Goal: Task Accomplishment & Management: Complete application form

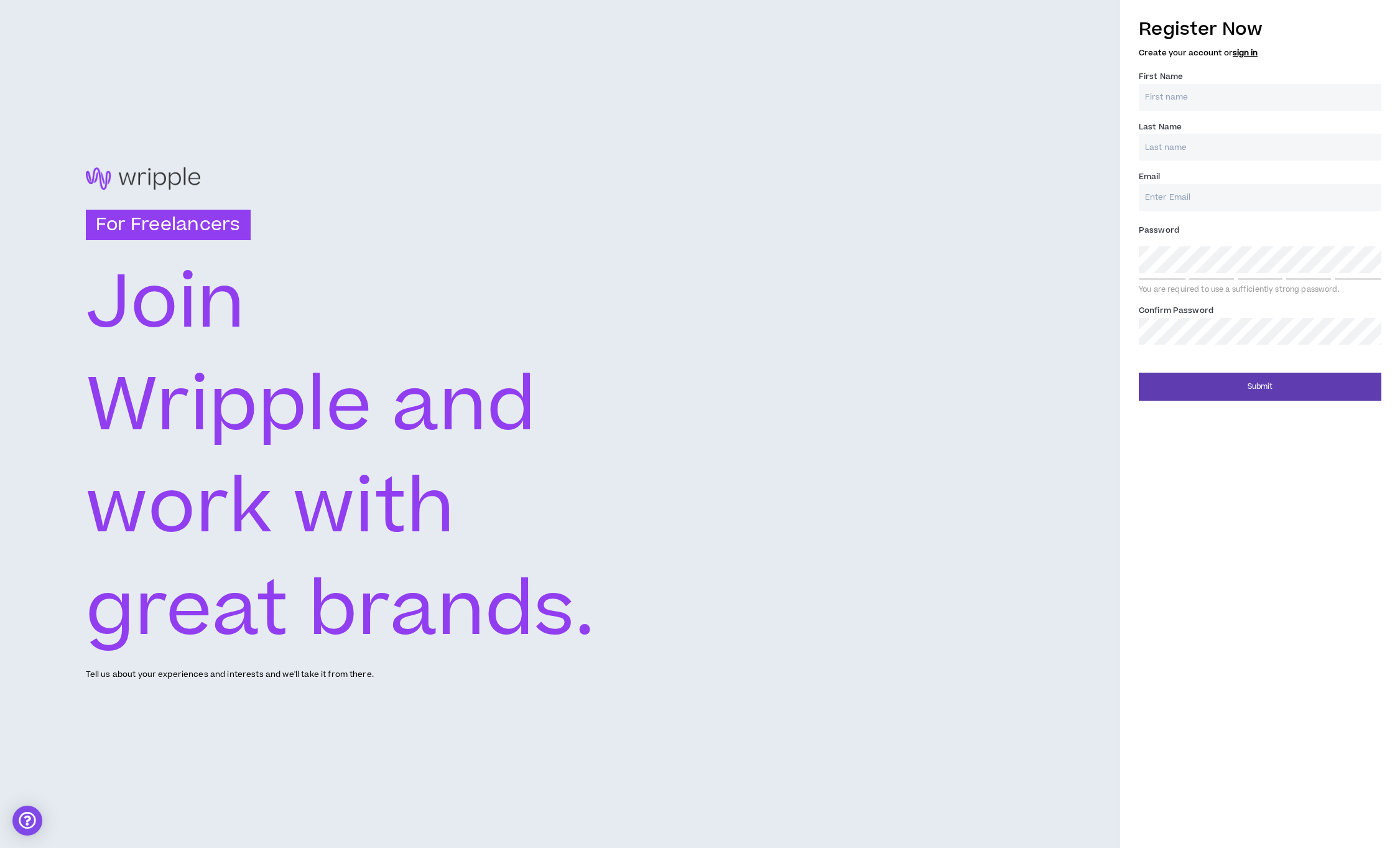
click at [1266, 93] on input "First Name *" at bounding box center [1260, 97] width 243 height 26
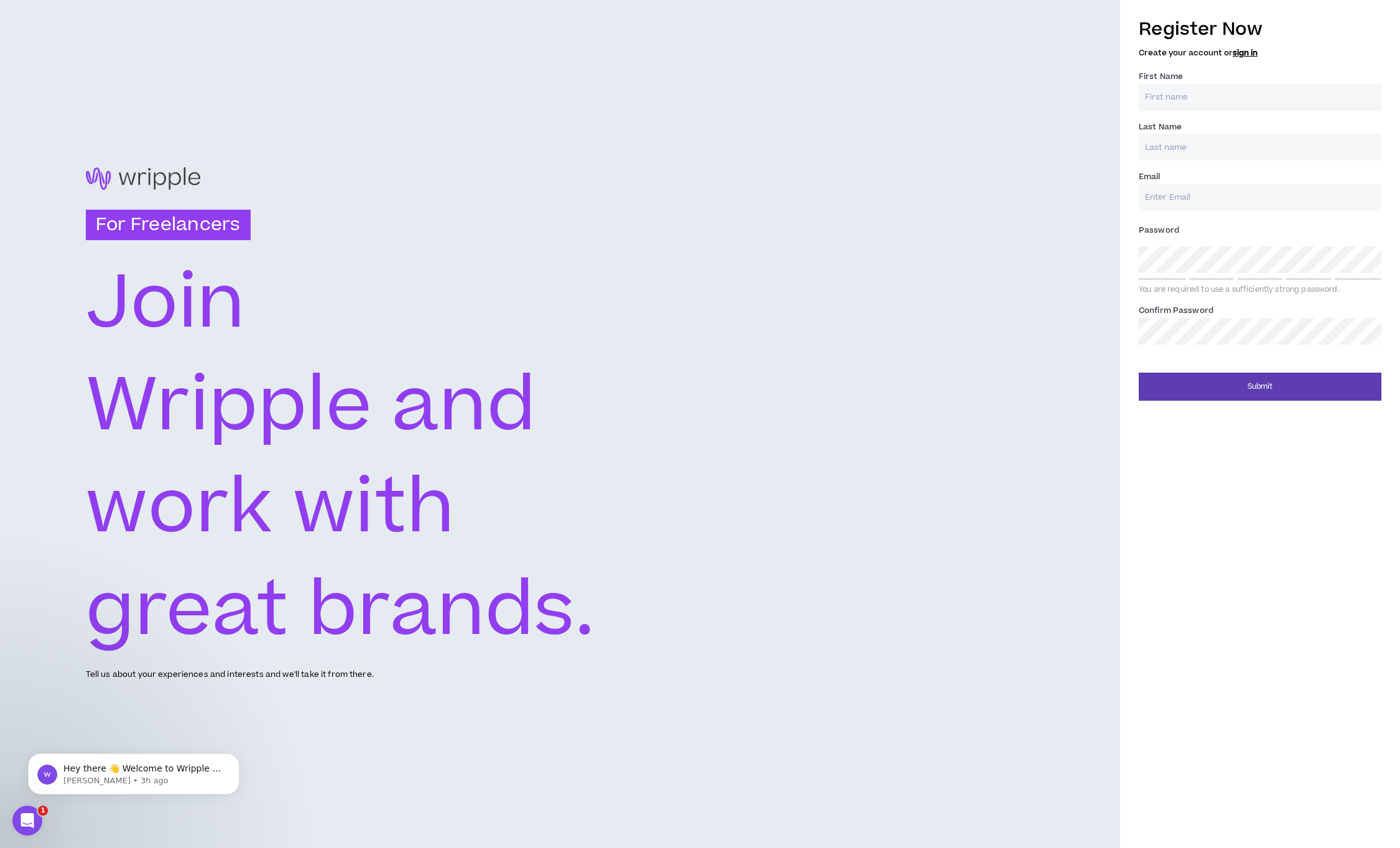
type input "Jaemi"
click at [1213, 160] on input "Last Name *" at bounding box center [1260, 147] width 243 height 26
type input "[PERSON_NAME]"
click at [1199, 201] on input "Email *" at bounding box center [1260, 197] width 243 height 26
type input "[EMAIL_ADDRESS][DOMAIN_NAME]"
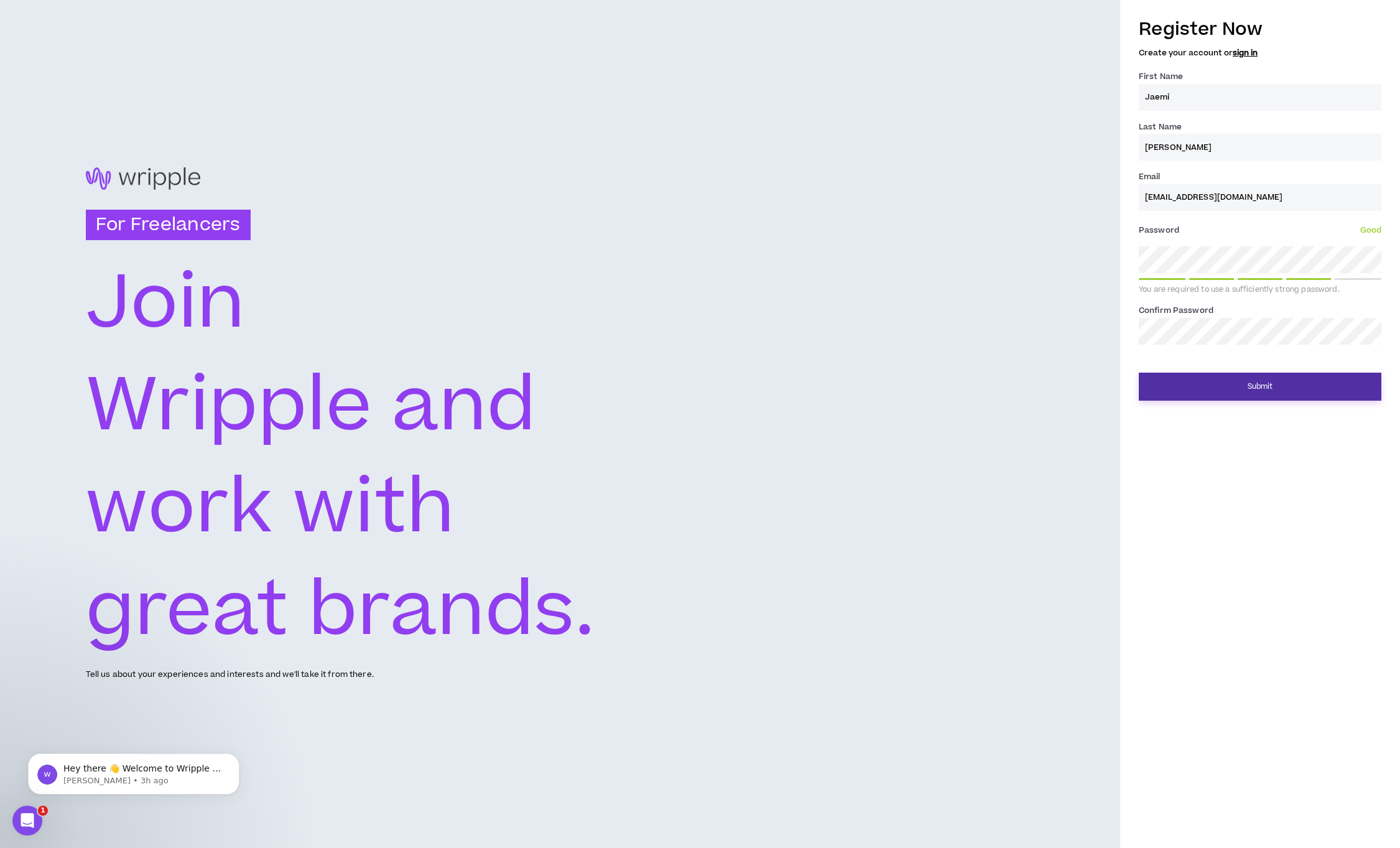
click at [1245, 398] on button "Submit" at bounding box center [1260, 387] width 243 height 28
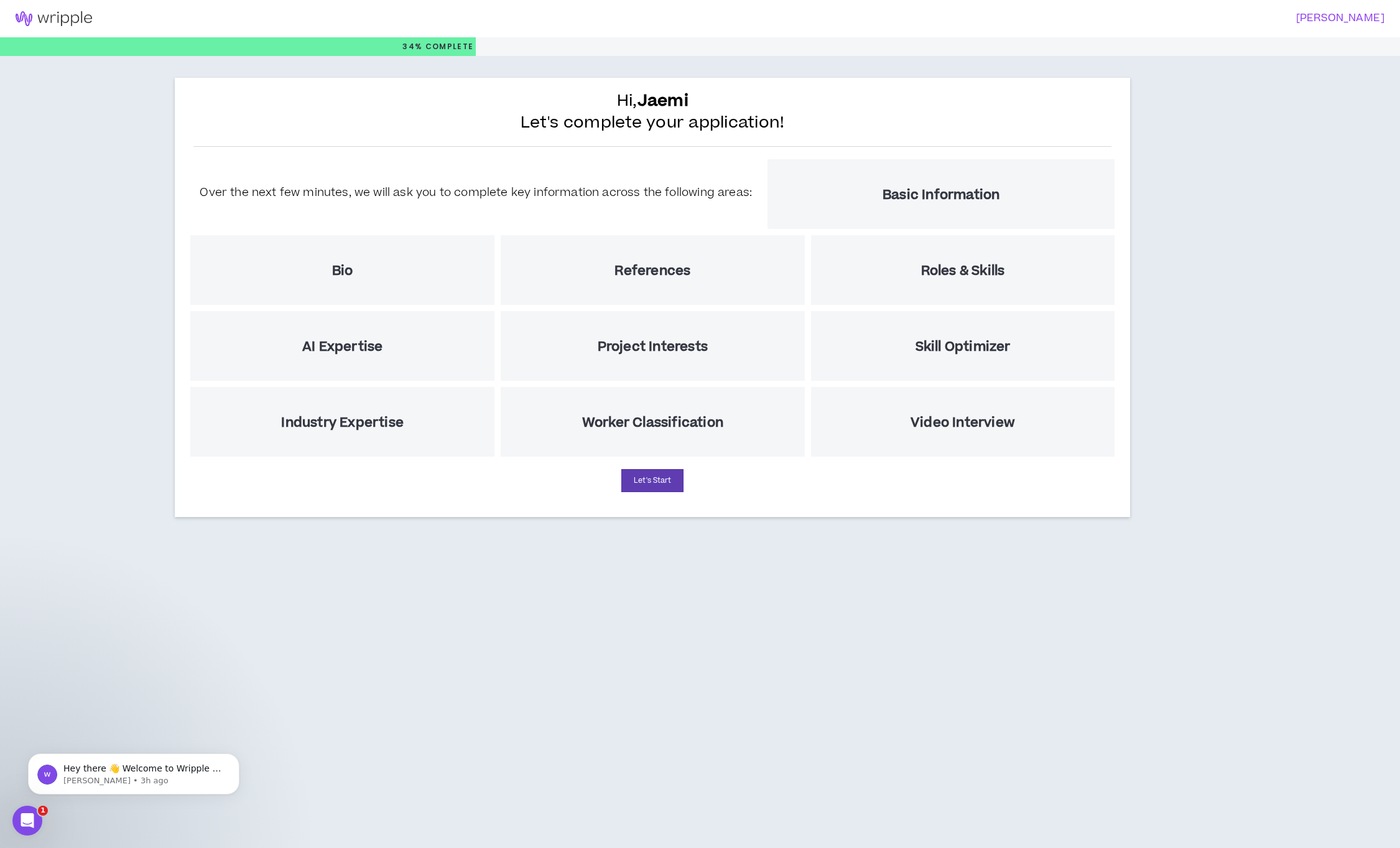
click at [908, 194] on h5 "Basic Information" at bounding box center [941, 195] width 117 height 16
click at [627, 484] on button "Let's Start" at bounding box center [653, 481] width 62 height 23
select select "US"
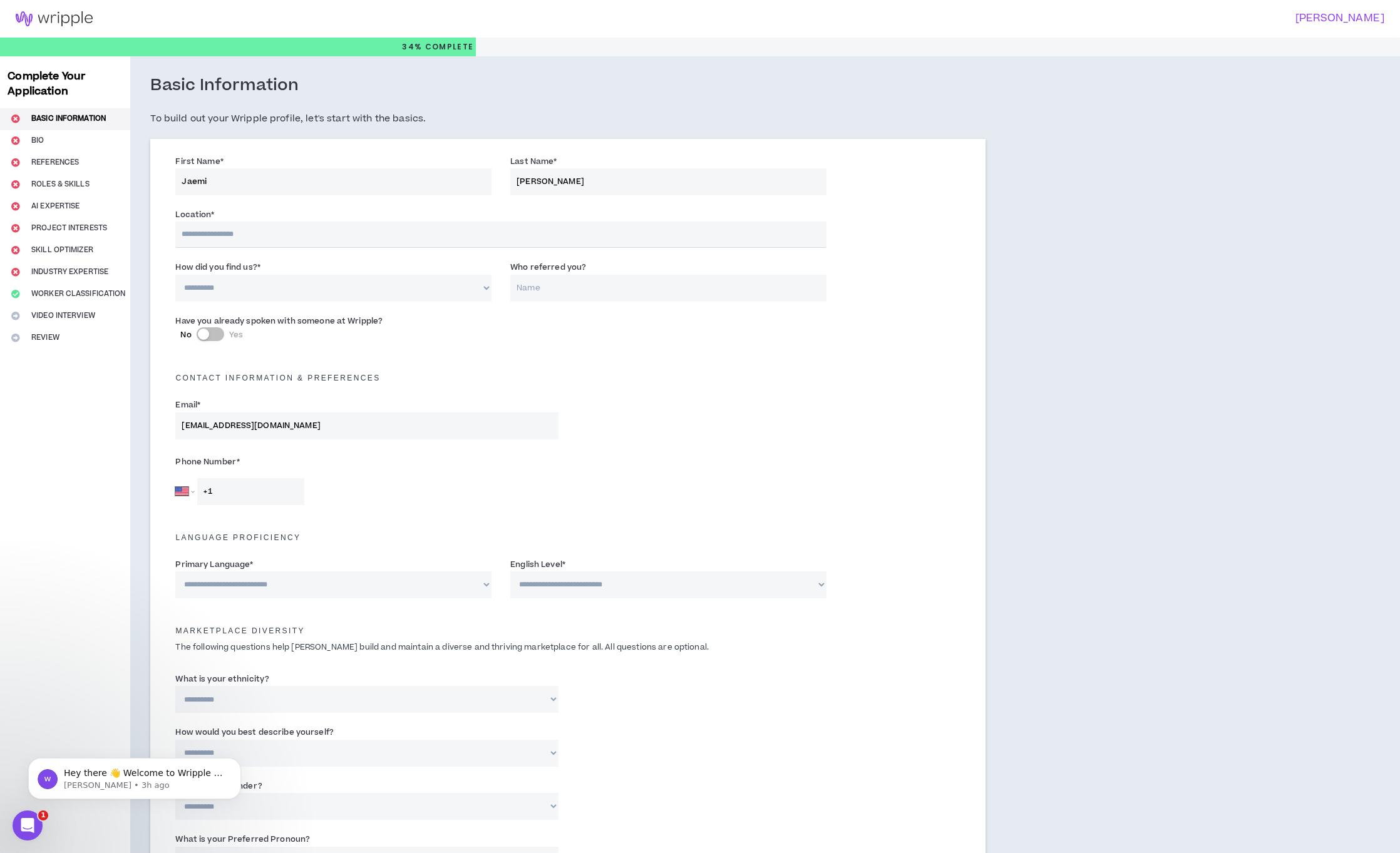
click at [246, 238] on input "text" at bounding box center [500, 235] width 651 height 27
type input "********"
click at [268, 293] on select "**********" at bounding box center [333, 288] width 316 height 27
select select "*"
click at [175, 275] on select "**********" at bounding box center [333, 288] width 316 height 27
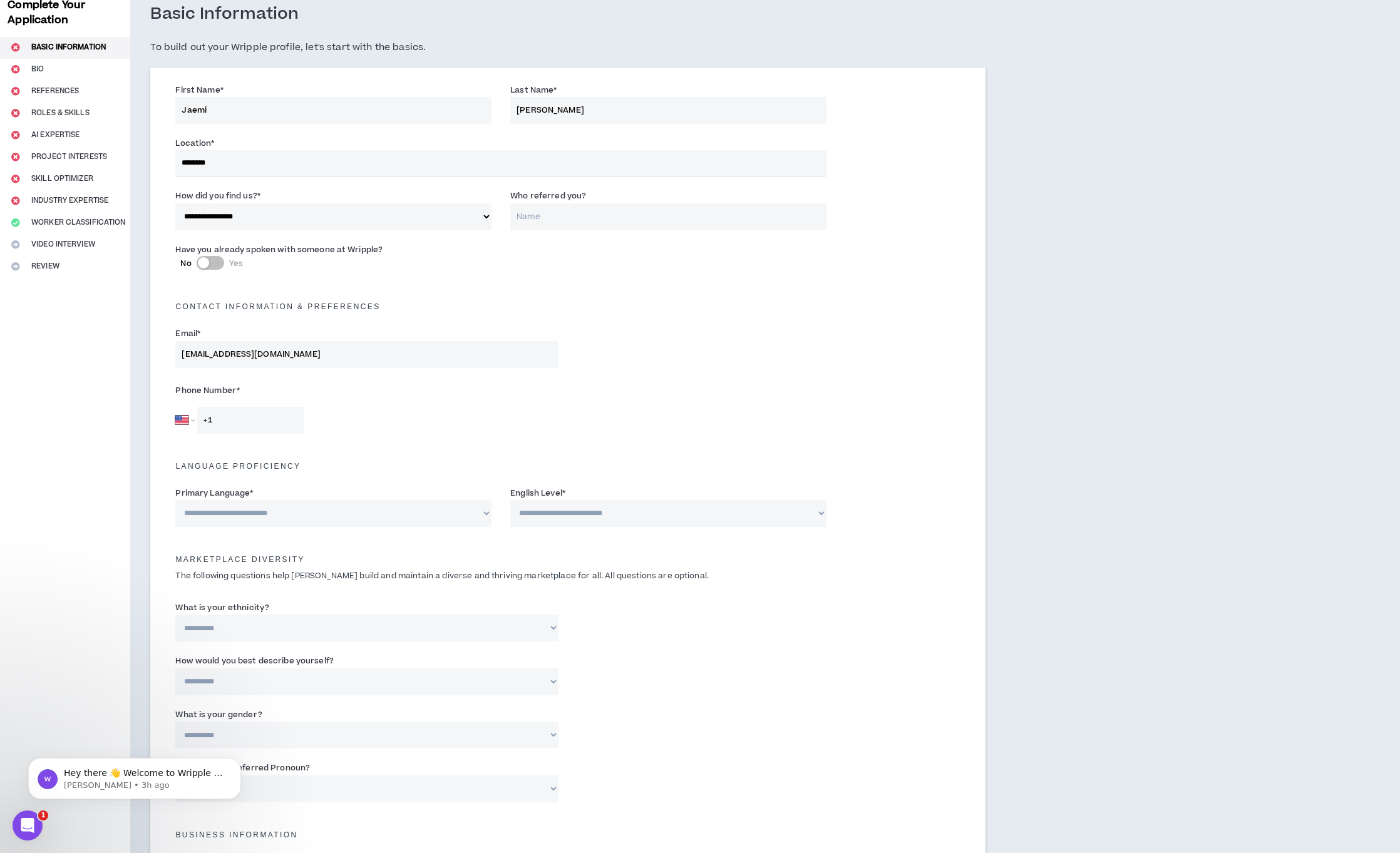
scroll to position [200, 0]
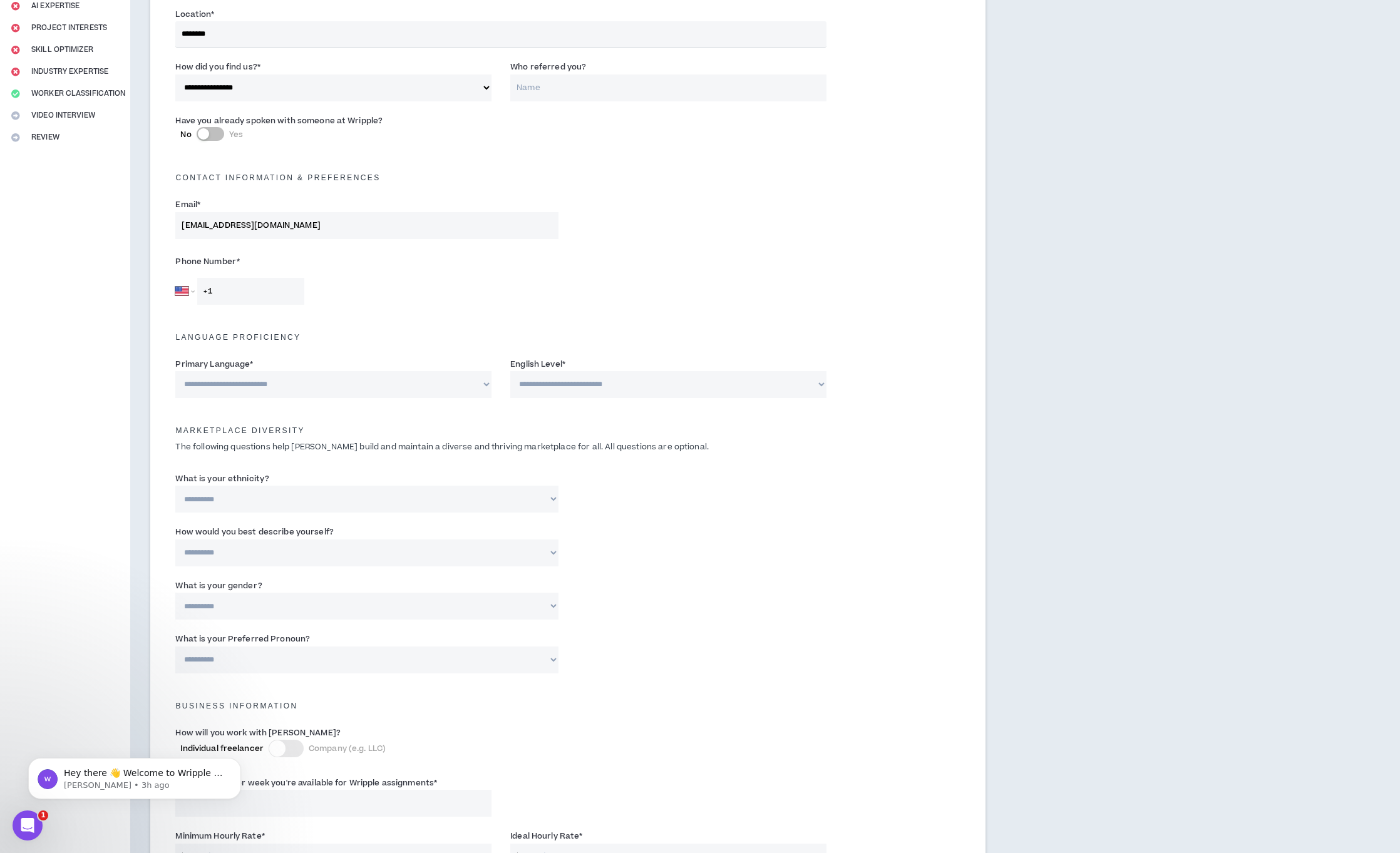
click at [223, 298] on input "+1" at bounding box center [251, 291] width 107 height 27
type input "[PHONE_NUMBER]"
click at [286, 385] on select "**********" at bounding box center [333, 385] width 316 height 27
select select "*******"
click at [175, 371] on select "**********" at bounding box center [333, 385] width 316 height 27
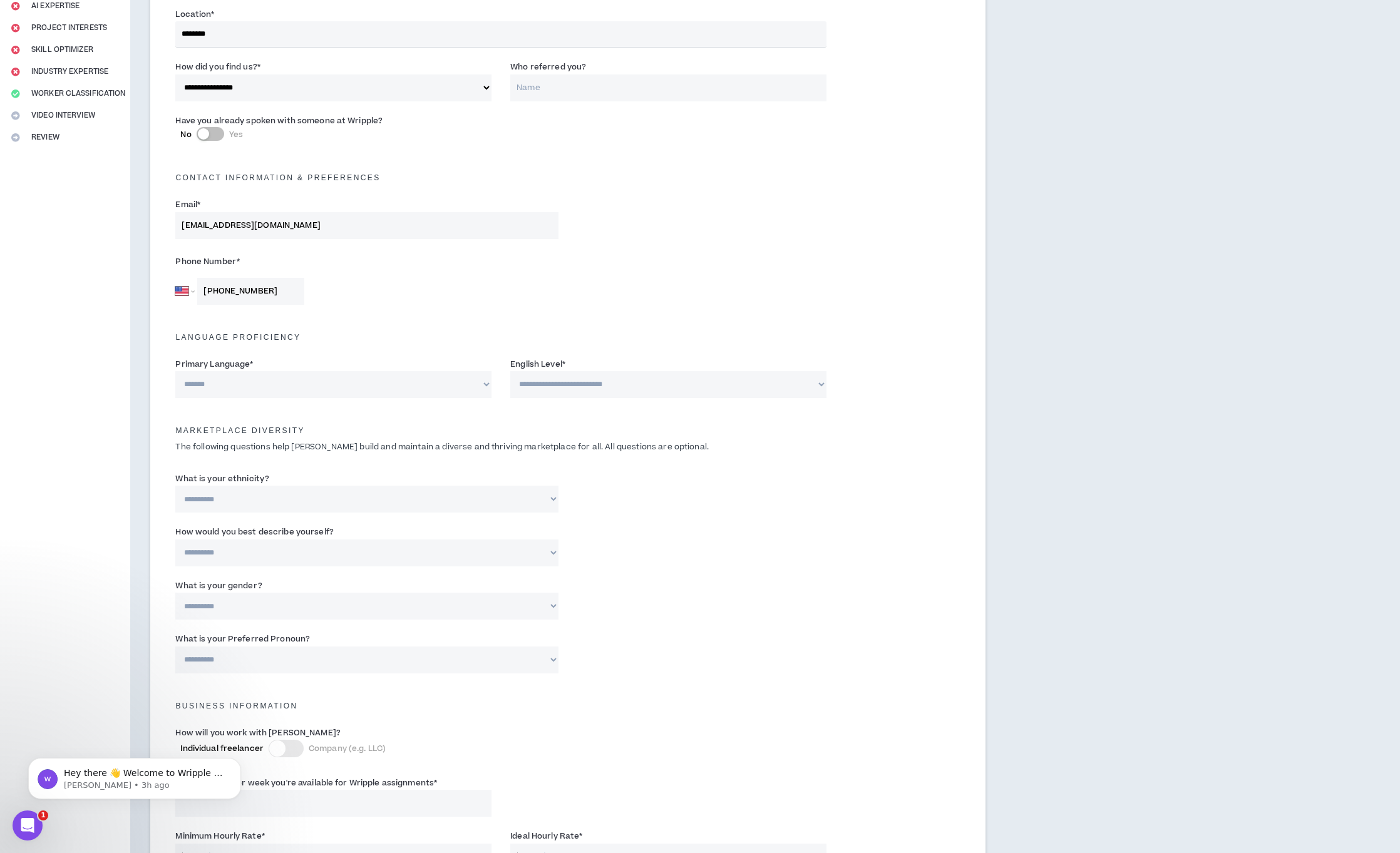
click at [681, 382] on select "**********" at bounding box center [668, 385] width 316 height 27
select select "*"
click at [510, 371] on select "**********" at bounding box center [668, 385] width 316 height 27
click at [269, 496] on select "**********" at bounding box center [366, 499] width 383 height 27
select select "**********"
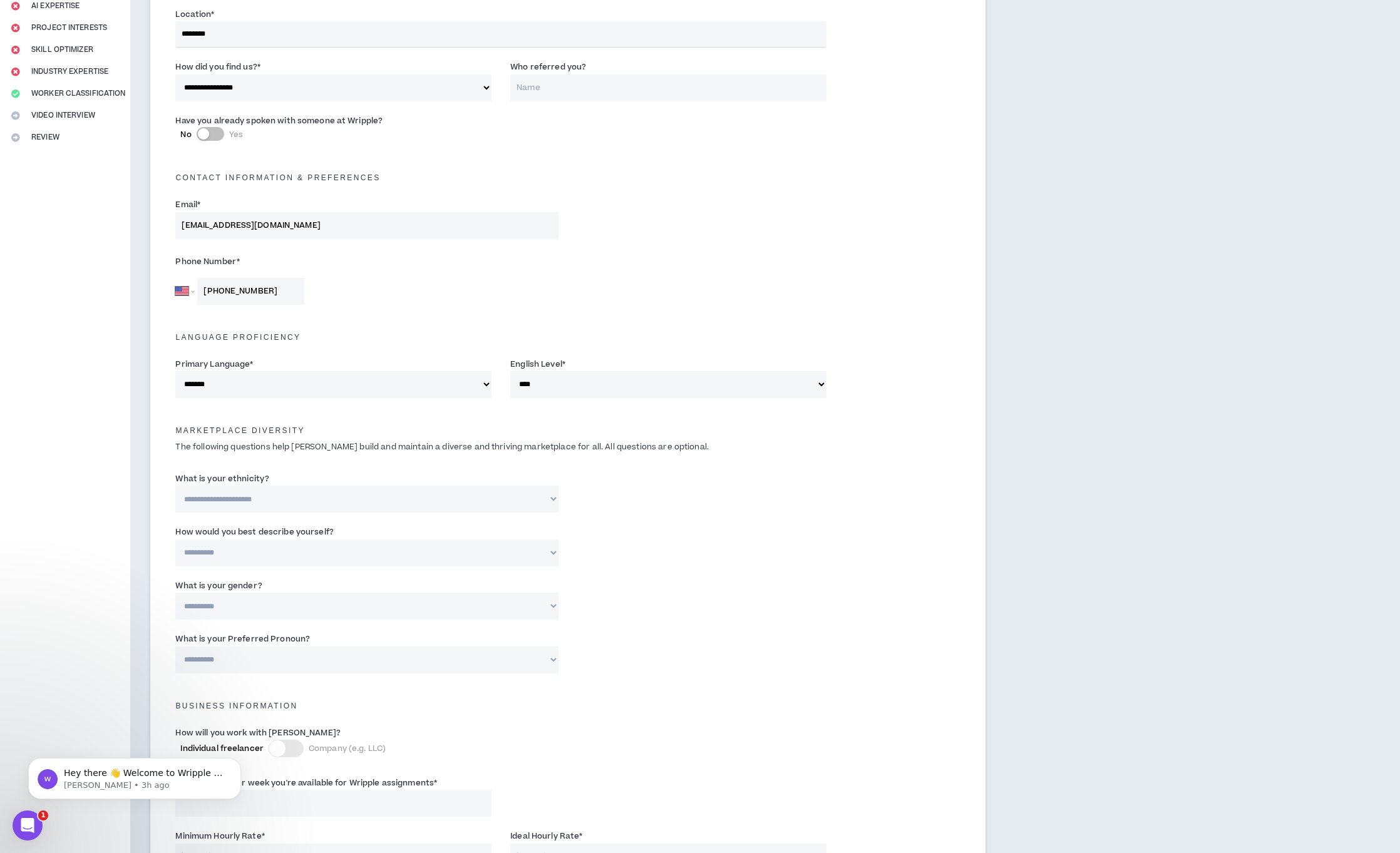
click at [175, 486] on select "**********" at bounding box center [366, 499] width 383 height 27
click at [295, 552] on select "**********" at bounding box center [366, 553] width 383 height 27
select select "**********"
click at [175, 539] on select "**********" at bounding box center [366, 553] width 383 height 27
click at [612, 551] on input "Please specify *" at bounding box center [701, 553] width 249 height 27
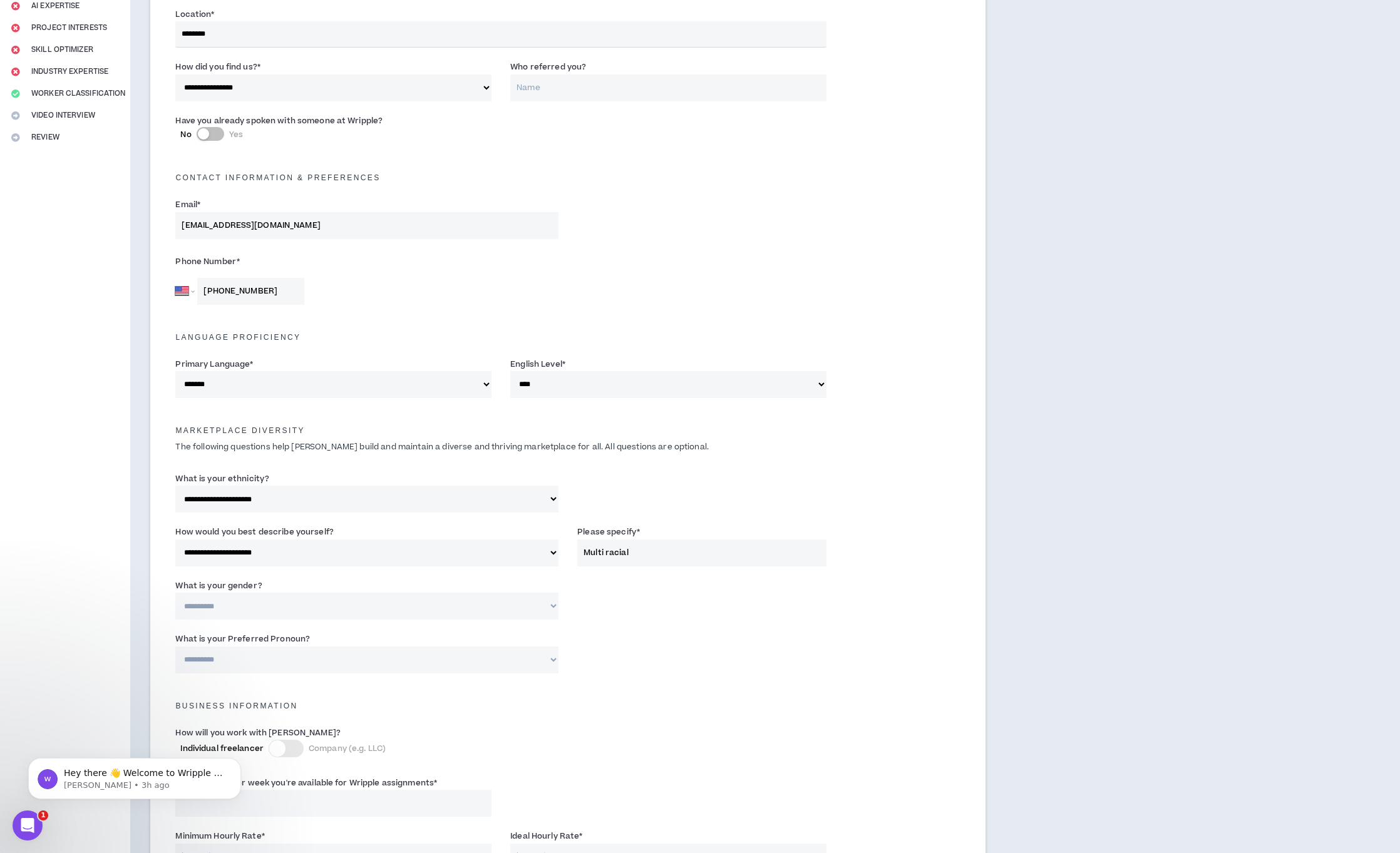
type input "Multi racial"
click at [298, 620] on div "**********" at bounding box center [568, 602] width 804 height 53
click at [315, 605] on select "**********" at bounding box center [366, 606] width 383 height 27
select select "*****"
click at [175, 593] on select "**********" at bounding box center [366, 606] width 383 height 27
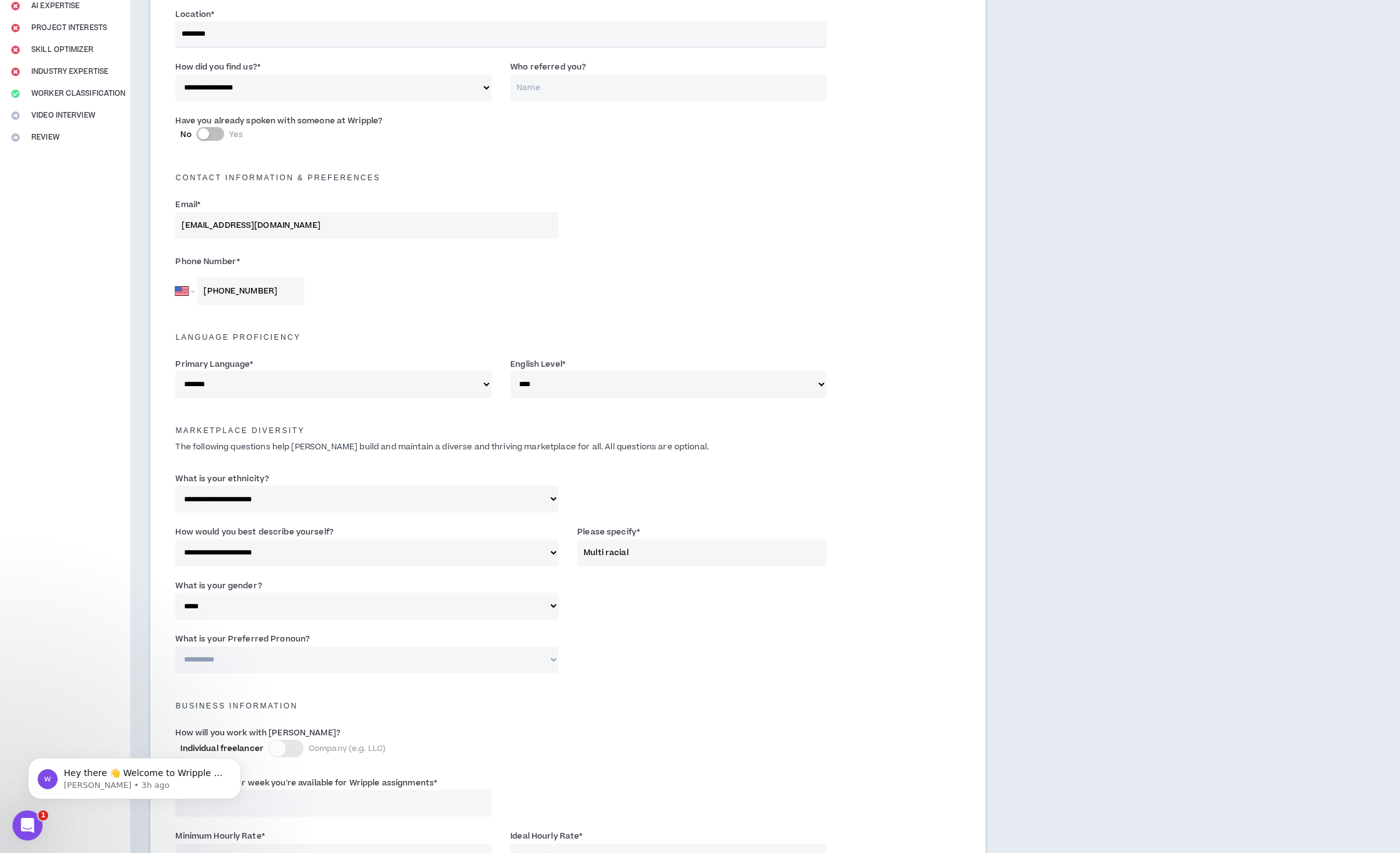
click at [303, 659] on select "**********" at bounding box center [366, 659] width 383 height 27
select select "**********"
click at [175, 646] on select "**********" at bounding box center [366, 659] width 383 height 27
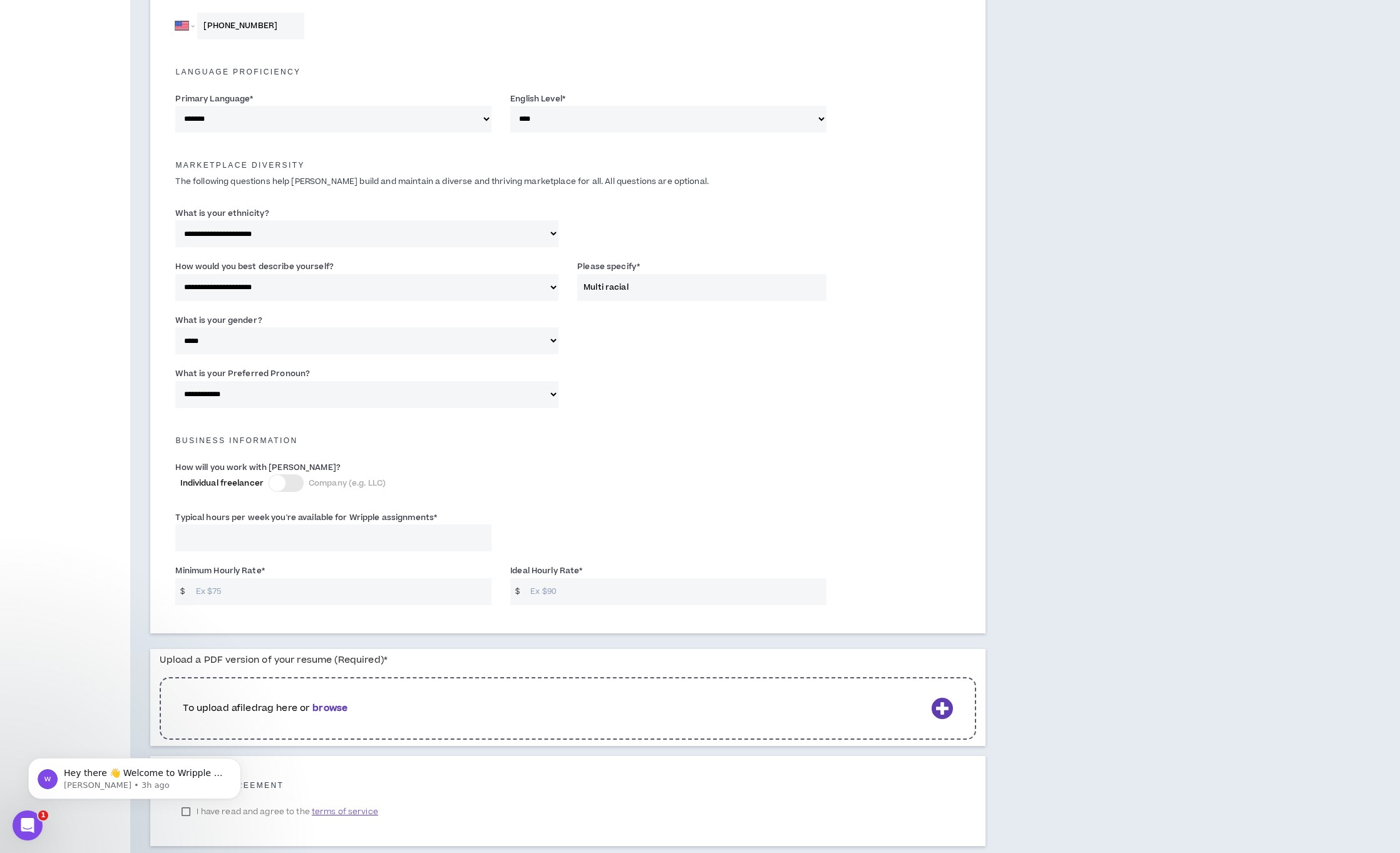
scroll to position [530, 0]
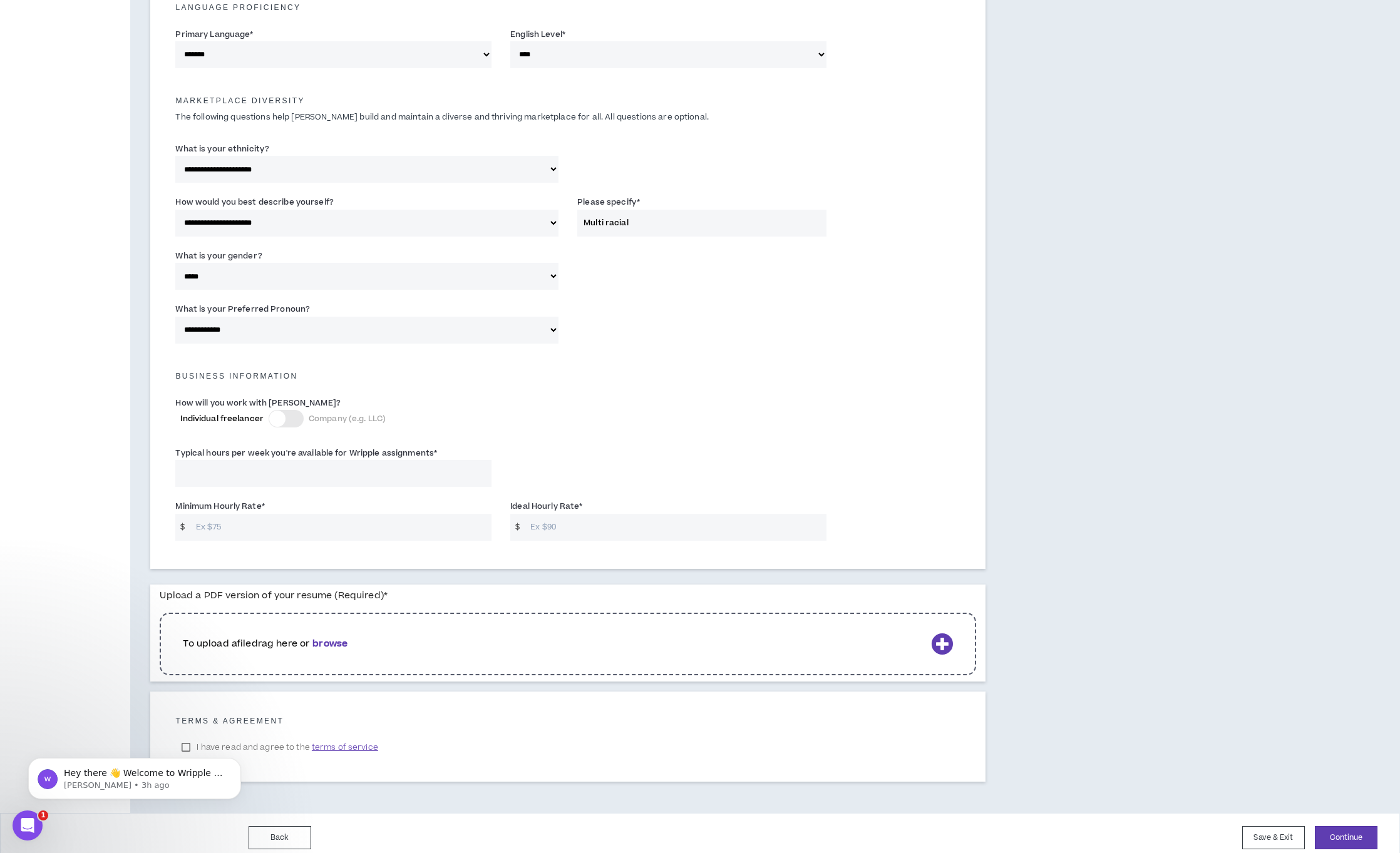
click at [297, 422] on div at bounding box center [285, 419] width 35 height 18
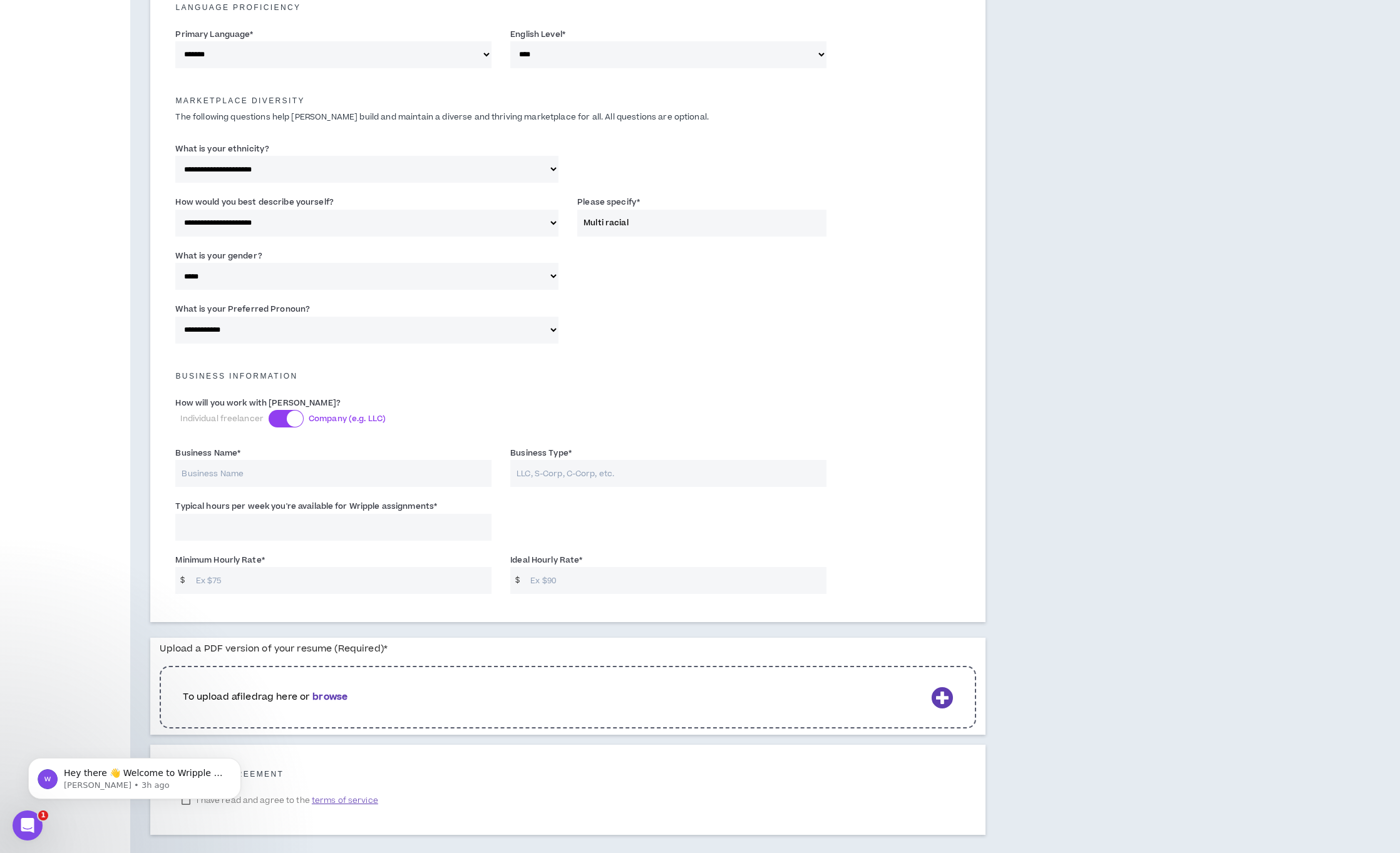
click at [290, 468] on input "Business Name *" at bounding box center [333, 474] width 316 height 27
type input "The March Agency"
type input "LLC"
type input "40"
drag, startPoint x: 196, startPoint y: 530, endPoint x: 175, endPoint y: 534, distance: 21.4
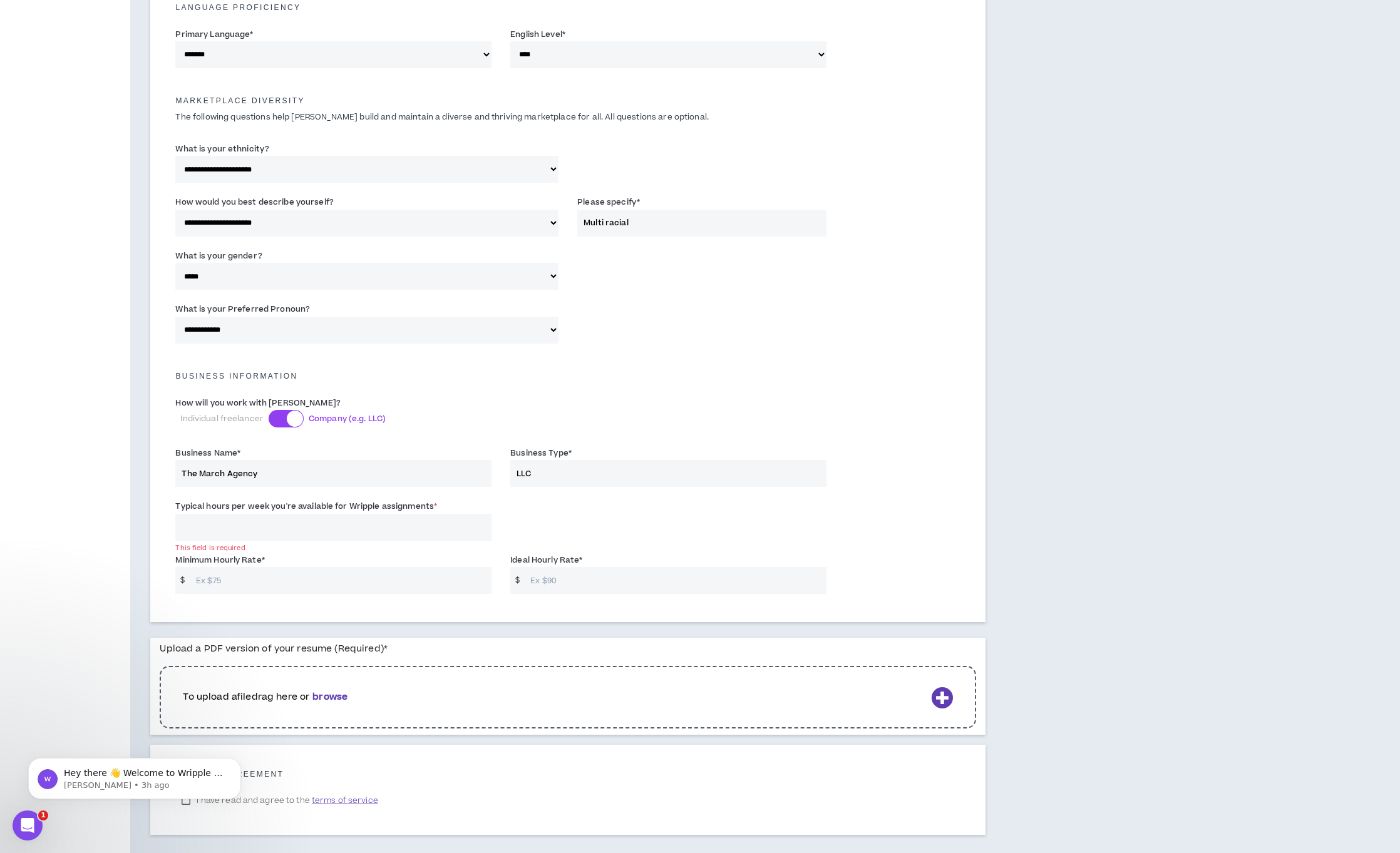
click at [175, 534] on input "Typical hours per week you're available for Wripple assignments *" at bounding box center [333, 527] width 316 height 27
type input "4"
drag, startPoint x: 190, startPoint y: 526, endPoint x: 171, endPoint y: 523, distance: 19.2
click at [171, 523] on div "Typical hours per week you're available for Wripple assignments * 50 Must be le…" at bounding box center [333, 520] width 335 height 41
type input "40"
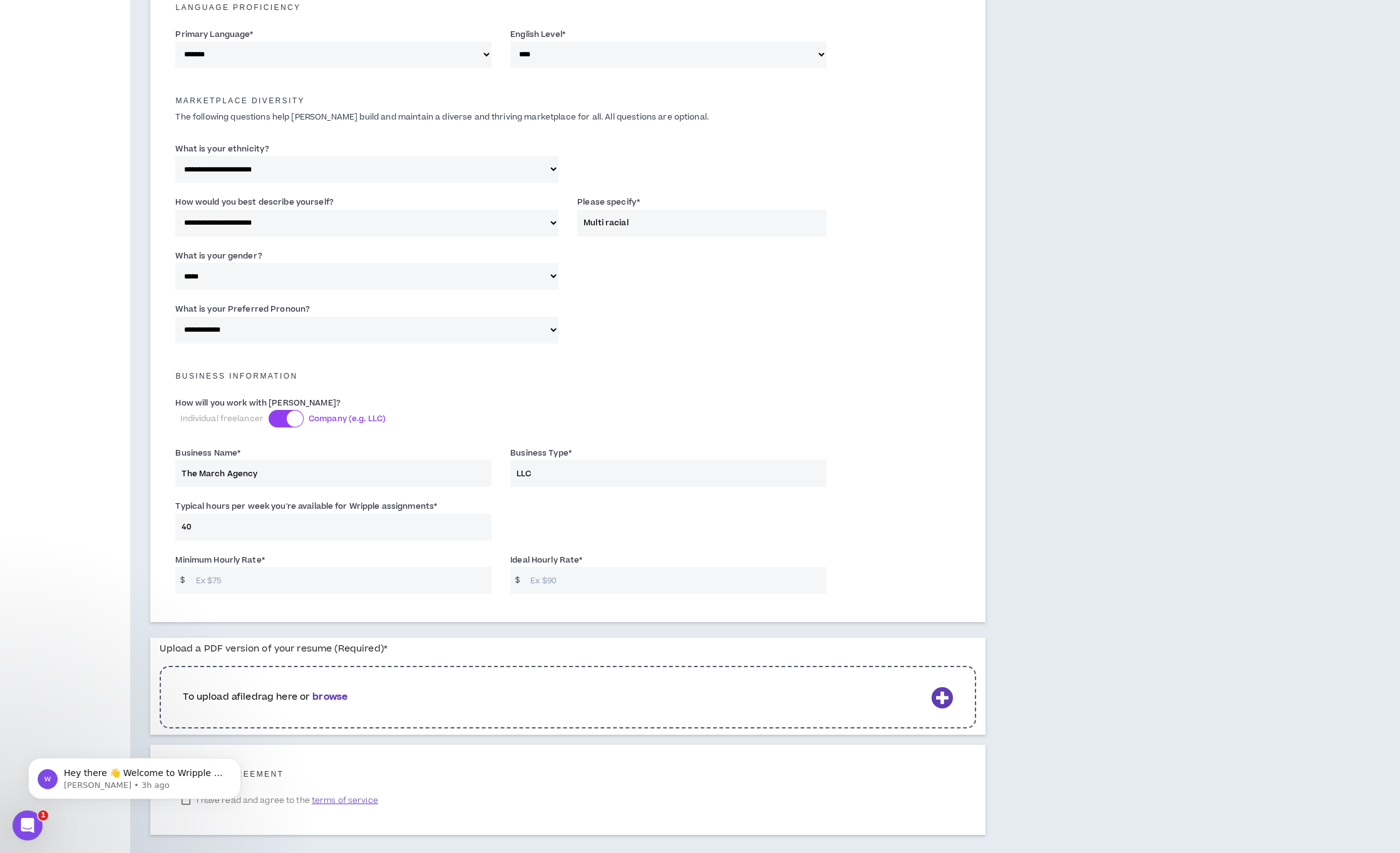
click at [319, 581] on input "Minimum Hourly Rate *" at bounding box center [340, 580] width 302 height 27
type input "60"
click at [666, 585] on input "Ideal Hourly Rate *" at bounding box center [675, 580] width 302 height 27
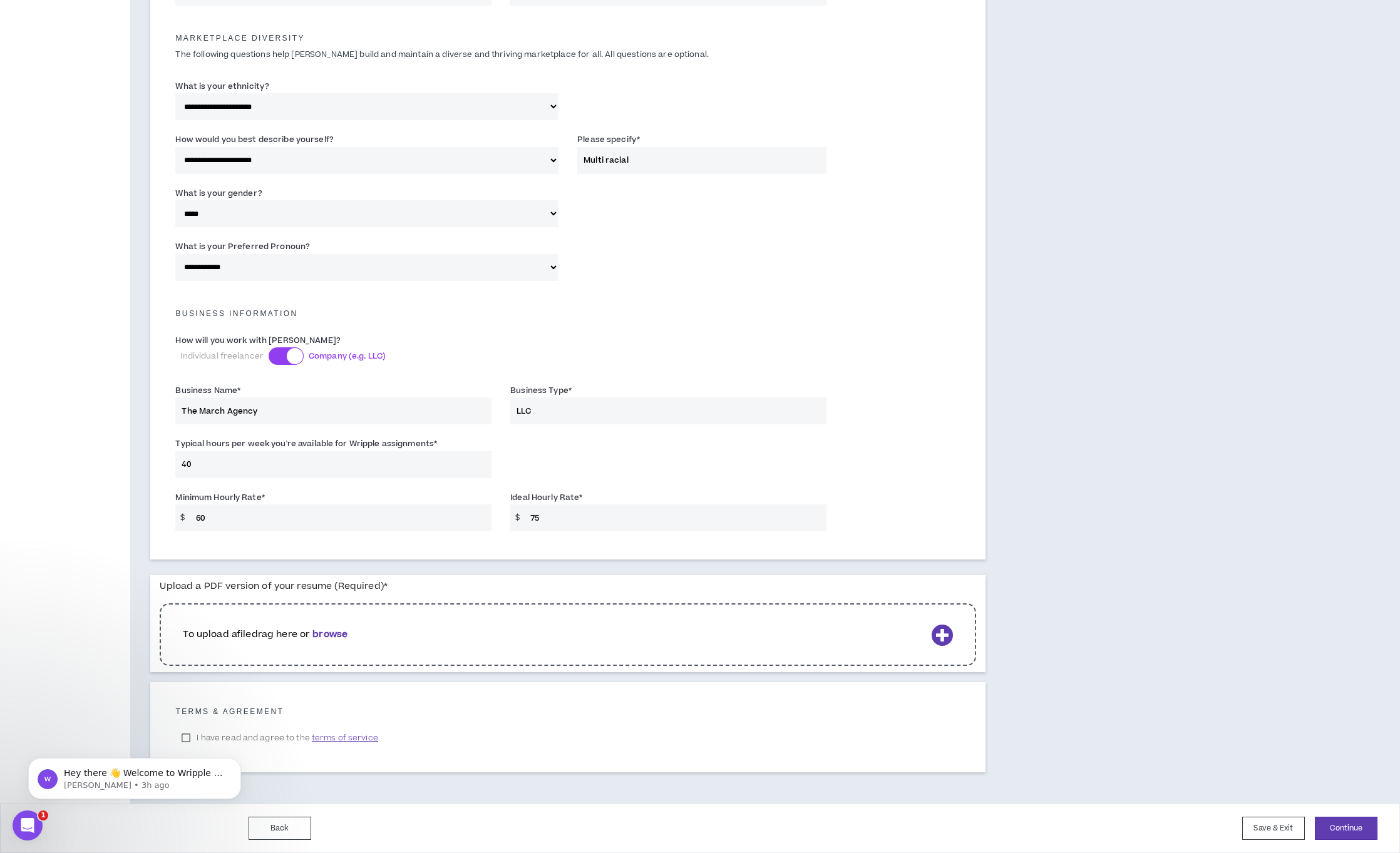
type input "75"
click at [344, 632] on b "browse" at bounding box center [329, 634] width 35 height 13
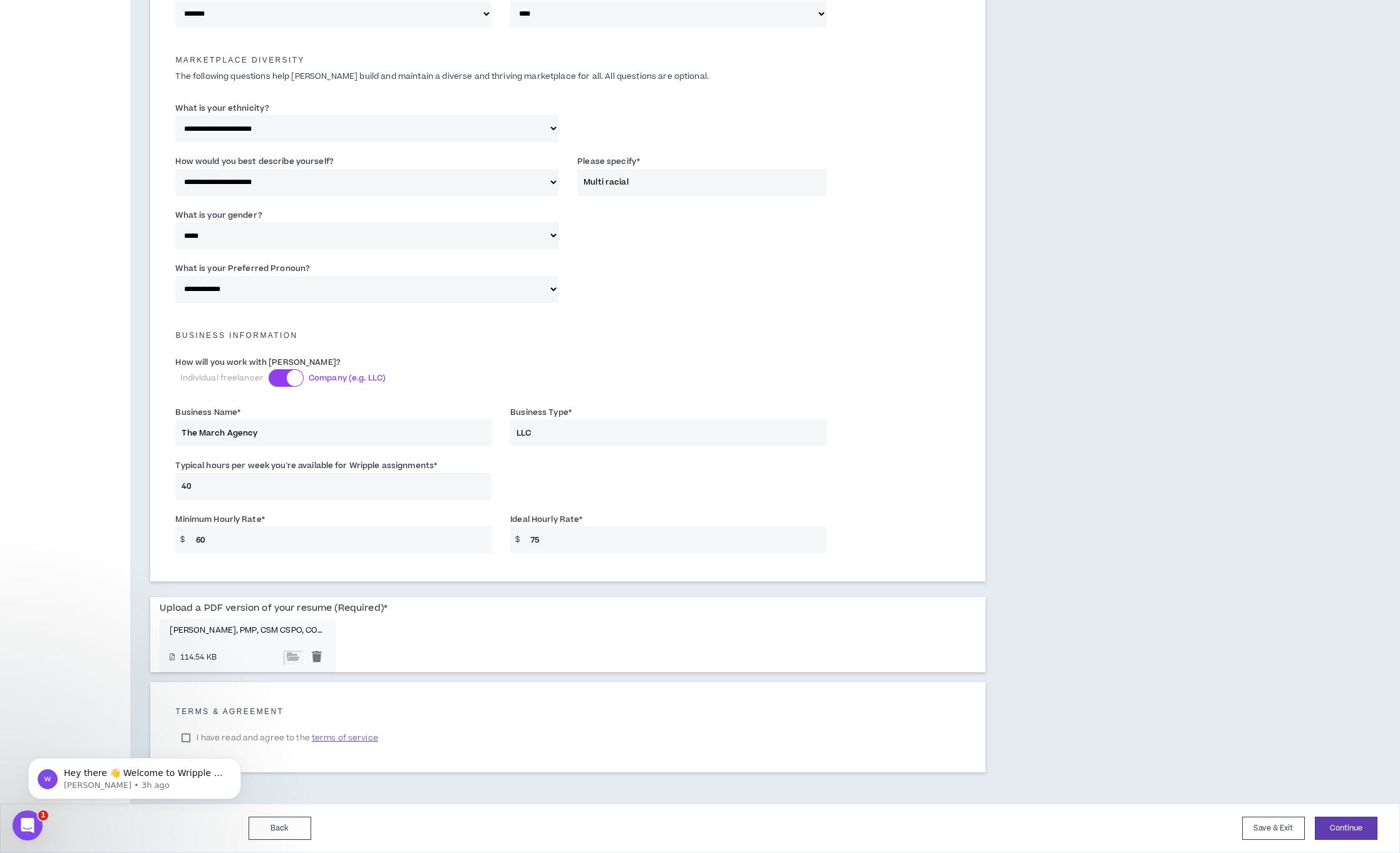
click at [185, 737] on body "Hey there 👋 Welcome to Wripple 🙌 Take a look around! If you have any questions,…" at bounding box center [134, 775] width 240 height 77
click at [180, 736] on div "Hey there 👋 Welcome to Wripple 🙌 Take a look around! If you have any questions,…" at bounding box center [134, 721] width 230 height 156
click at [237, 762] on icon "Dismiss notification" at bounding box center [237, 761] width 7 height 7
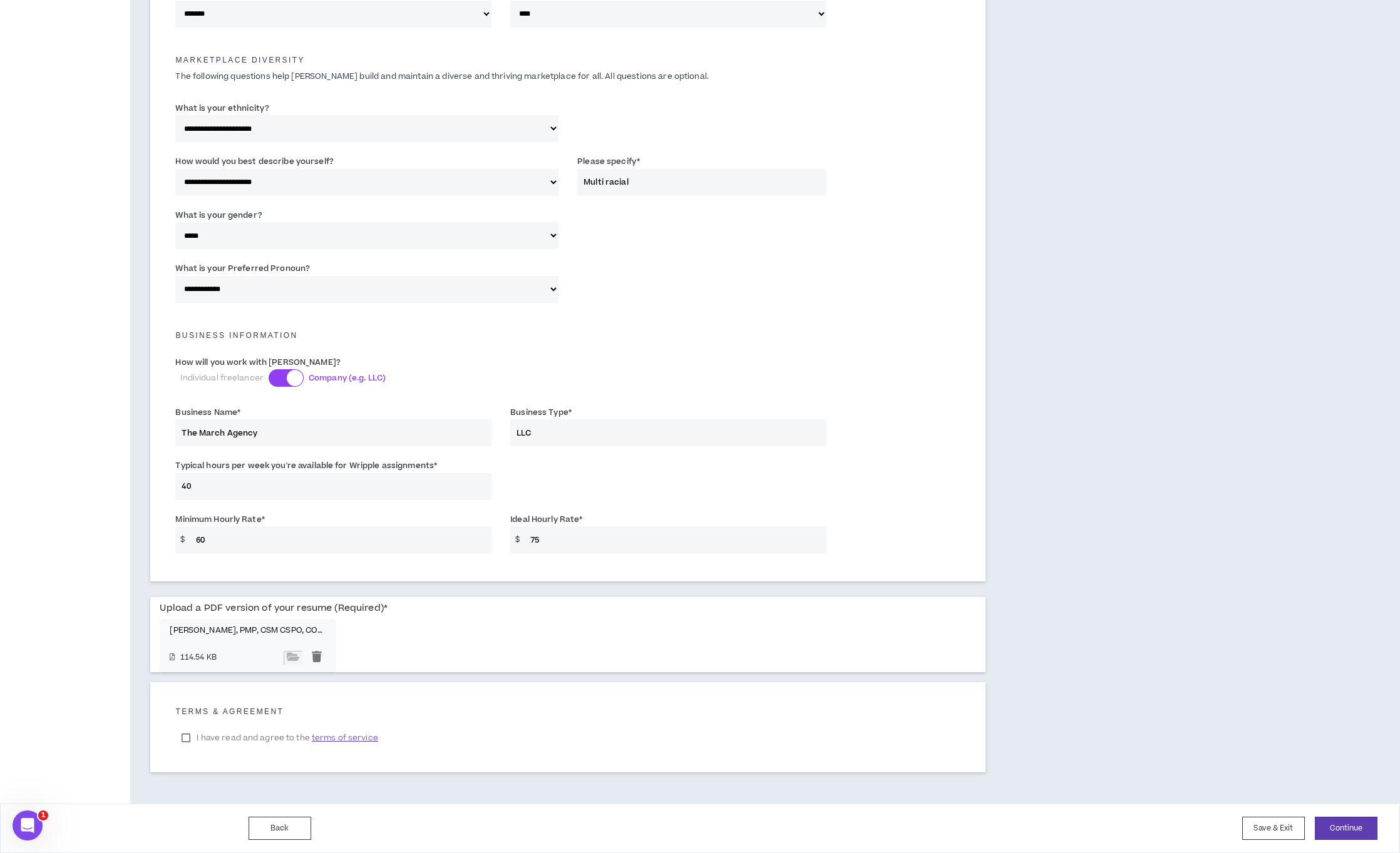
click at [184, 737] on label "I have read and agree to the terms of service" at bounding box center [279, 737] width 209 height 19
click at [1349, 826] on button "Continue" at bounding box center [1346, 828] width 62 height 23
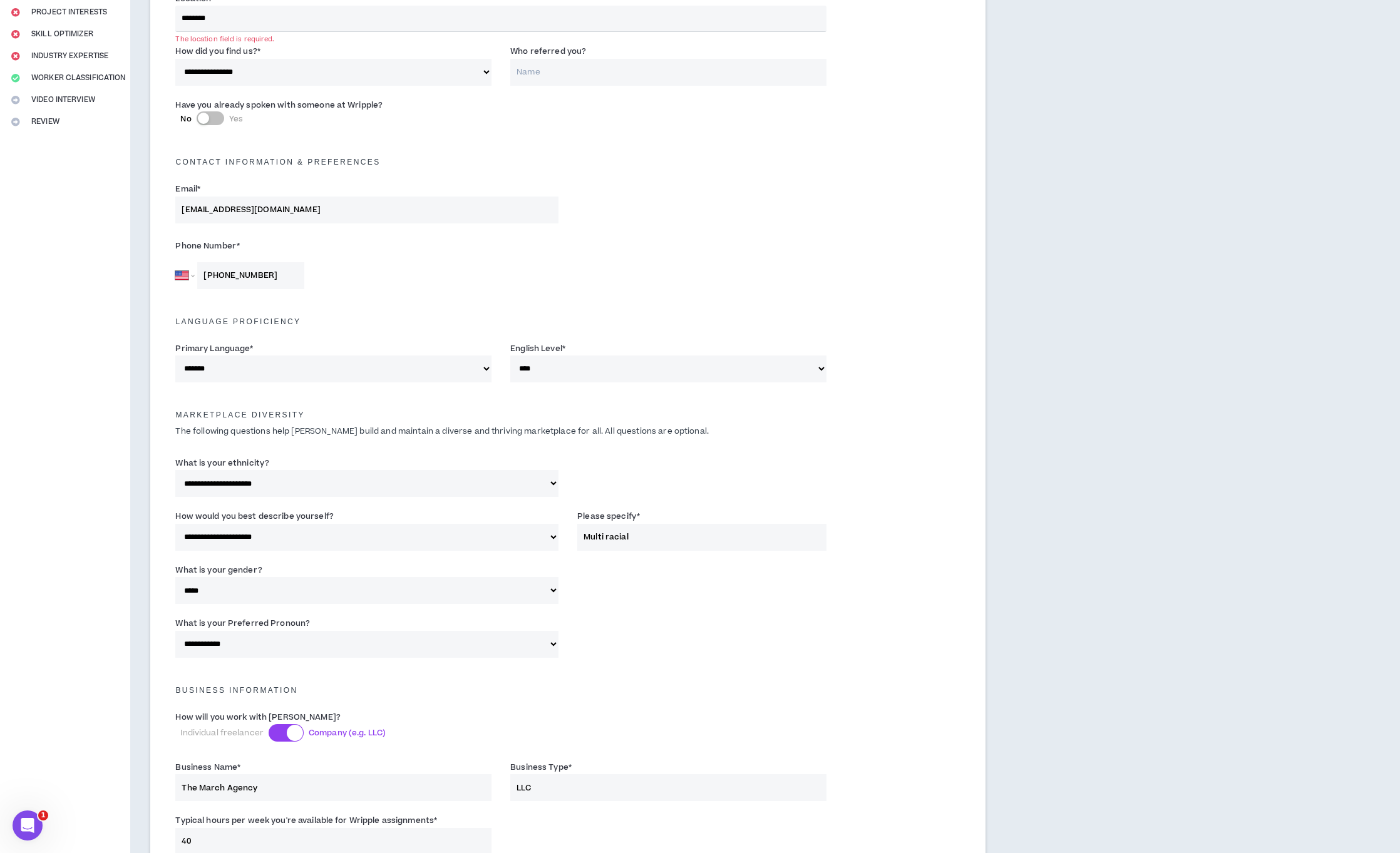
scroll to position [208, 0]
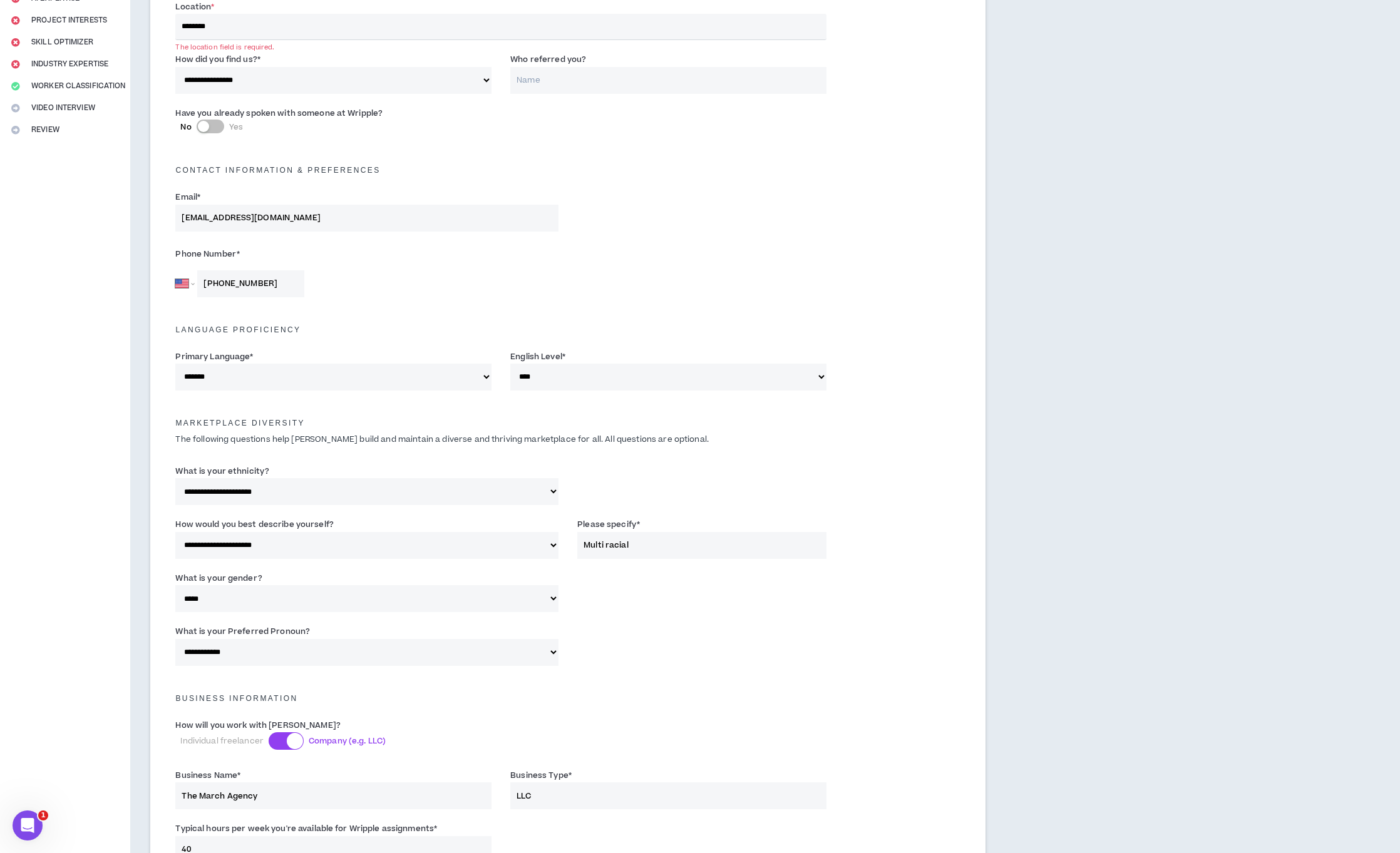
click at [266, 27] on input "********" at bounding box center [500, 27] width 651 height 27
drag, startPoint x: 260, startPoint y: 24, endPoint x: 162, endPoint y: 23, distance: 98.0
click at [162, 23] on div "**********" at bounding box center [567, 438] width 835 height 1014
type input "*"
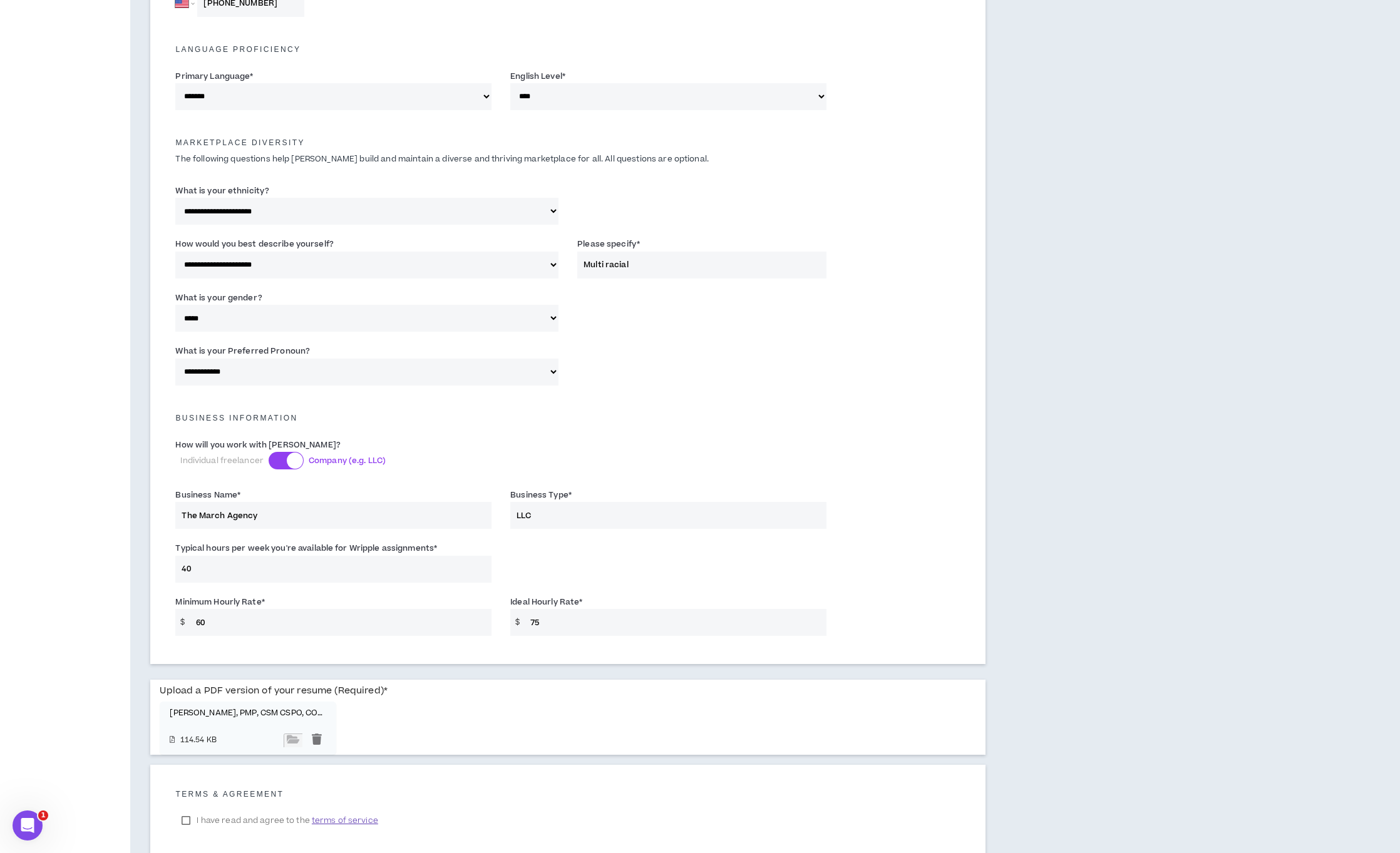
scroll to position [572, 0]
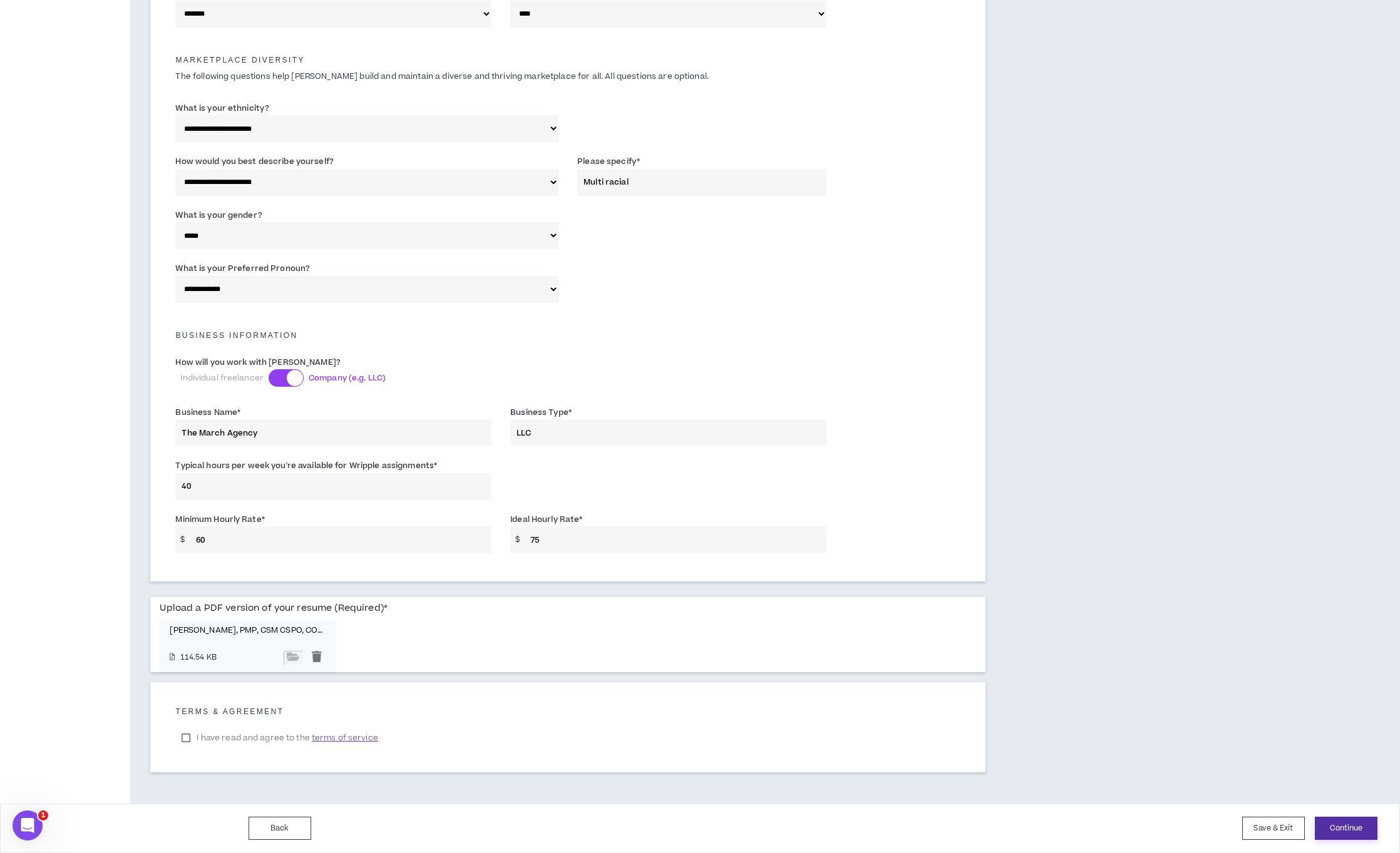
click at [1351, 832] on button "Continue" at bounding box center [1346, 828] width 62 height 23
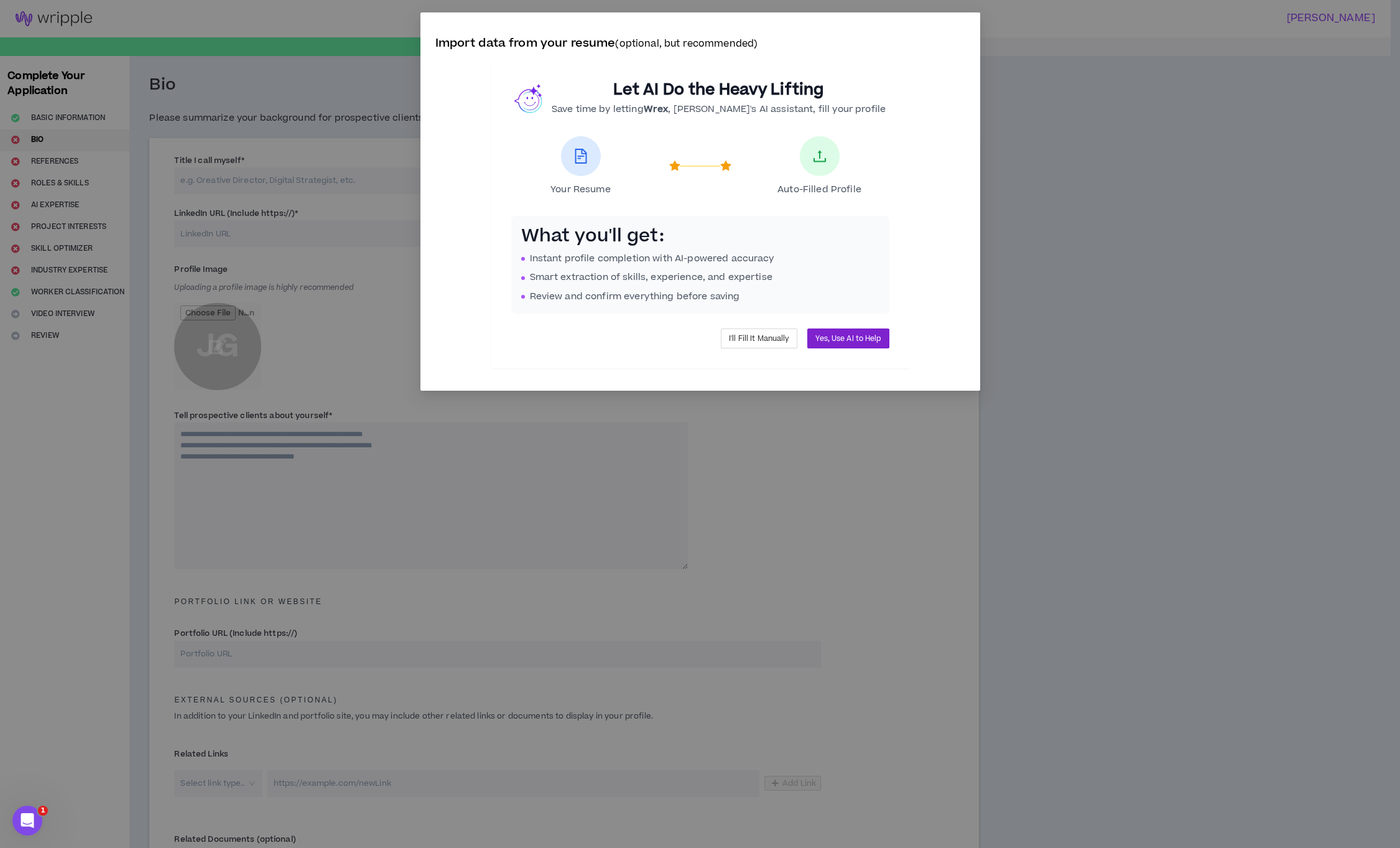
click at [858, 341] on span "Yes, Use AI to Help" at bounding box center [848, 338] width 65 height 11
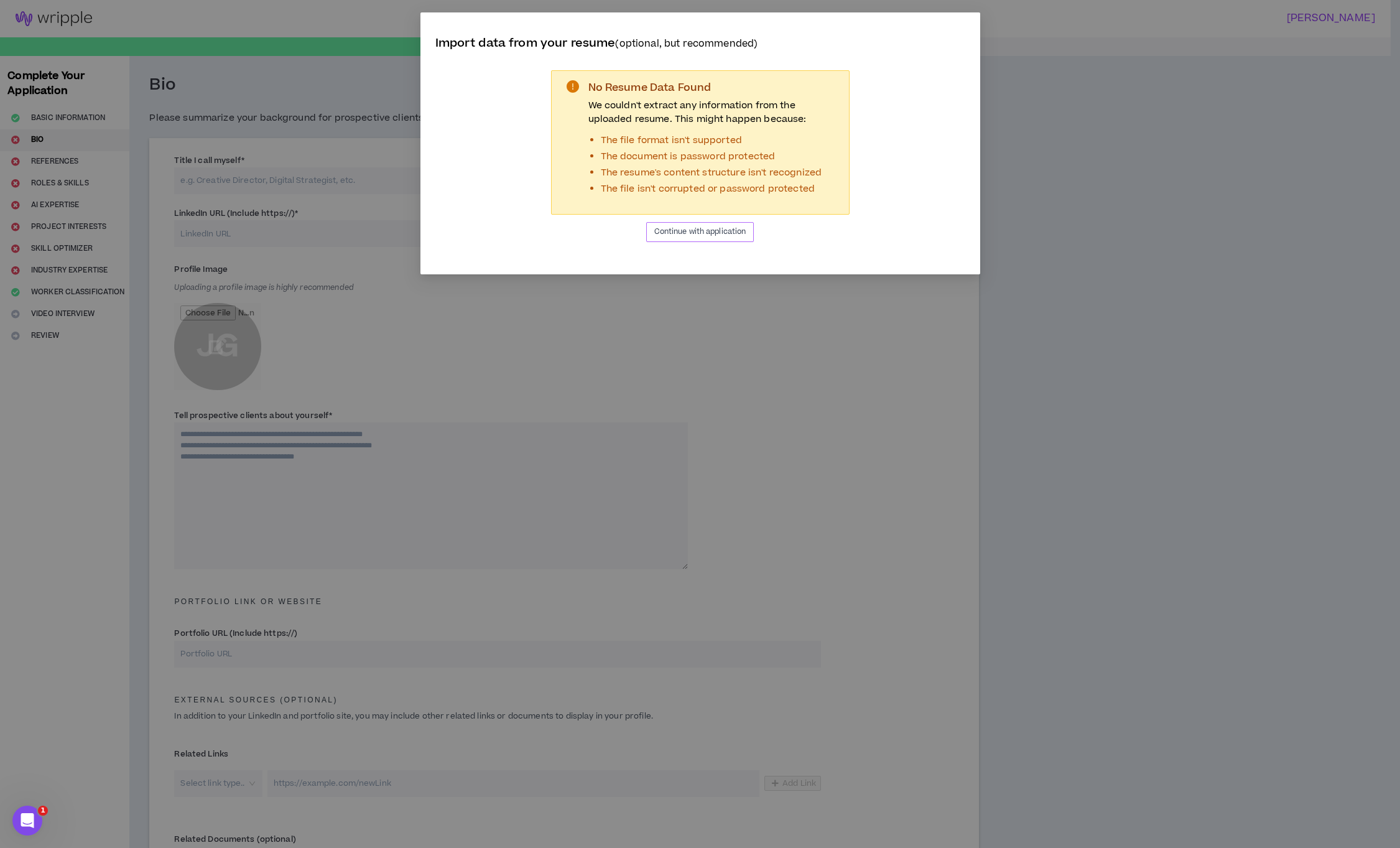
click at [714, 231] on span "Continue with application" at bounding box center [700, 231] width 92 height 11
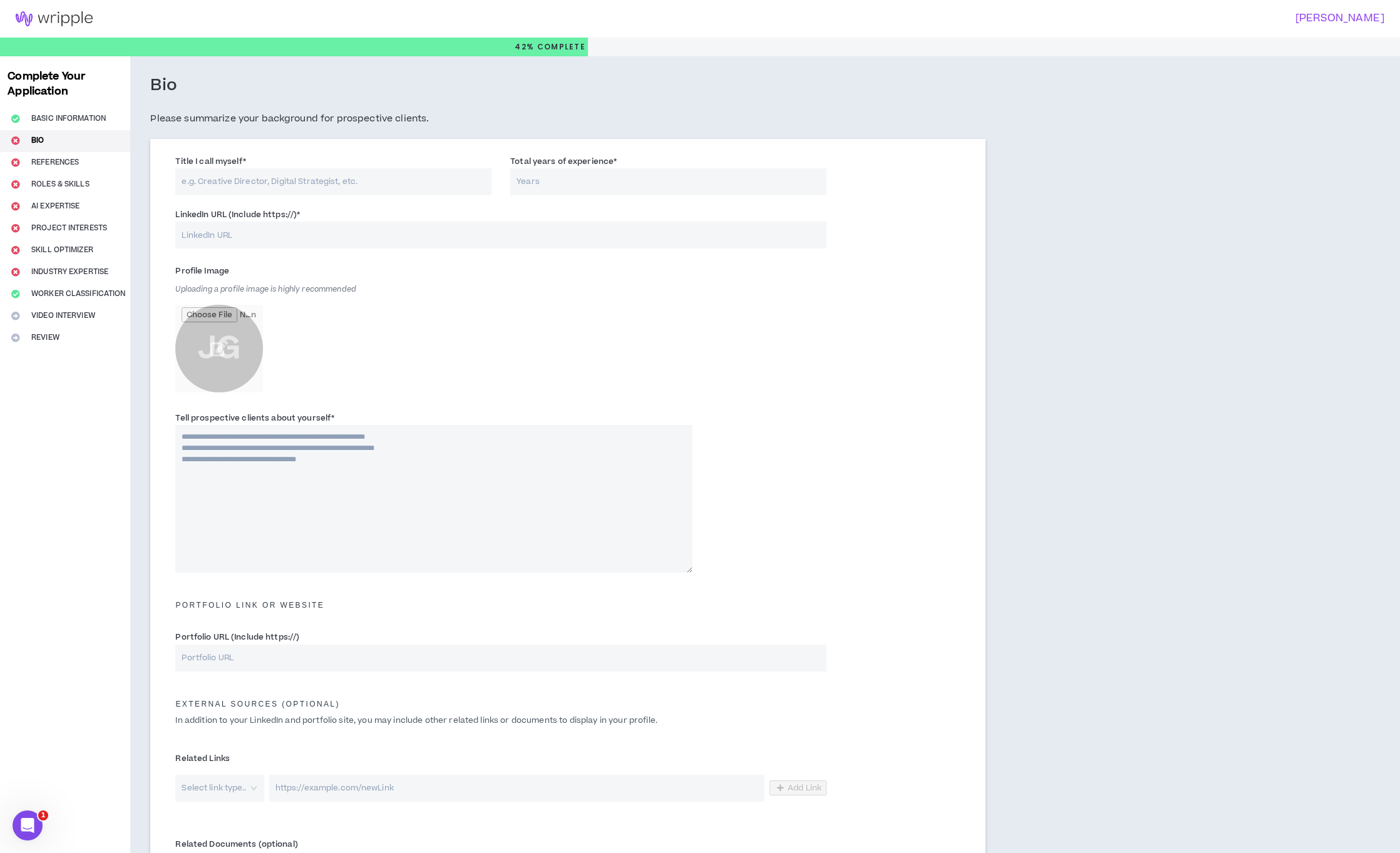
click at [328, 181] on input "Title I call myself *" at bounding box center [333, 181] width 316 height 27
click at [399, 236] on input "LinkedIn URL (Include https://) *" at bounding box center [500, 235] width 651 height 27
click at [307, 227] on input "LinkedIn URL (Include https://) *" at bounding box center [500, 235] width 651 height 27
paste input "ttps://[DOMAIN_NAME][URL]"
type input "ttps://[DOMAIN_NAME][URL]"
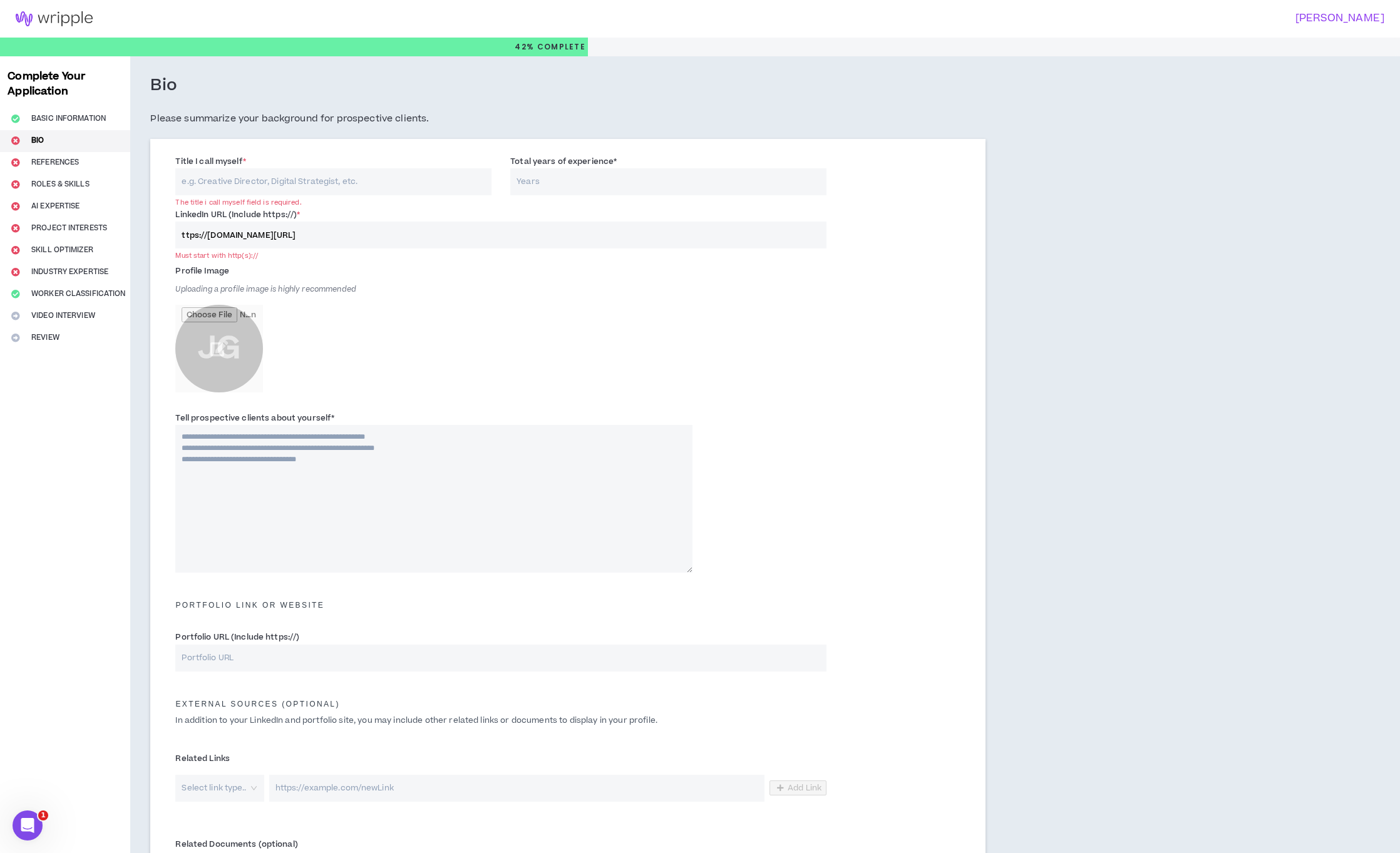
click at [329, 180] on input "Title I call myself *" at bounding box center [333, 181] width 316 height 27
paste input "STRATEGIC OPERATIONS & PROJECT MANAGEMENT LEADER"
type input "STRATEGIC OPERATIONS & PROJECT MANAGEMENT LEADER"
click at [594, 183] on input "Total years of experience *" at bounding box center [668, 181] width 316 height 27
type input "25"
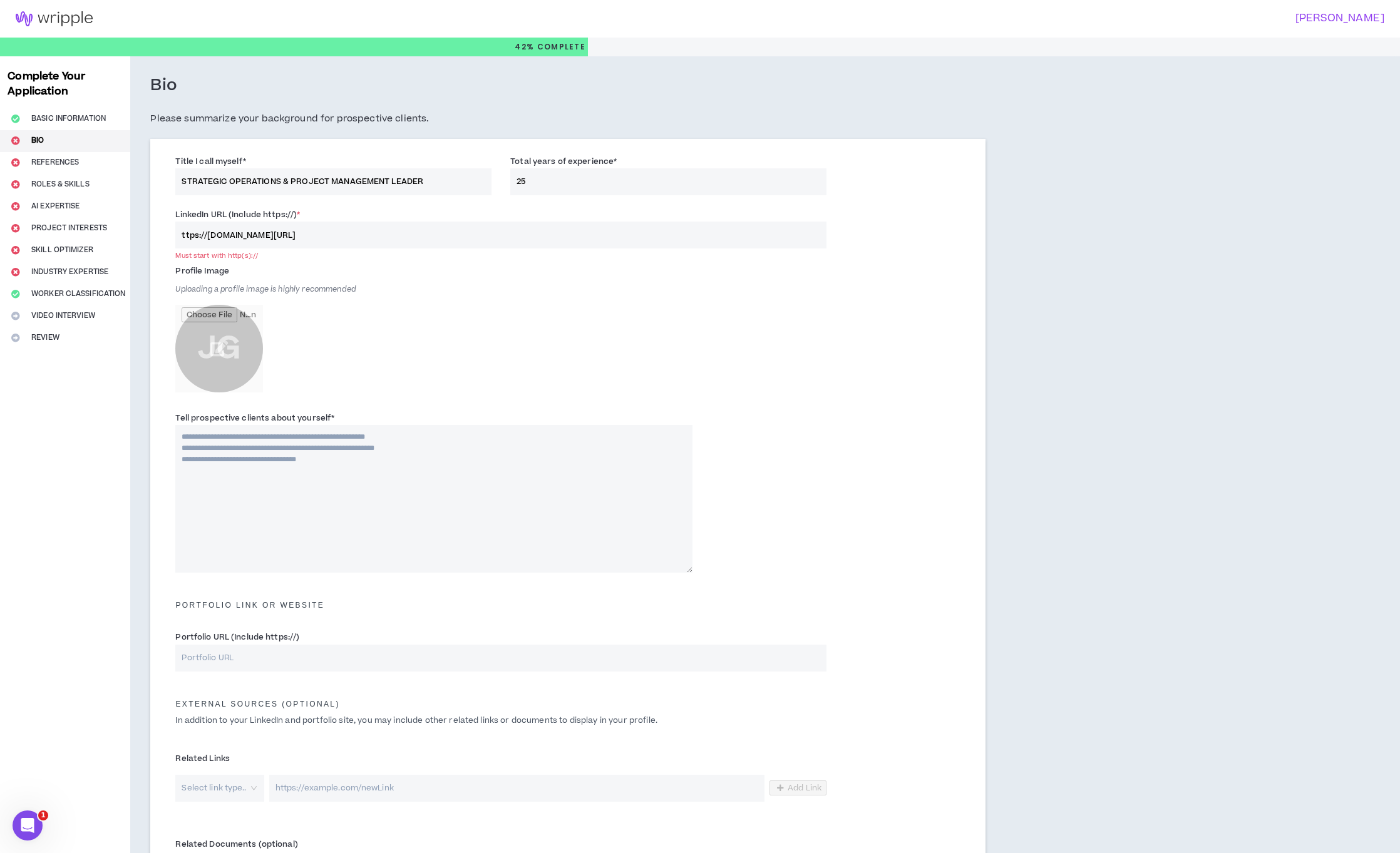
click at [179, 237] on input "ttps://[DOMAIN_NAME][URL]" at bounding box center [500, 235] width 651 height 27
type input "[URL][DOMAIN_NAME]"
click at [216, 344] on input "file" at bounding box center [219, 348] width 88 height 88
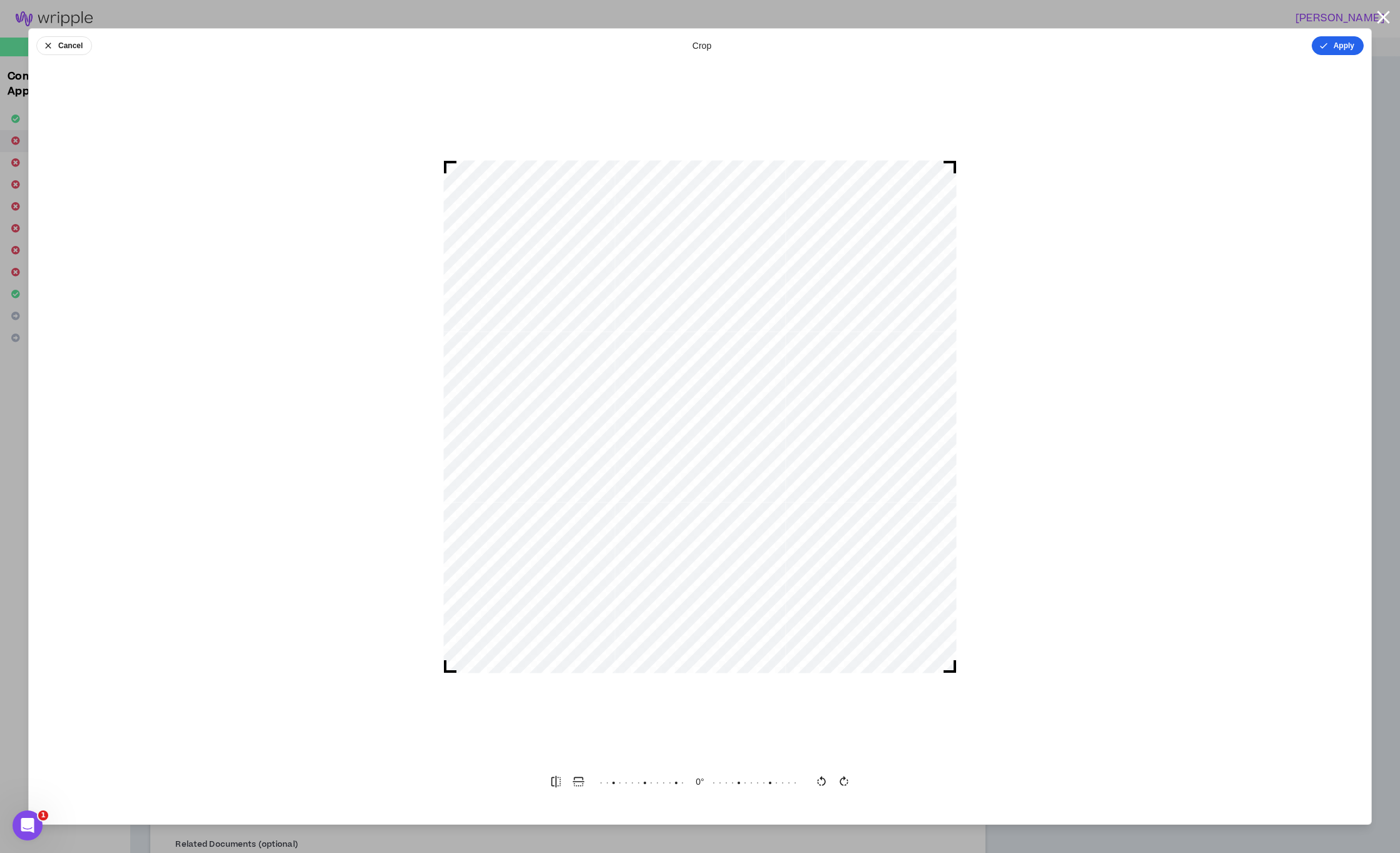
click at [1336, 46] on button "Apply" at bounding box center [1337, 45] width 52 height 19
click at [1349, 44] on button "Done" at bounding box center [1345, 45] width 37 height 19
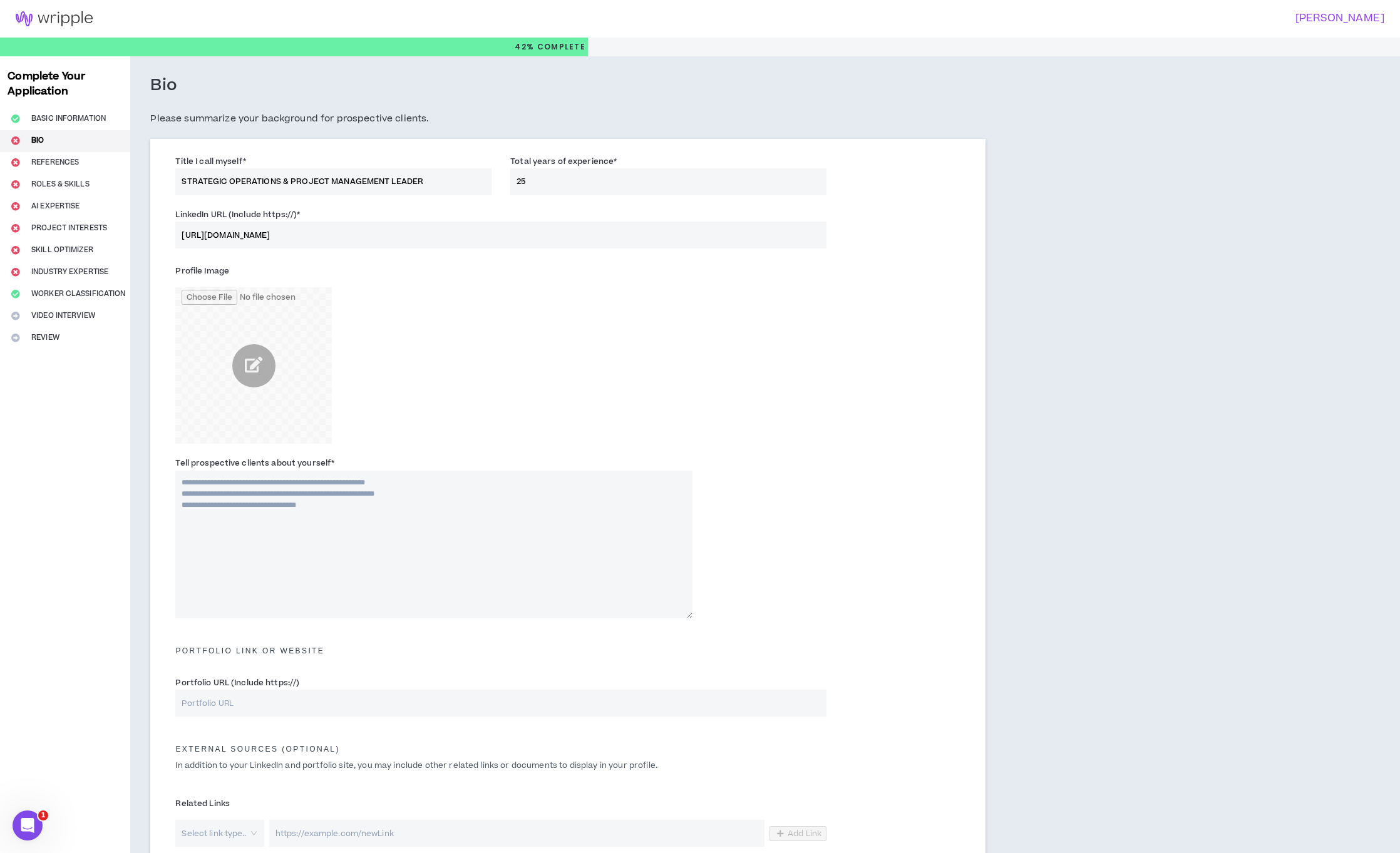
click at [322, 511] on textarea "Tell prospective clients about yourself *" at bounding box center [434, 545] width 517 height 147
click at [362, 537] on textarea "Tell prospective clients about yourself *" at bounding box center [434, 545] width 517 height 147
paste textarea "**********"
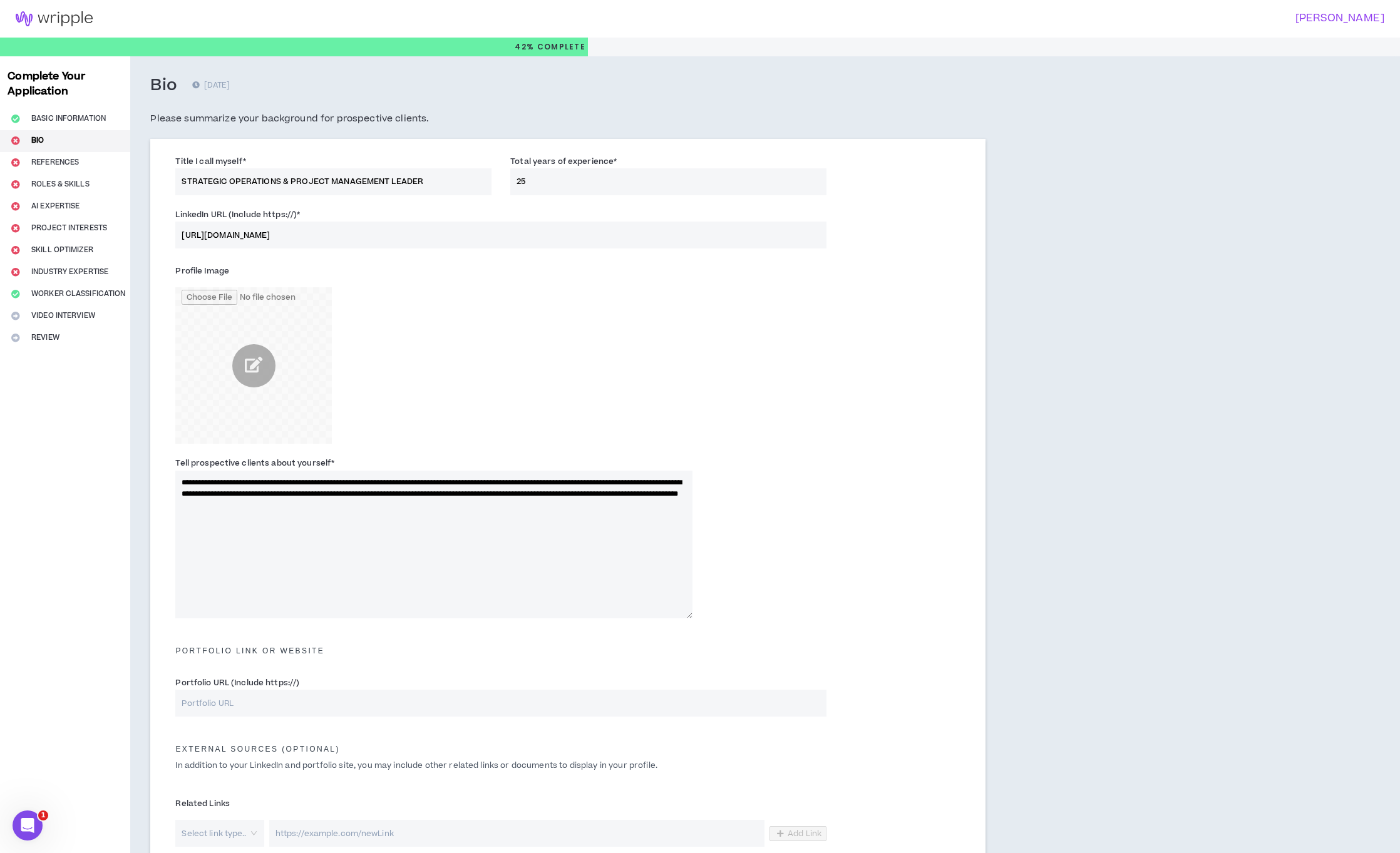
scroll to position [217, 0]
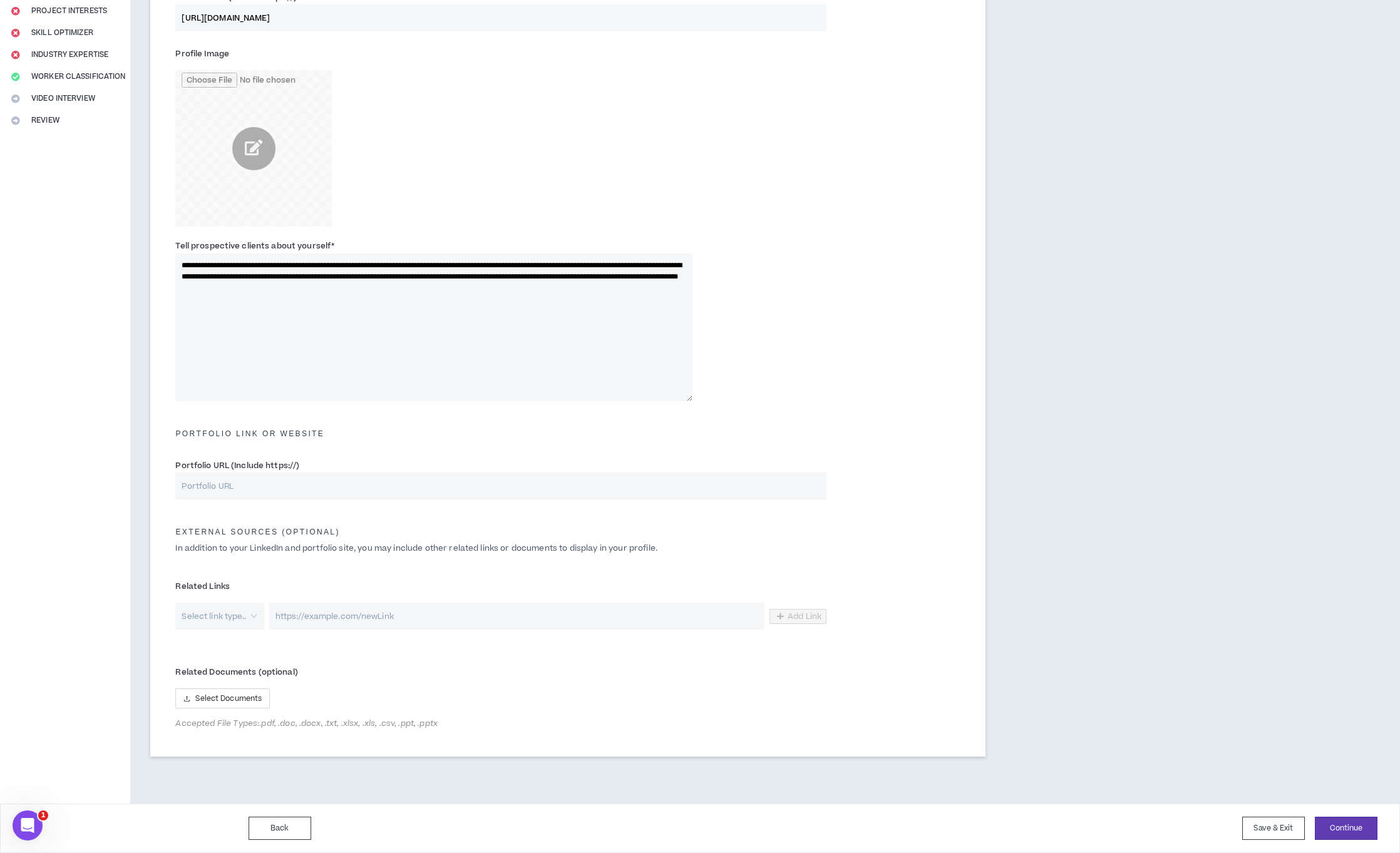
type textarea "**********"
click at [435, 491] on input "Portfolio URL (Include https://)" at bounding box center [500, 486] width 651 height 27
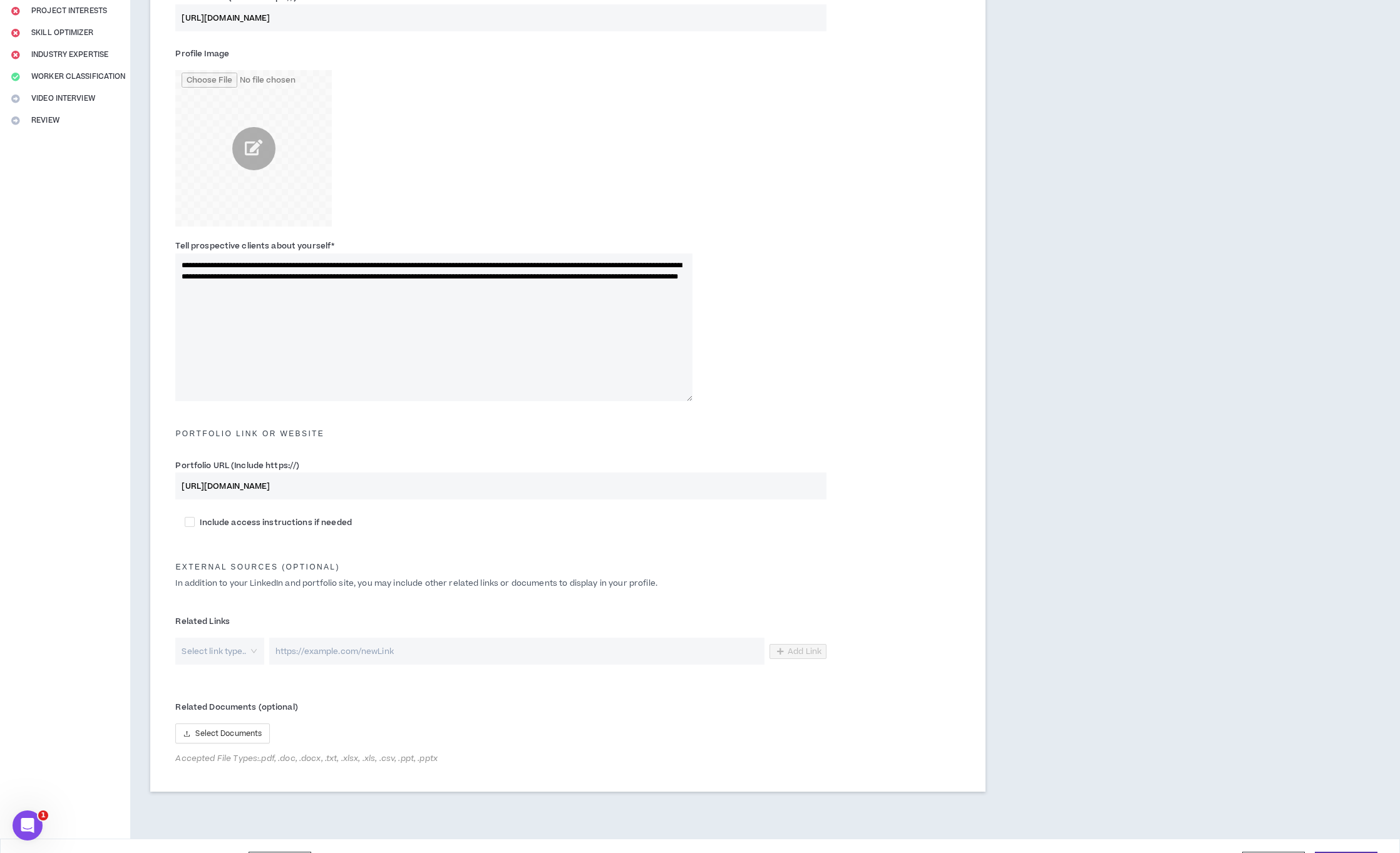
scroll to position [252, 0]
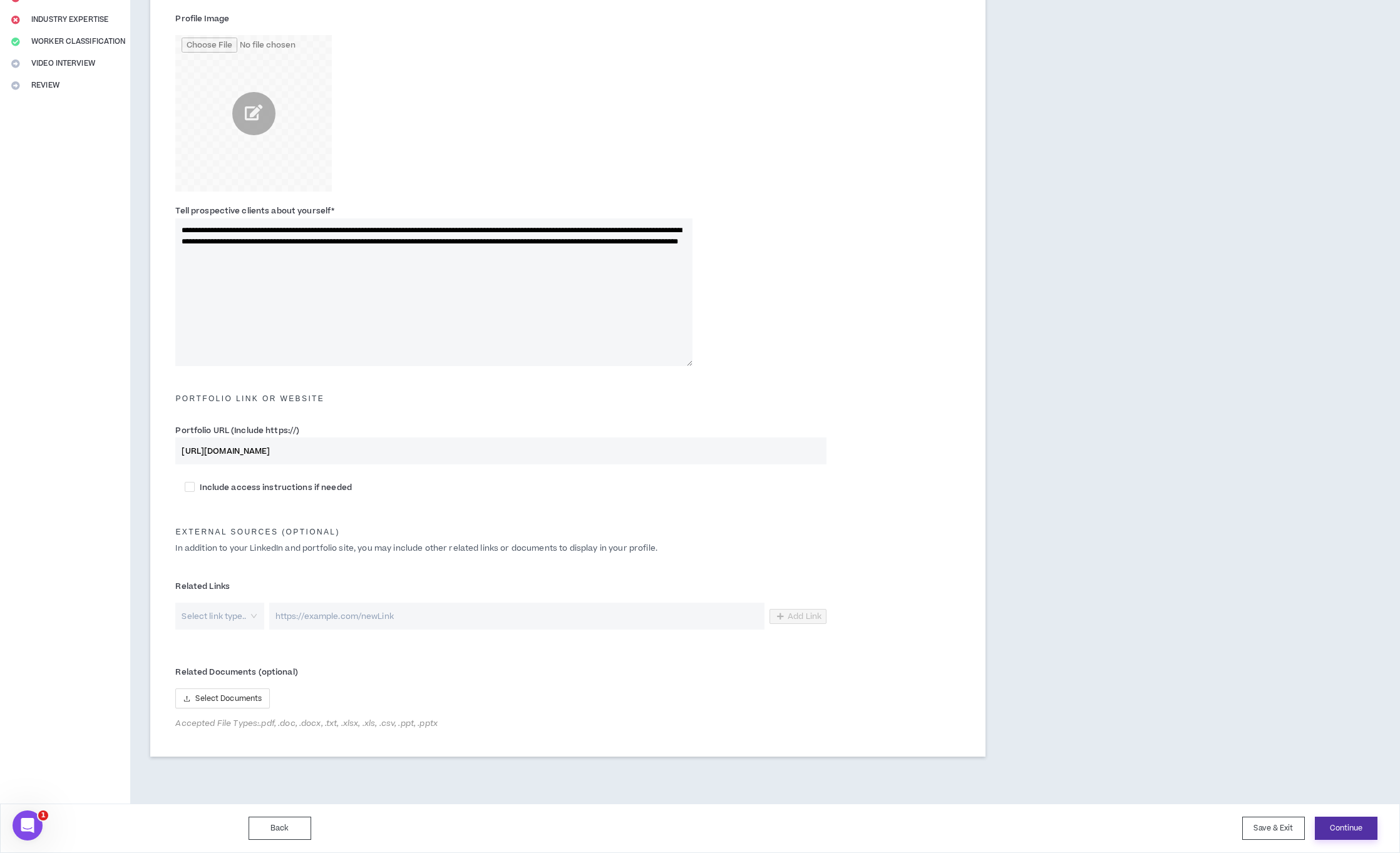
type input "[URL][DOMAIN_NAME]"
click at [1345, 831] on button "Continue" at bounding box center [1346, 828] width 62 height 23
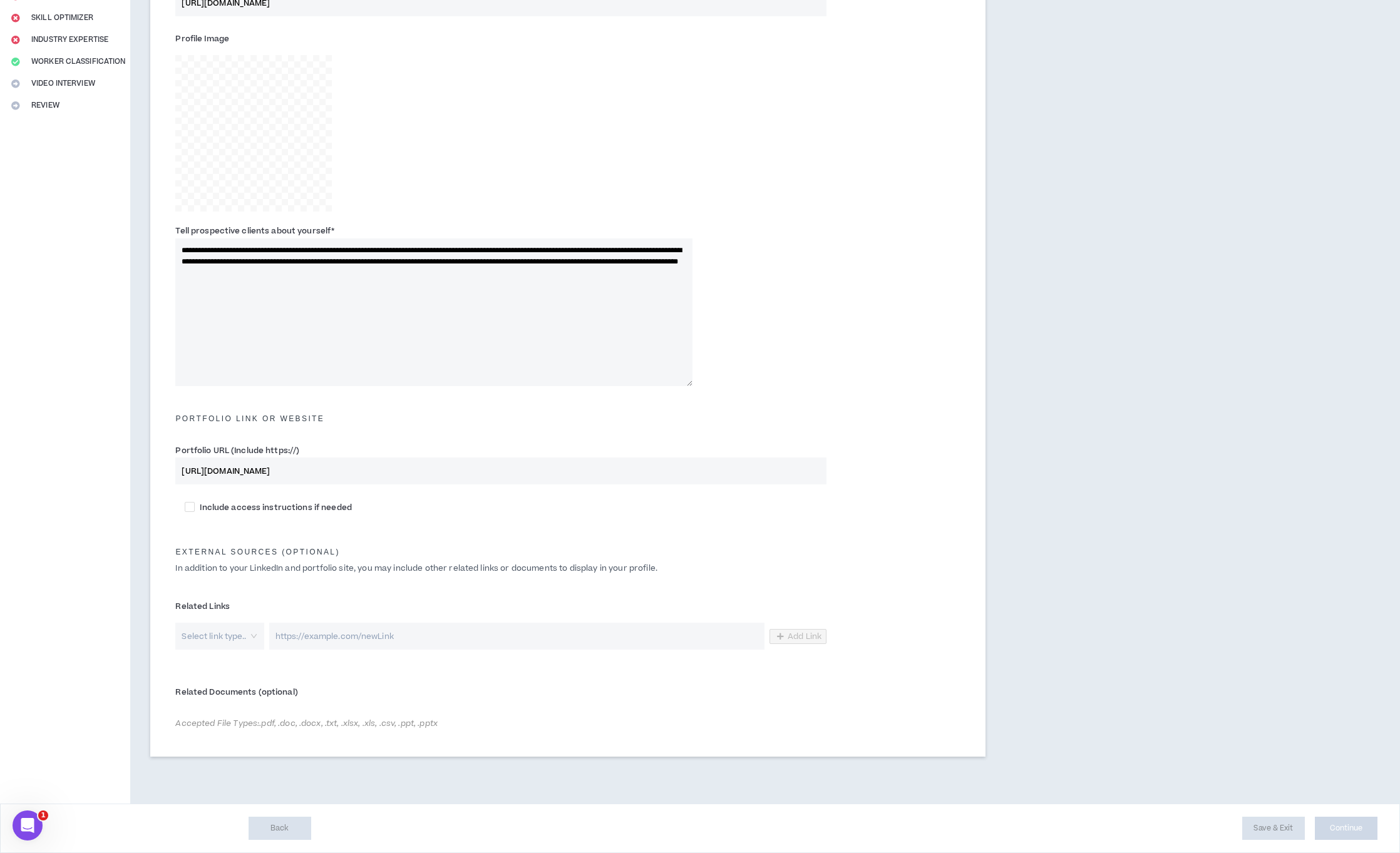
scroll to position [232, 0]
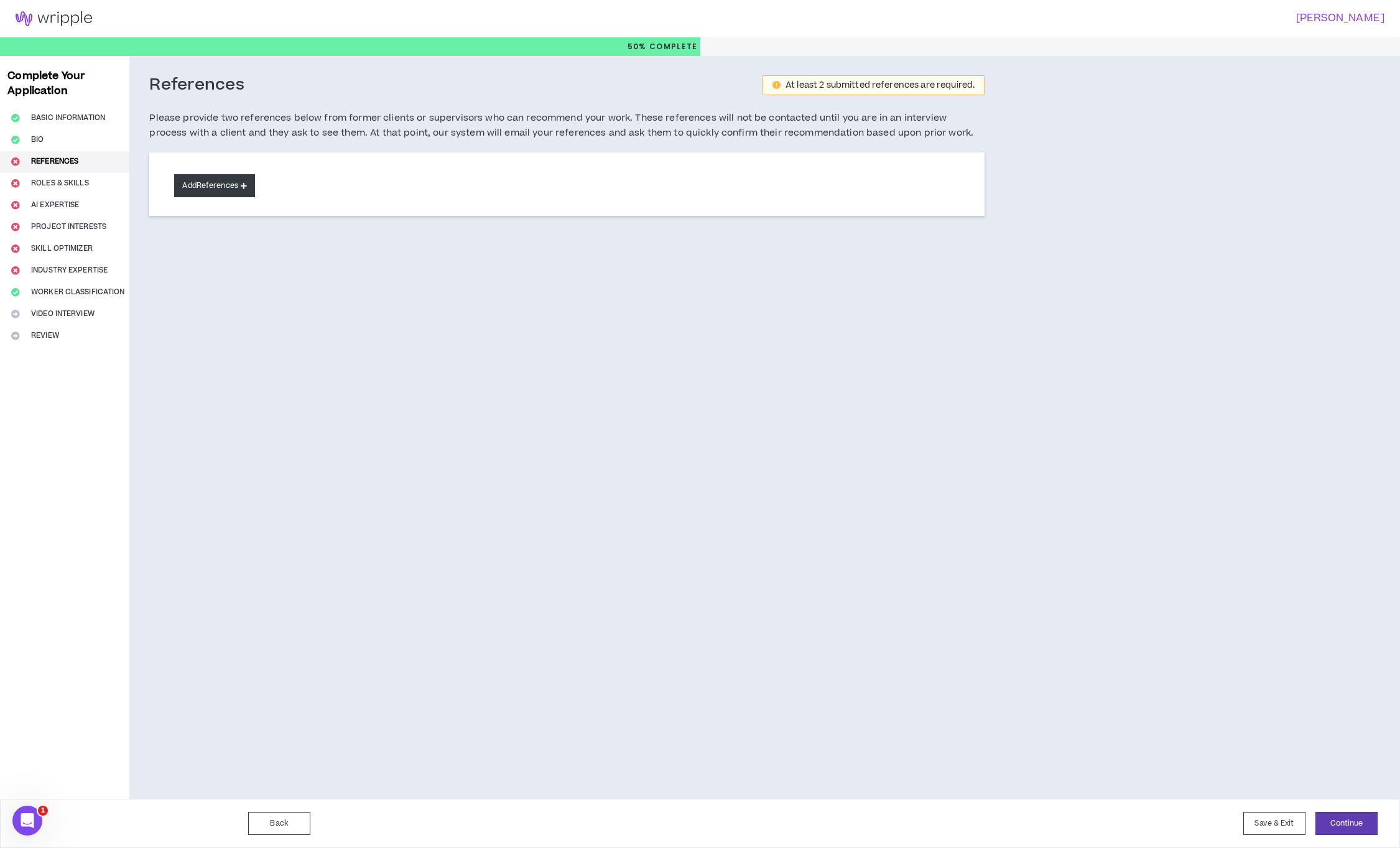
click at [238, 184] on button "Add References" at bounding box center [215, 186] width 81 height 23
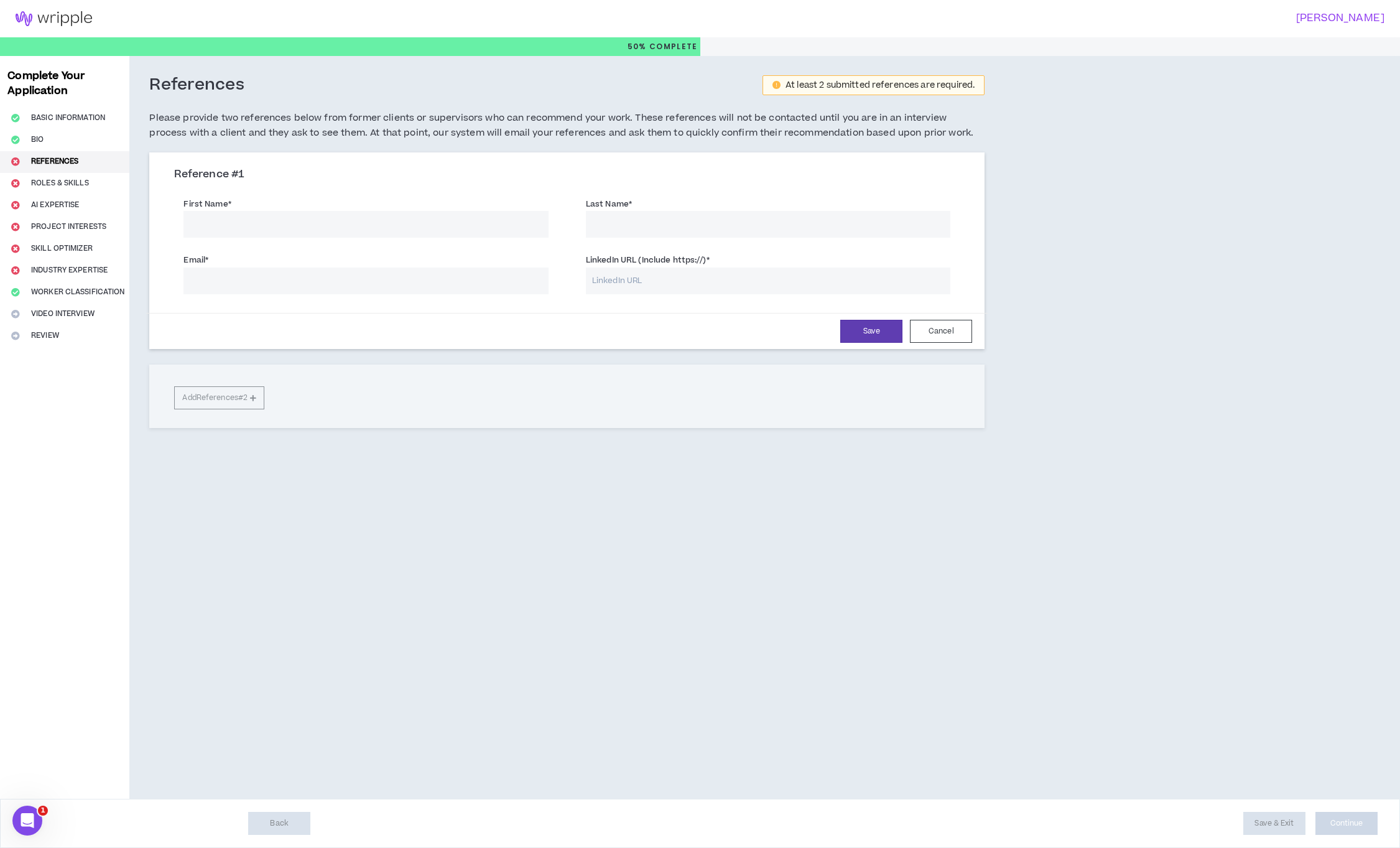
click at [336, 234] on input "First Name *" at bounding box center [366, 224] width 365 height 26
paste input "[PERSON_NAME] - She/Her 1st degree connection1st CEO and Founder of [M]otherboa…"
drag, startPoint x: 276, startPoint y: 224, endPoint x: 319, endPoint y: 225, distance: 43.0
click at [276, 224] on input "[PERSON_NAME] - She/Her 1st degree connection1st CEO and Founder of [M]otherboa…" at bounding box center [366, 224] width 365 height 26
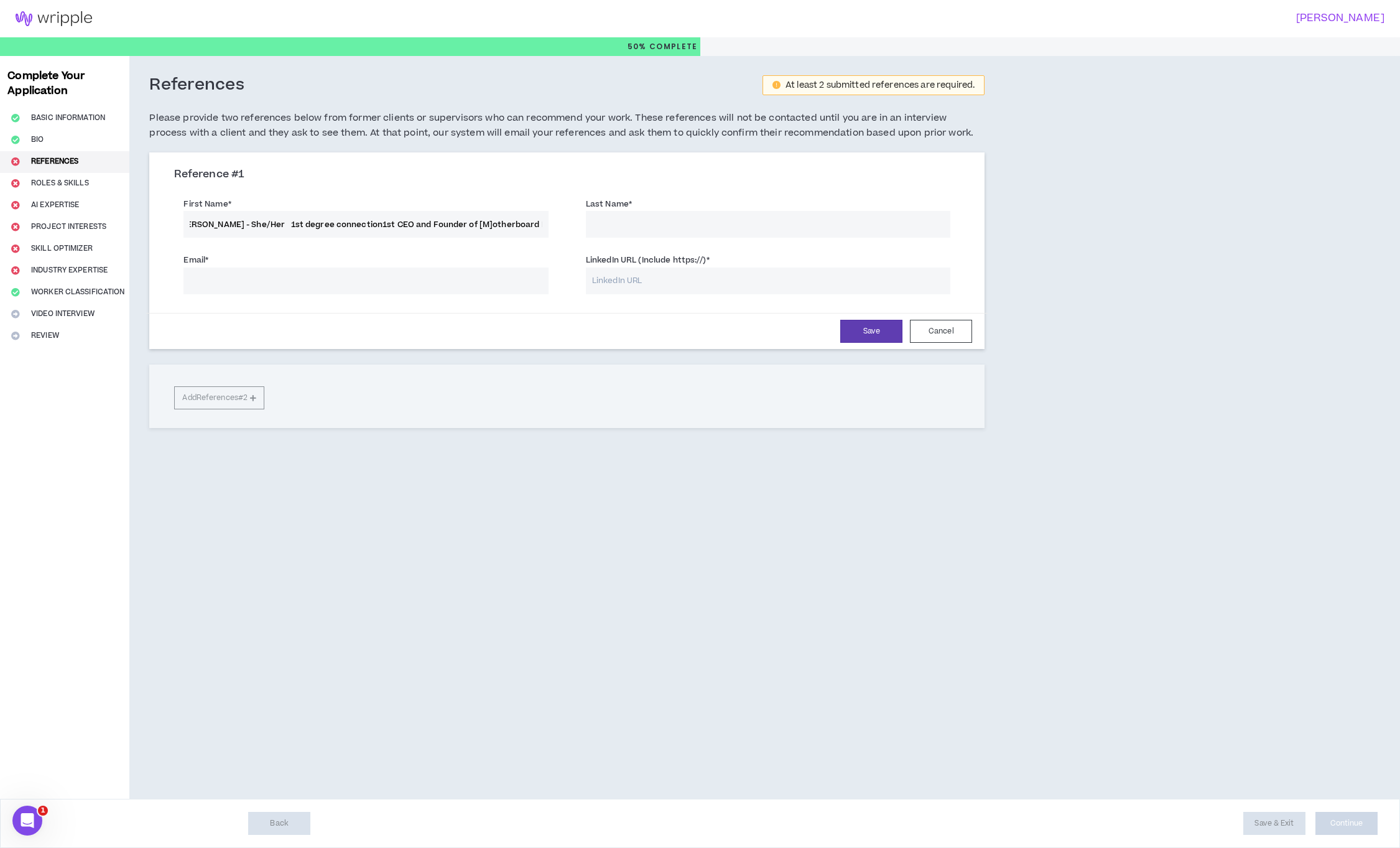
drag, startPoint x: 460, startPoint y: 226, endPoint x: 563, endPoint y: 221, distance: 103.1
click at [563, 221] on div "First Name * [PERSON_NAME] - She/Her 1st degree connection1st CEO and Founder o…" at bounding box center [366, 216] width 402 height 43
drag, startPoint x: 544, startPoint y: 224, endPoint x: 462, endPoint y: 224, distance: 82.0
click at [462, 224] on input "[PERSON_NAME] - She/Her 1st degree connection1st CEO and Founder of [M]otherboa…" at bounding box center [366, 224] width 365 height 26
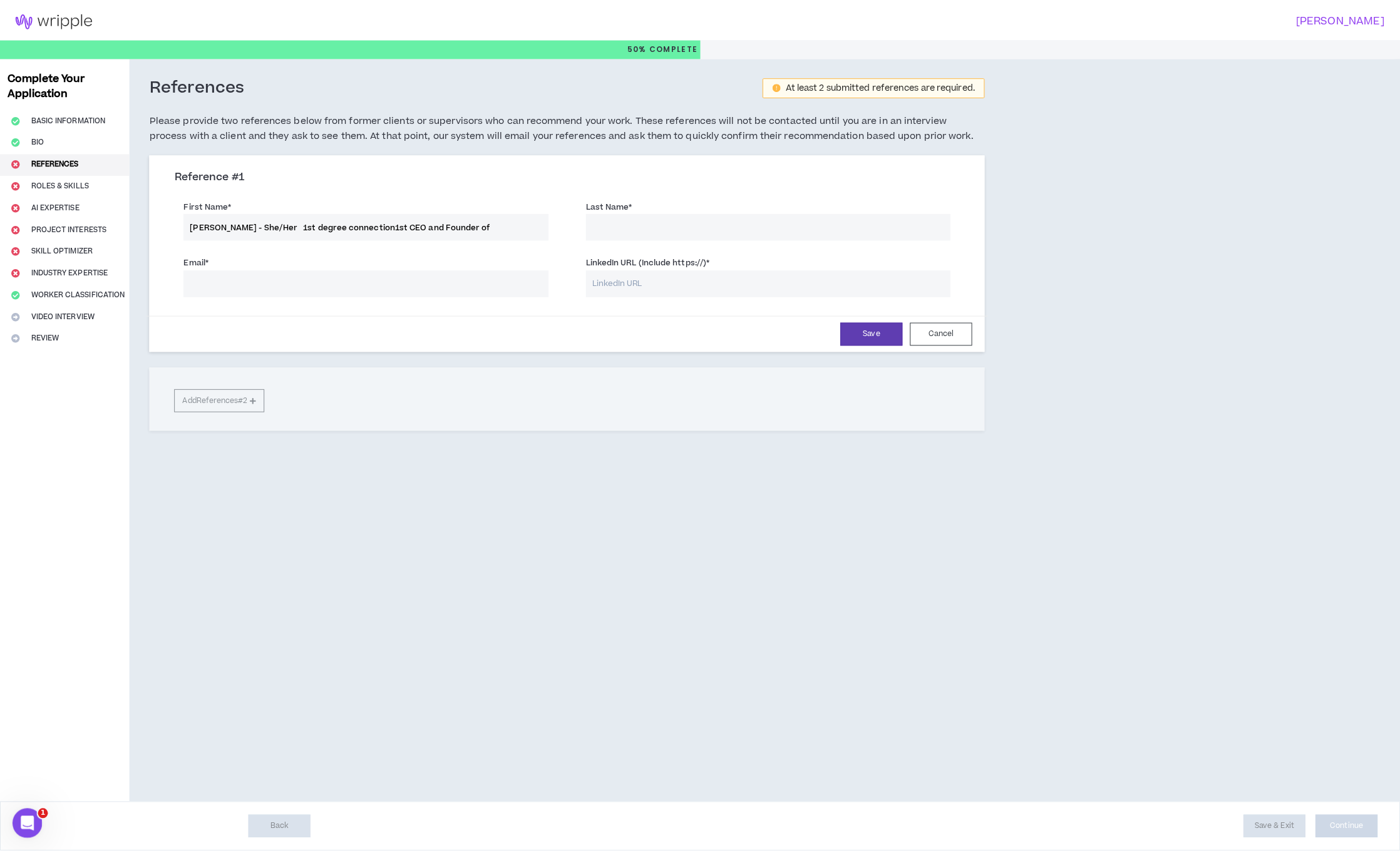
scroll to position [0, 0]
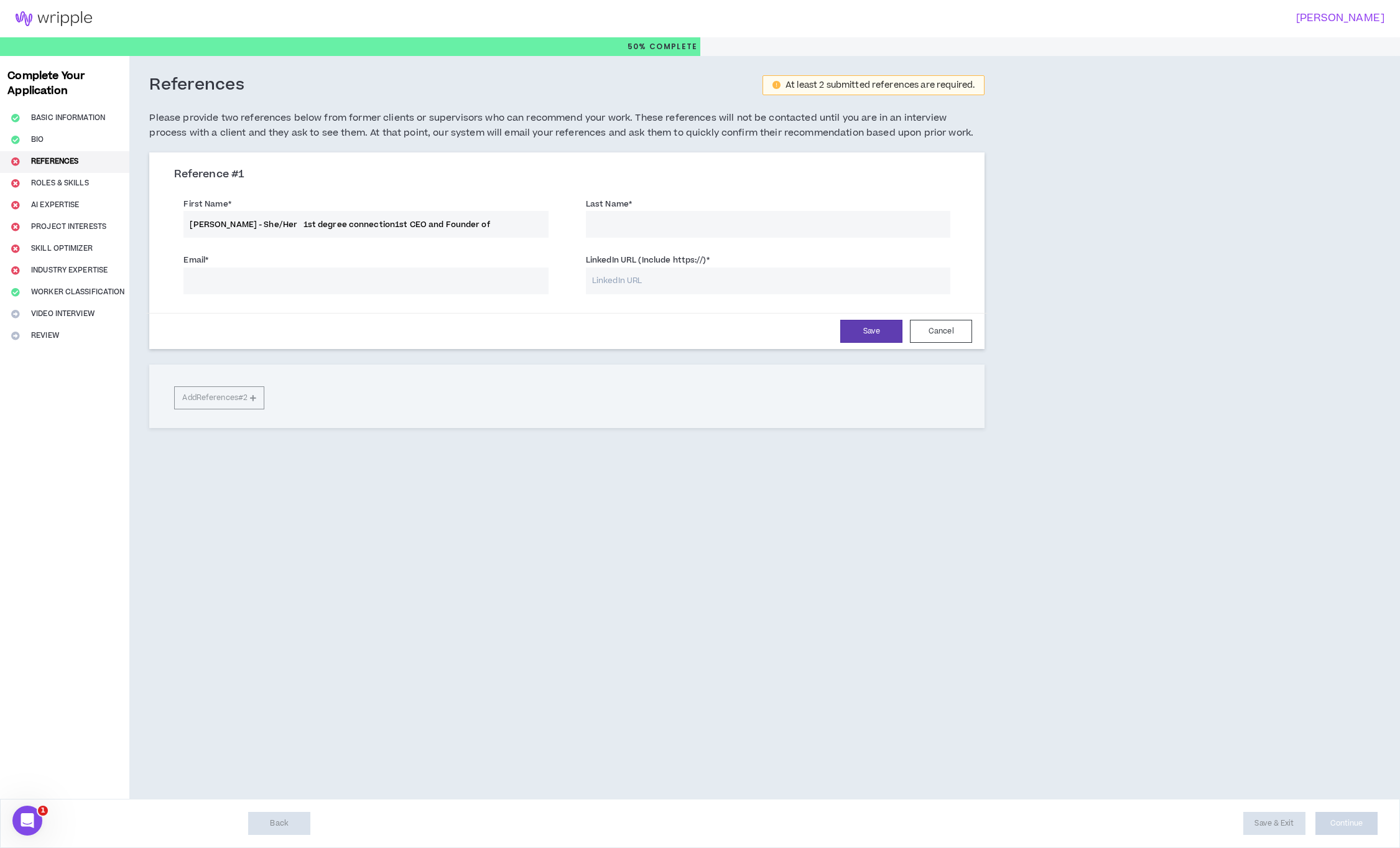
drag, startPoint x: 247, startPoint y: 224, endPoint x: 511, endPoint y: 224, distance: 264.0
click at [511, 224] on input "[PERSON_NAME] - She/Her 1st degree connection1st CEO and Founder of" at bounding box center [366, 224] width 365 height 26
click at [222, 220] on input "[PERSON_NAME]" at bounding box center [366, 224] width 365 height 26
type input "[PERSON_NAME]"
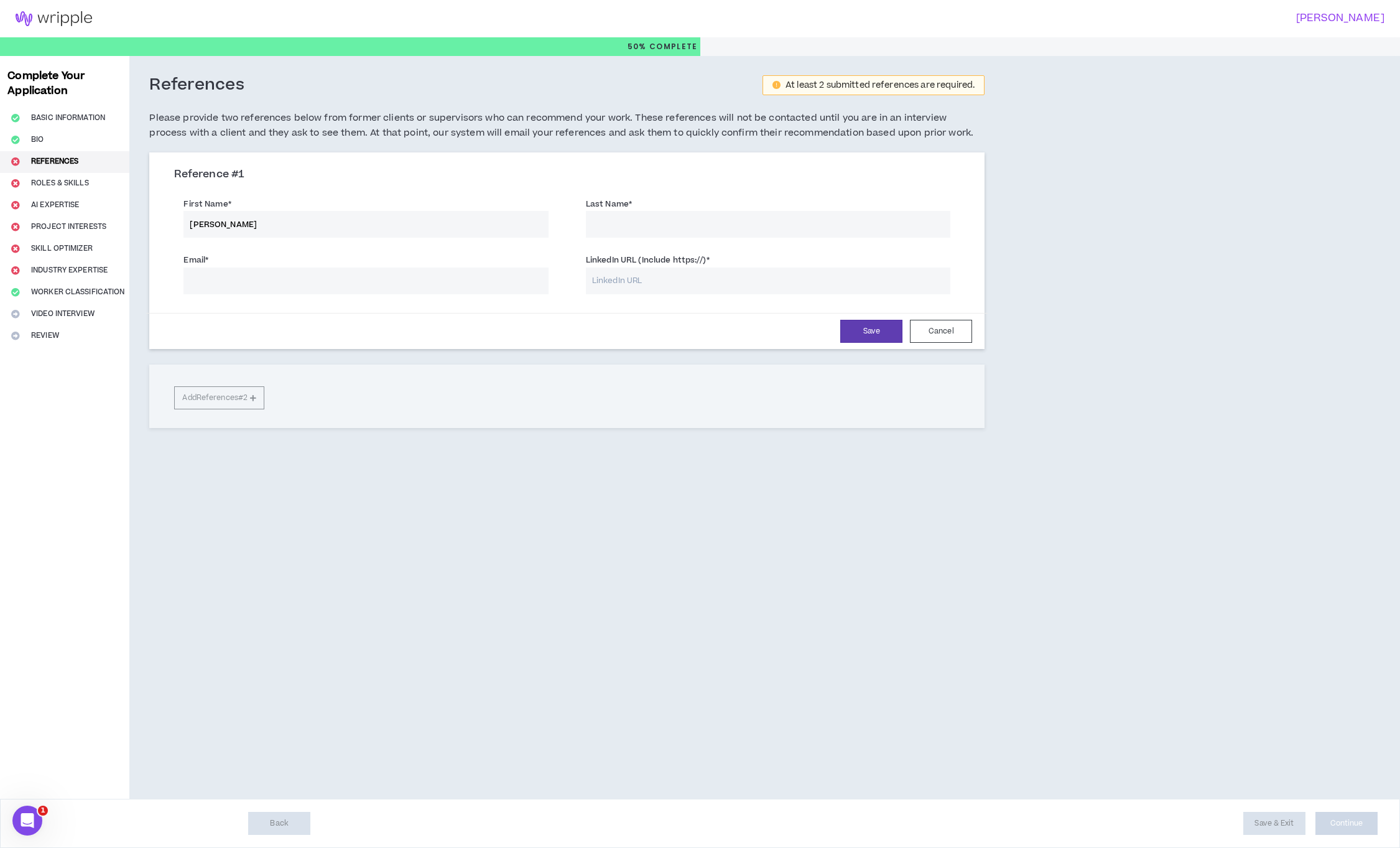
click at [675, 226] on input "Last Name *" at bounding box center [768, 224] width 365 height 26
paste input "[PERSON_NAME]"
type input "[PERSON_NAME]"
click at [639, 291] on input "LinkedIn URL (Include https://) *" at bounding box center [768, 281] width 365 height 26
paste input "[URL][DOMAIN_NAME][PERSON_NAME]"
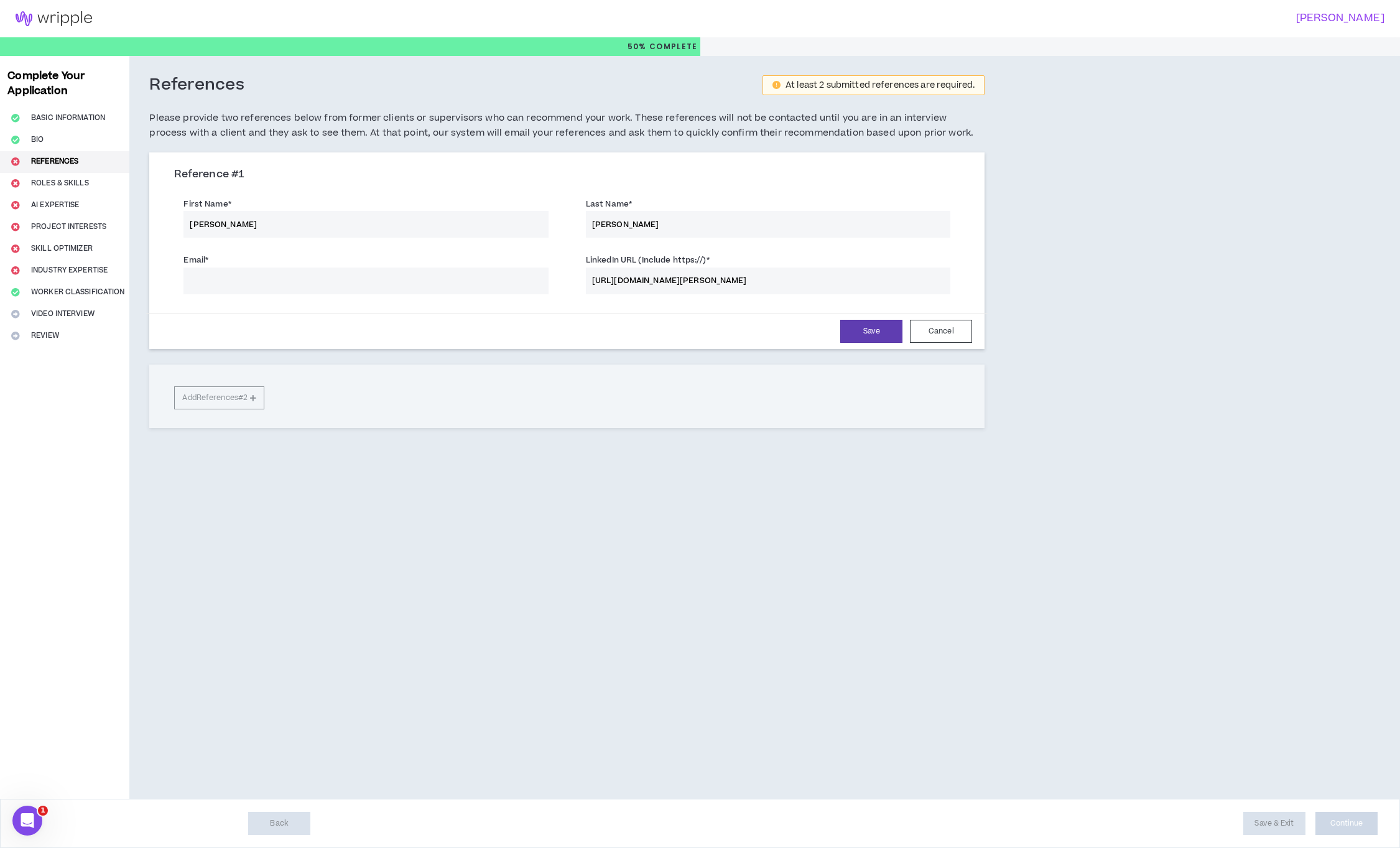
type input "[URL][DOMAIN_NAME][PERSON_NAME]"
click at [400, 286] on input "Email *" at bounding box center [366, 281] width 365 height 26
paste input "[PERSON_NAME][EMAIL_ADDRESS][DOMAIN_NAME]"
type input "[PERSON_NAME][EMAIL_ADDRESS][DOMAIN_NAME]"
click at [871, 337] on button "Save" at bounding box center [871, 331] width 62 height 23
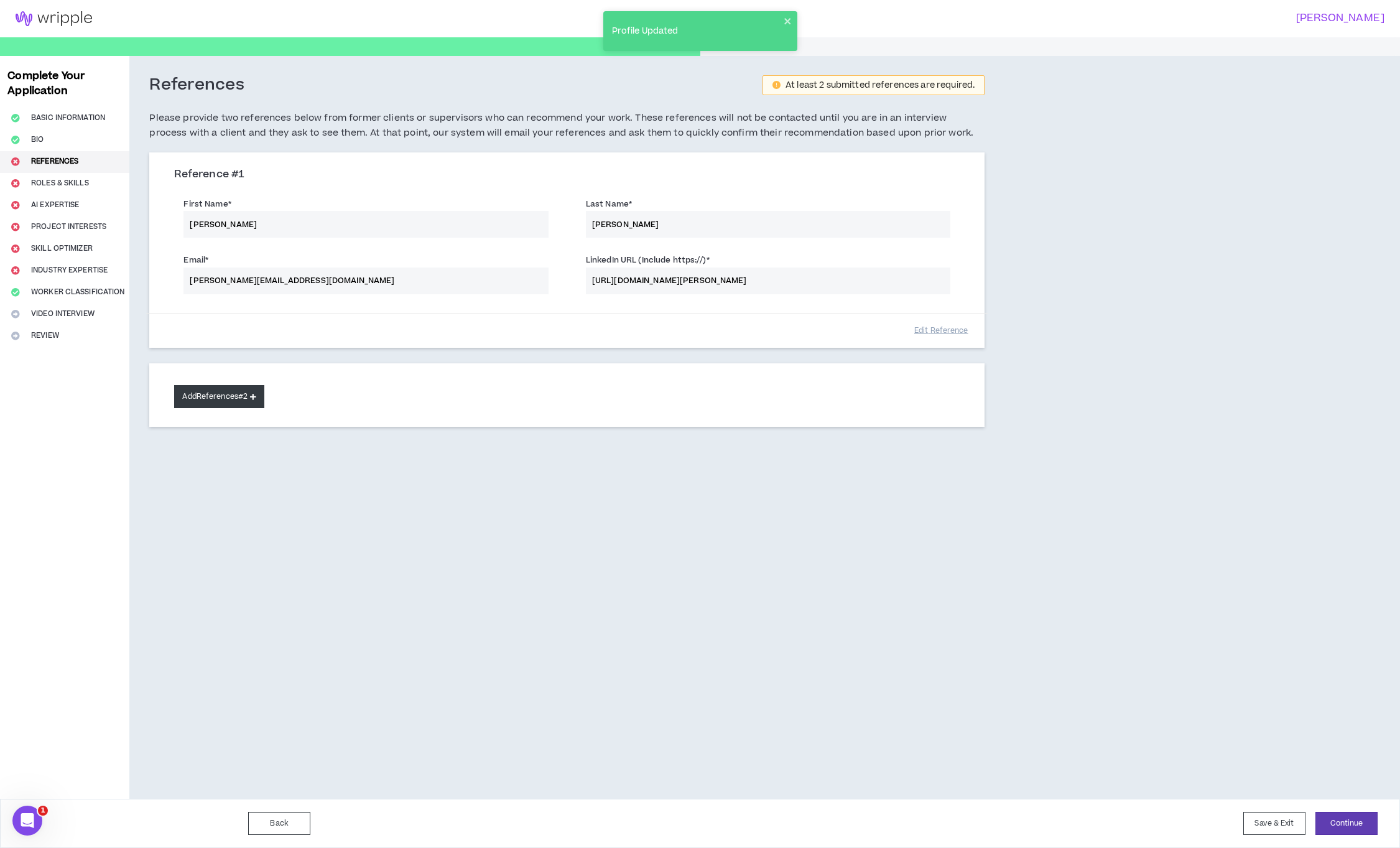
click at [213, 402] on button "Add References #2" at bounding box center [219, 397] width 90 height 23
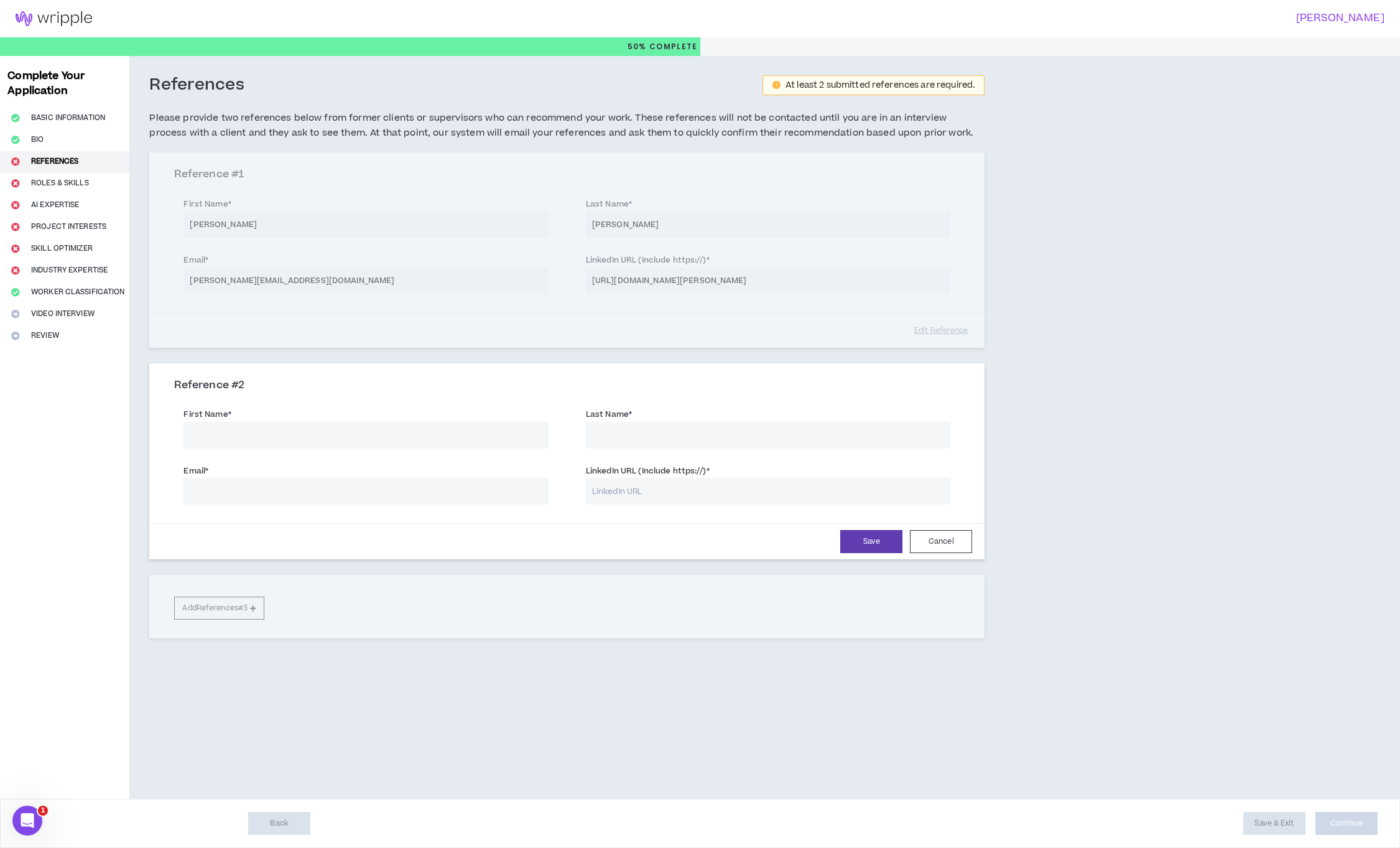
click at [628, 487] on input "LinkedIn URL (Include https://) *" at bounding box center [768, 491] width 365 height 26
paste input "[URL][DOMAIN_NAME]"
type input "[URL][DOMAIN_NAME]"
click at [293, 496] on input "Email *" at bounding box center [366, 491] width 365 height 26
paste input "[PERSON_NAME][EMAIL_ADDRESS][DOMAIN_NAME]"
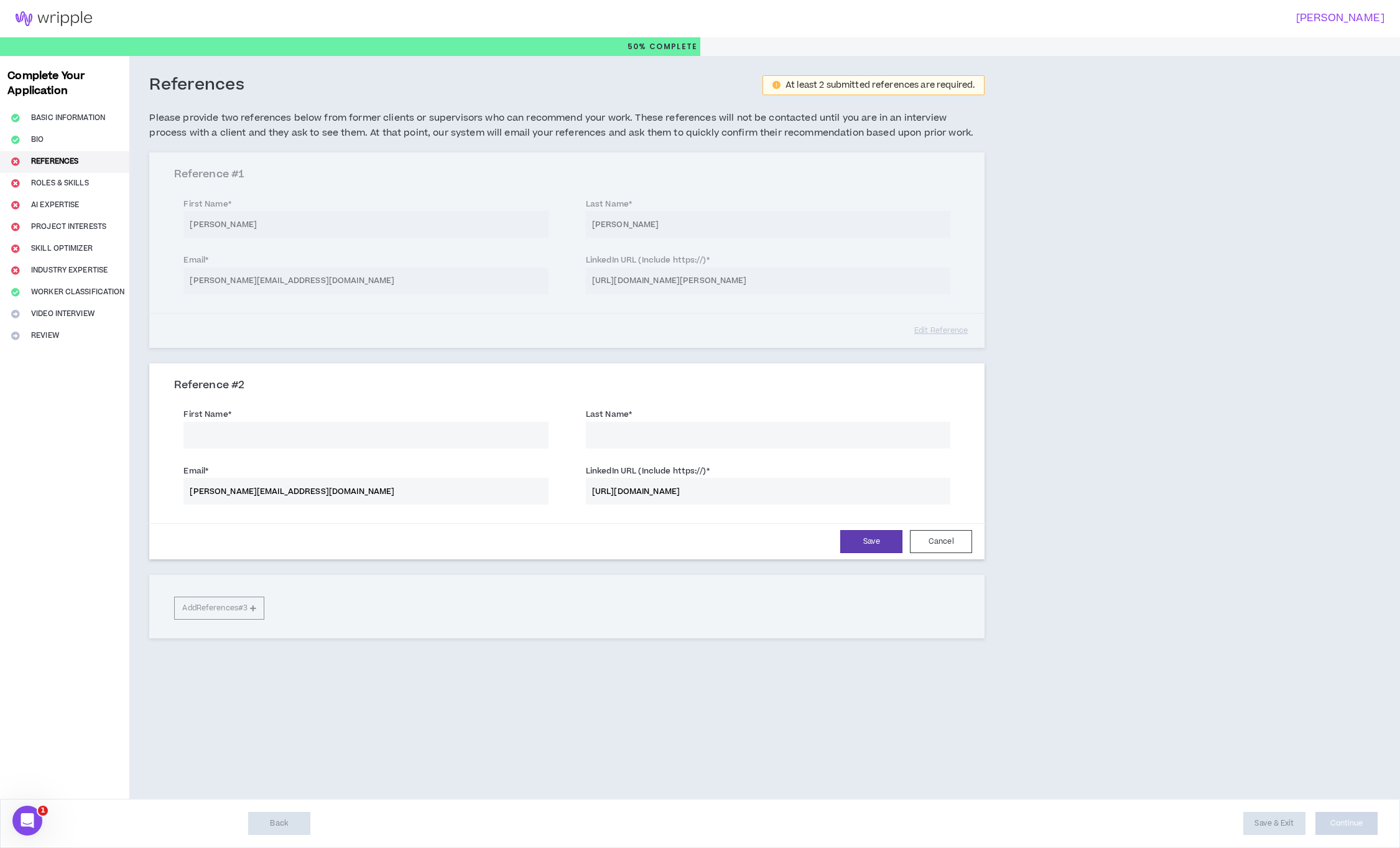
type input "[PERSON_NAME][EMAIL_ADDRESS][DOMAIN_NAME]"
click at [352, 432] on input "First Name *" at bounding box center [366, 435] width 365 height 26
type input "[PERSON_NAME]"
click at [880, 537] on button "Save" at bounding box center [871, 541] width 62 height 23
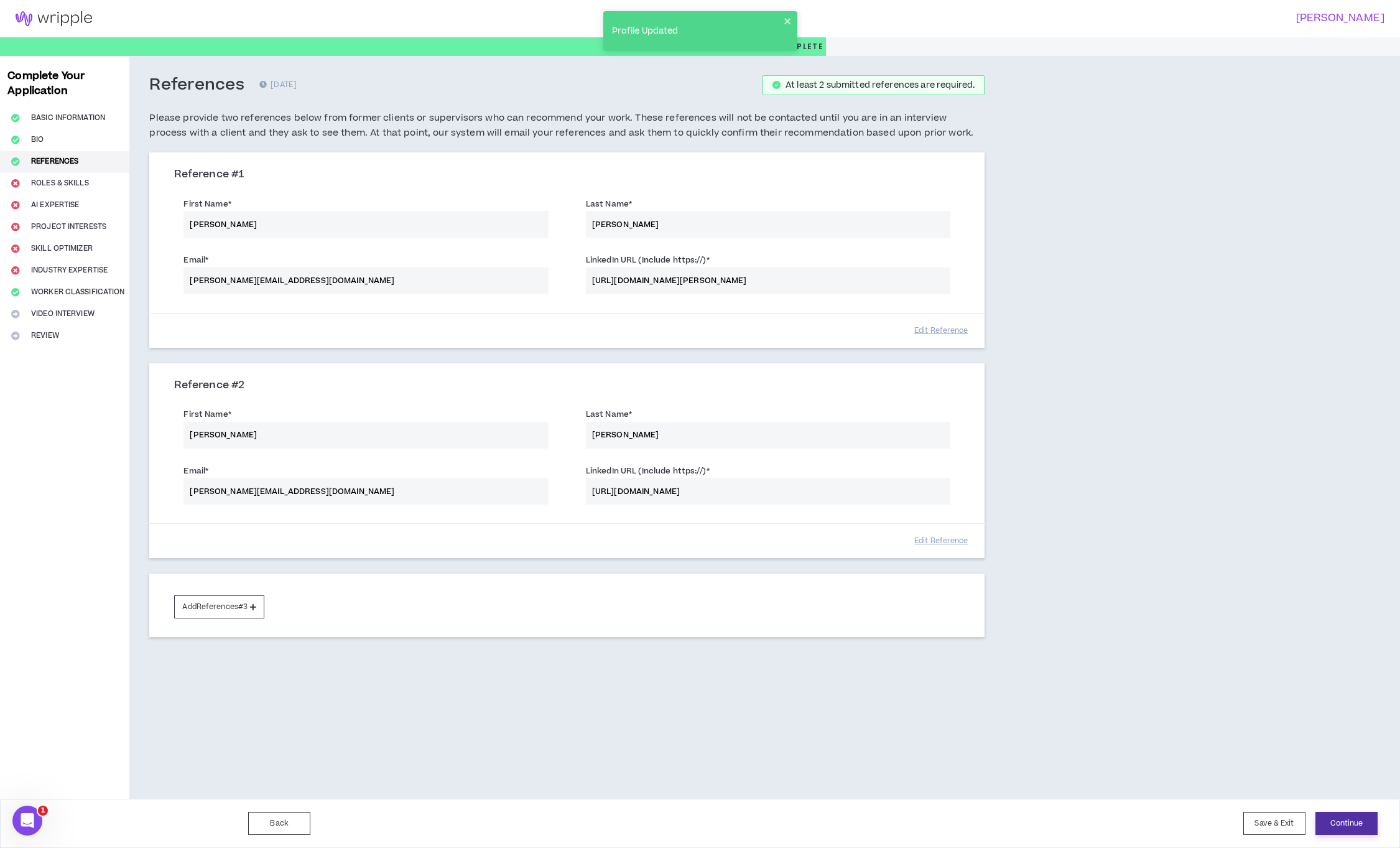
click at [1340, 823] on button "Continue" at bounding box center [1347, 823] width 62 height 23
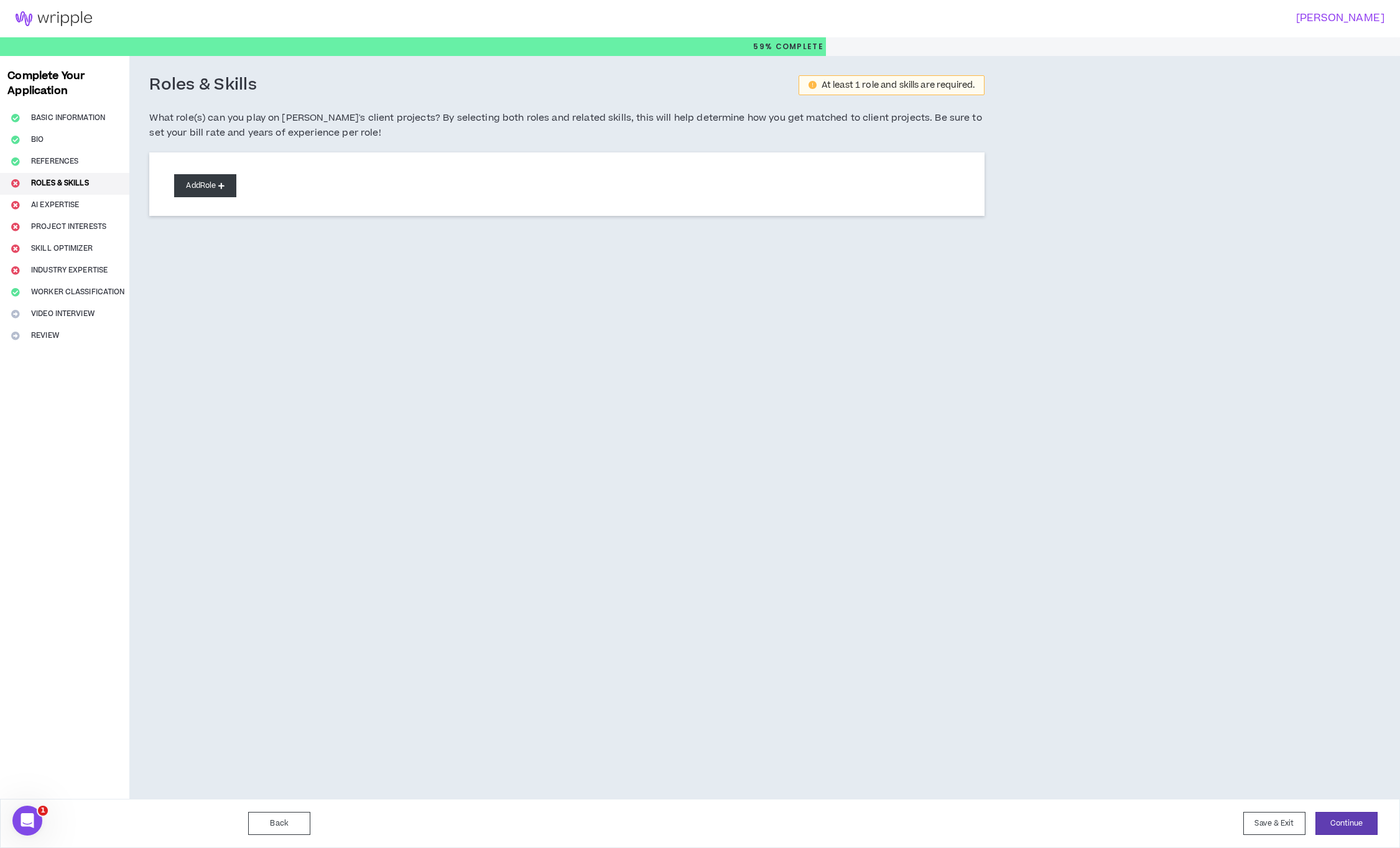
click at [217, 188] on button "Add Role" at bounding box center [205, 186] width 62 height 23
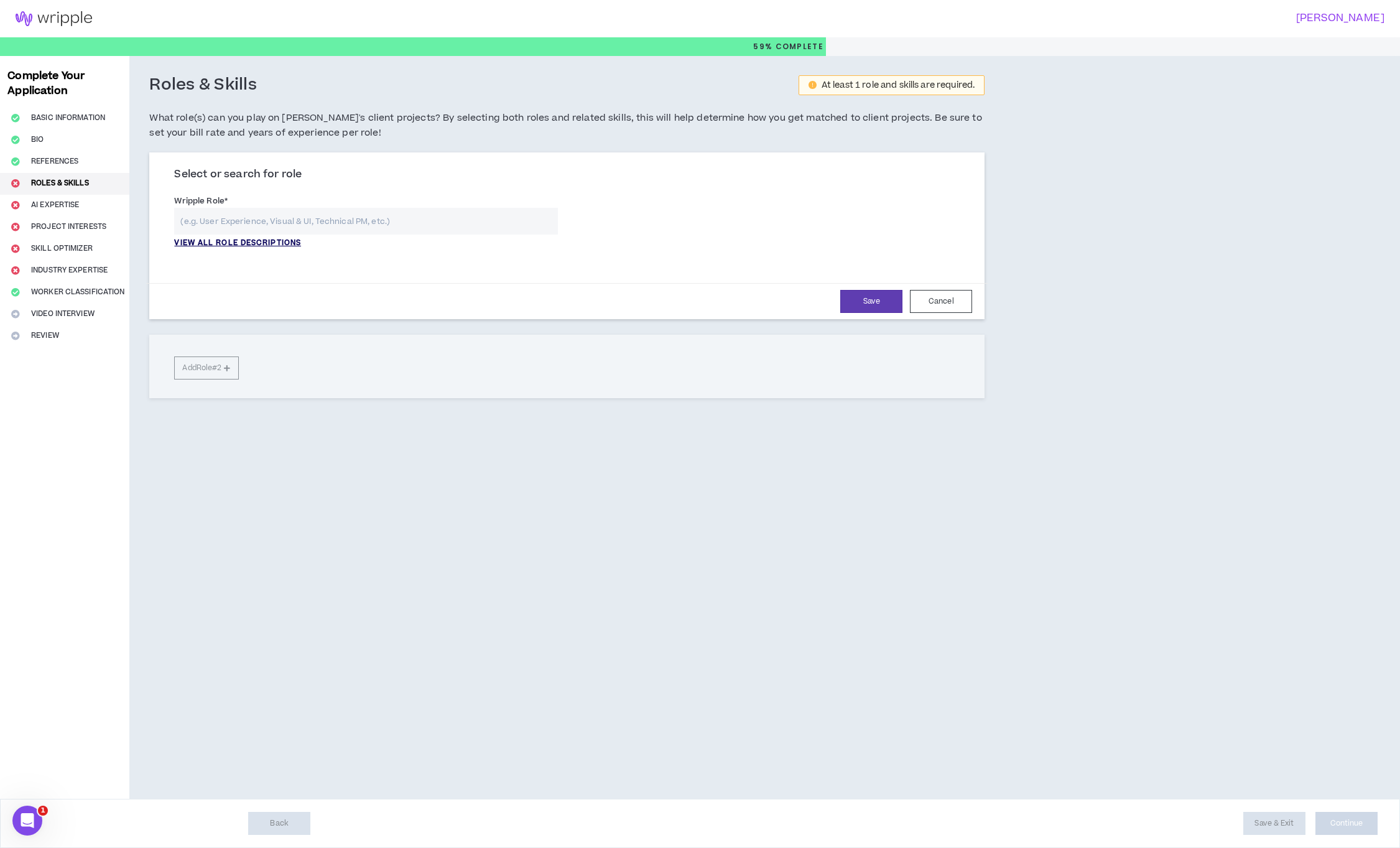
click at [279, 245] on p "VIEW ALL ROLE DESCRIPTIONS" at bounding box center [238, 243] width 127 height 11
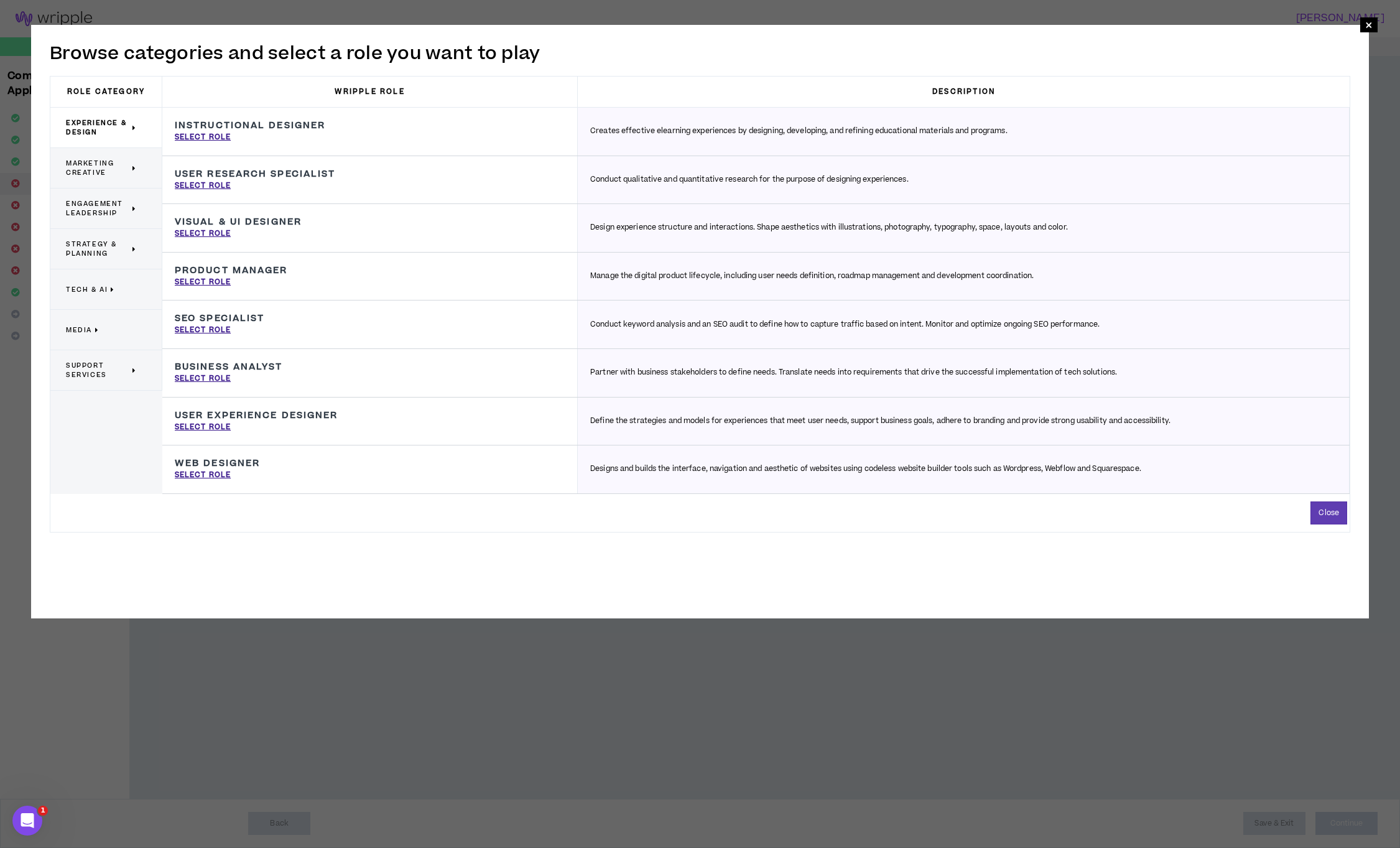
click at [132, 169] on icon at bounding box center [134, 168] width 4 height 10
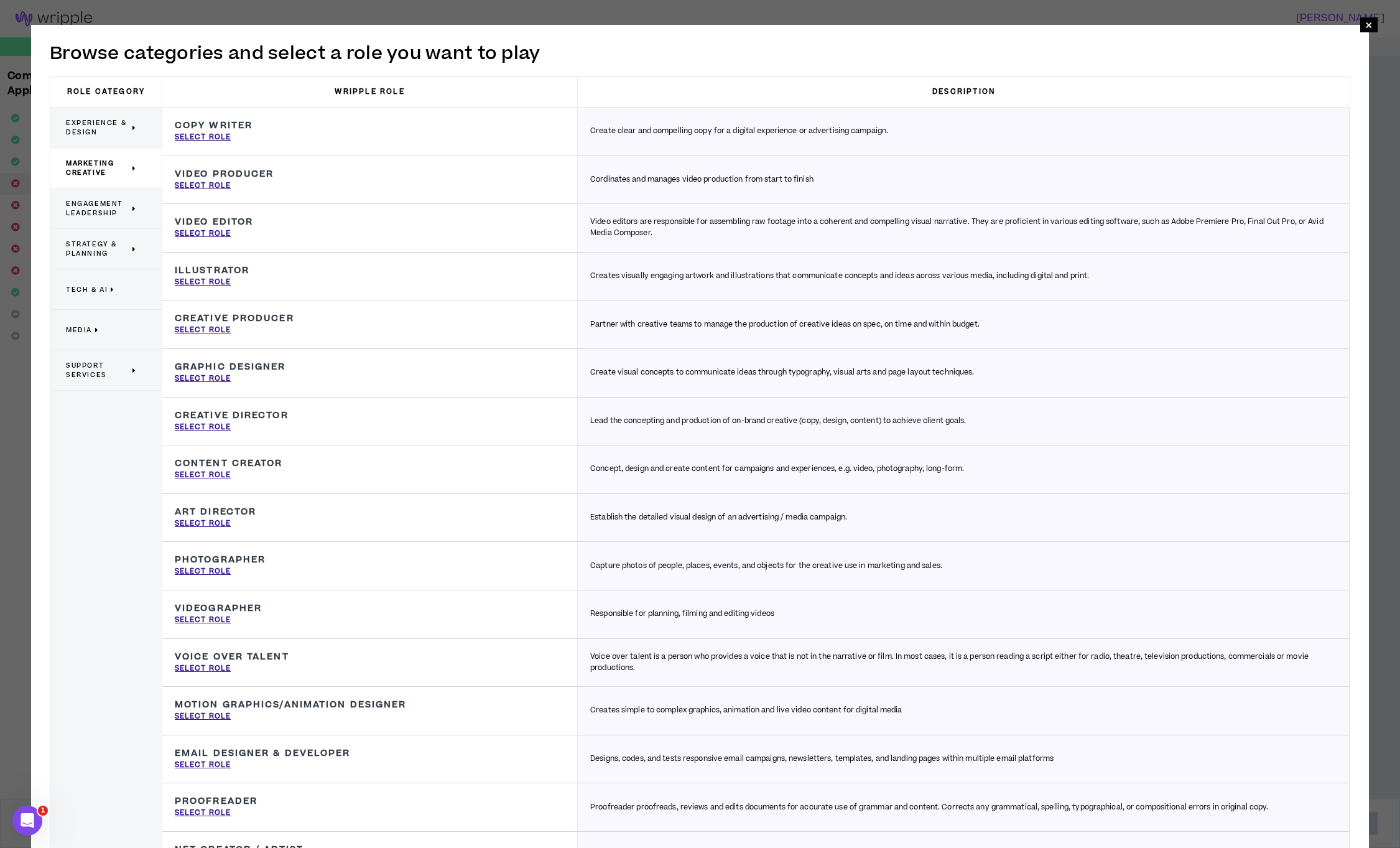
click at [122, 200] on span "Engagement Leadership" at bounding box center [98, 208] width 64 height 19
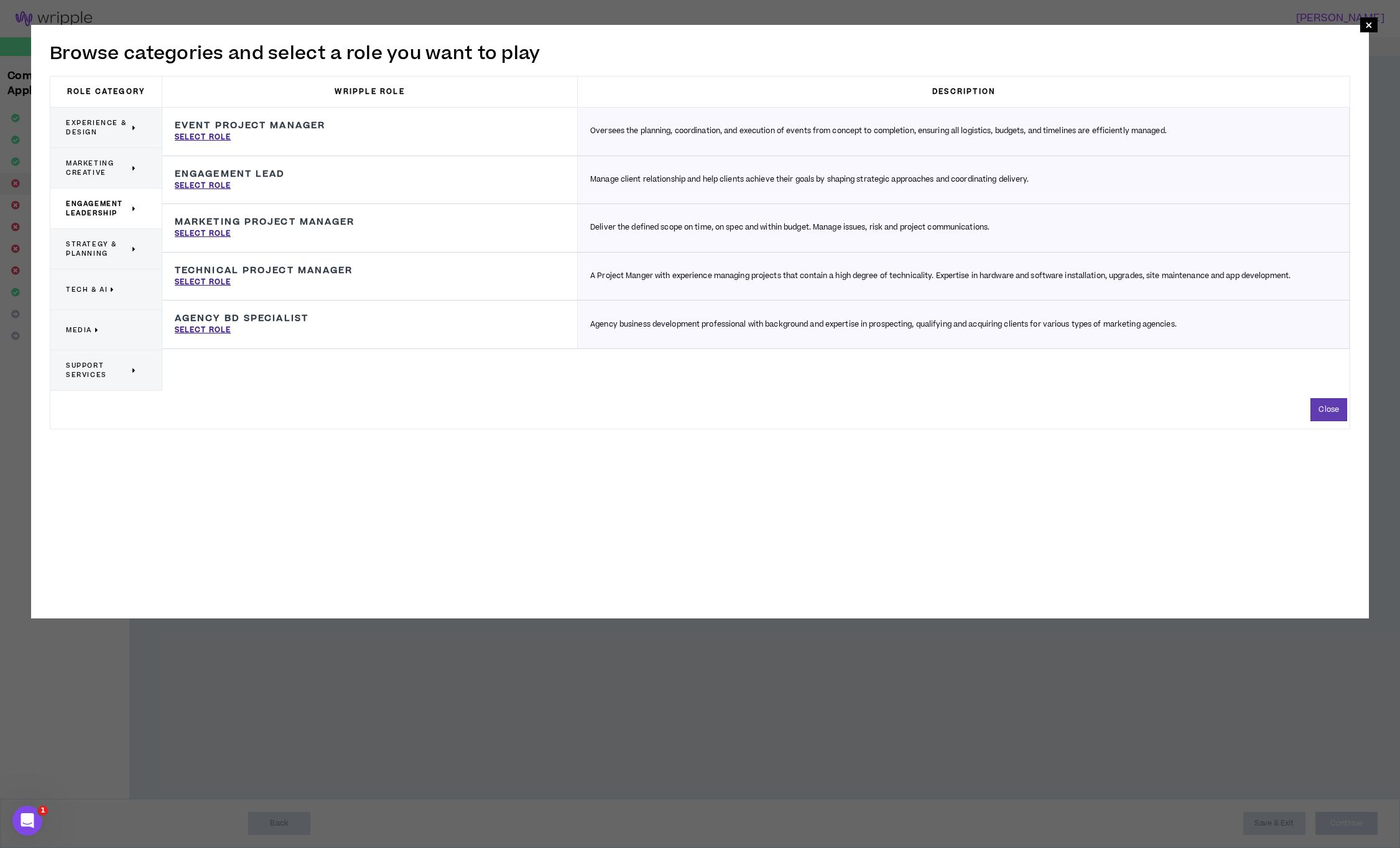
click at [110, 246] on span "Strategy & Planning" at bounding box center [98, 248] width 64 height 19
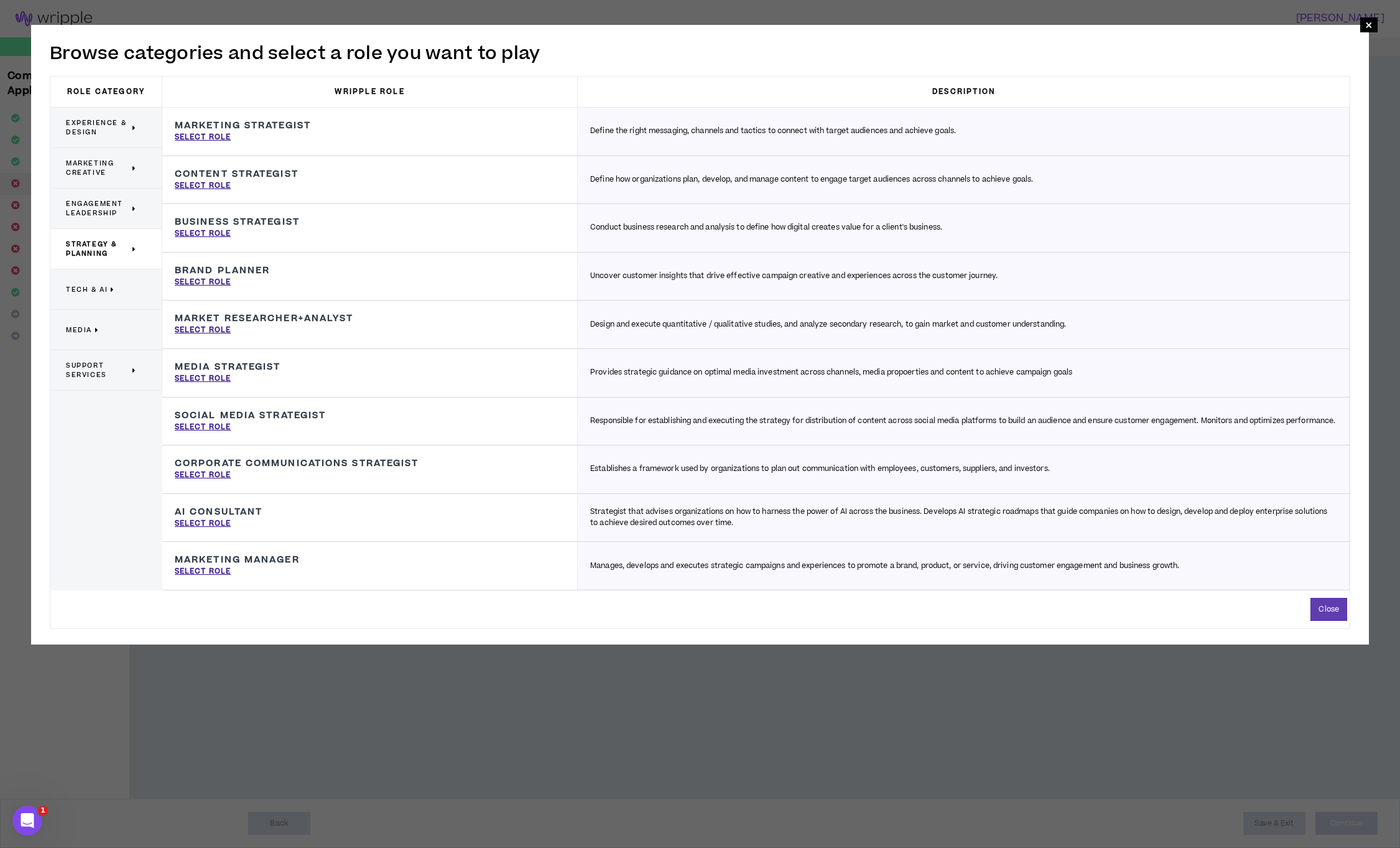
click at [117, 295] on p "Tech & AI" at bounding box center [102, 289] width 71 height 27
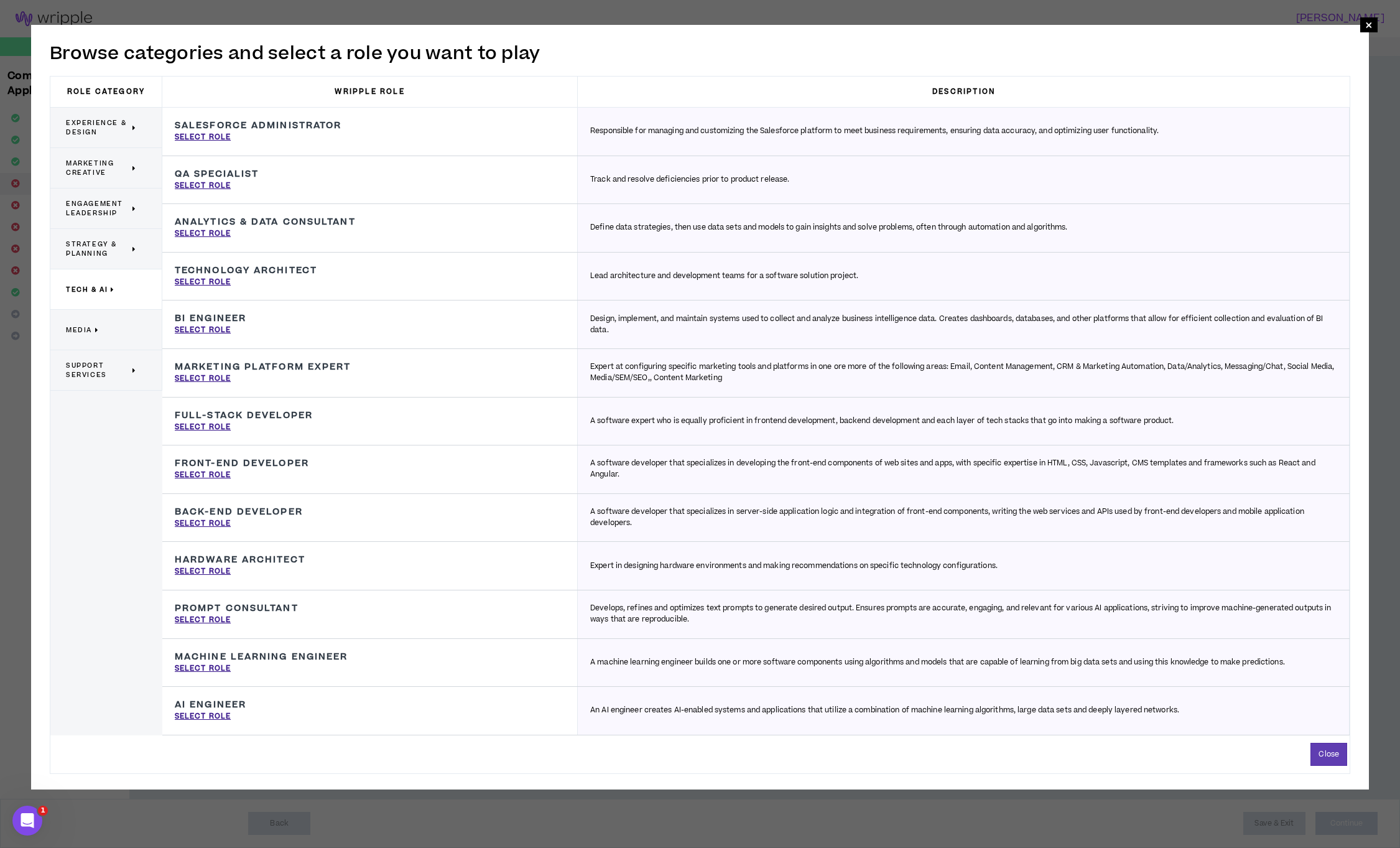
click at [110, 329] on p "Media" at bounding box center [102, 329] width 71 height 27
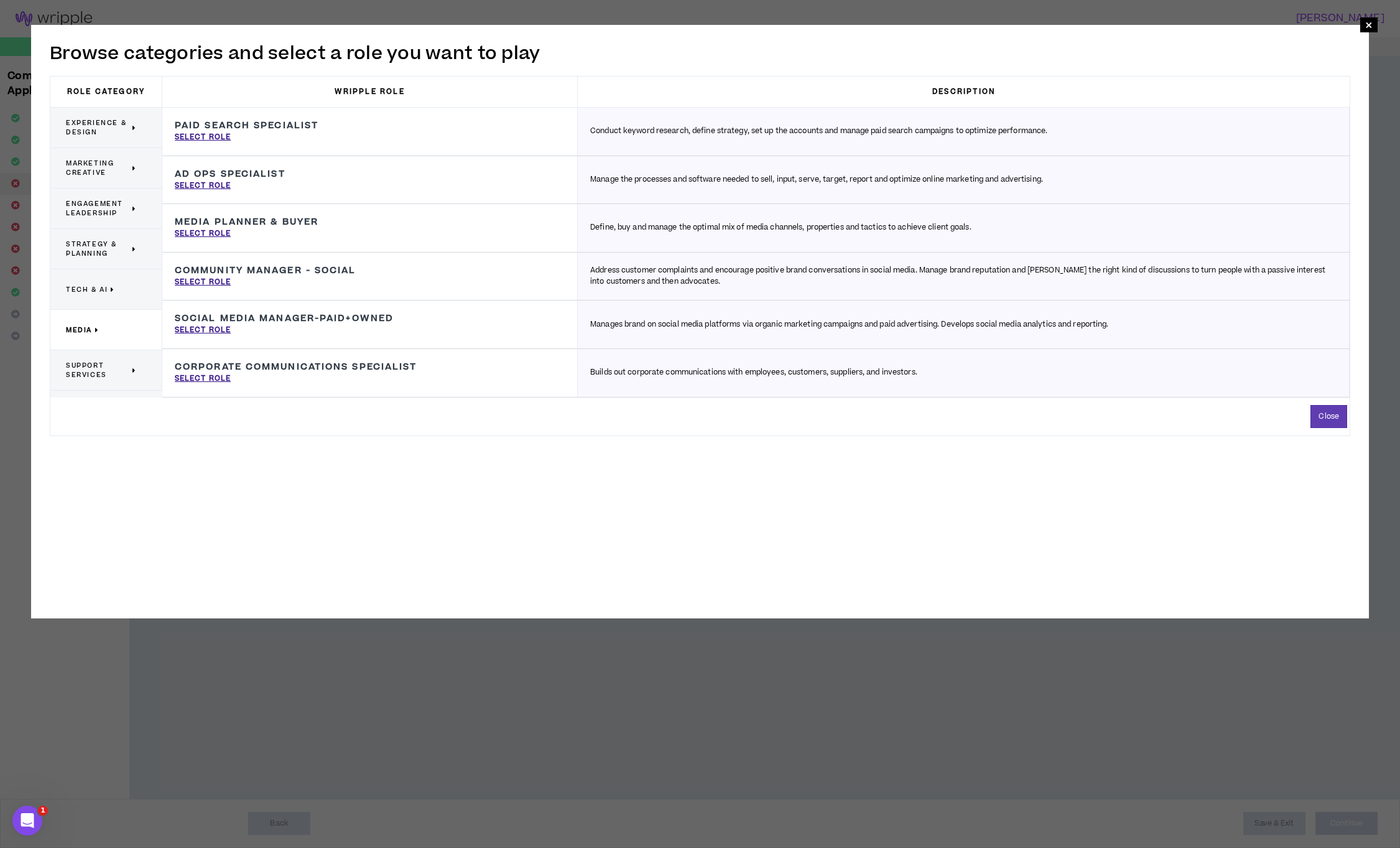
click at [109, 367] on span "Support Services" at bounding box center [98, 369] width 64 height 19
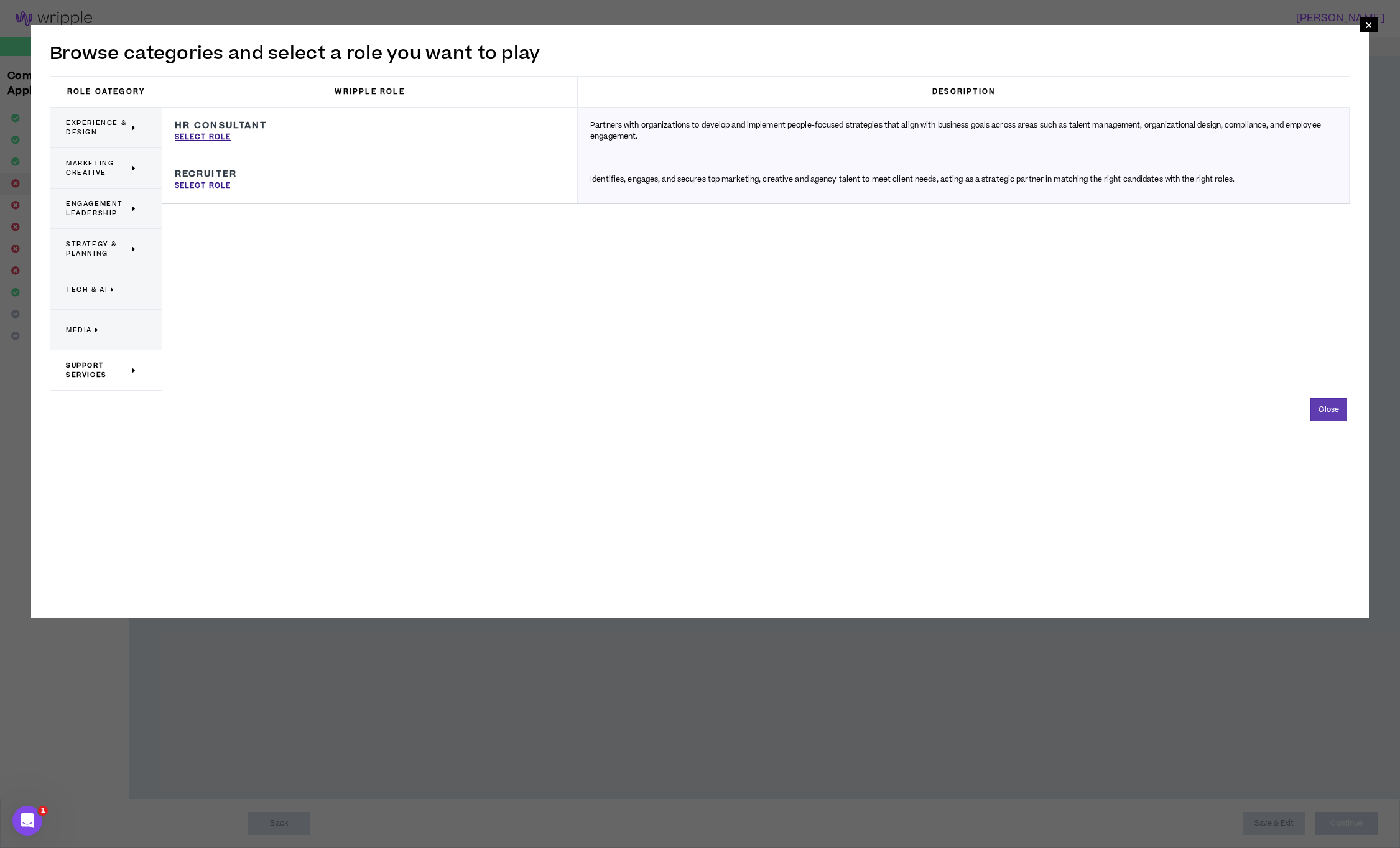
click at [117, 326] on p "Media" at bounding box center [102, 329] width 71 height 27
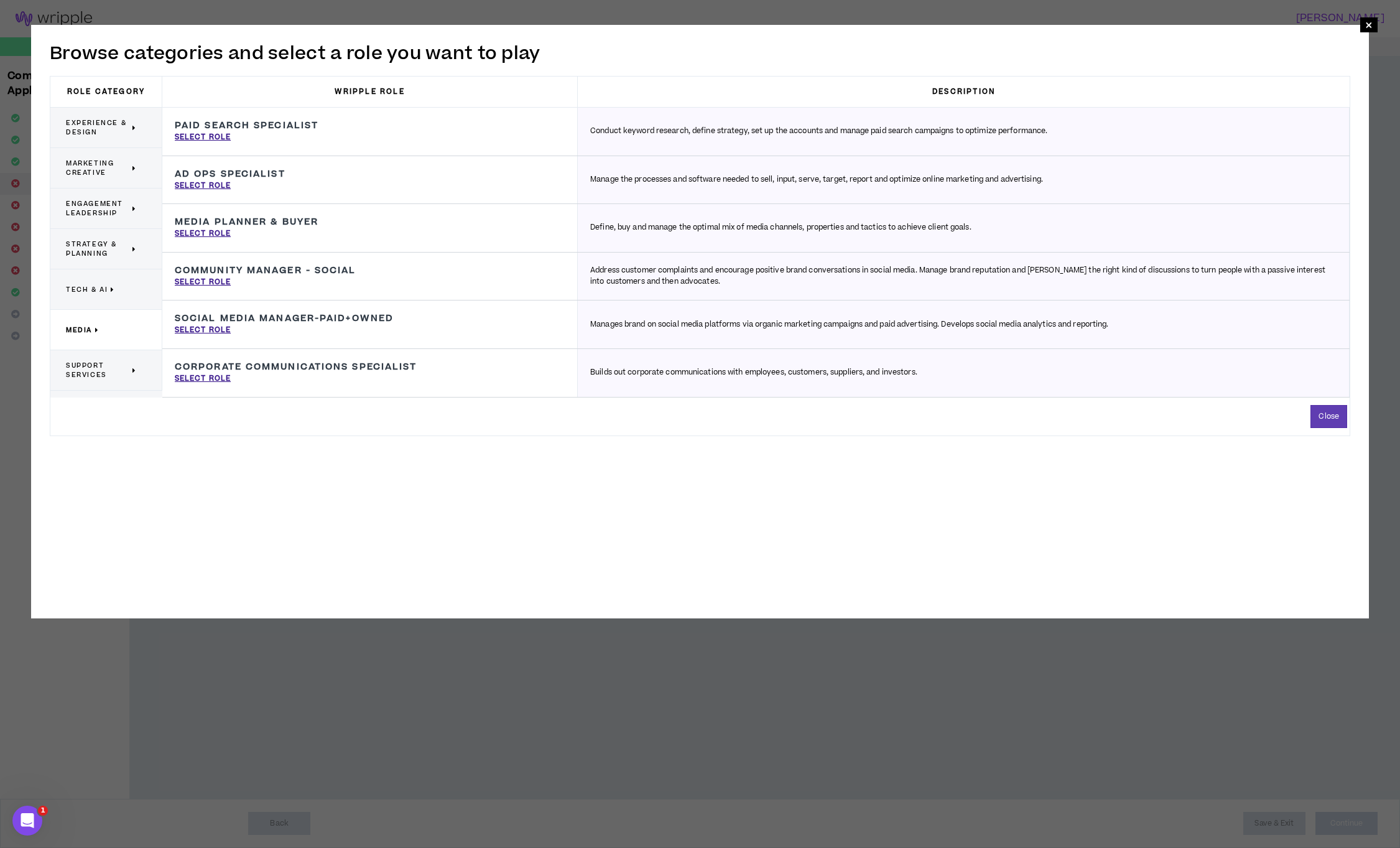
click at [114, 90] on h3 "Role Category" at bounding box center [106, 92] width 112 height 31
click at [102, 129] on span "Experience & Design" at bounding box center [98, 127] width 64 height 19
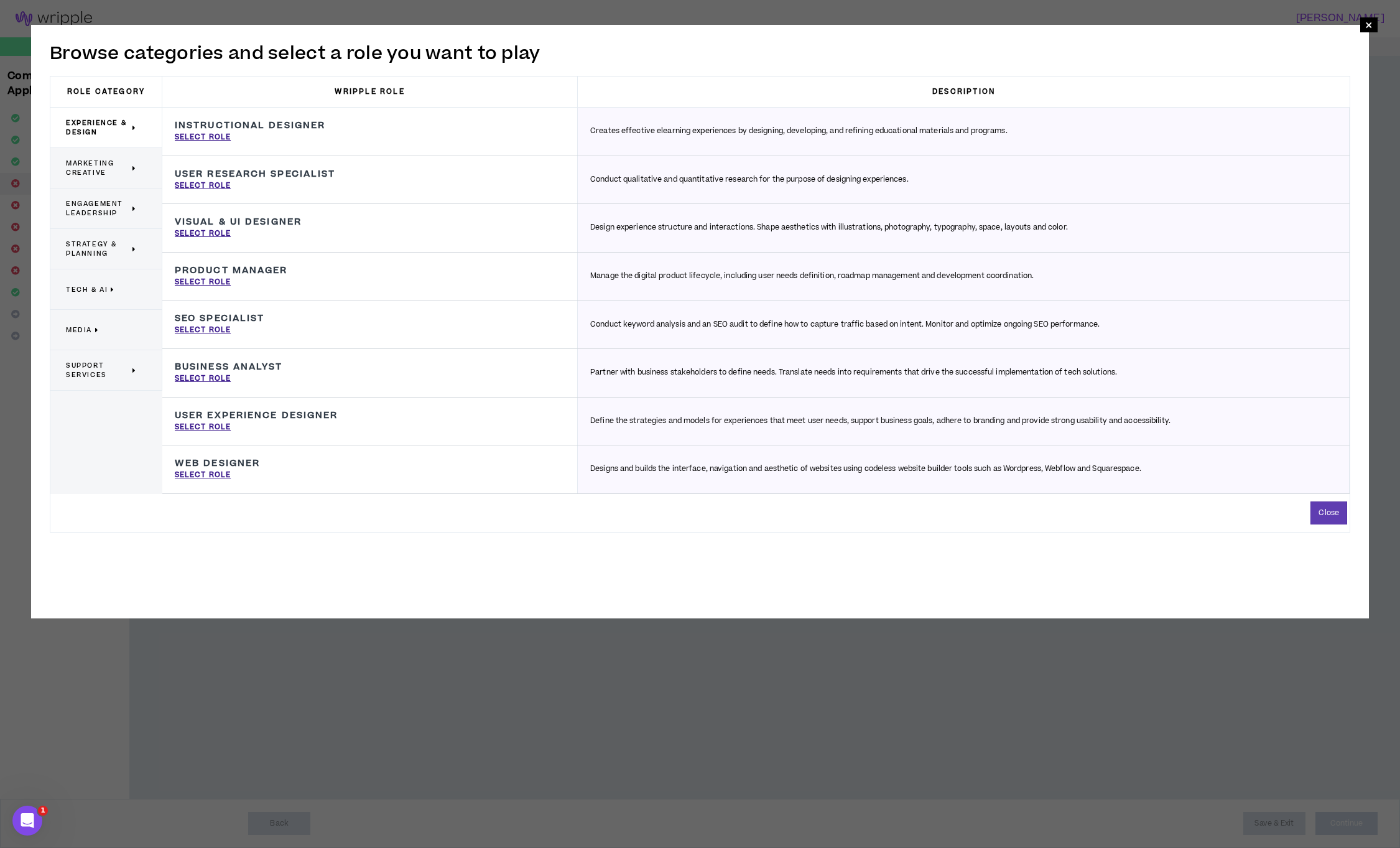
click at [109, 169] on span "Marketing Creative" at bounding box center [98, 168] width 64 height 19
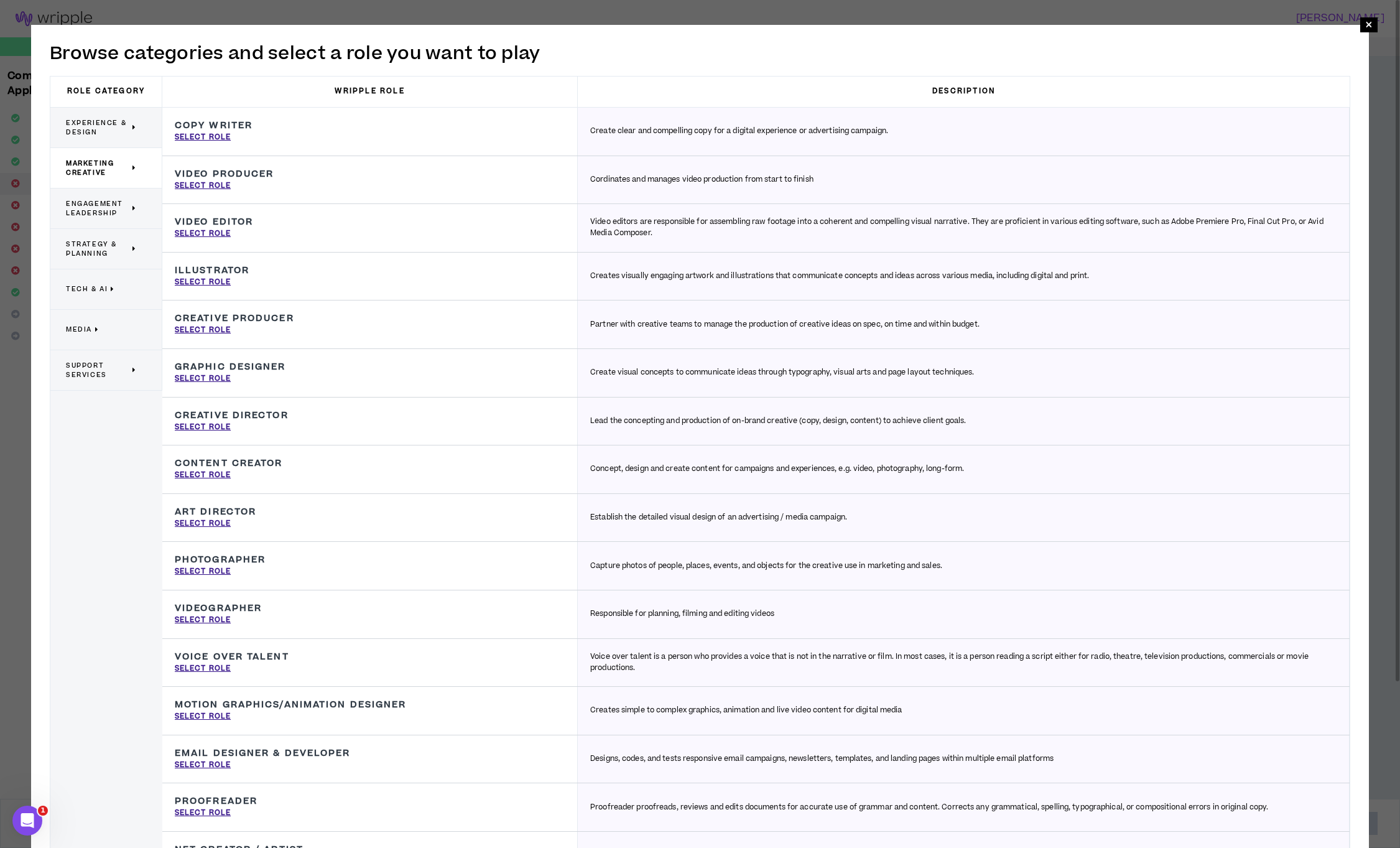
click at [112, 214] on span "Engagement Leadership" at bounding box center [98, 208] width 64 height 19
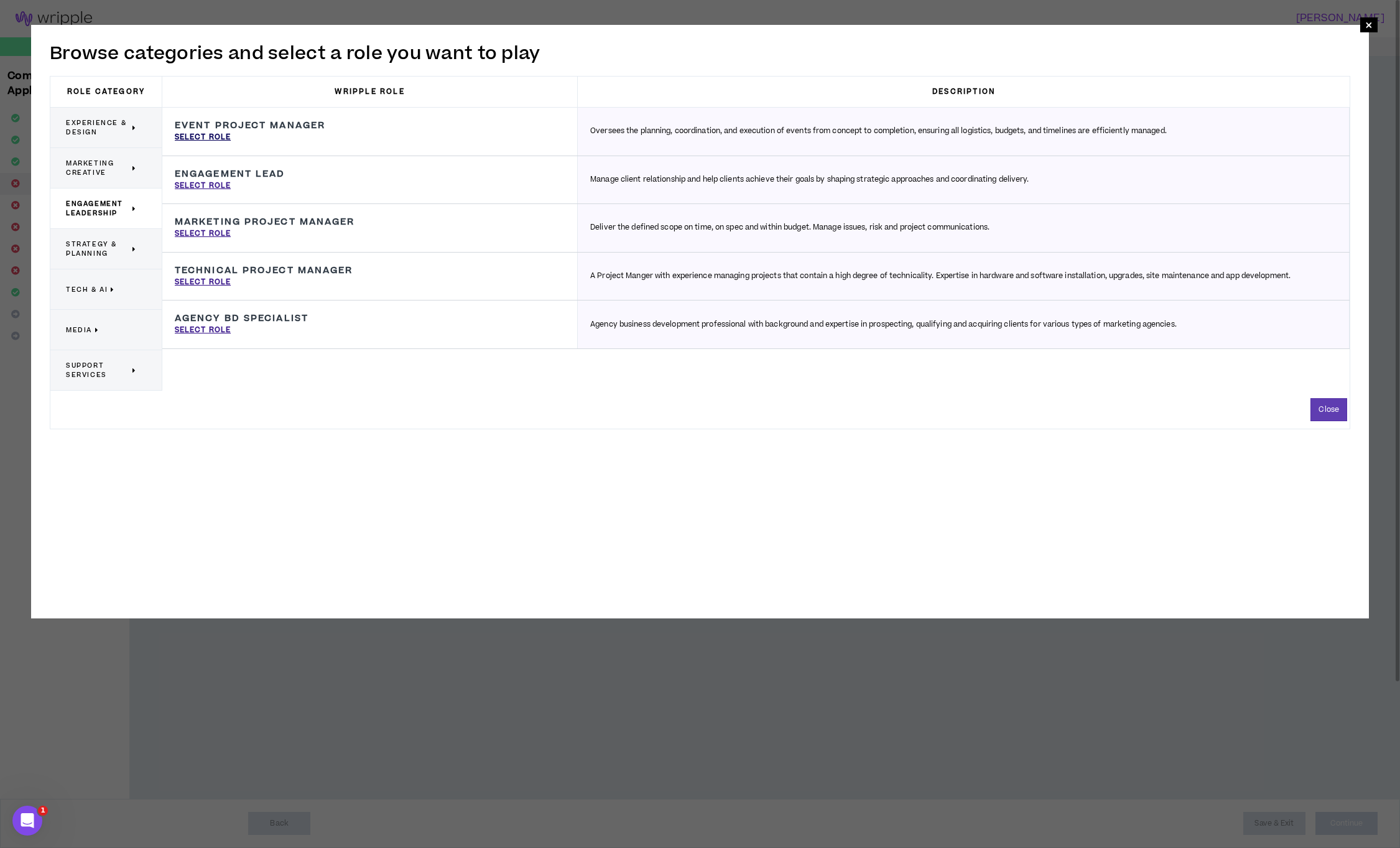
click at [214, 139] on p "Select Role" at bounding box center [202, 137] width 56 height 11
type input "Event Project Manager"
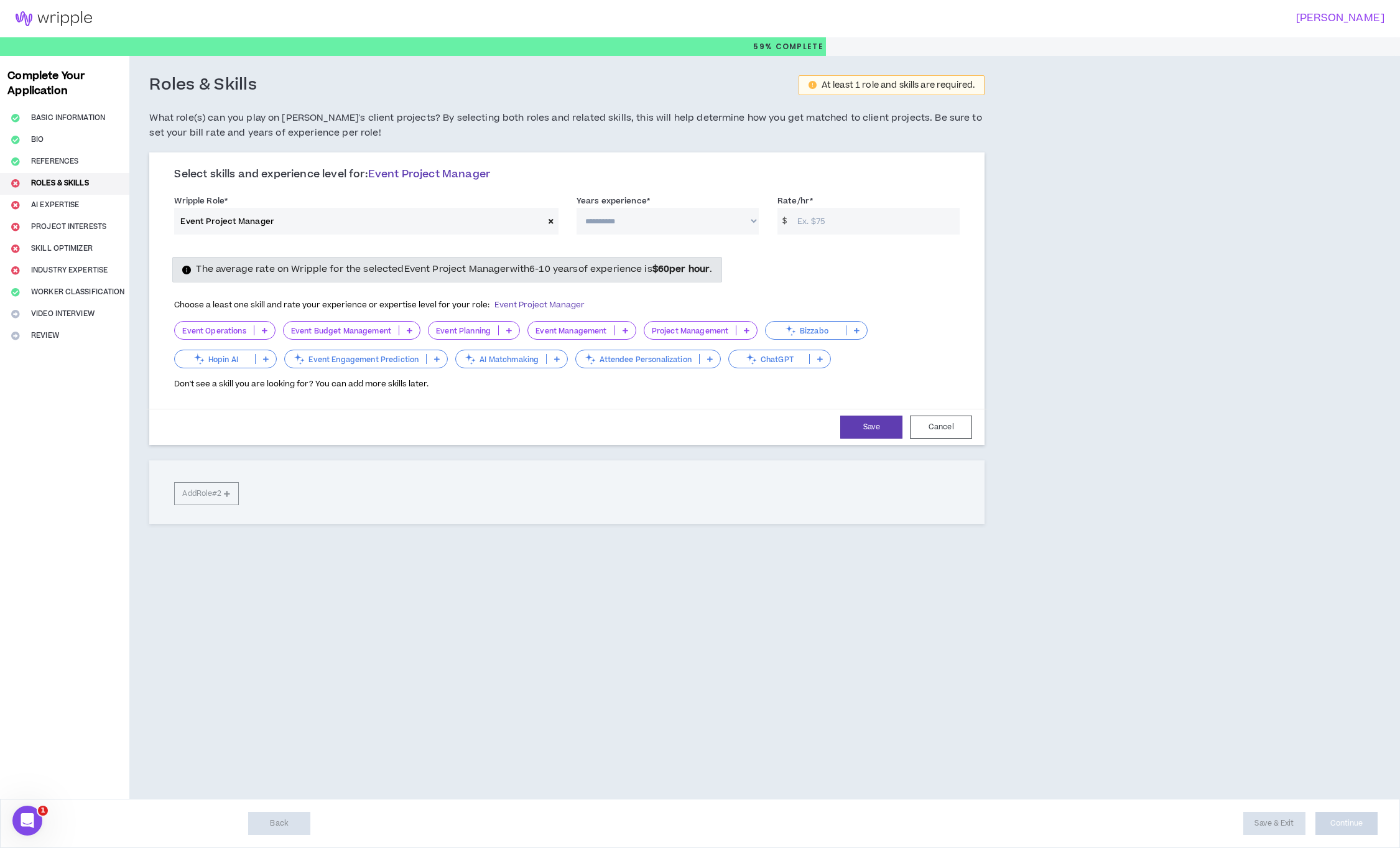
click at [644, 224] on select "**********" at bounding box center [668, 221] width 182 height 26
select select "***"
click at [577, 208] on select "**********" at bounding box center [668, 221] width 182 height 26
click at [837, 224] on input "Rate/hr *" at bounding box center [875, 221] width 169 height 26
click at [267, 332] on icon at bounding box center [264, 329] width 5 height 6
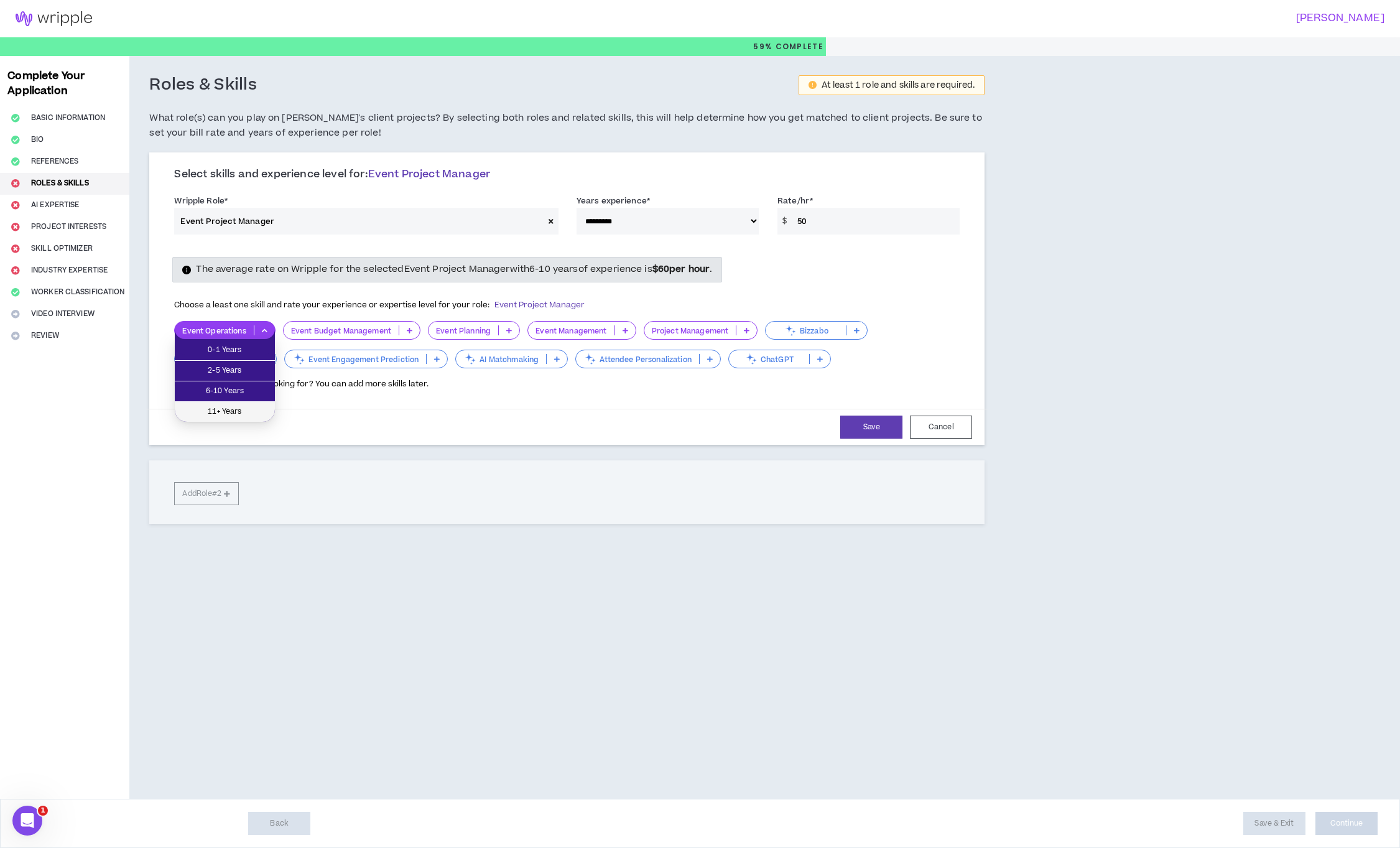
click at [231, 416] on span "11+ Years" at bounding box center [224, 411] width 85 height 13
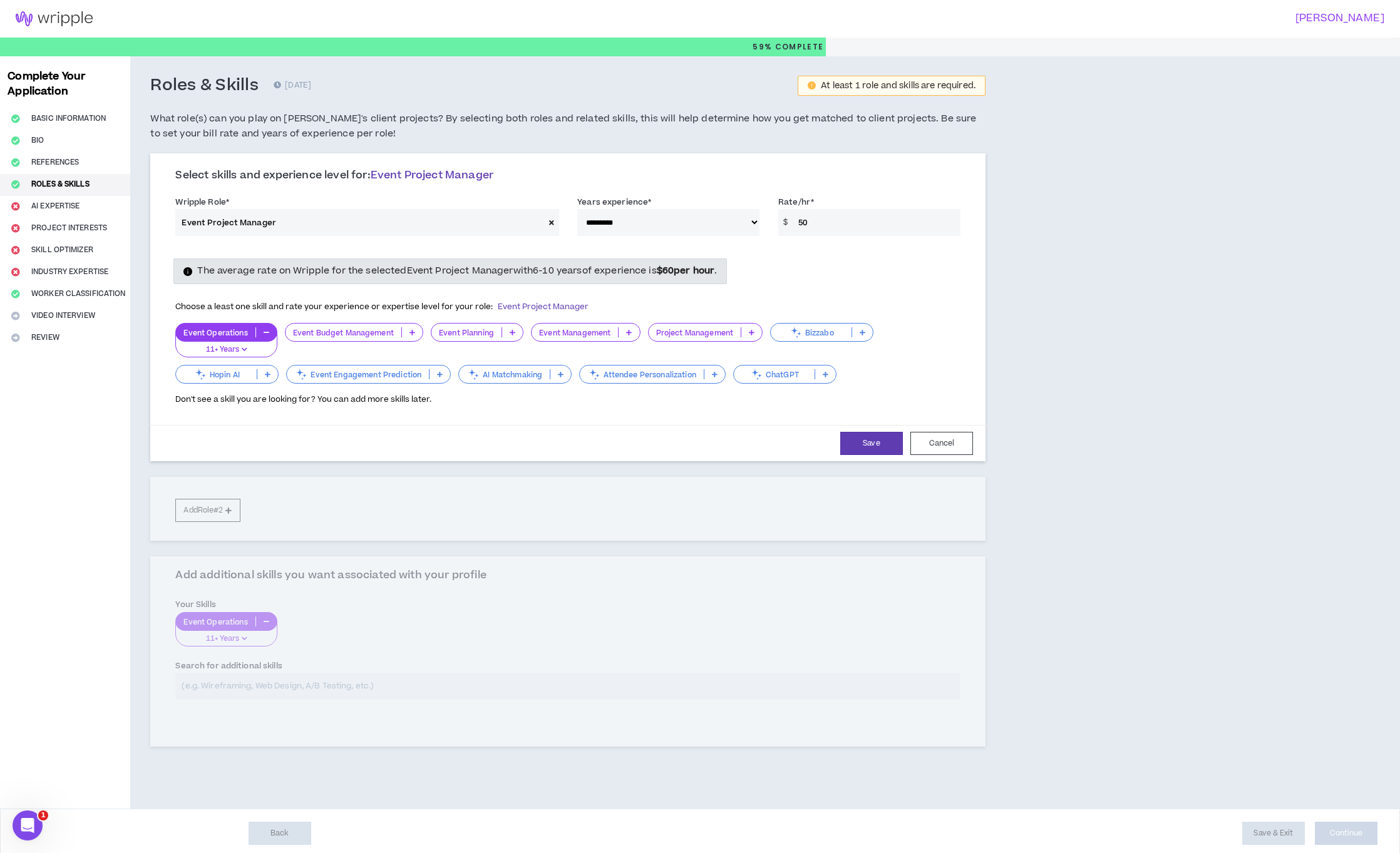
click at [416, 331] on p at bounding box center [412, 331] width 20 height 10
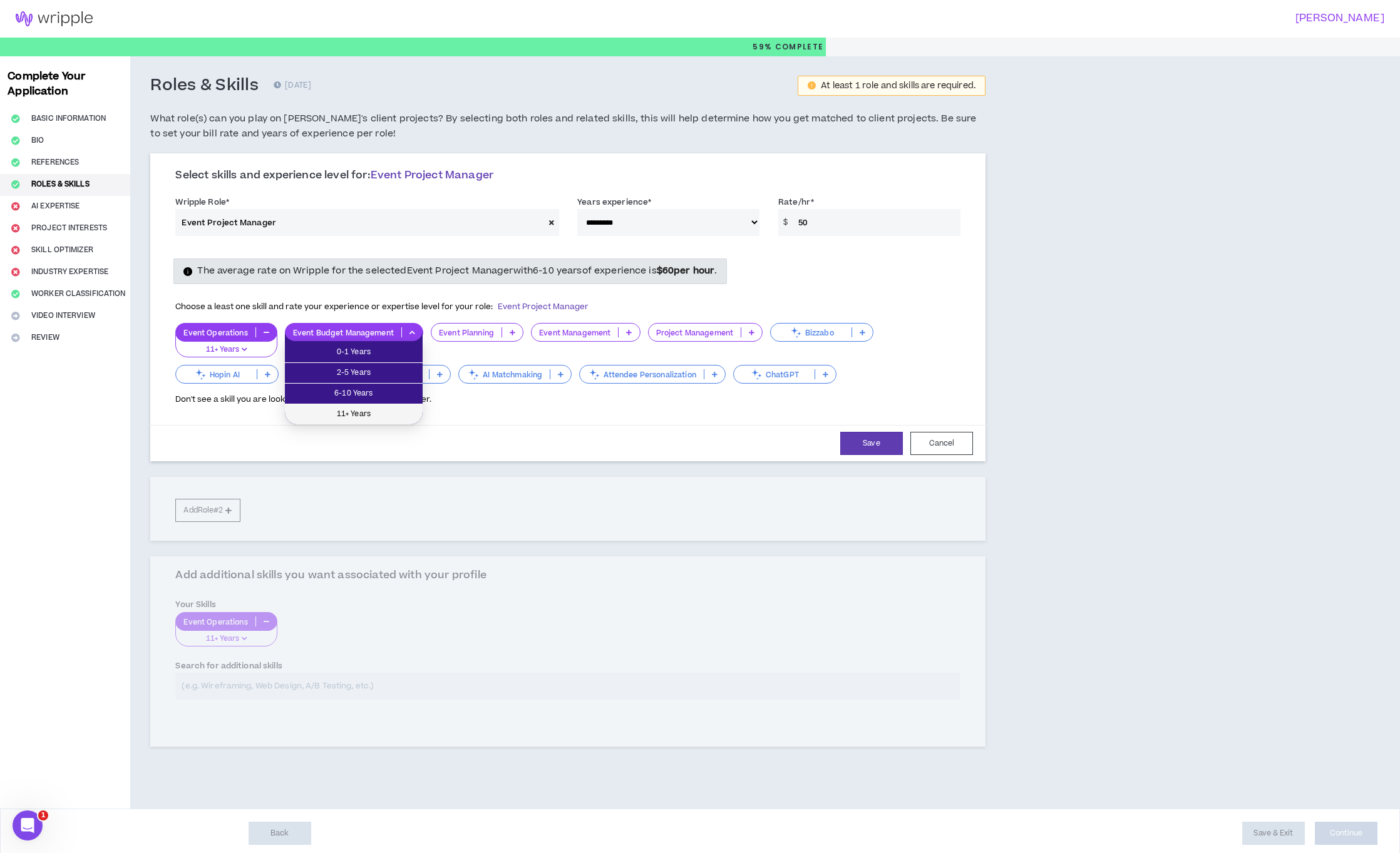
click at [362, 415] on span "11+ Years" at bounding box center [354, 413] width 123 height 13
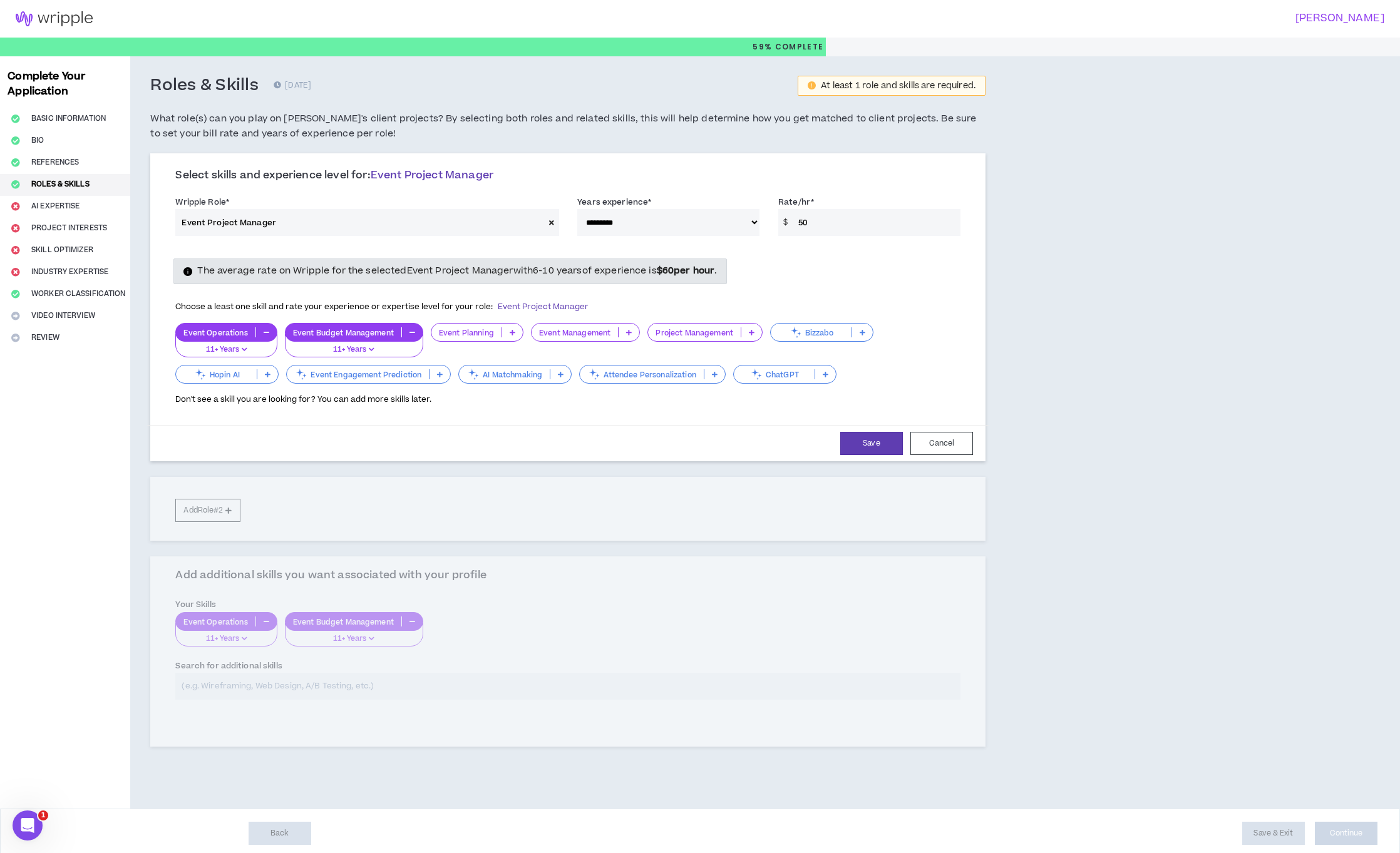
click at [510, 333] on icon at bounding box center [512, 331] width 5 height 6
click at [490, 410] on span "11+ Years" at bounding box center [476, 413] width 77 height 13
click at [629, 333] on icon at bounding box center [628, 331] width 5 height 6
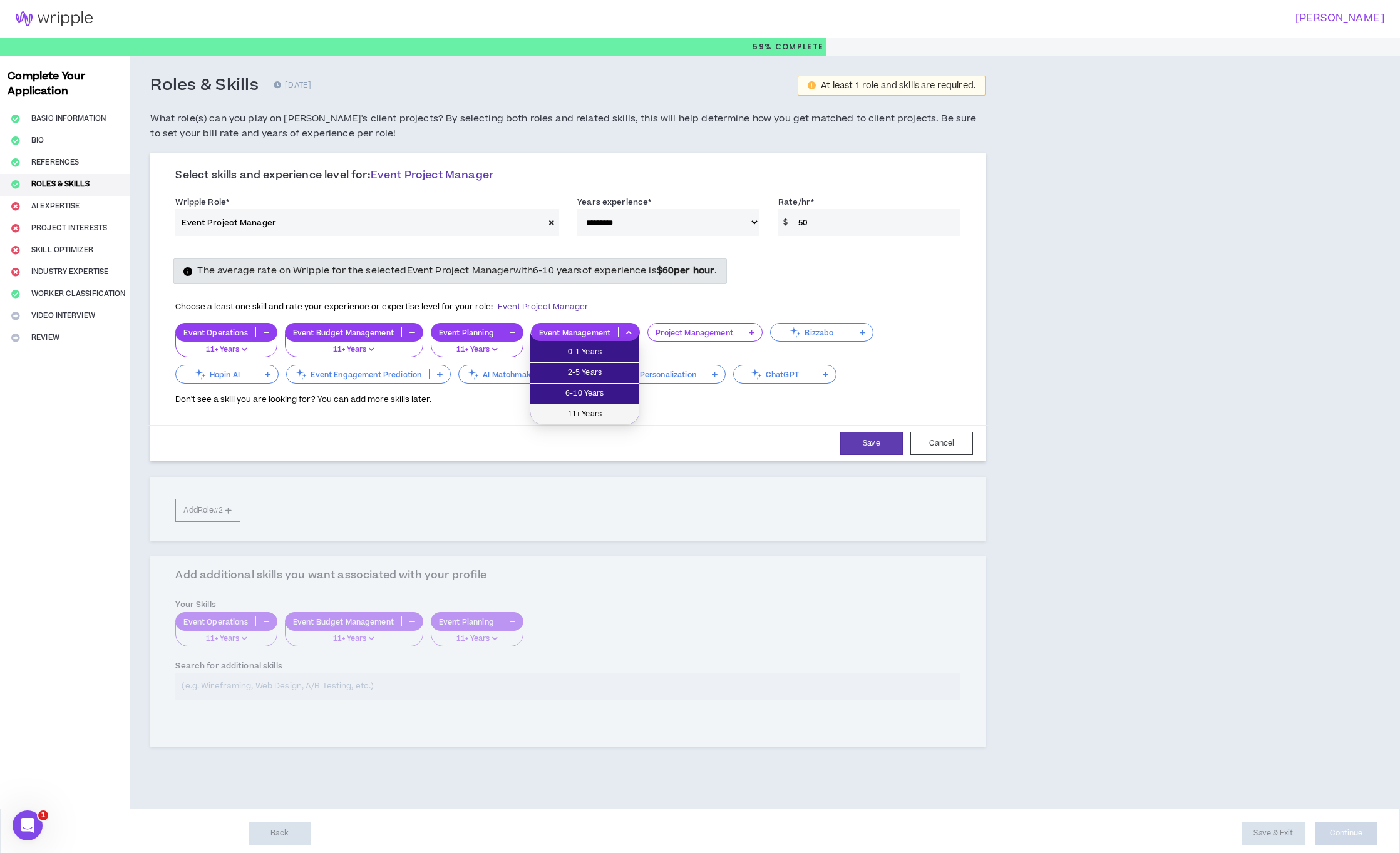
click at [612, 416] on span "11+ Years" at bounding box center [585, 413] width 94 height 13
click at [748, 328] on p at bounding box center [751, 331] width 20 height 10
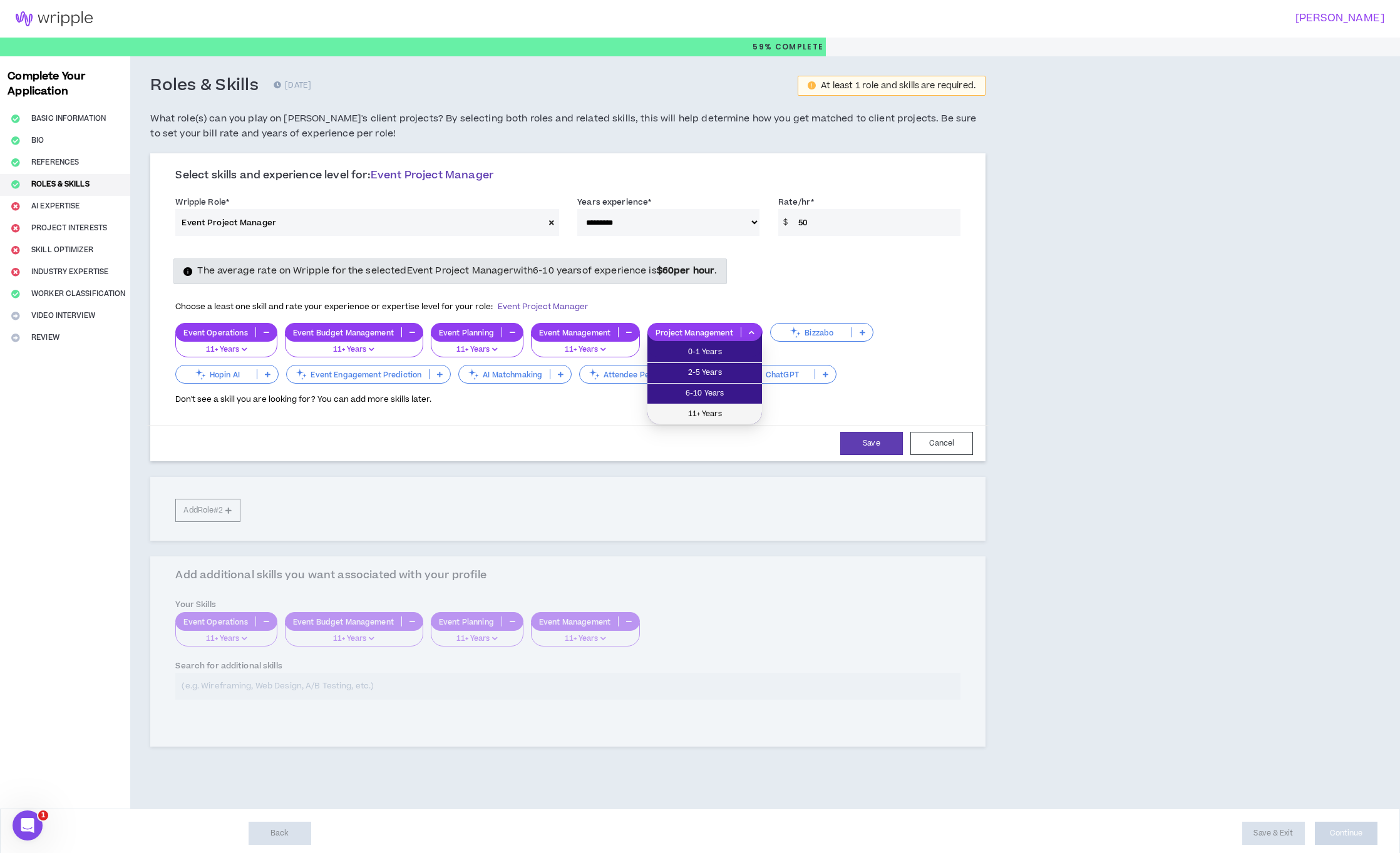
click at [735, 418] on span "11+ Years" at bounding box center [705, 413] width 100 height 13
drag, startPoint x: 810, startPoint y: 219, endPoint x: 803, endPoint y: 223, distance: 8.1
click at [803, 223] on input "50" at bounding box center [876, 222] width 168 height 27
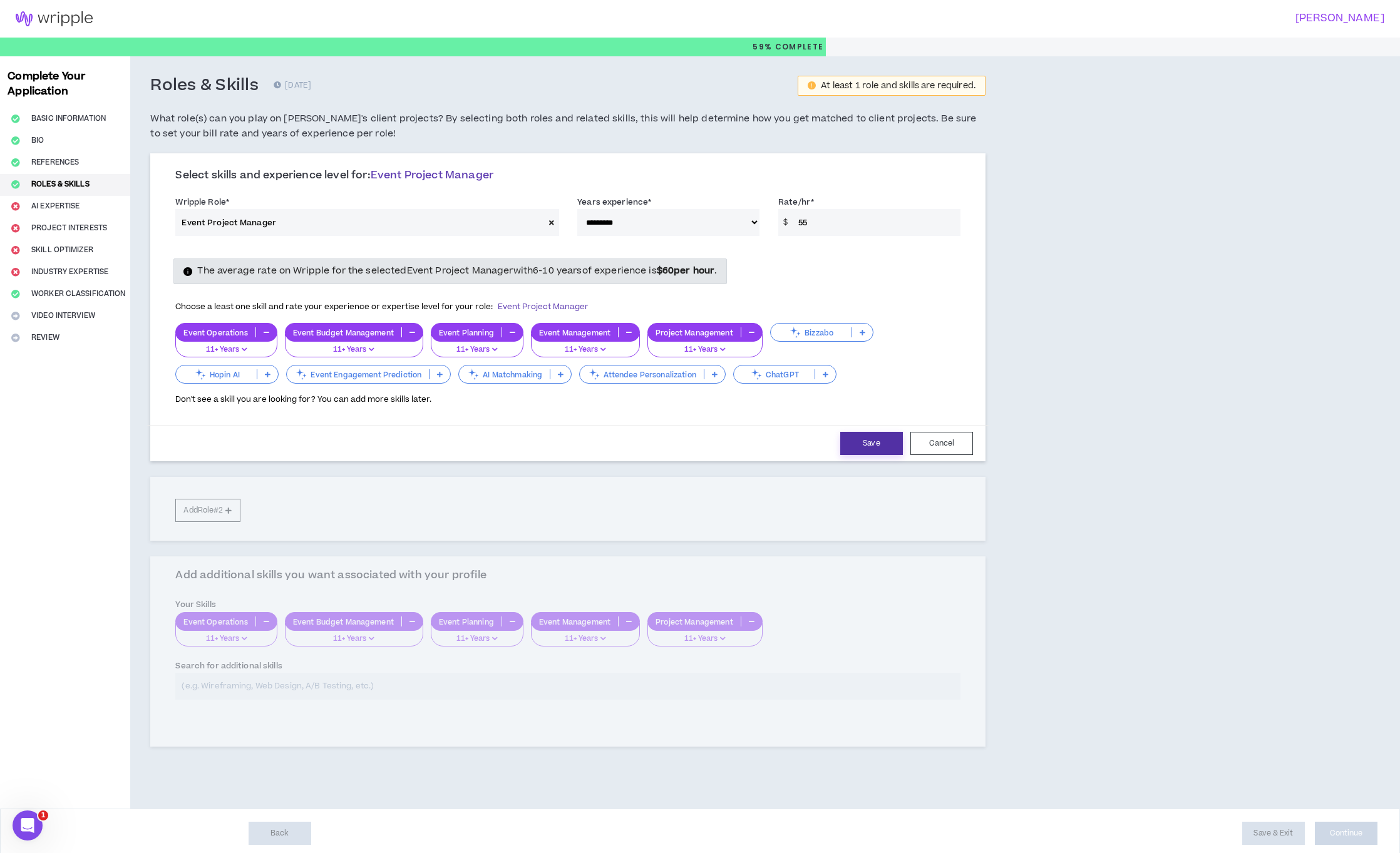
type input "55"
click at [860, 437] on button "Save" at bounding box center [871, 443] width 62 height 23
select select "***"
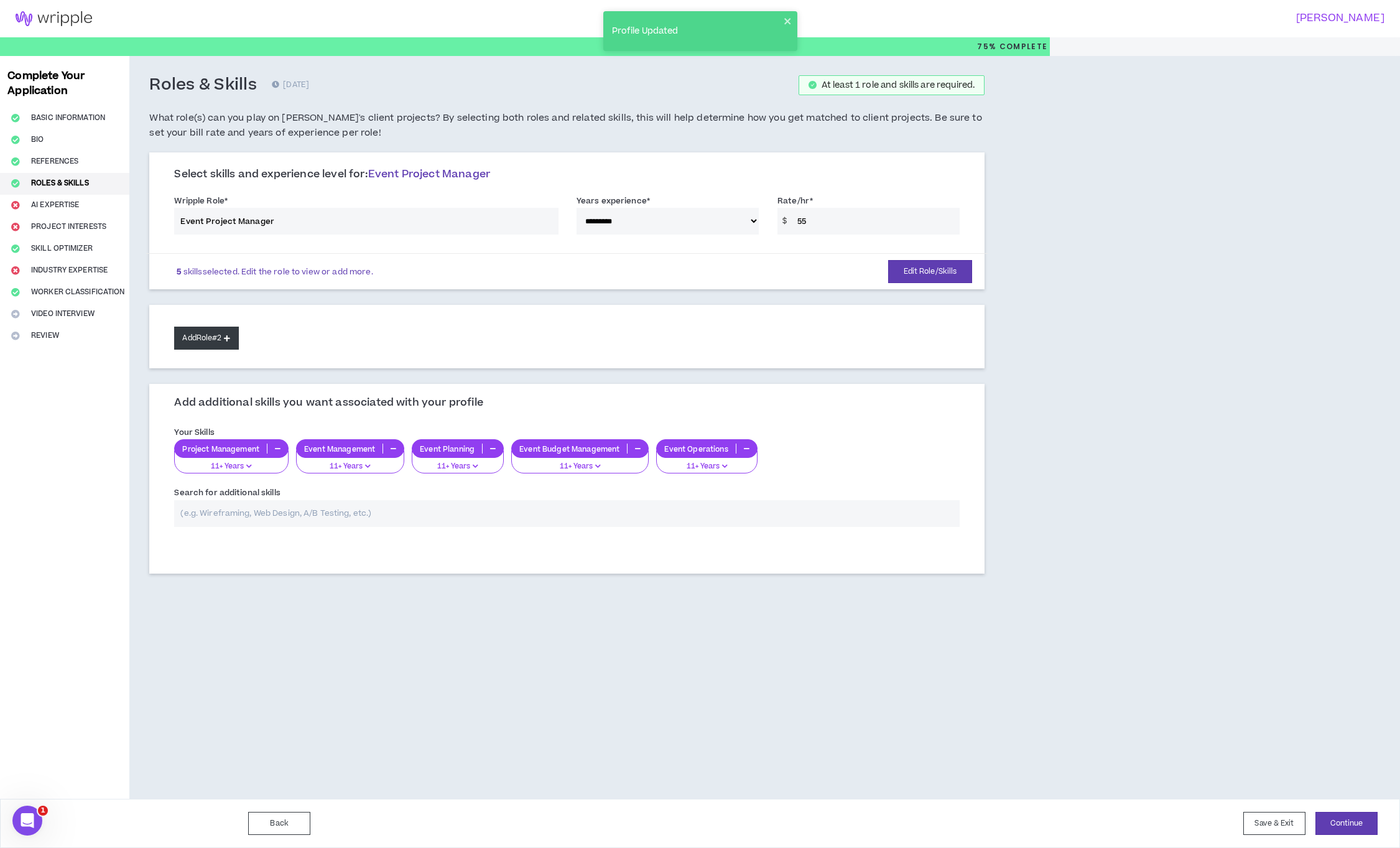
click at [210, 341] on button "Add Role #2" at bounding box center [206, 338] width 64 height 23
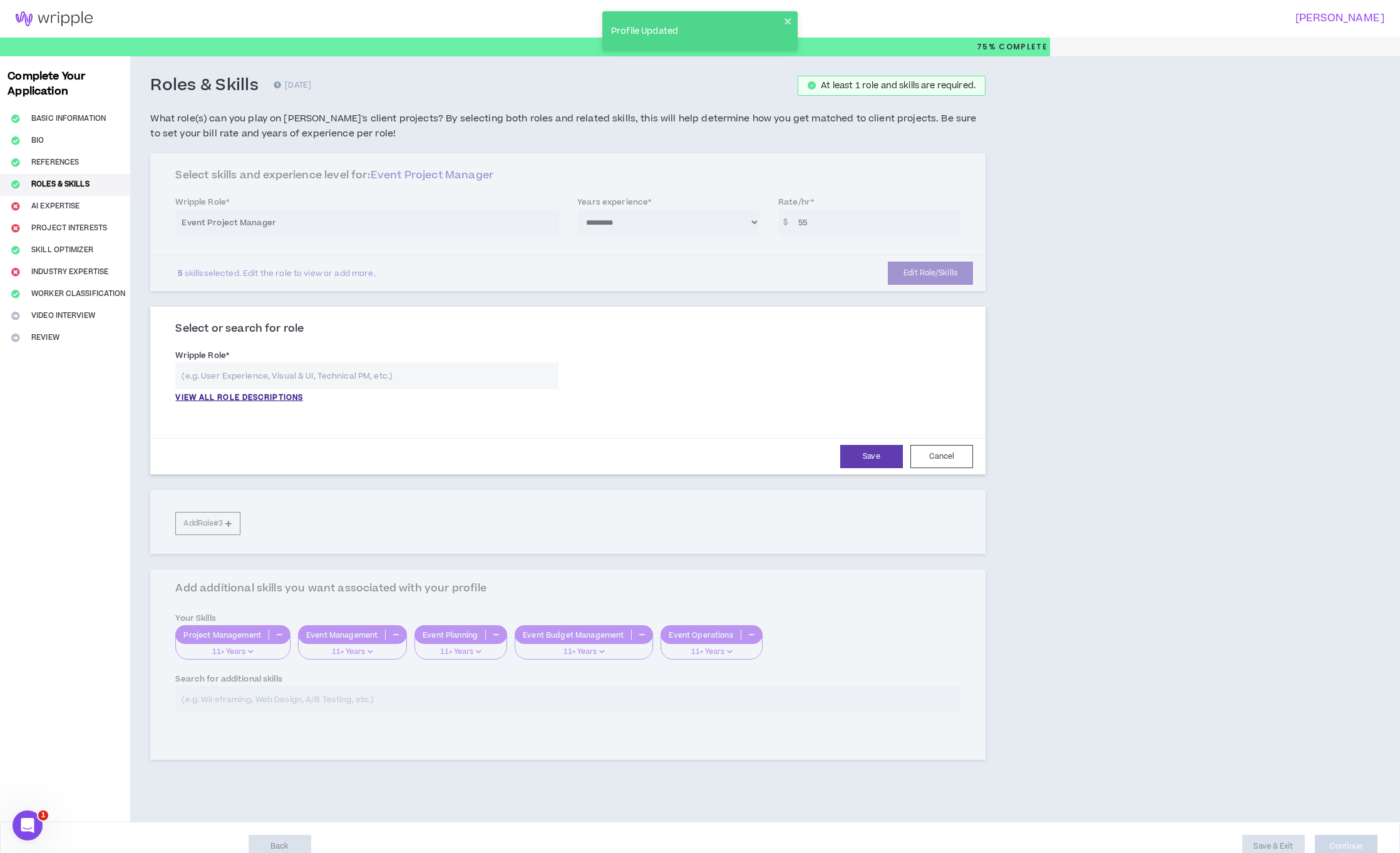
click at [272, 377] on input "text" at bounding box center [366, 376] width 383 height 27
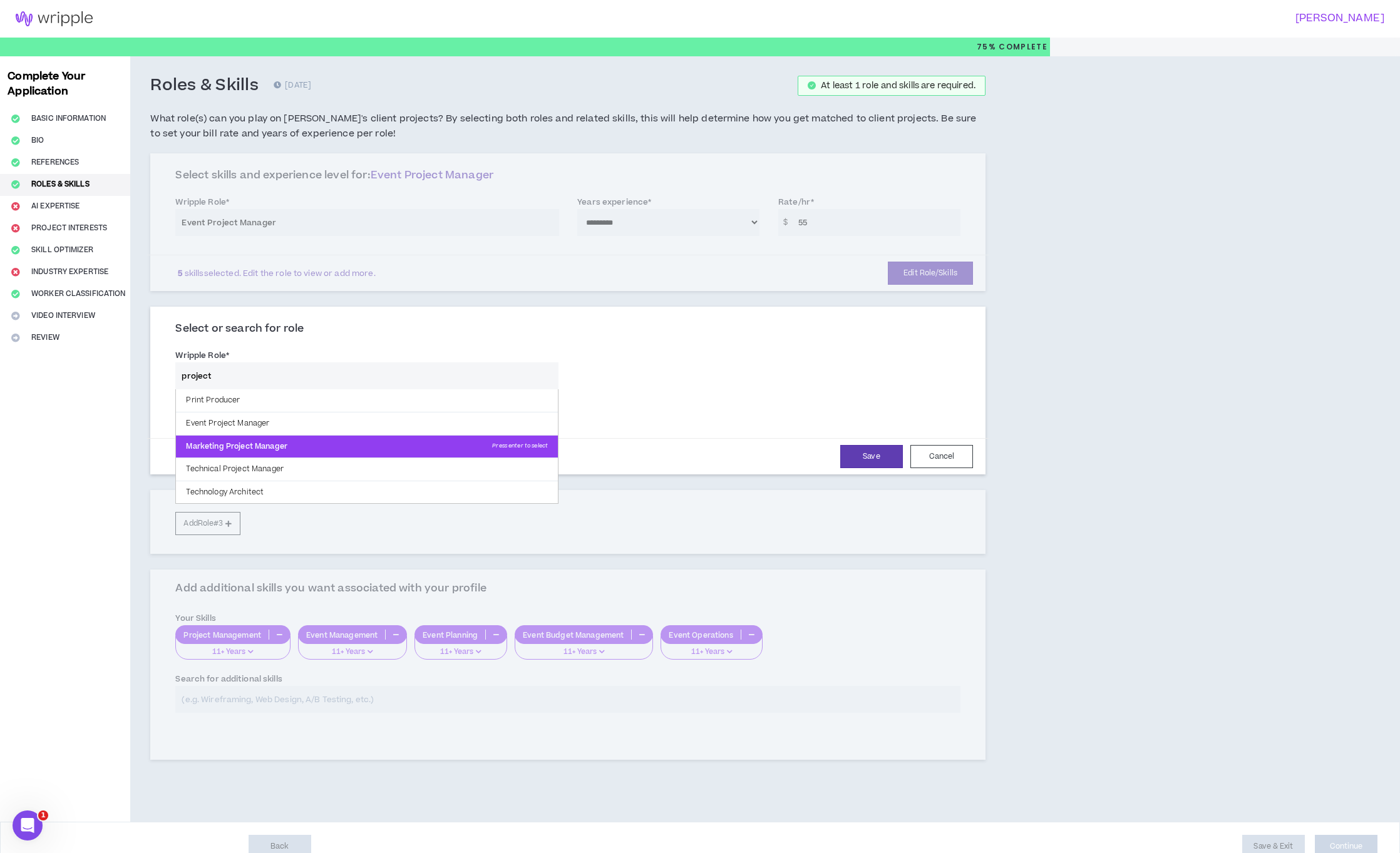
click at [250, 438] on p "Marketing Project Manager Press enter to select" at bounding box center [367, 446] width 382 height 22
type input "Marketing Project Manager"
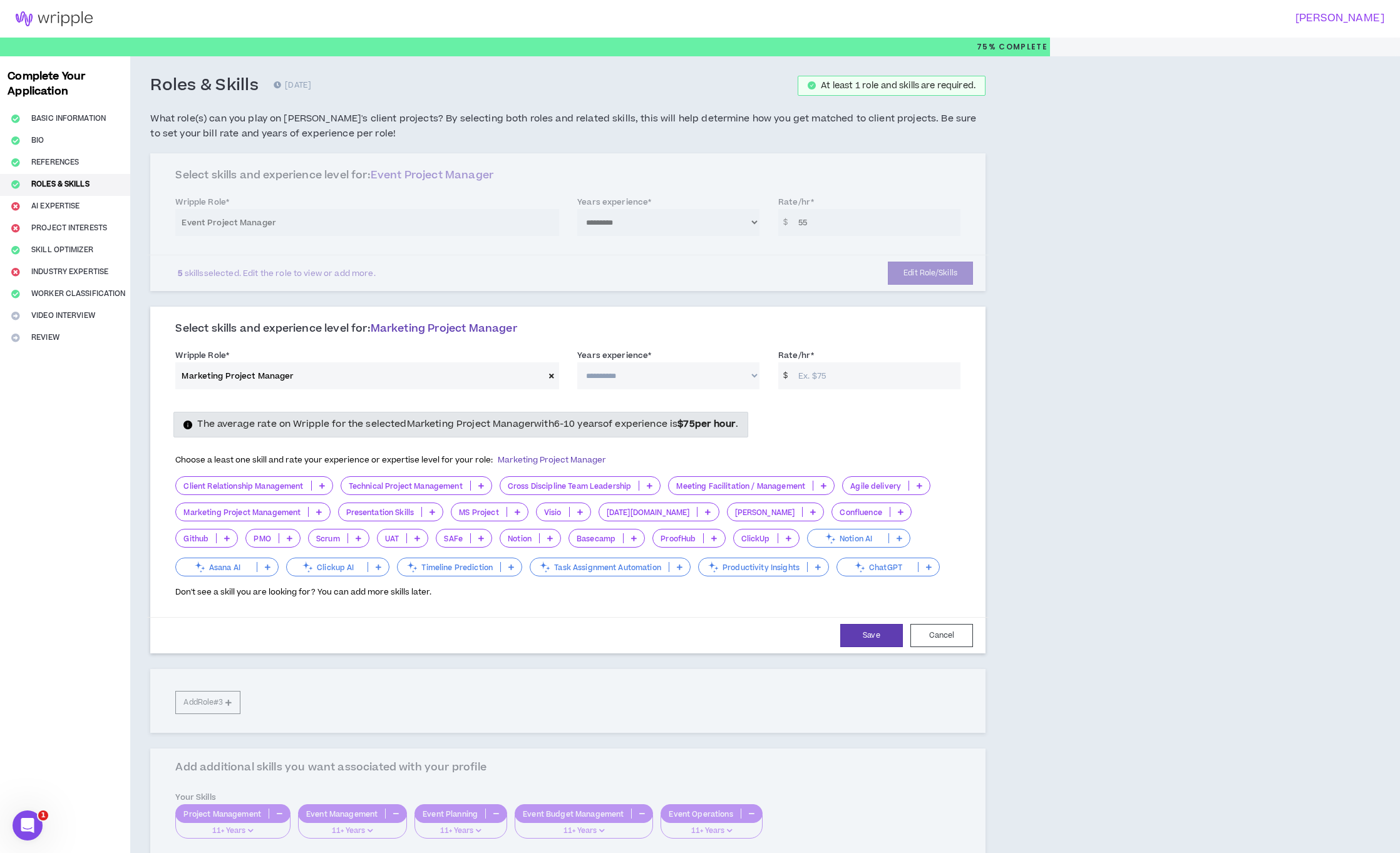
click at [603, 371] on select "**********" at bounding box center [668, 376] width 182 height 27
select select "***"
click at [577, 363] on select "**********" at bounding box center [668, 376] width 182 height 27
click at [835, 376] on input "Rate/hr *" at bounding box center [876, 376] width 168 height 27
click at [804, 378] on input "65" at bounding box center [876, 376] width 168 height 27
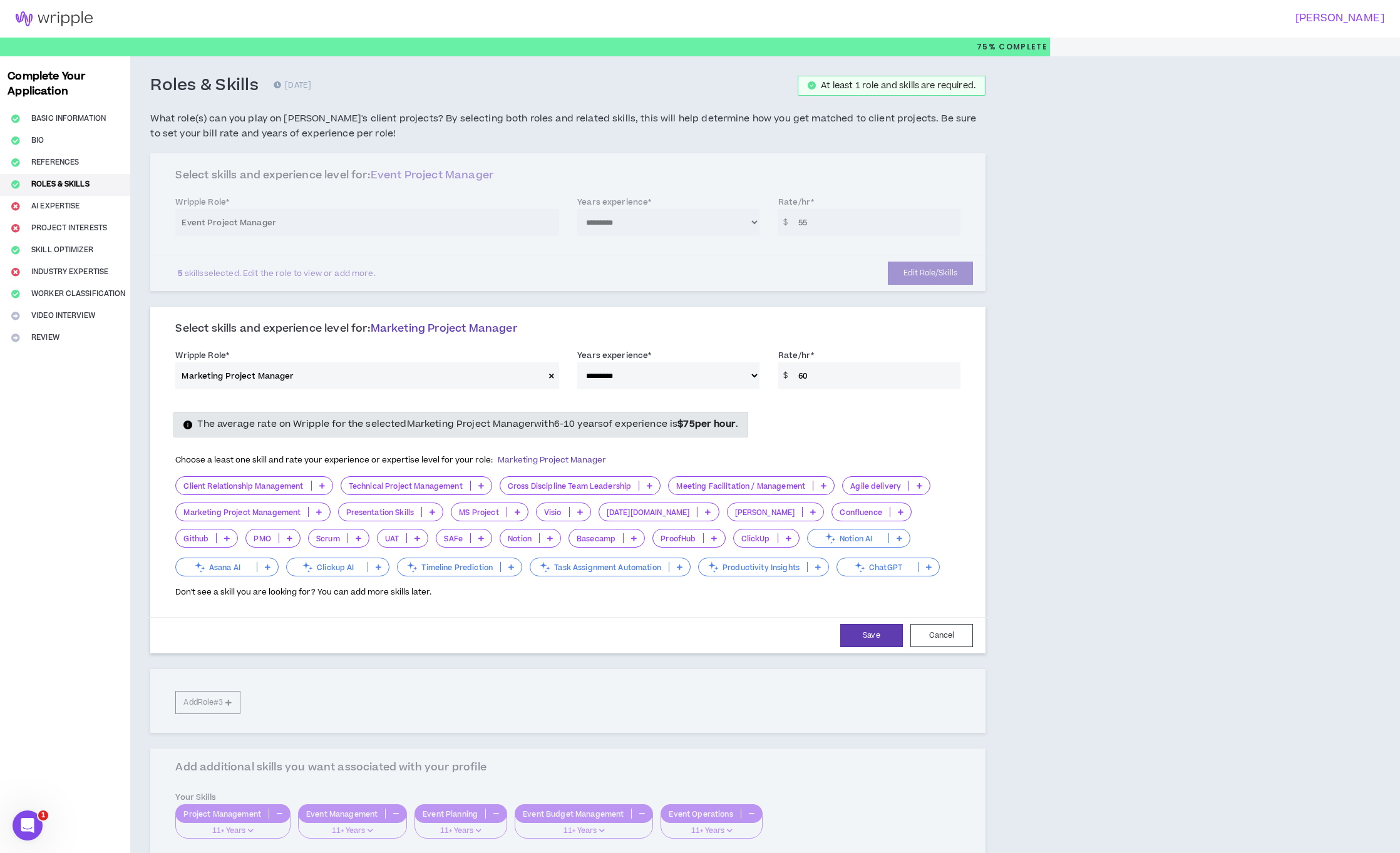
type input "60"
click at [324, 484] on icon at bounding box center [322, 485] width 5 height 6
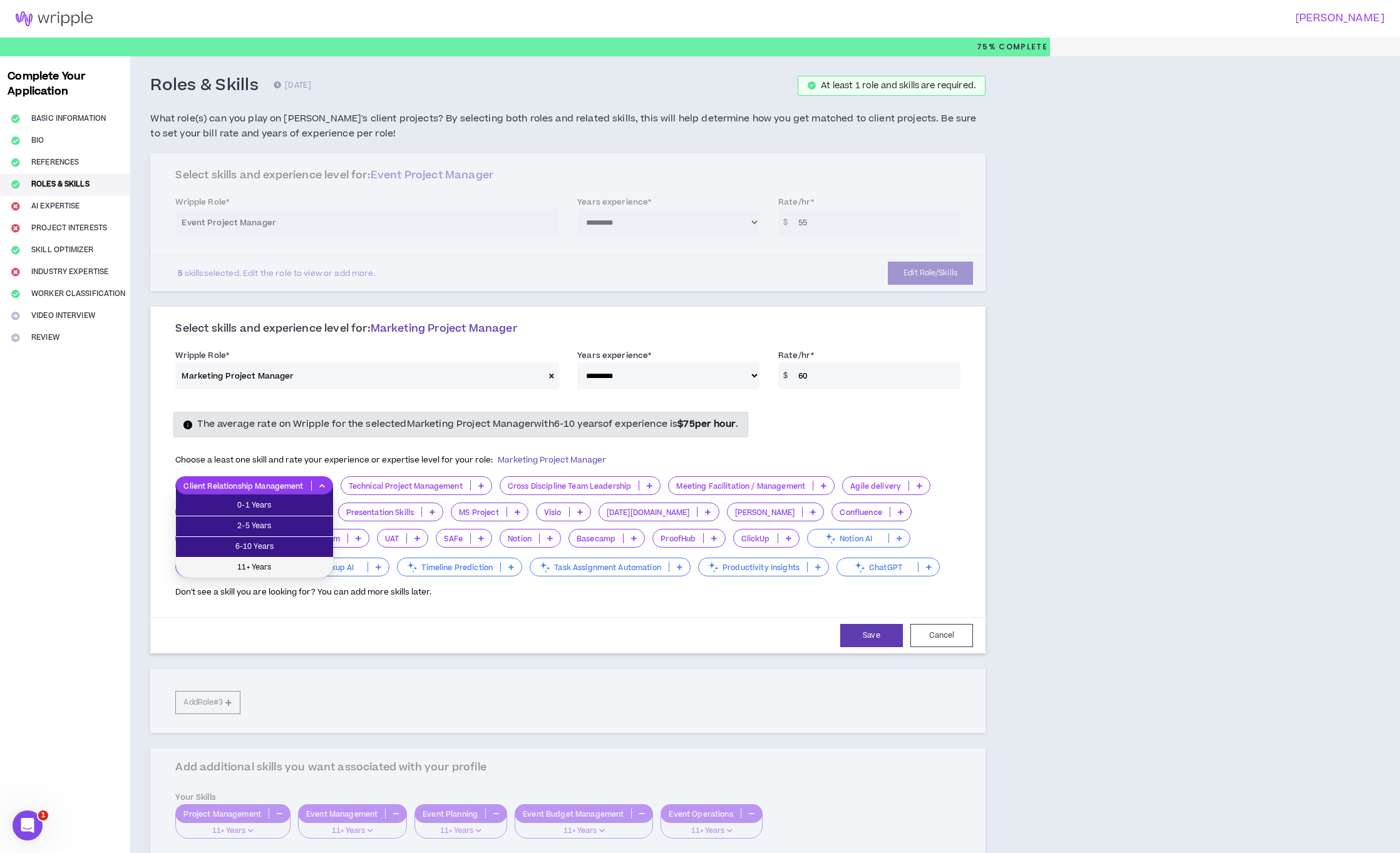
click at [280, 564] on span "11+ Years" at bounding box center [254, 567] width 142 height 13
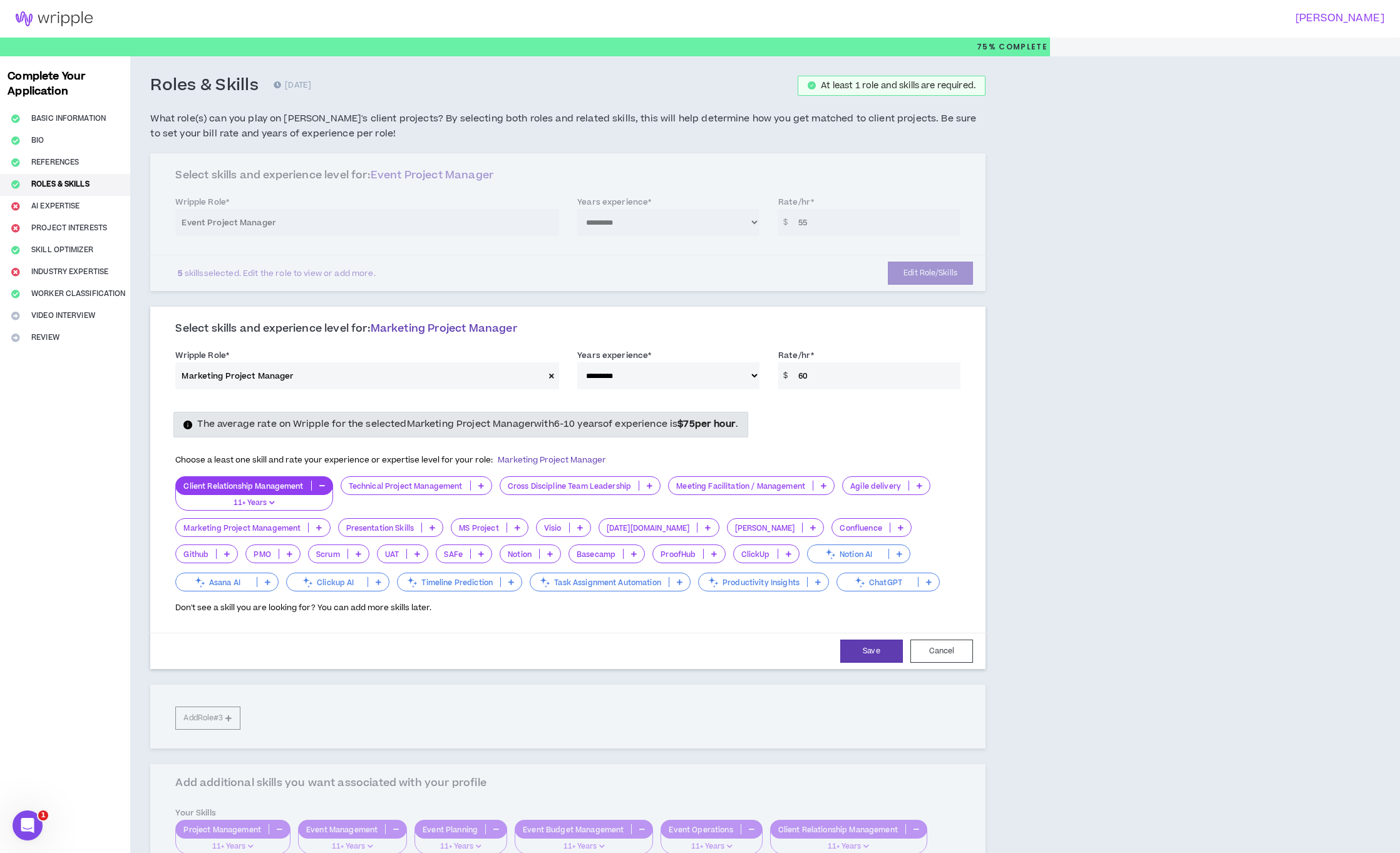
click at [317, 526] on icon at bounding box center [319, 527] width 5 height 6
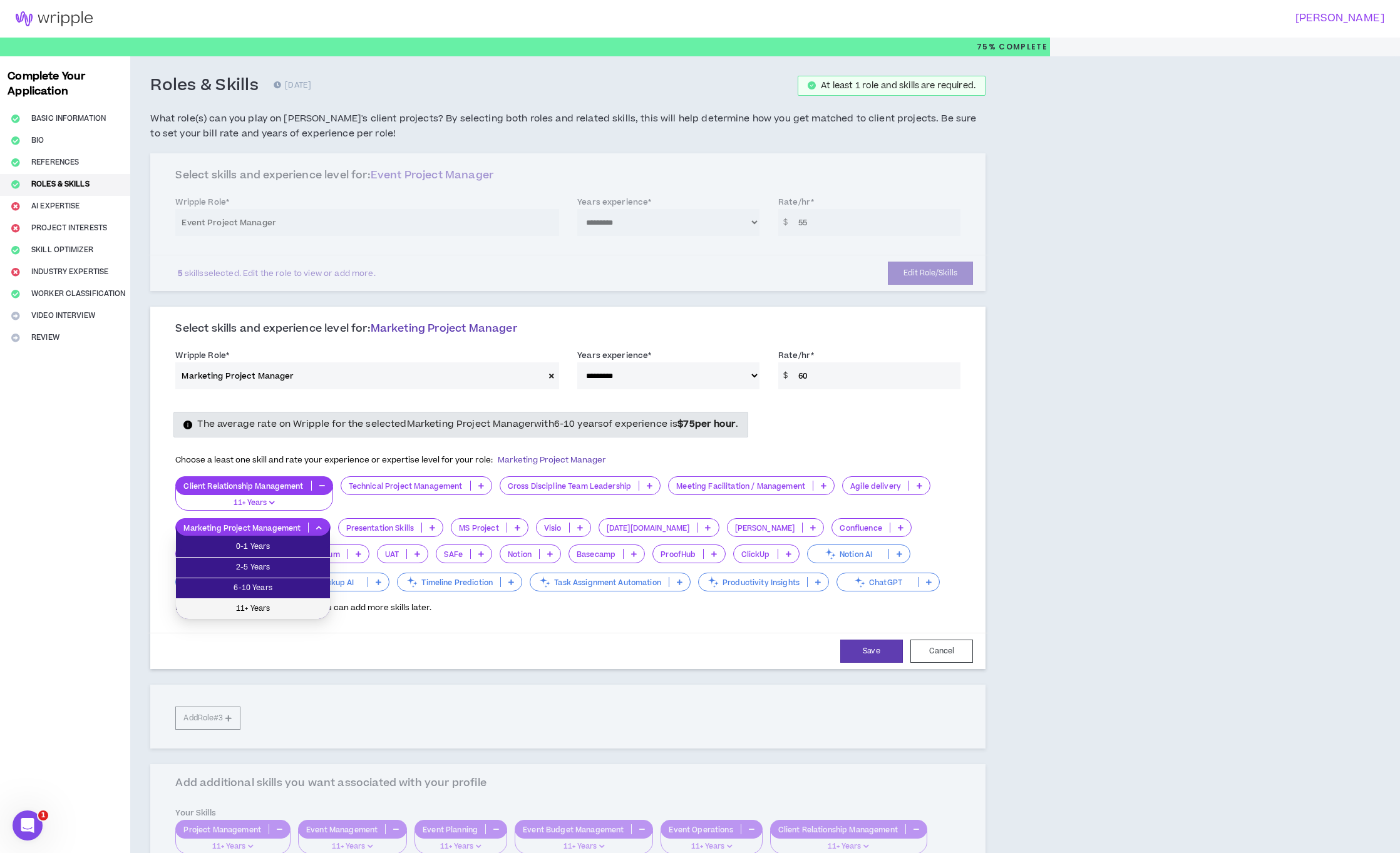
click at [276, 612] on span "11+ Years" at bounding box center [252, 608] width 139 height 13
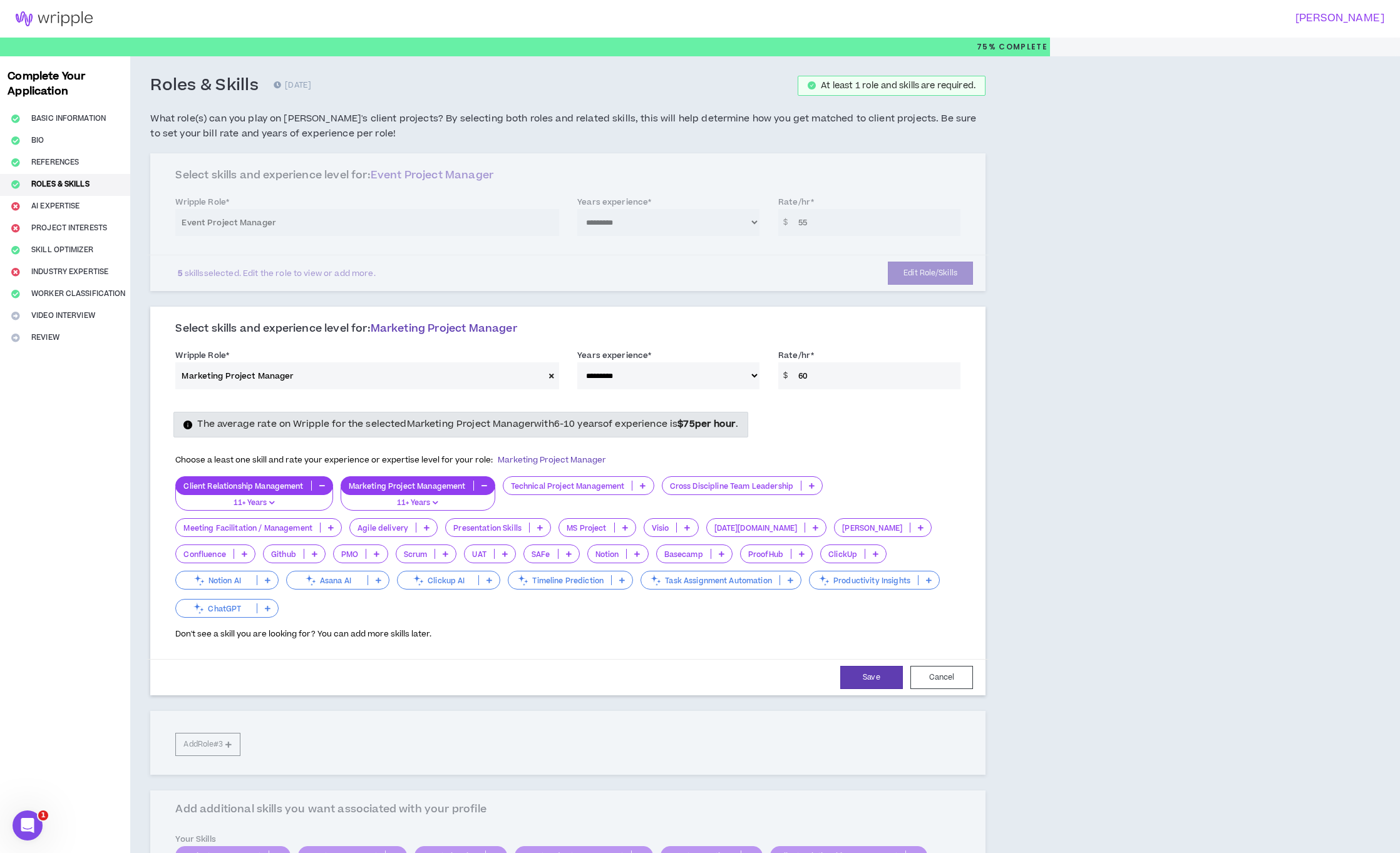
click at [540, 524] on icon at bounding box center [540, 527] width 5 height 6
click at [522, 606] on span "11+ Years" at bounding box center [496, 608] width 90 height 13
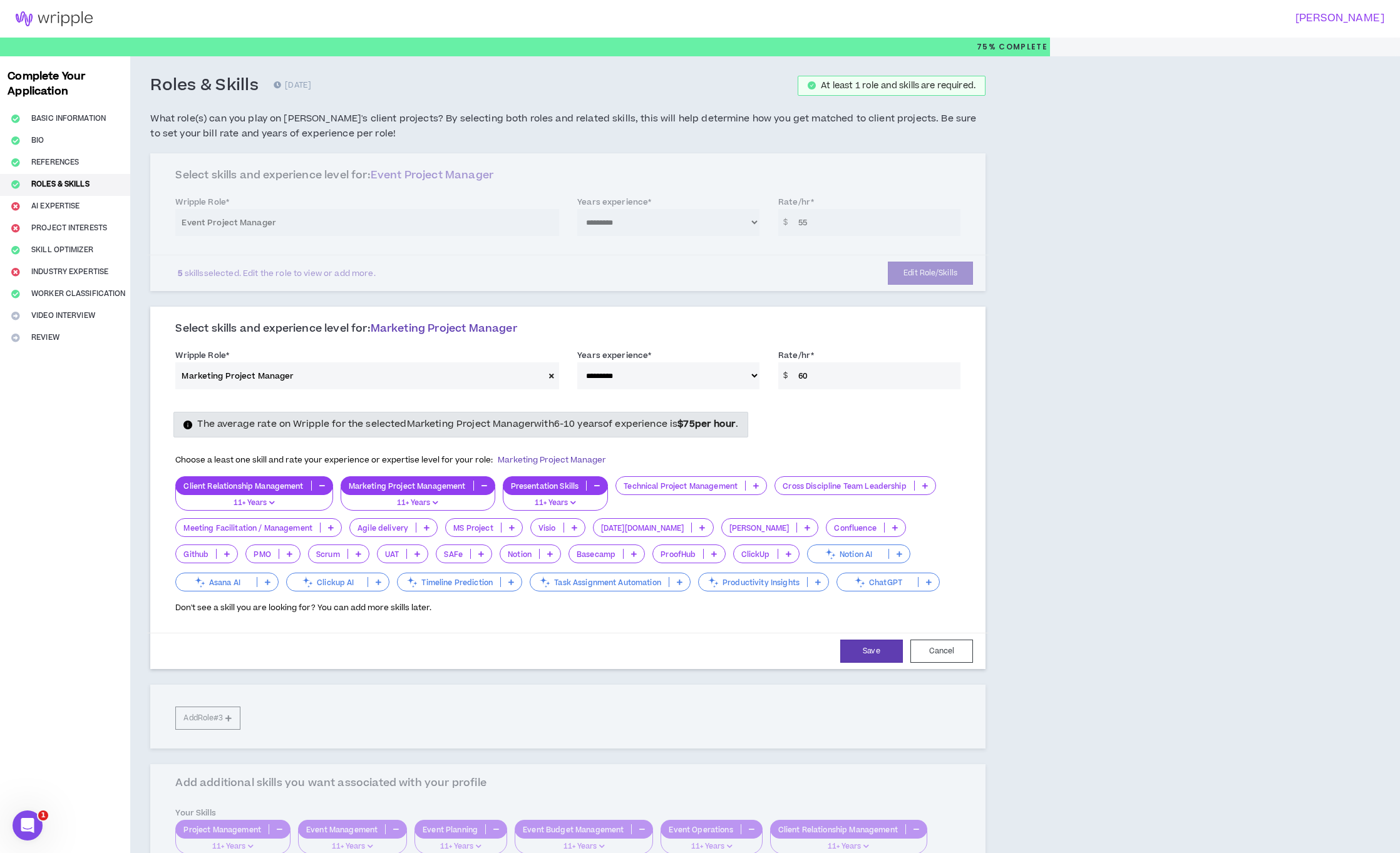
click at [512, 530] on icon at bounding box center [512, 527] width 5 height 6
click at [497, 568] on span "2-5 Years" at bounding box center [483, 567] width 62 height 13
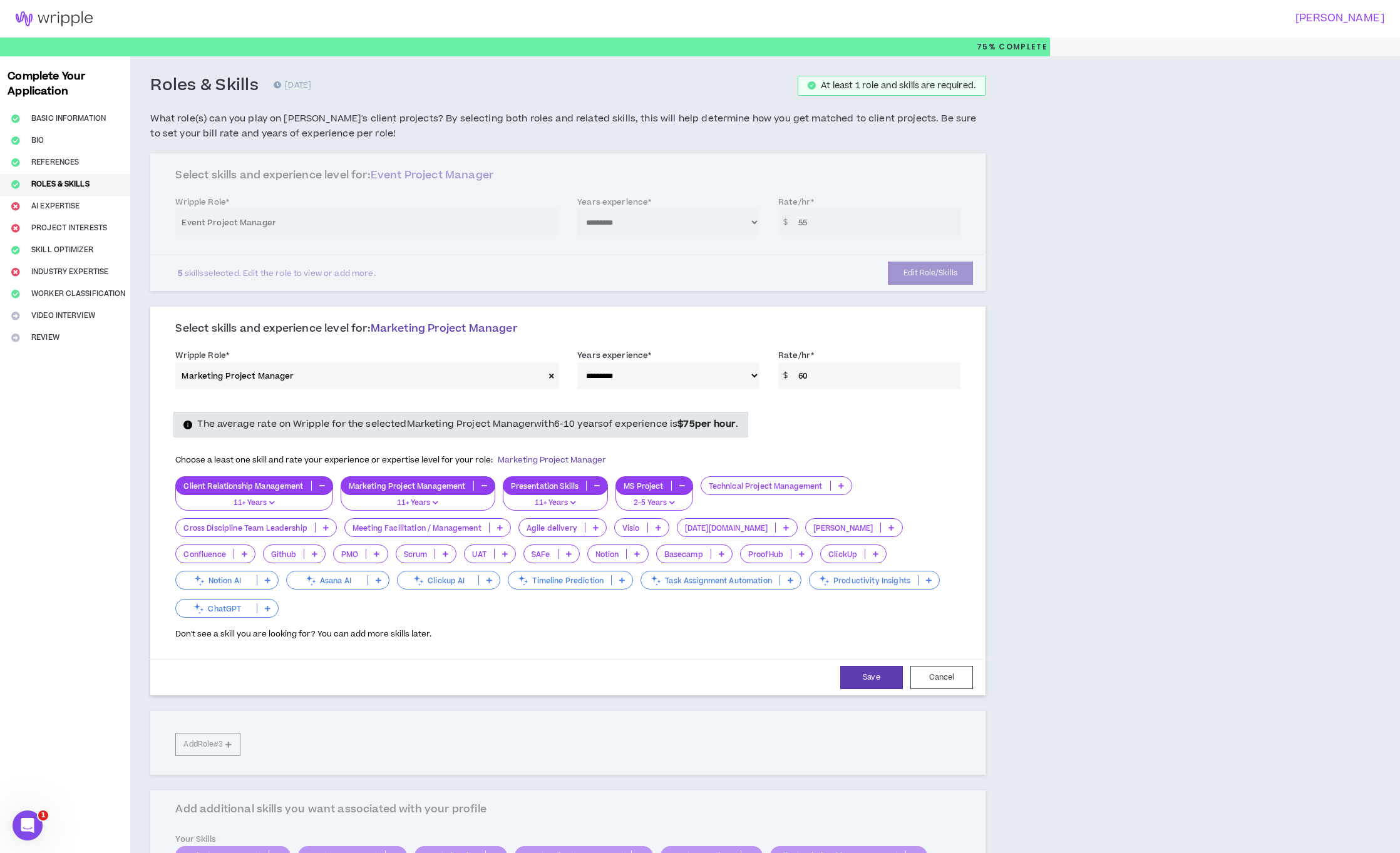
click at [593, 529] on icon at bounding box center [596, 527] width 5 height 6
click at [567, 588] on span "6-10 Years" at bounding box center [562, 587] width 71 height 13
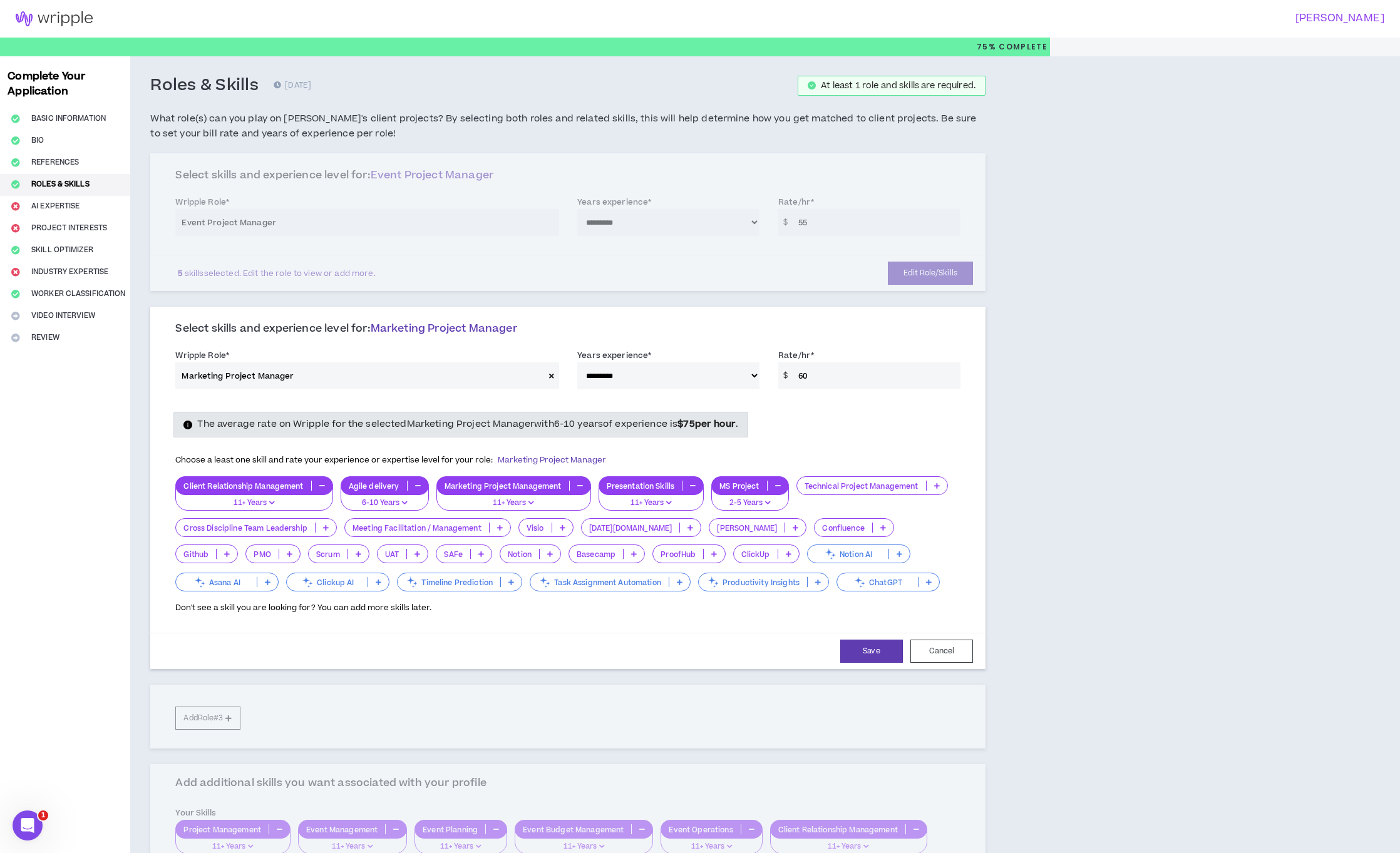
click at [496, 522] on p at bounding box center [500, 527] width 20 height 10
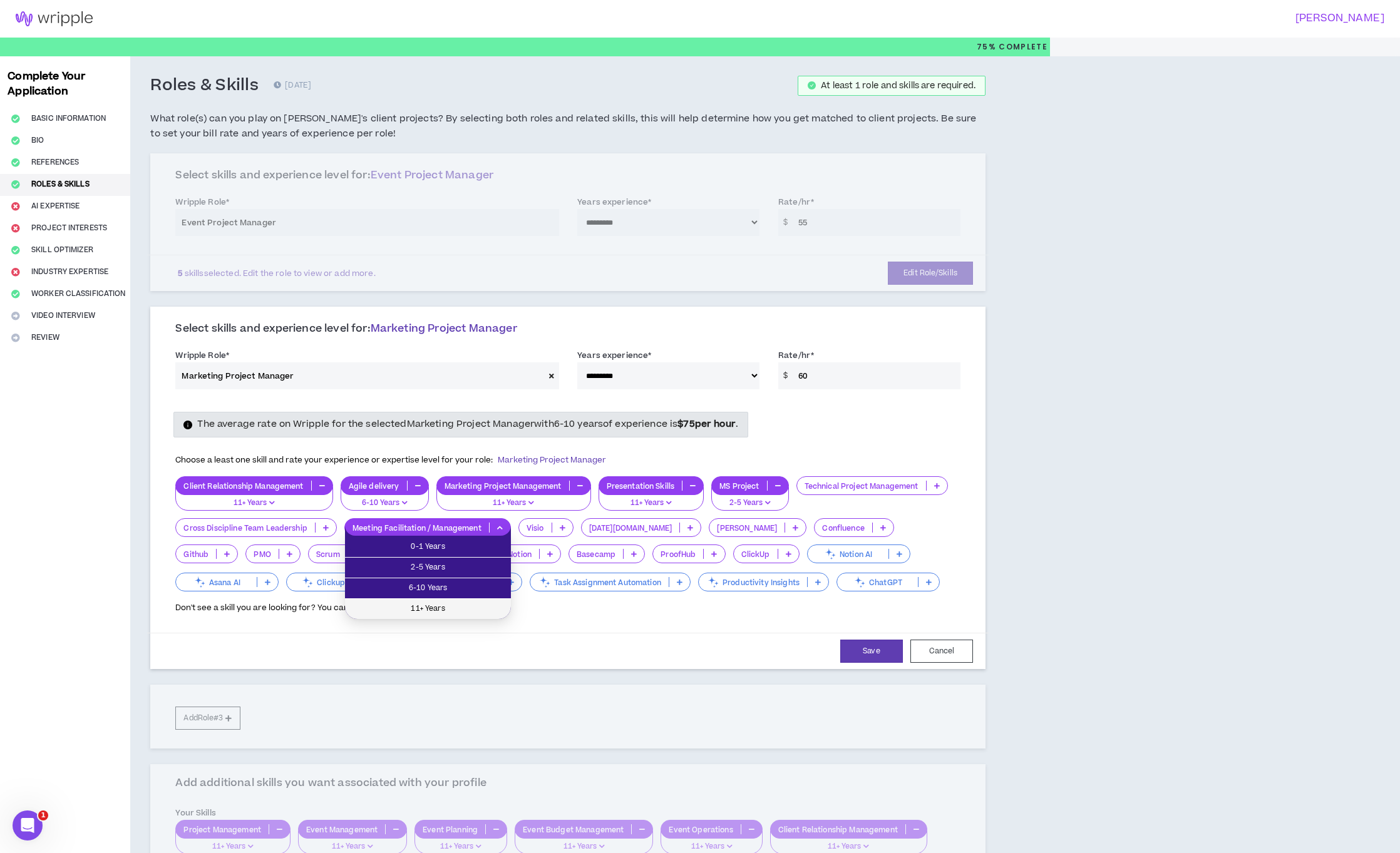
click at [485, 611] on span "11+ Years" at bounding box center [428, 608] width 151 height 13
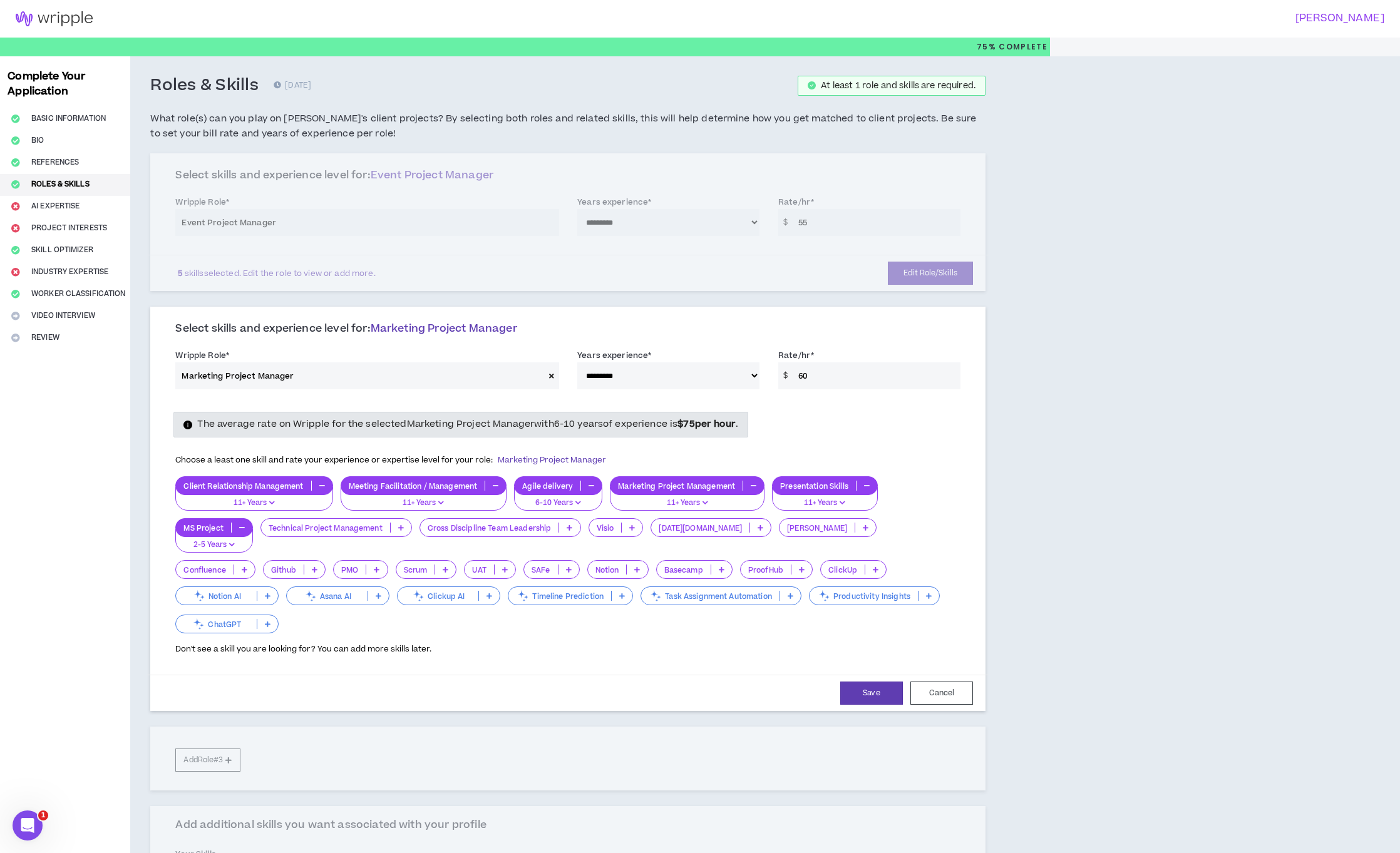
click at [404, 528] on icon at bounding box center [401, 527] width 5 height 6
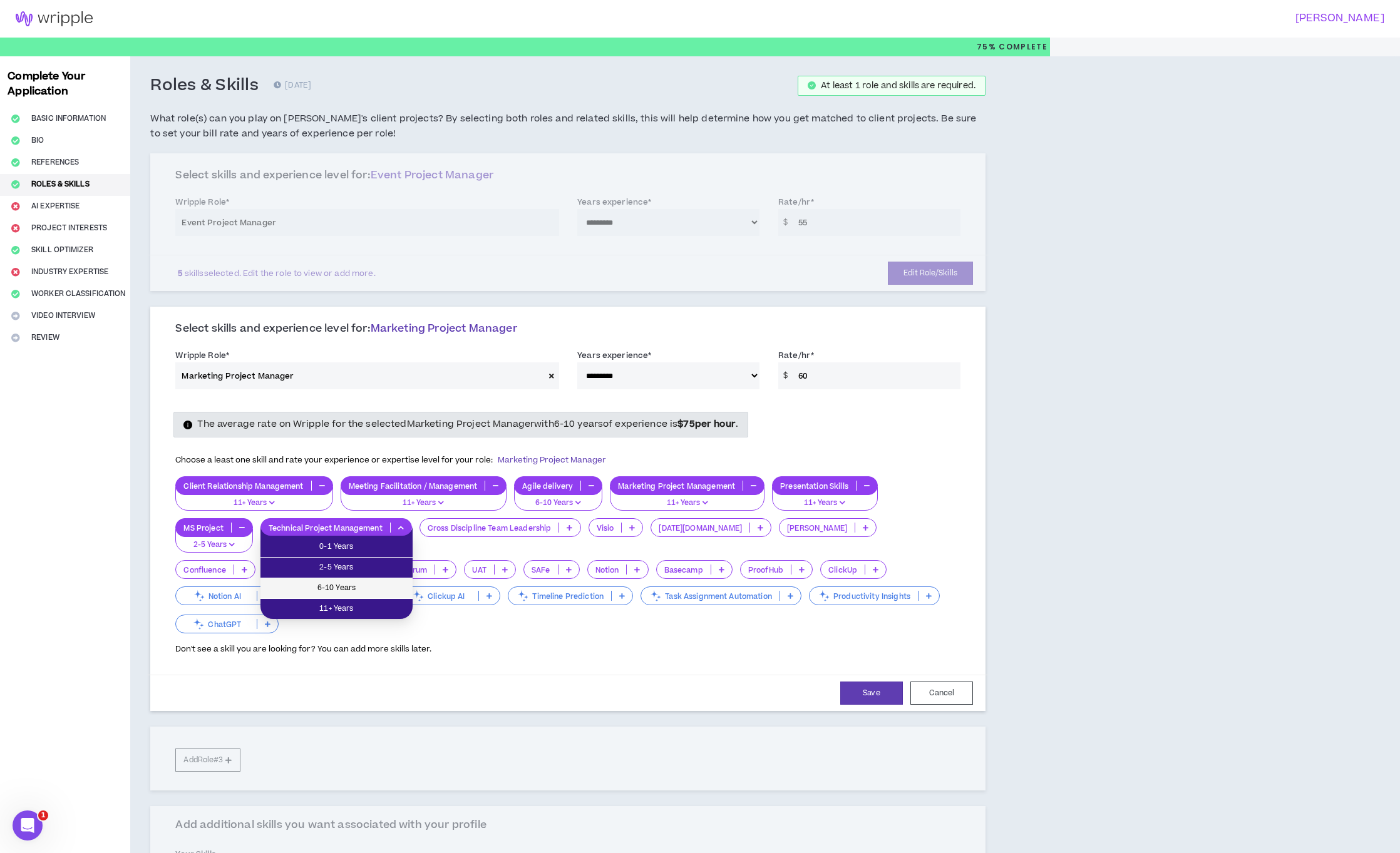
click at [391, 589] on span "6-10 Years" at bounding box center [336, 587] width 137 height 13
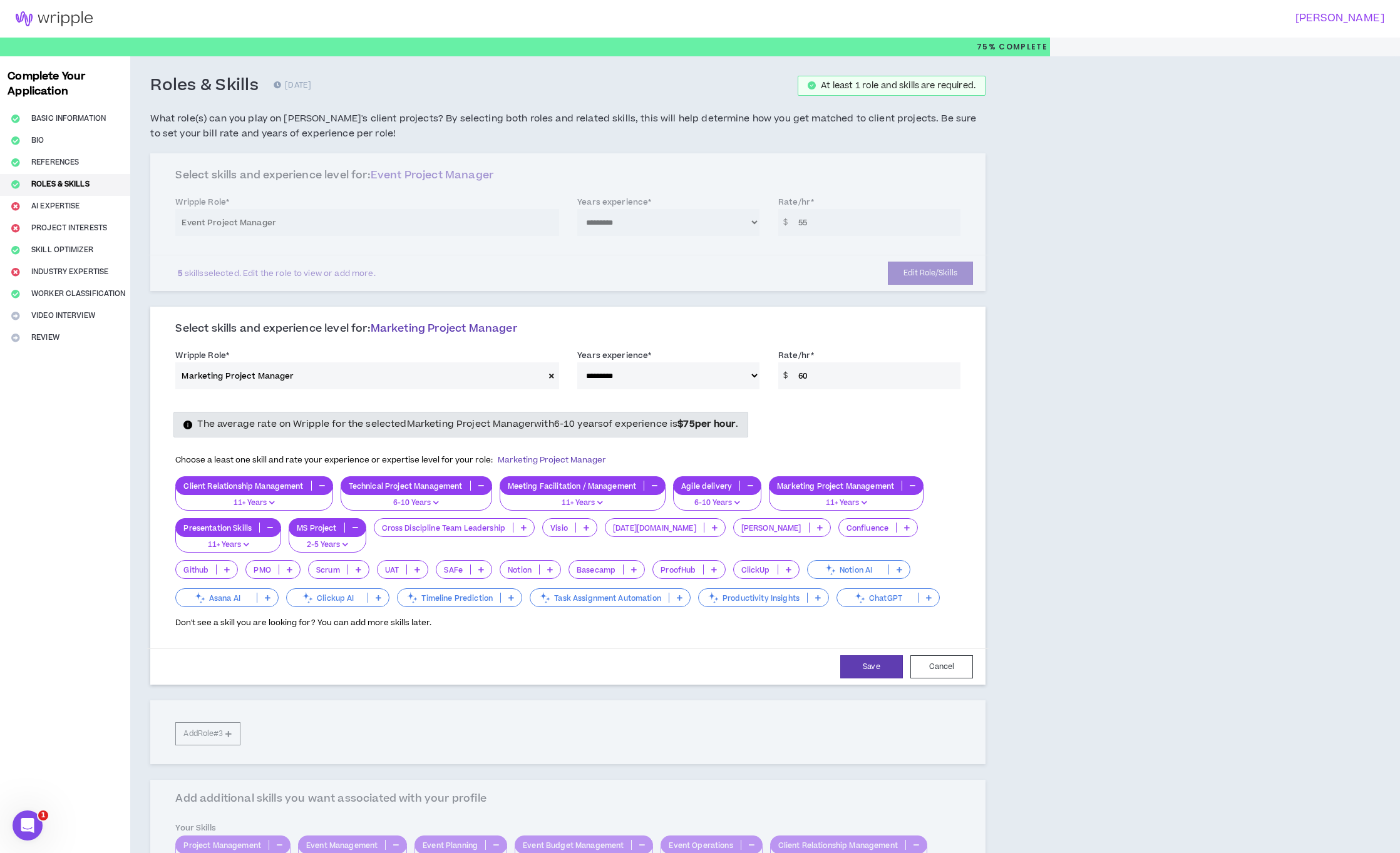
click at [522, 530] on icon at bounding box center [524, 527] width 5 height 6
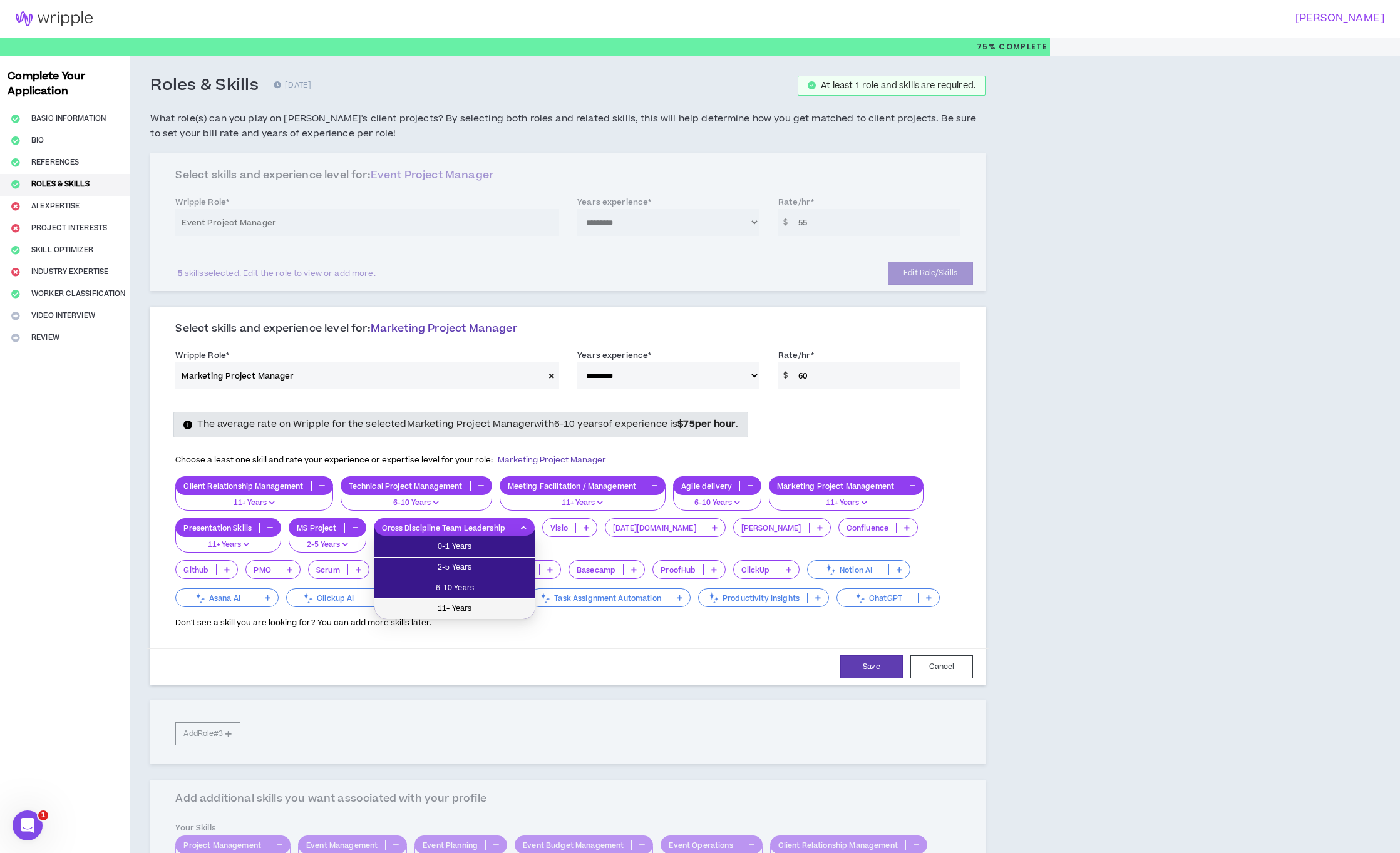
click at [495, 610] on span "11+ Years" at bounding box center [455, 608] width 146 height 13
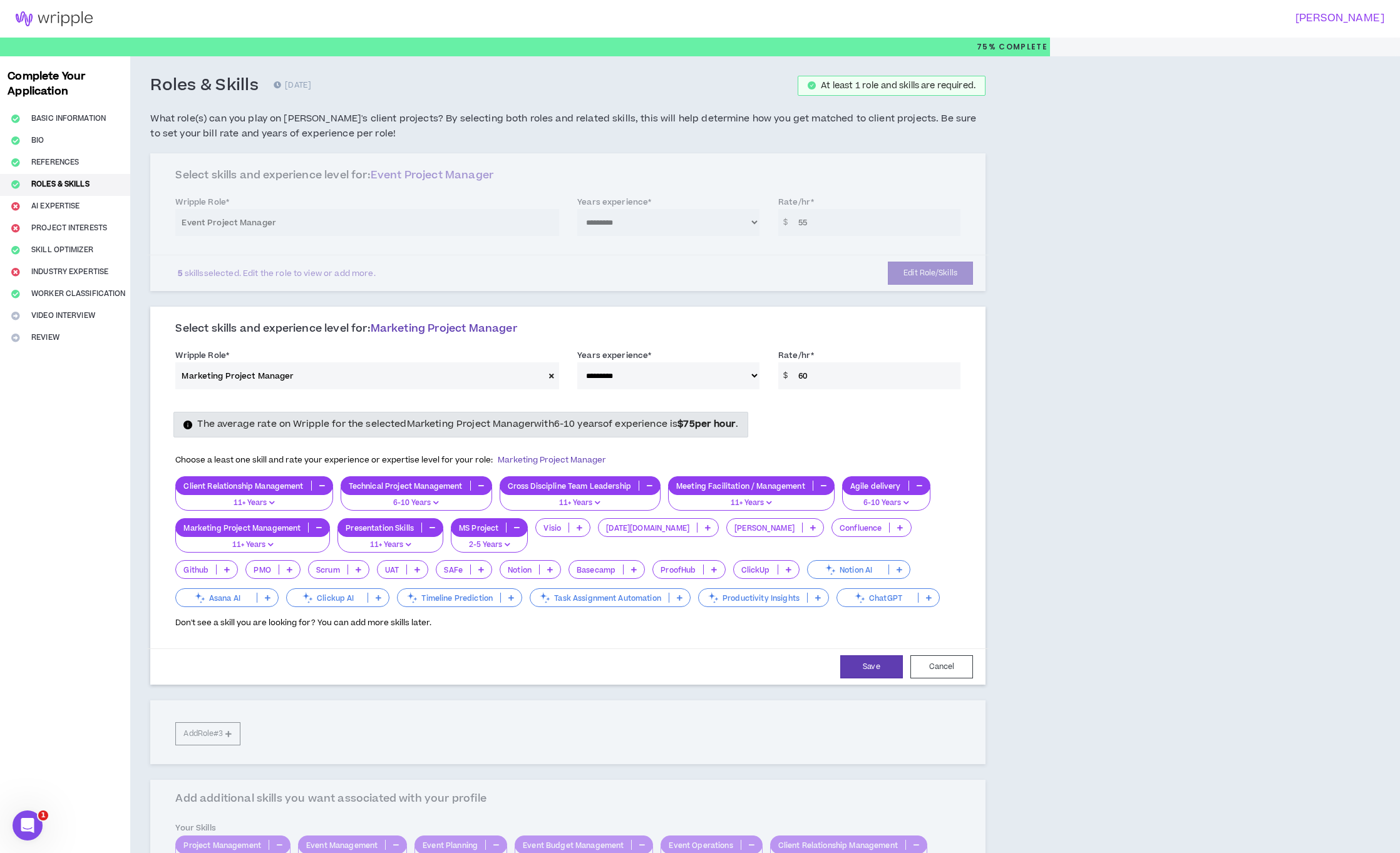
click at [705, 530] on icon at bounding box center [708, 527] width 5 height 6
click at [660, 564] on span "2-5 Years" at bounding box center [640, 567] width 68 height 13
click at [810, 524] on icon at bounding box center [812, 527] width 5 height 6
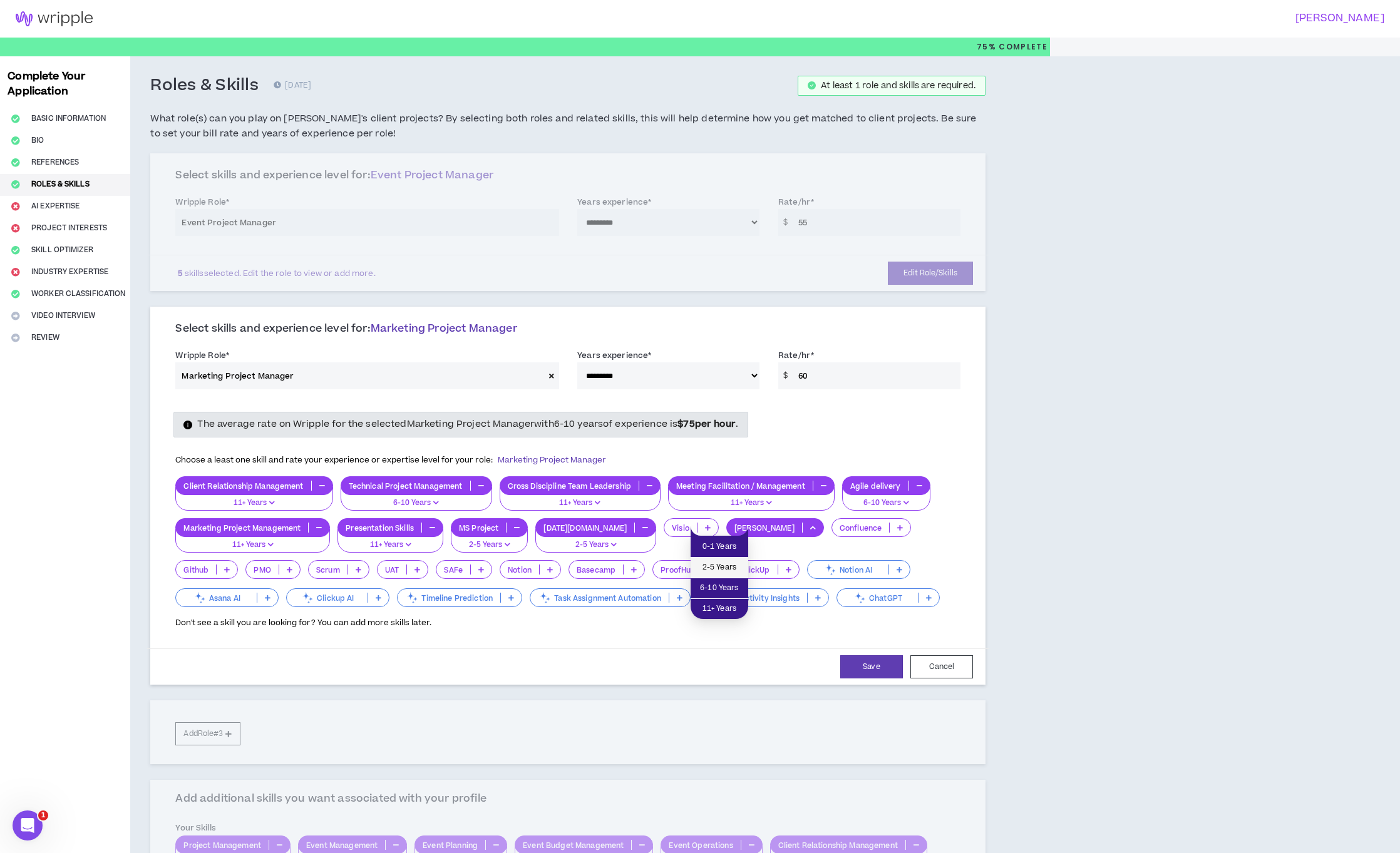
click at [733, 568] on span "2-5 Years" at bounding box center [719, 567] width 43 height 13
click at [897, 530] on icon at bounding box center [900, 527] width 5 height 6
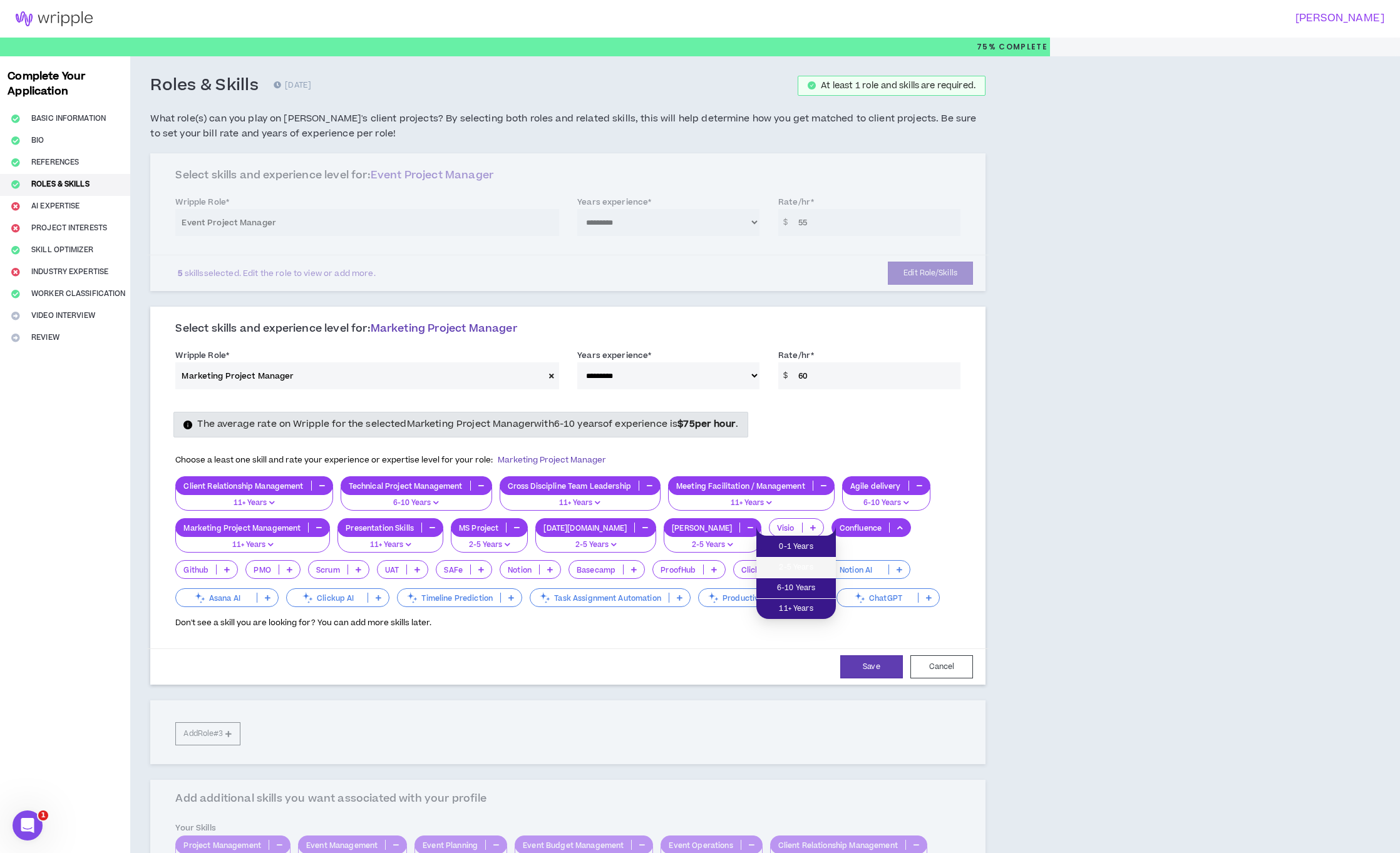
click at [808, 566] on span "2-5 Years" at bounding box center [796, 567] width 65 height 13
click at [287, 572] on icon at bounding box center [290, 569] width 5 height 6
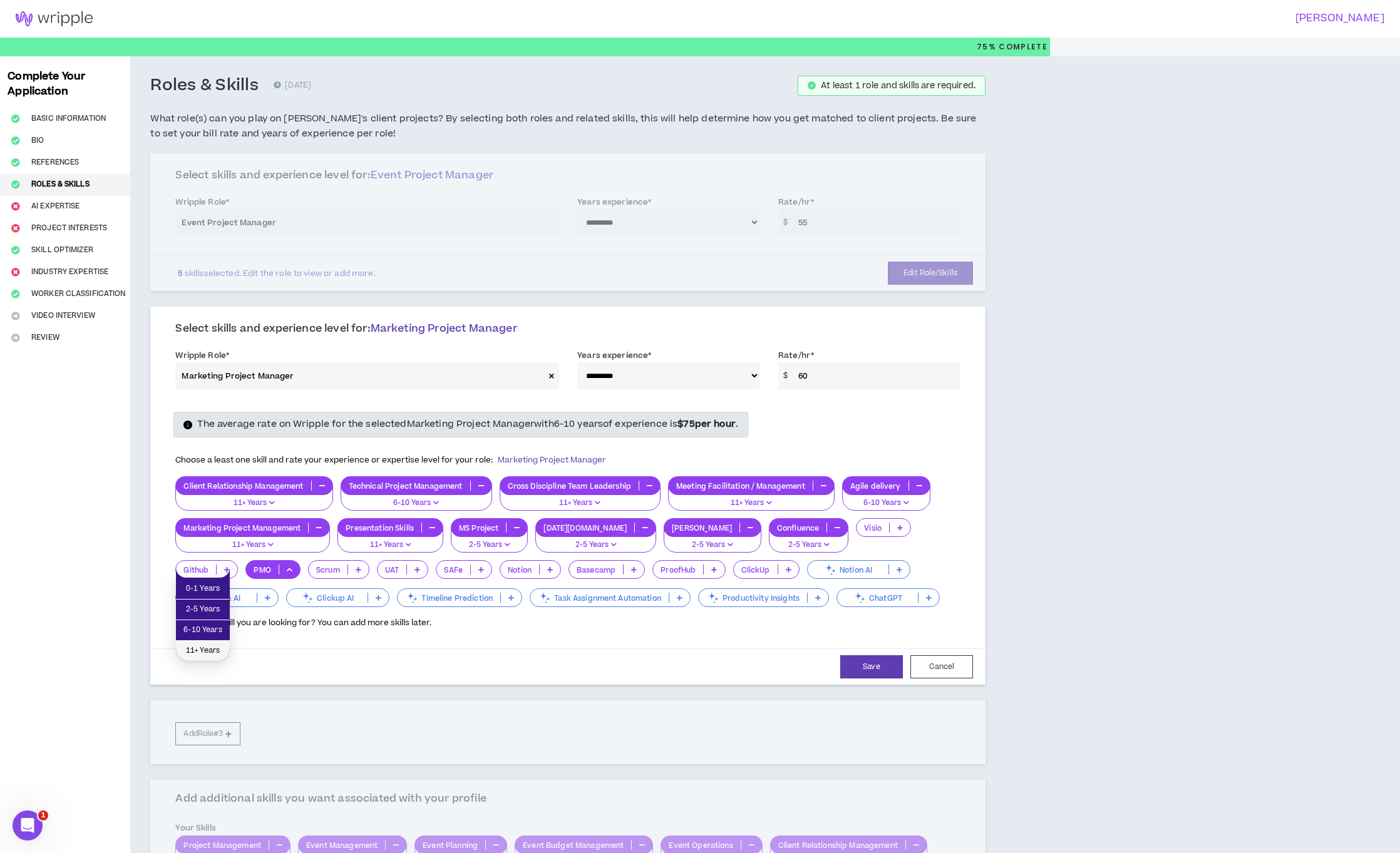
click at [213, 652] on span "11+ Years" at bounding box center [203, 650] width 39 height 13
click at [348, 566] on p at bounding box center [358, 569] width 20 height 10
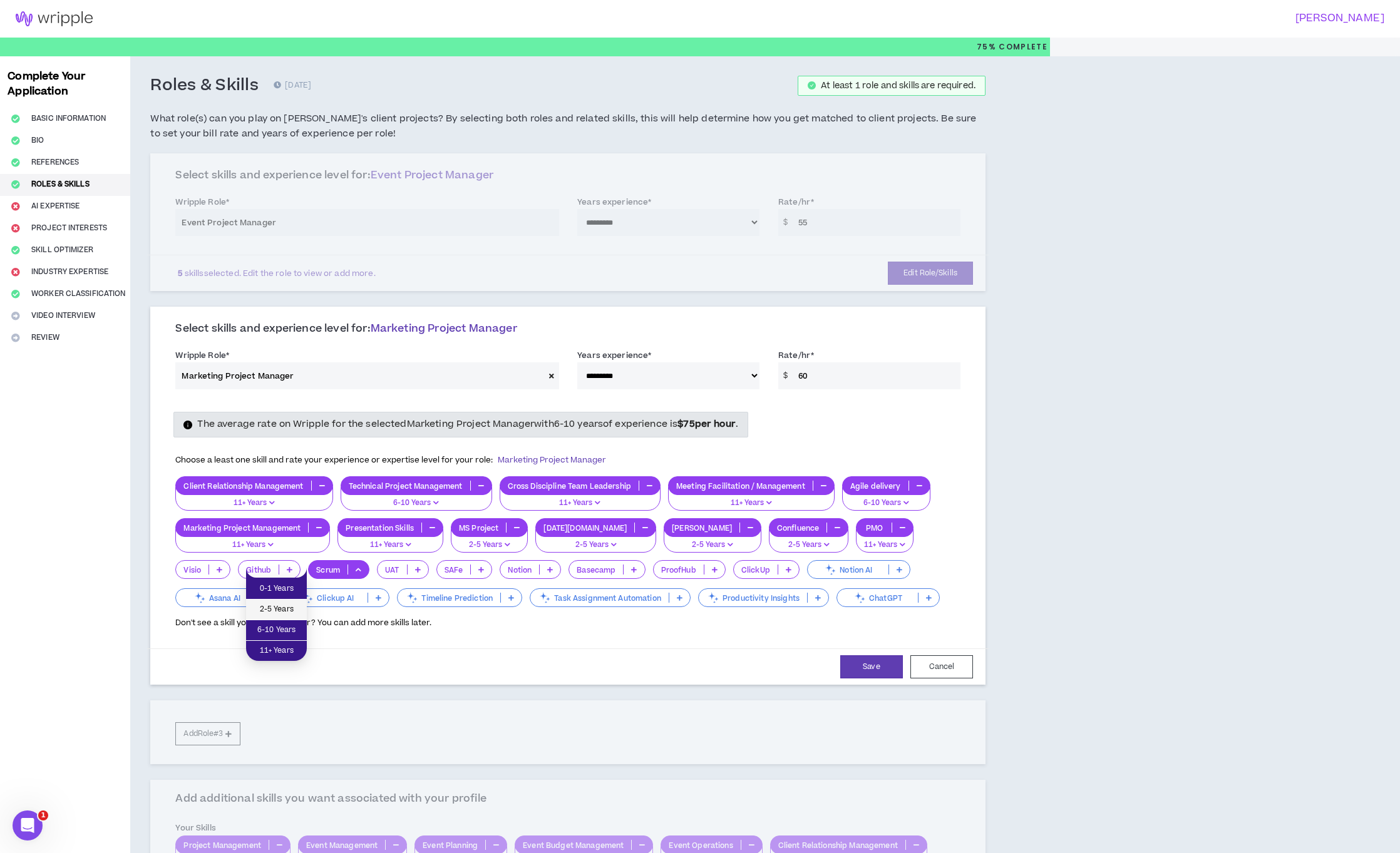
click at [284, 615] on span "2-5 Years" at bounding box center [276, 609] width 45 height 13
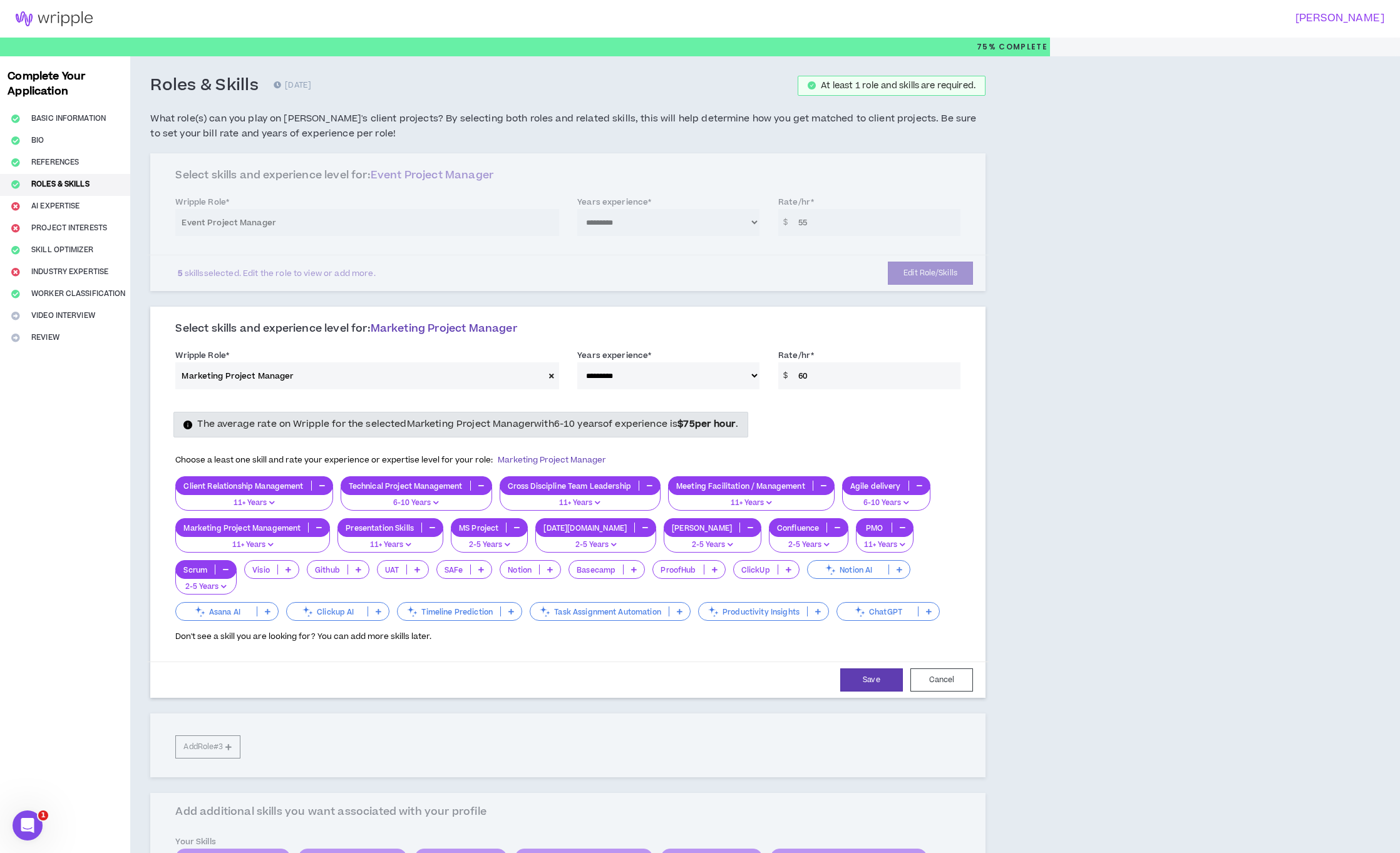
click at [540, 572] on p at bounding box center [549, 569] width 20 height 10
click at [463, 606] on span "2-5 Years" at bounding box center [462, 609] width 46 height 13
click at [623, 571] on p at bounding box center [633, 569] width 20 height 10
click at [545, 602] on span "2-5 Years" at bounding box center [538, 609] width 61 height 13
click at [778, 570] on p at bounding box center [788, 569] width 20 height 10
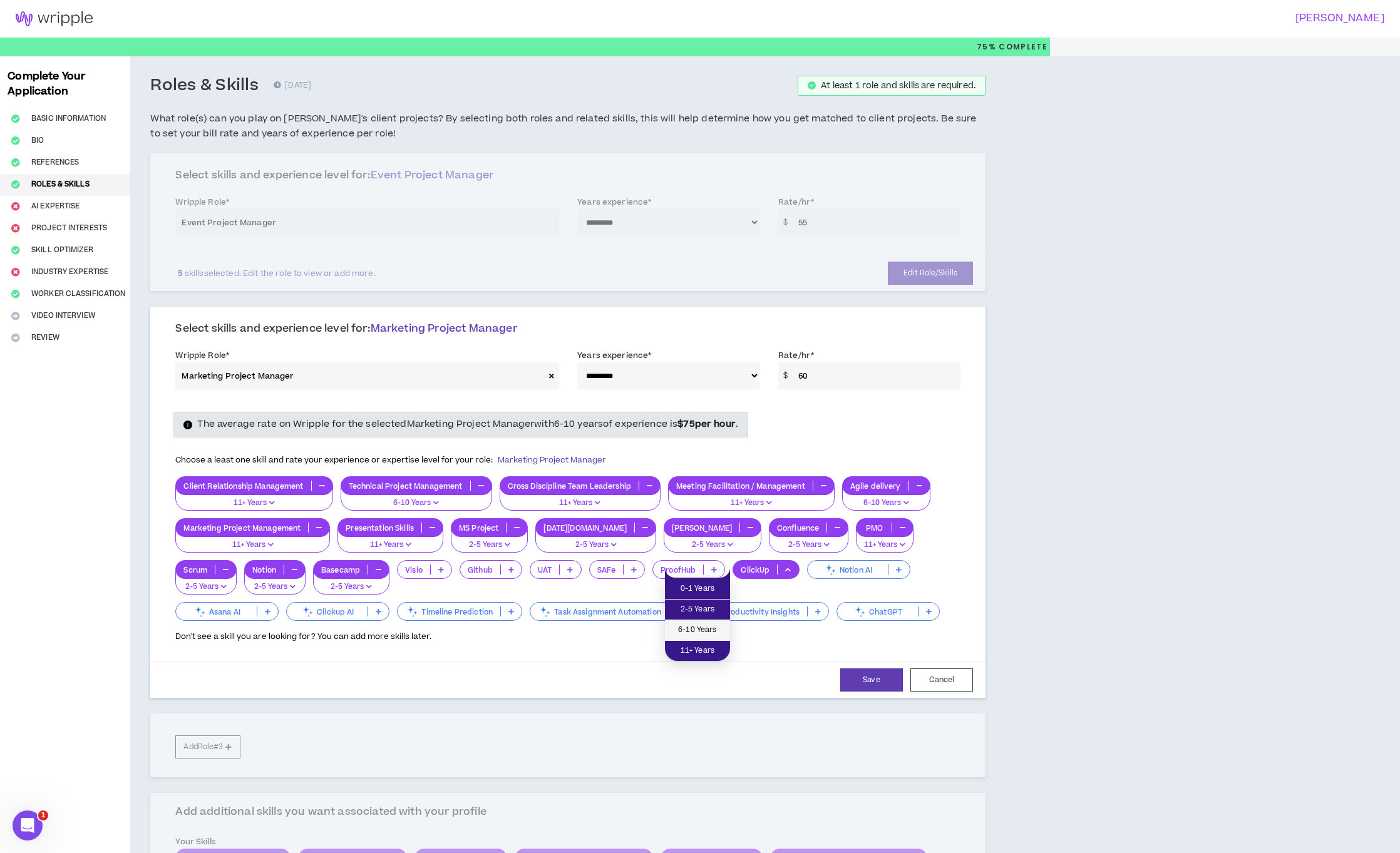
click at [710, 626] on span "6-10 Years" at bounding box center [697, 629] width 50 height 13
click at [368, 614] on p at bounding box center [378, 610] width 20 height 10
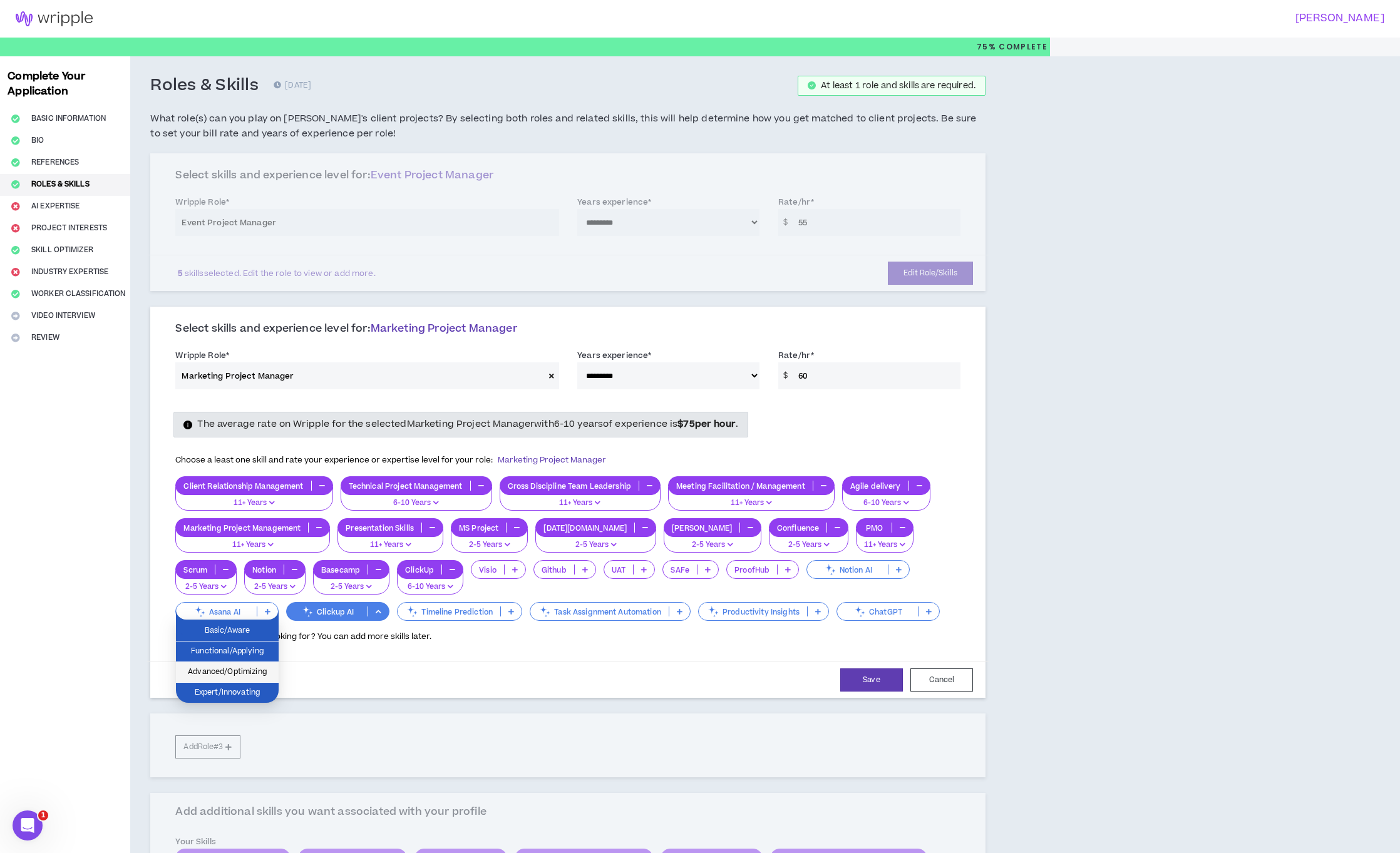
click at [246, 675] on span "Advanced/Optimizing" at bounding box center [227, 672] width 88 height 13
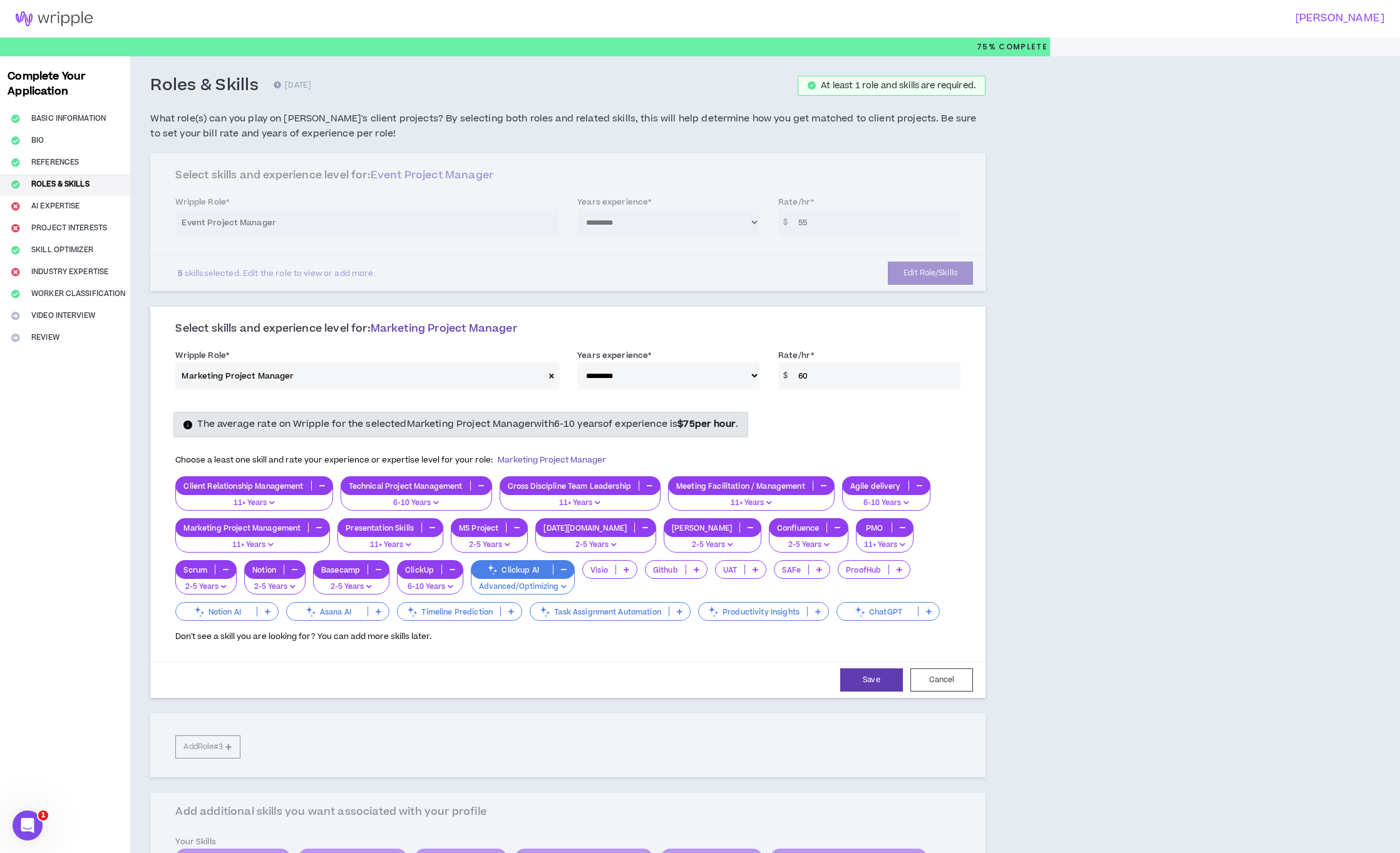
click at [270, 609] on icon at bounding box center [268, 611] width 5 height 6
click at [916, 590] on span "Basic/Aware" at bounding box center [900, 588] width 88 height 13
click at [346, 612] on icon at bounding box center [348, 611] width 5 height 6
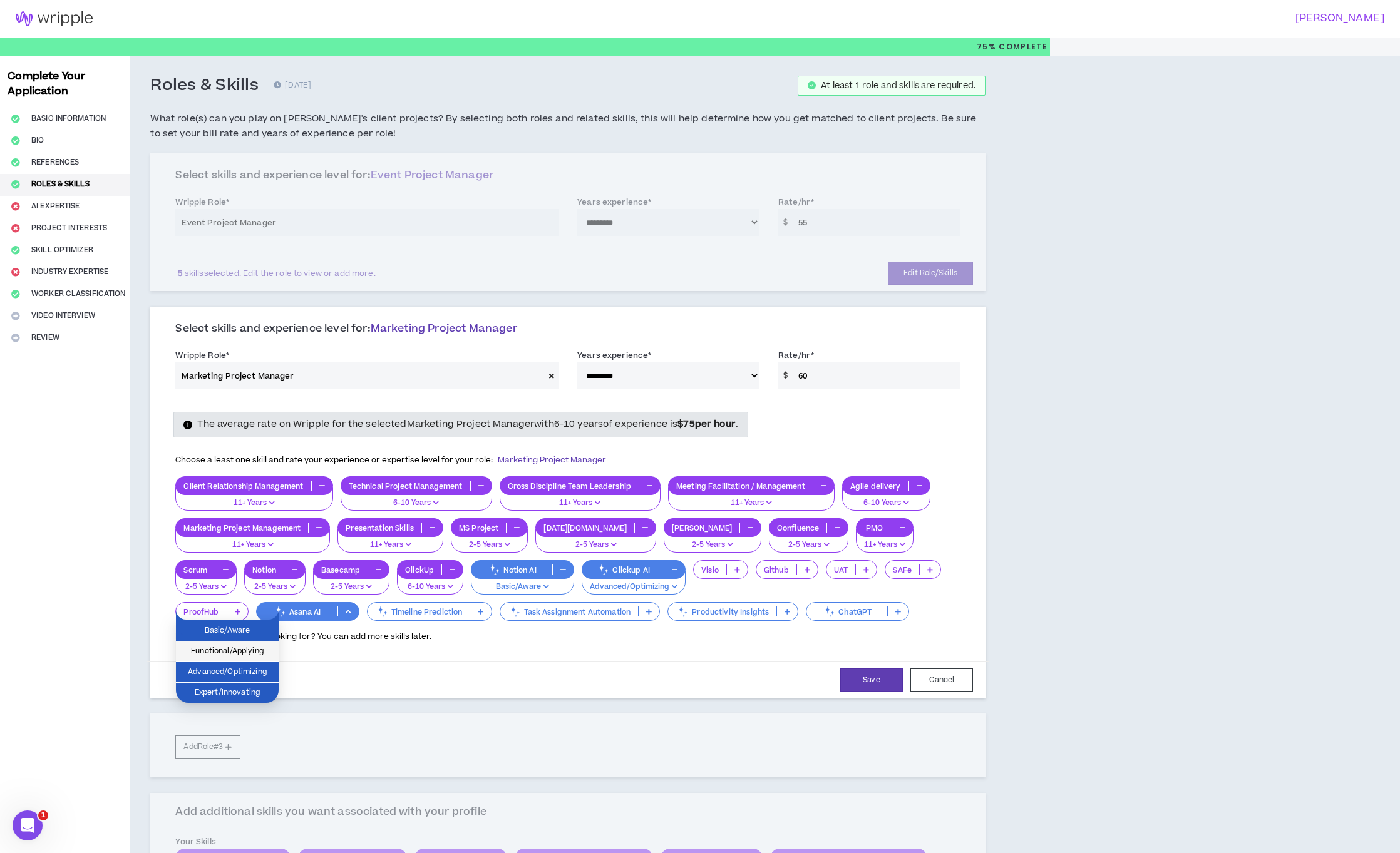
click at [256, 655] on span "Functional/Applying" at bounding box center [227, 650] width 88 height 13
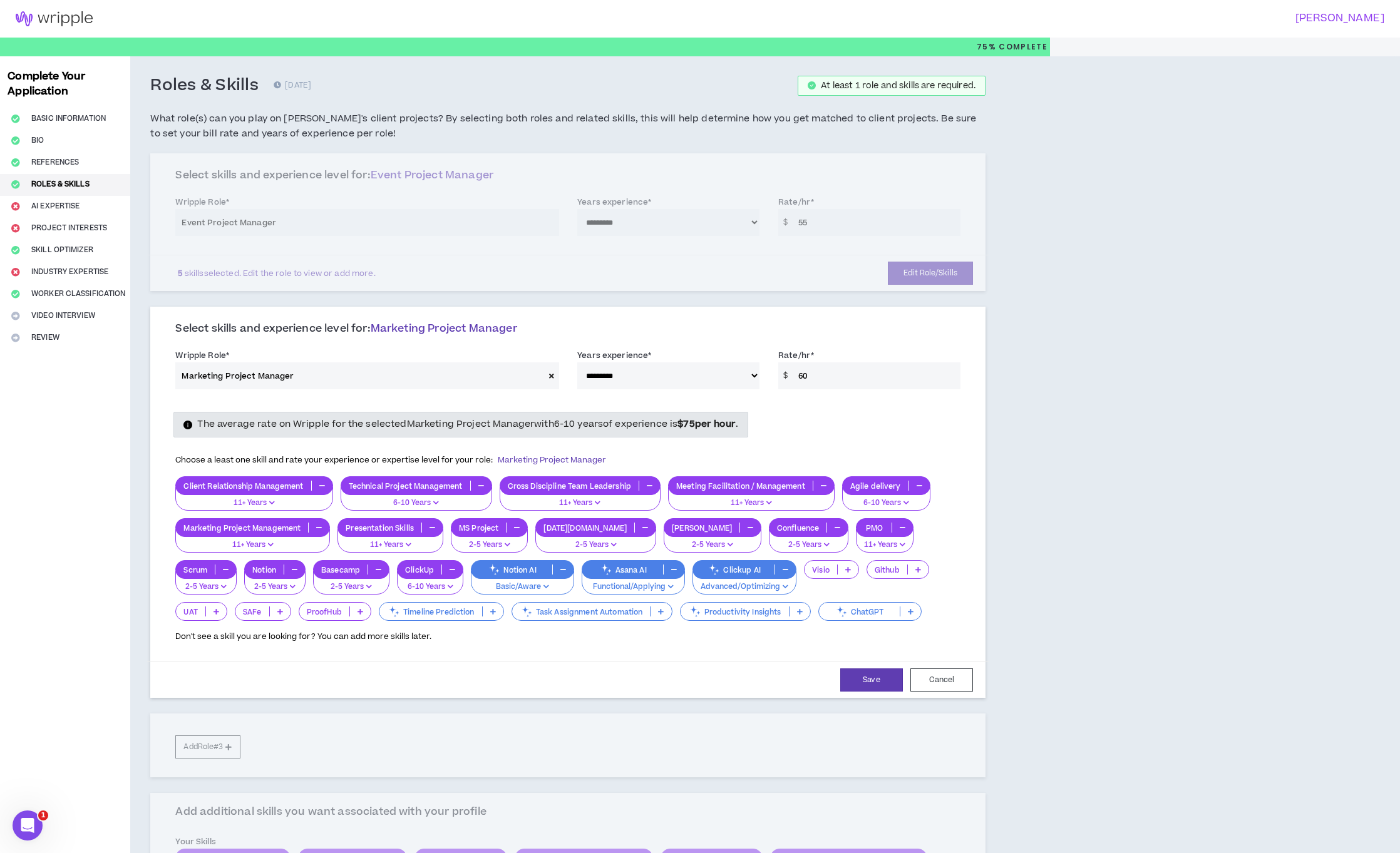
click at [560, 571] on icon "button" at bounding box center [563, 569] width 5 height 6
click at [338, 612] on p at bounding box center [348, 610] width 20 height 10
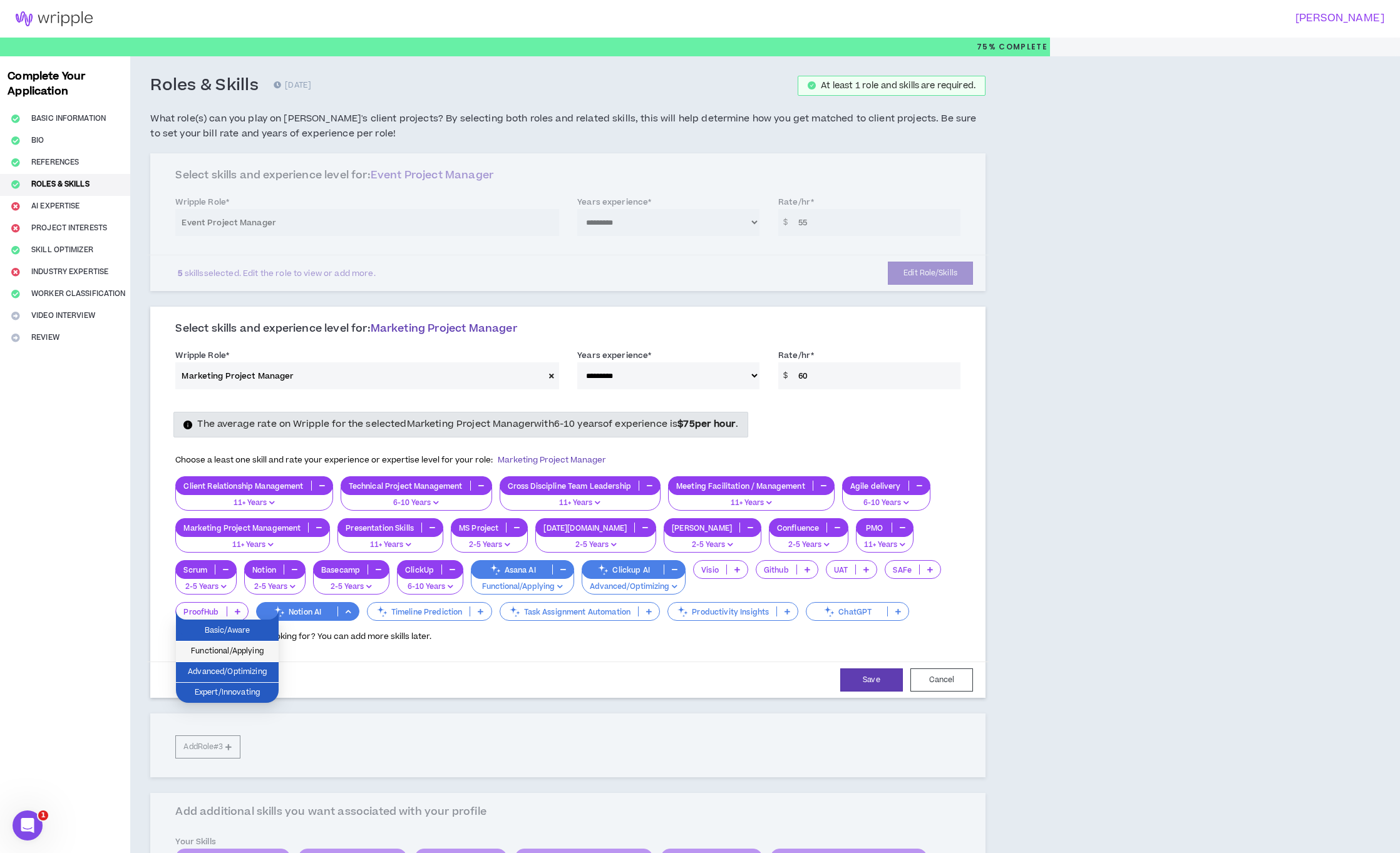
click at [248, 647] on span "Functional/Applying" at bounding box center [227, 650] width 88 height 13
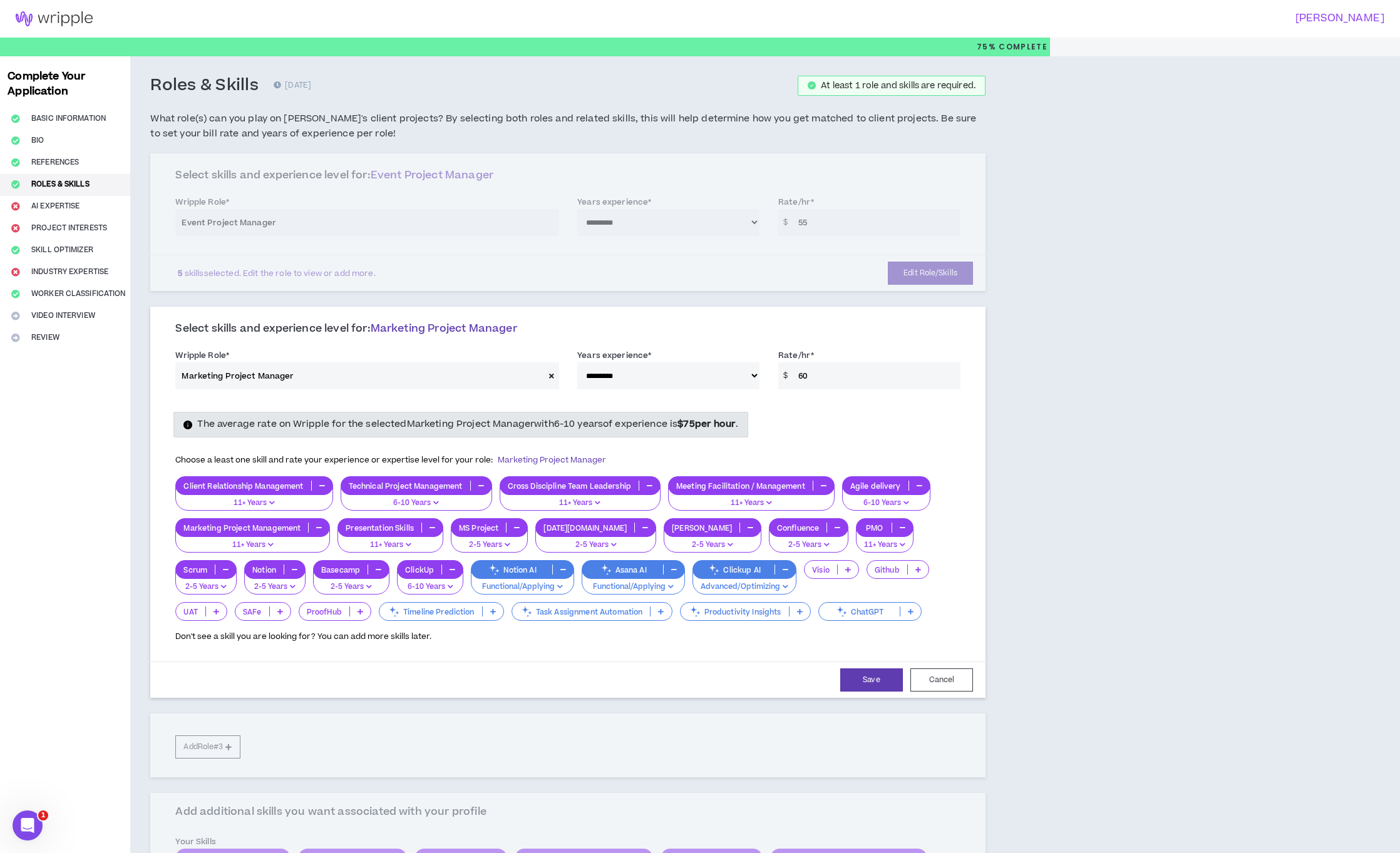
click at [490, 613] on icon at bounding box center [492, 611] width 5 height 6
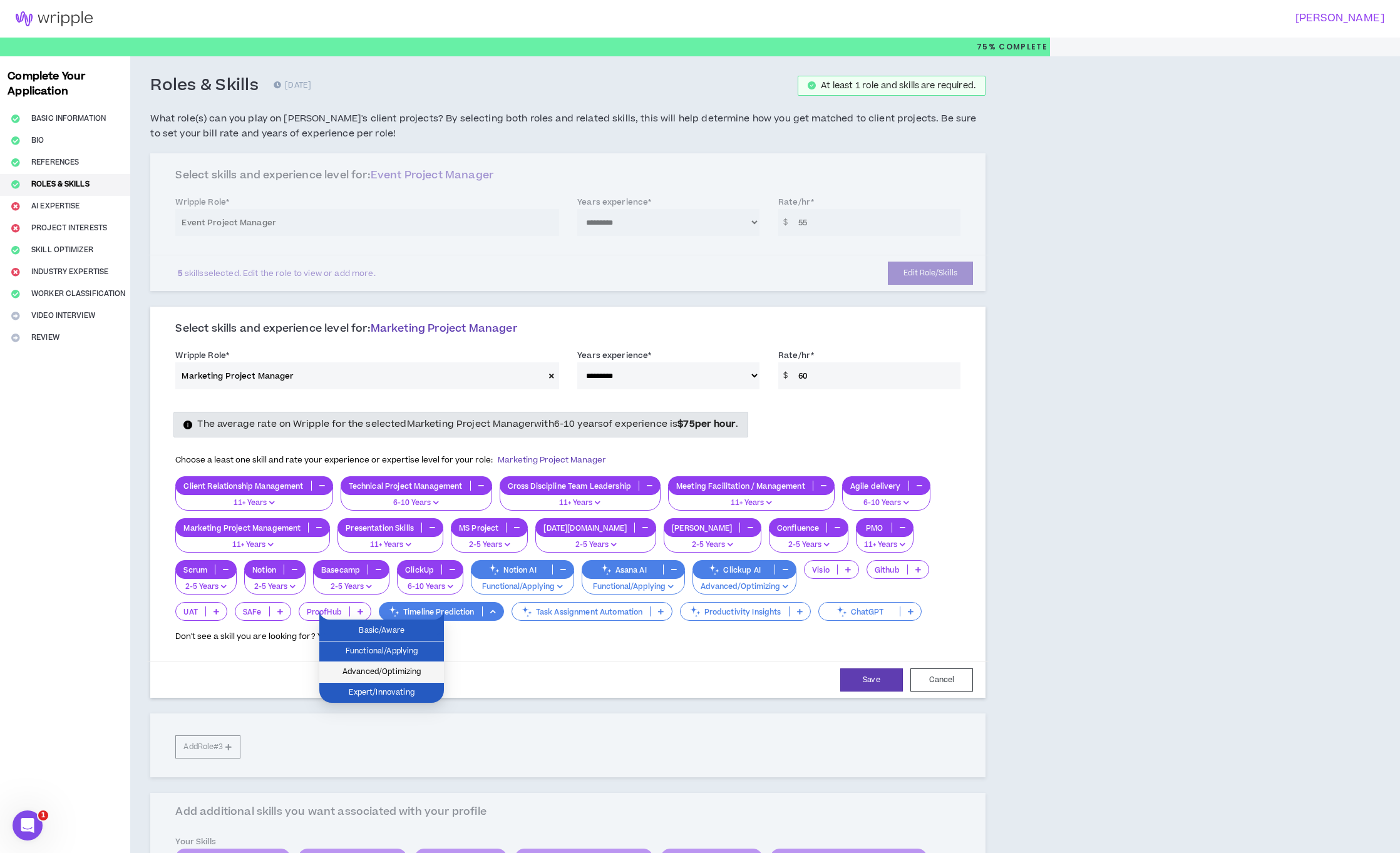
click at [412, 672] on span "Advanced/Optimizing" at bounding box center [381, 672] width 109 height 13
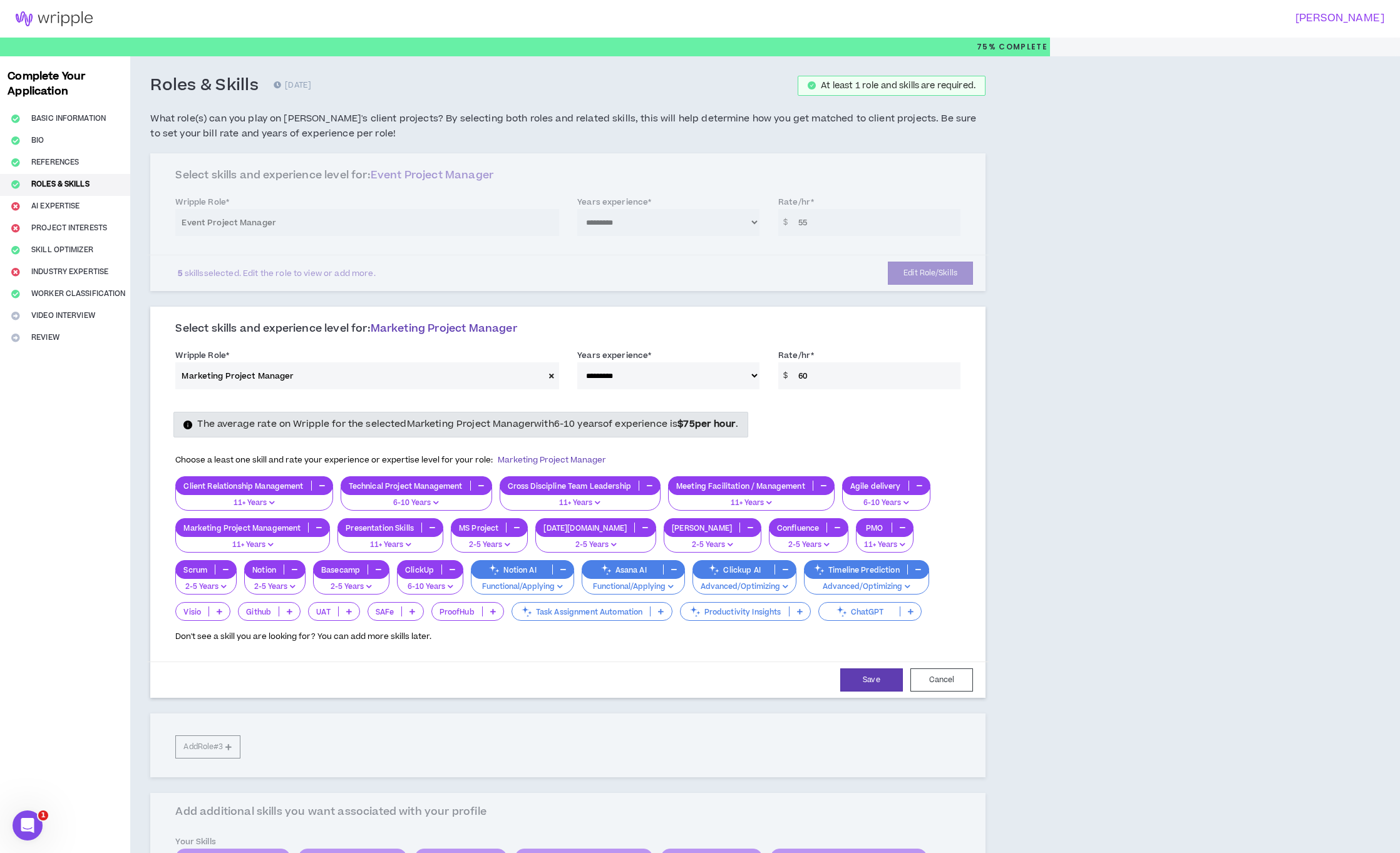
click at [658, 611] on icon at bounding box center [660, 611] width 5 height 6
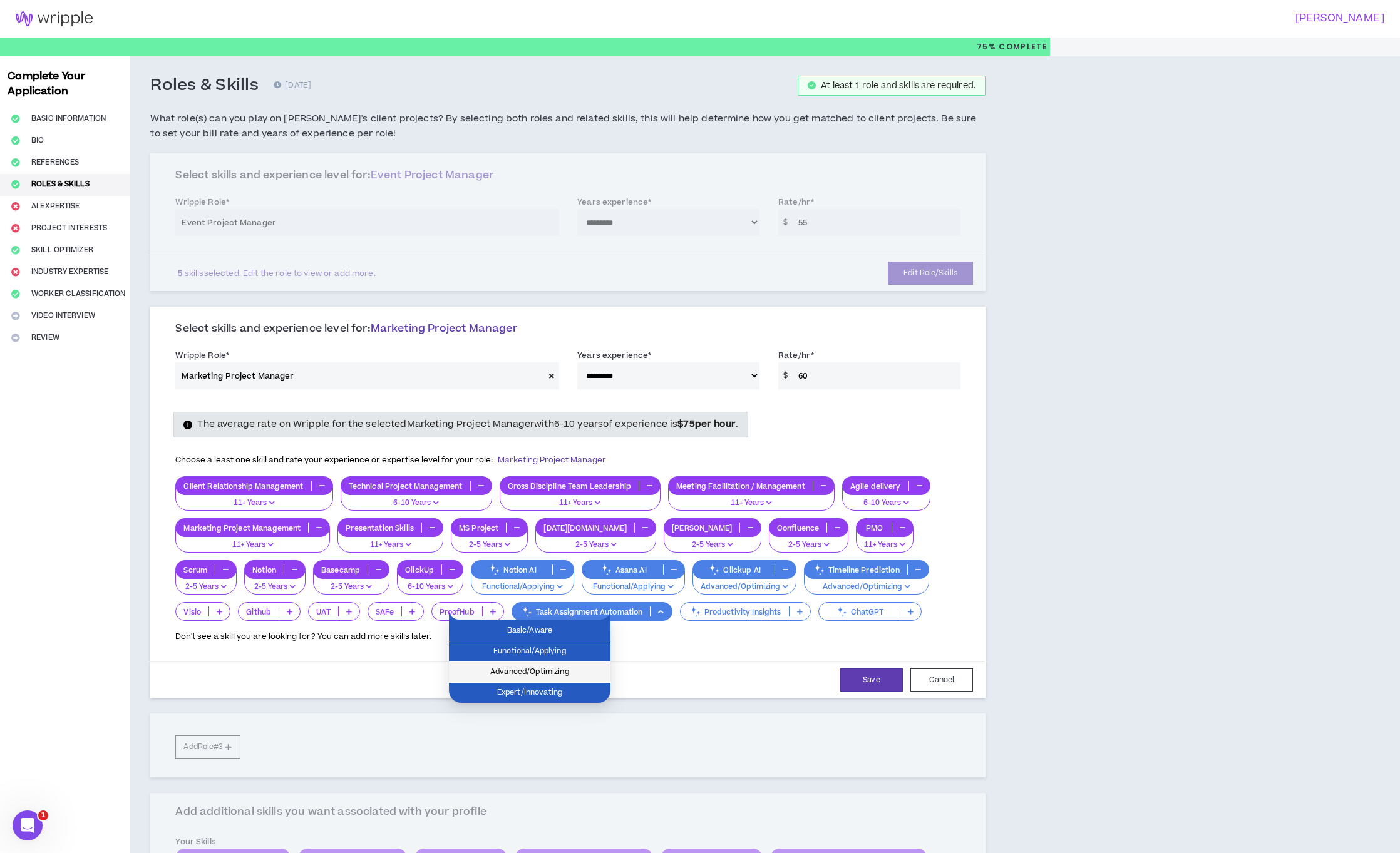
click at [560, 670] on span "Advanced/Optimizing" at bounding box center [529, 672] width 147 height 13
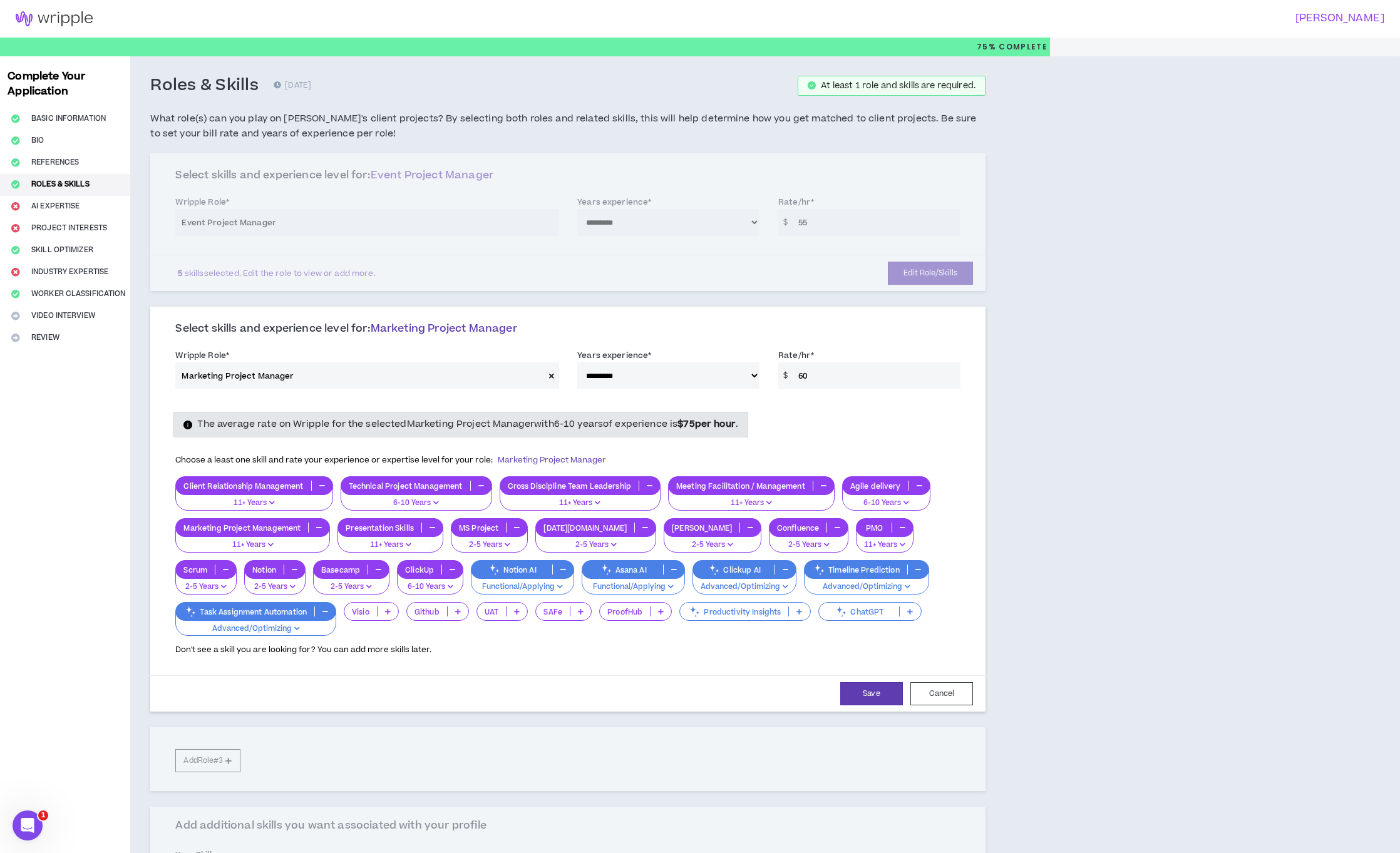
click at [916, 609] on p at bounding box center [909, 610] width 20 height 10
click at [864, 693] on span "Expert/Innovating" at bounding box center [870, 692] width 88 height 13
drag, startPoint x: 867, startPoint y: 697, endPoint x: 871, endPoint y: 634, distance: 63.1
click at [867, 697] on button "Save" at bounding box center [871, 694] width 62 height 23
select select "***"
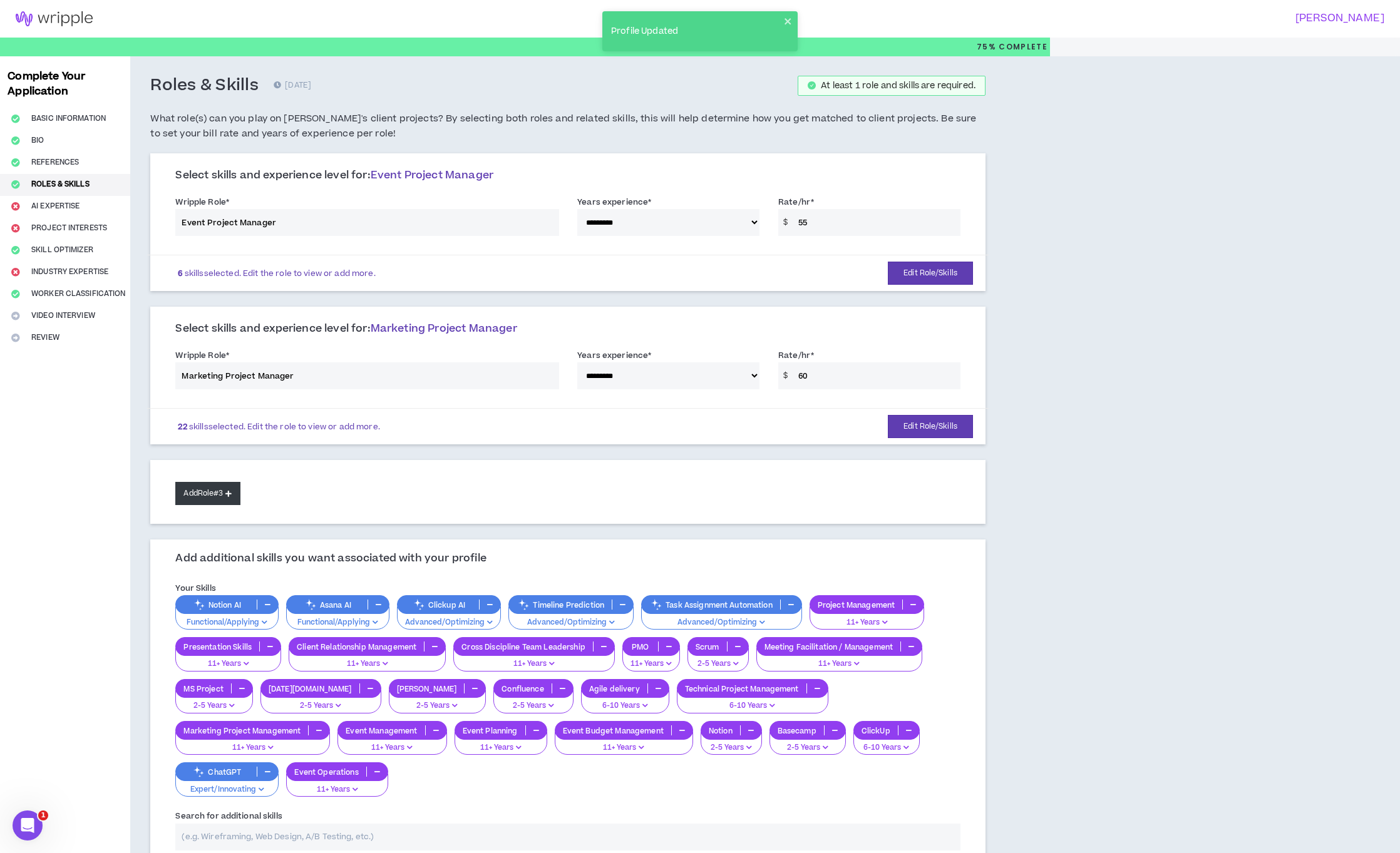
click at [225, 495] on button "Add Role #3" at bounding box center [207, 493] width 65 height 23
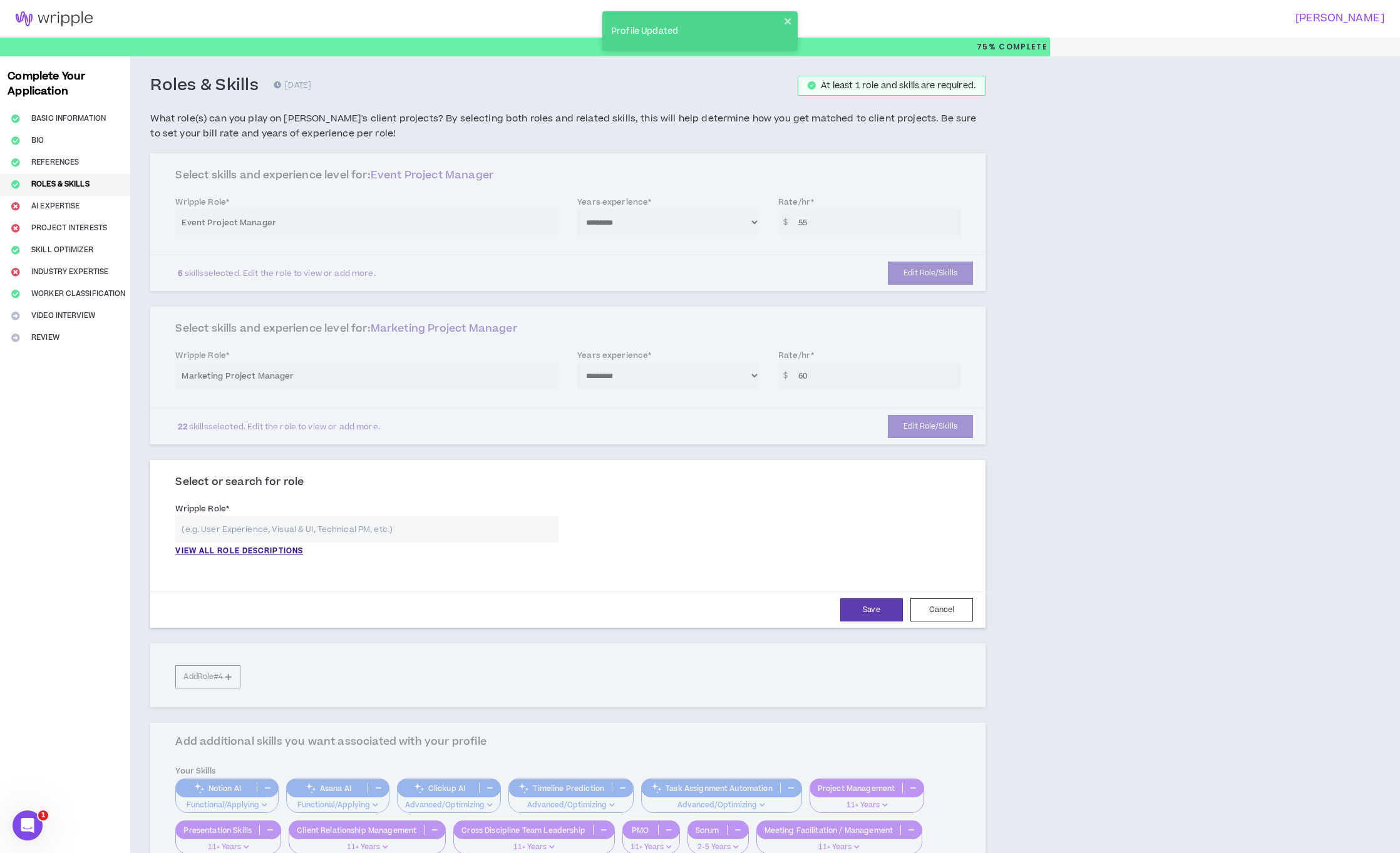
click at [278, 538] on input "text" at bounding box center [366, 529] width 383 height 27
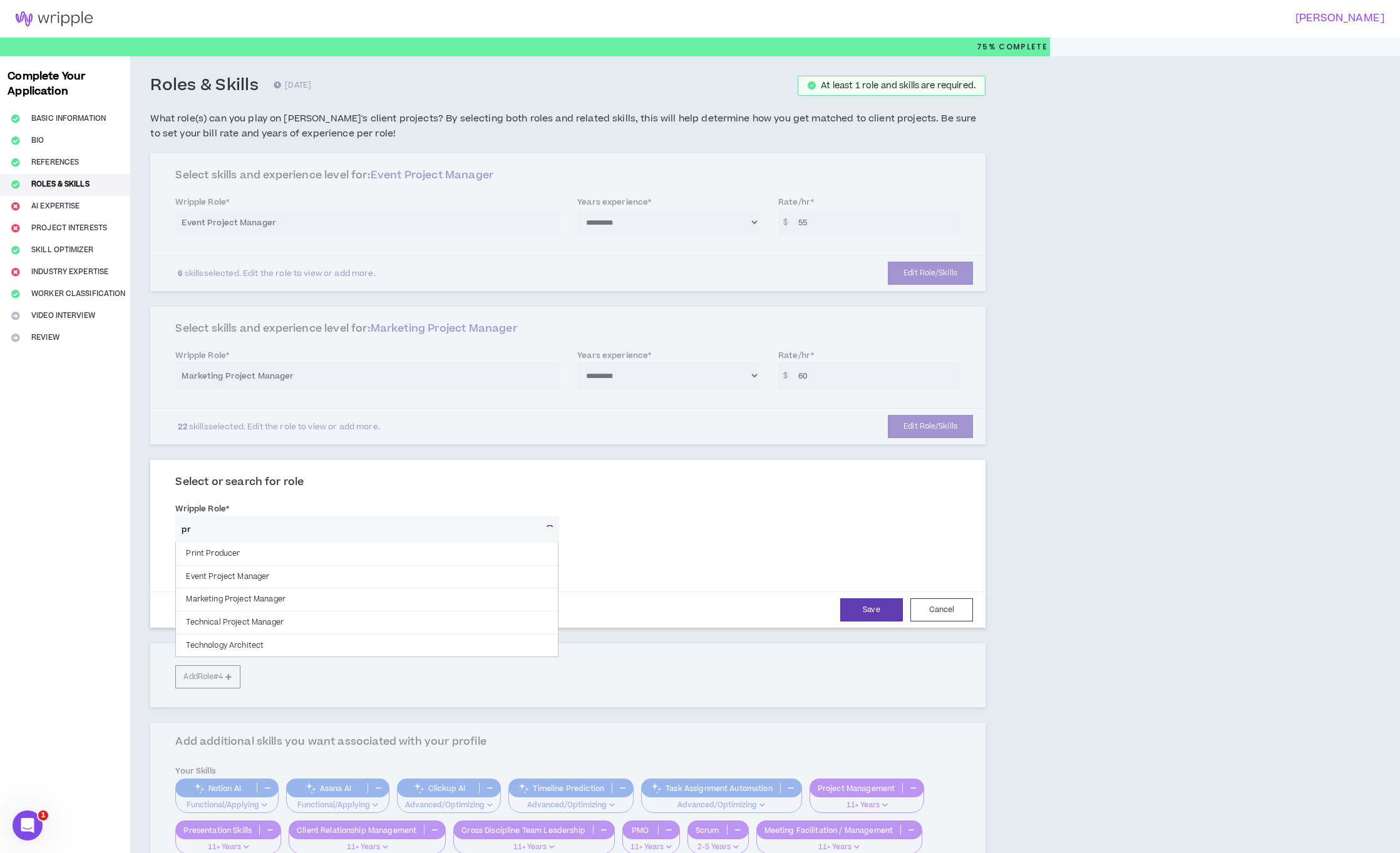
type input "p"
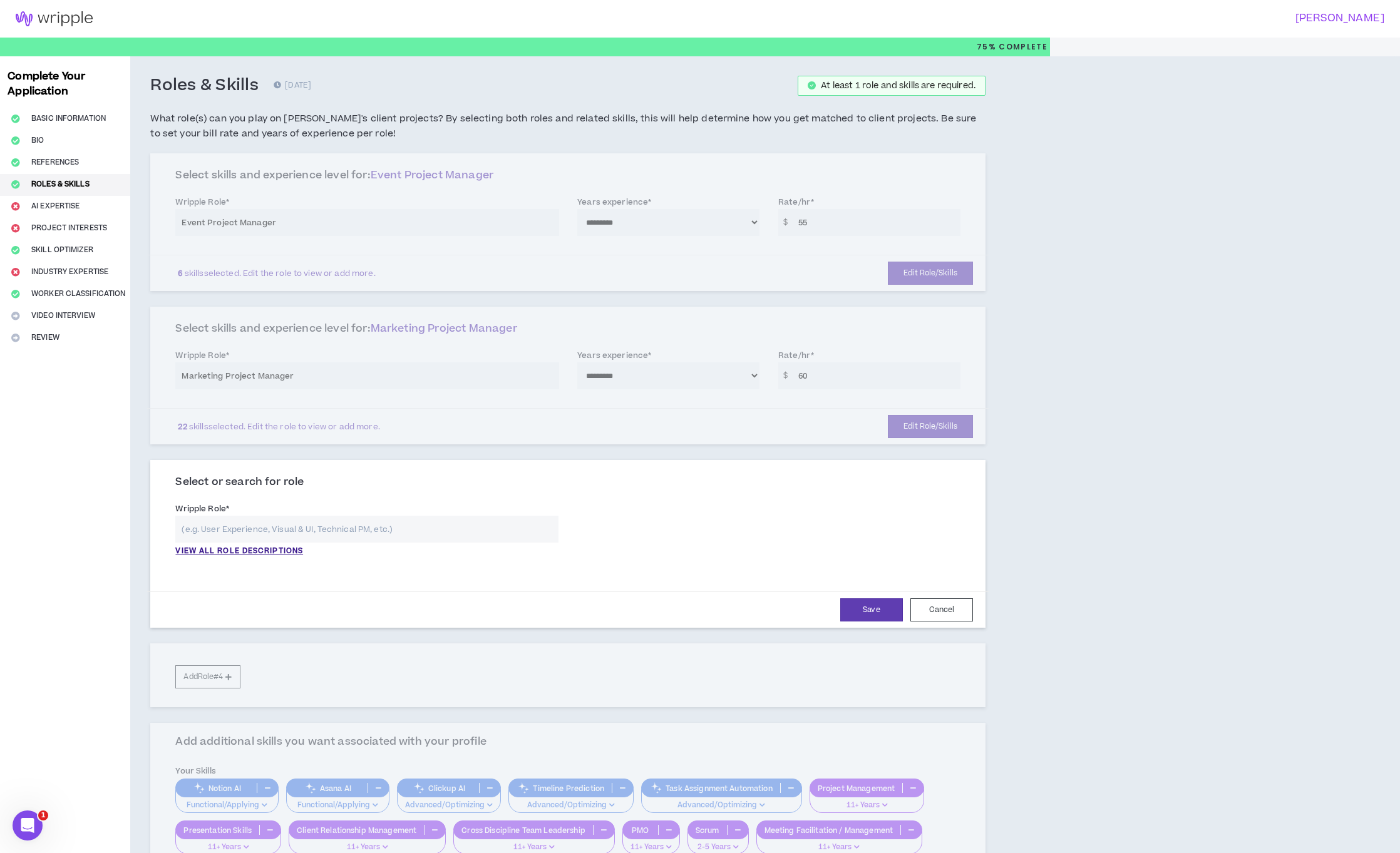
type input "p"
type input "o"
click at [237, 551] on p "VIEW ALL ROLE DESCRIPTIONS" at bounding box center [239, 551] width 128 height 12
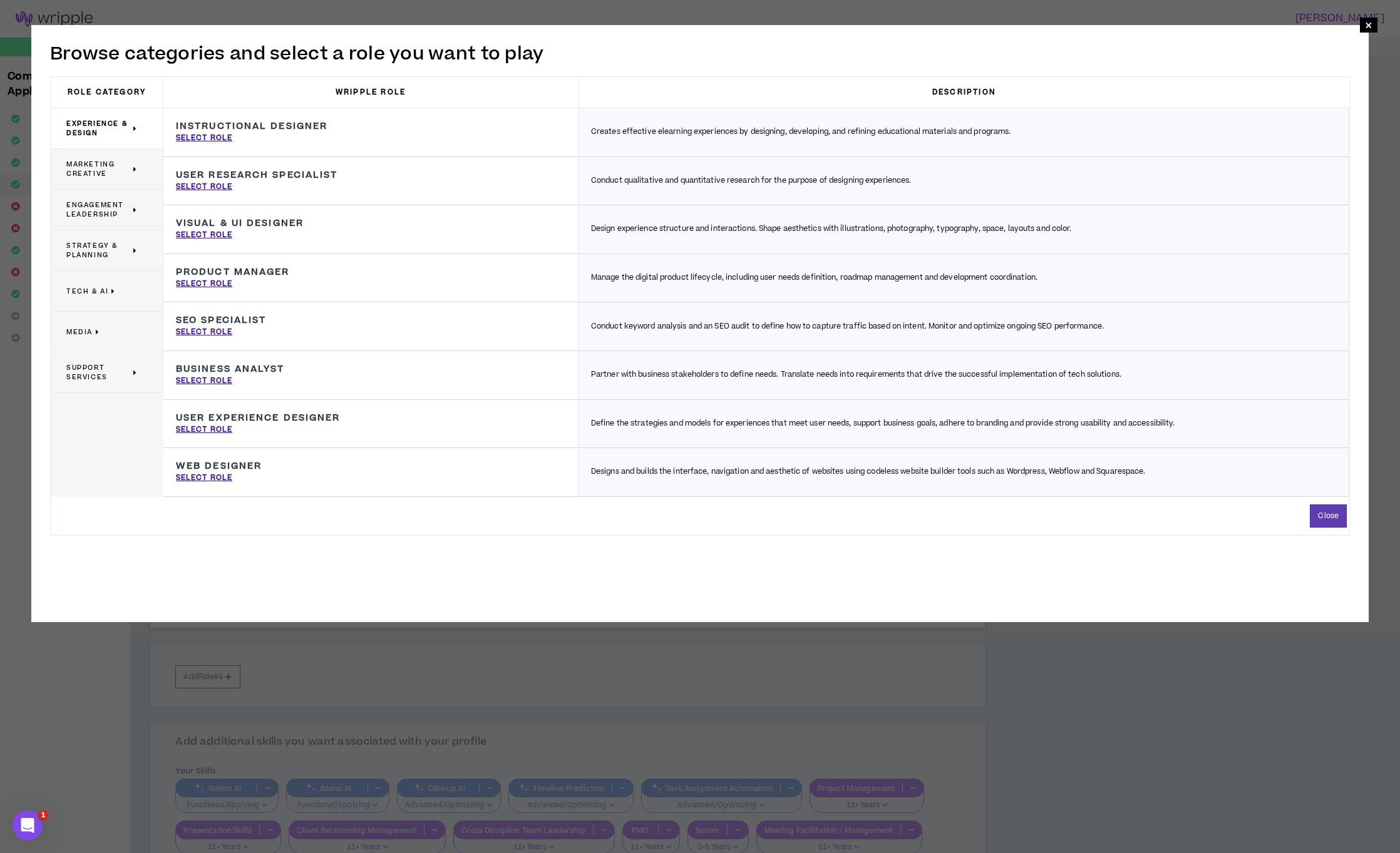
click at [100, 124] on span "Experience & Design" at bounding box center [99, 128] width 64 height 19
click at [99, 163] on span "Marketing Creative" at bounding box center [99, 169] width 64 height 19
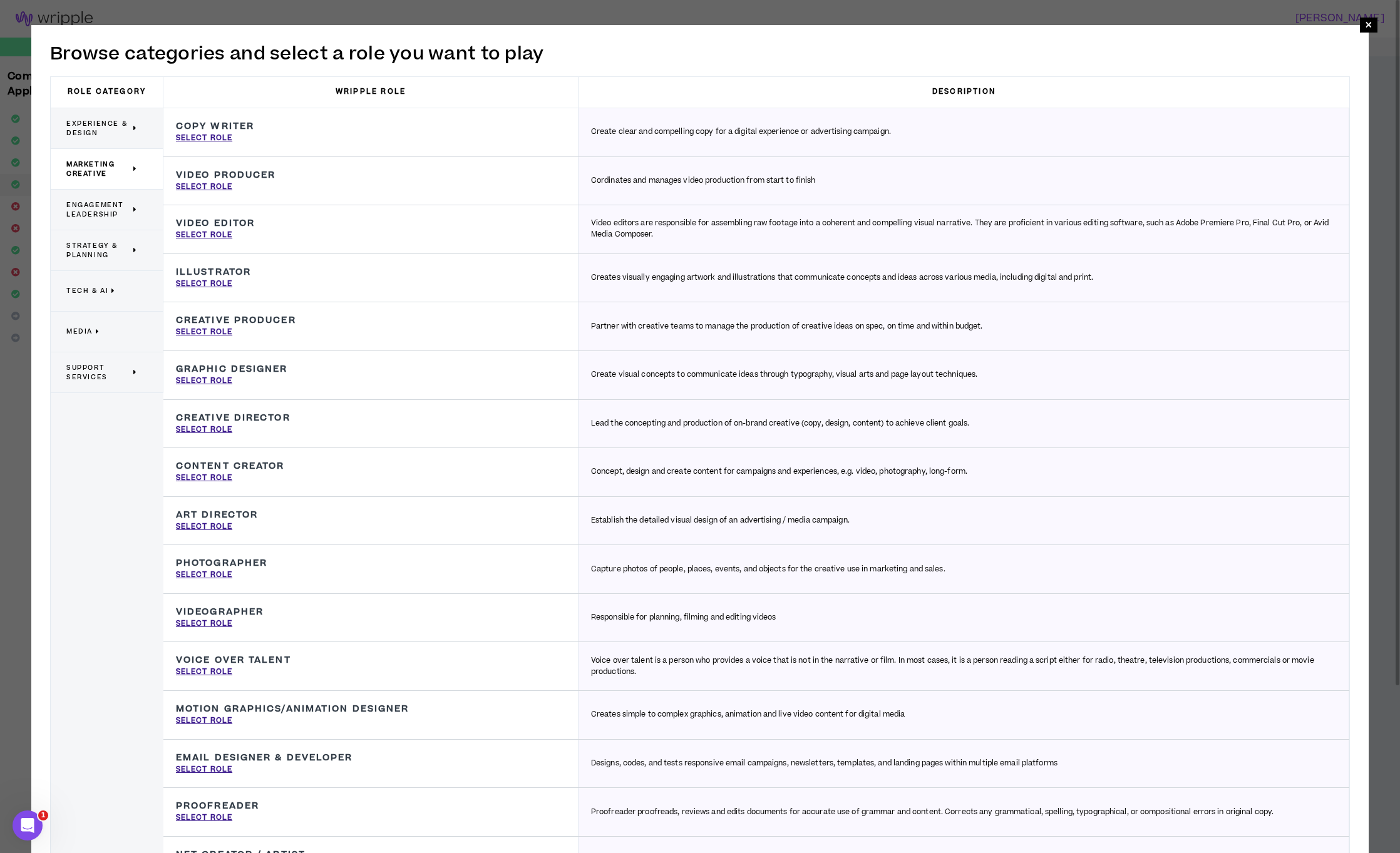
click at [115, 172] on span "Marketing Creative" at bounding box center [99, 169] width 64 height 19
click at [107, 211] on span "Engagement Leadership" at bounding box center [99, 209] width 64 height 19
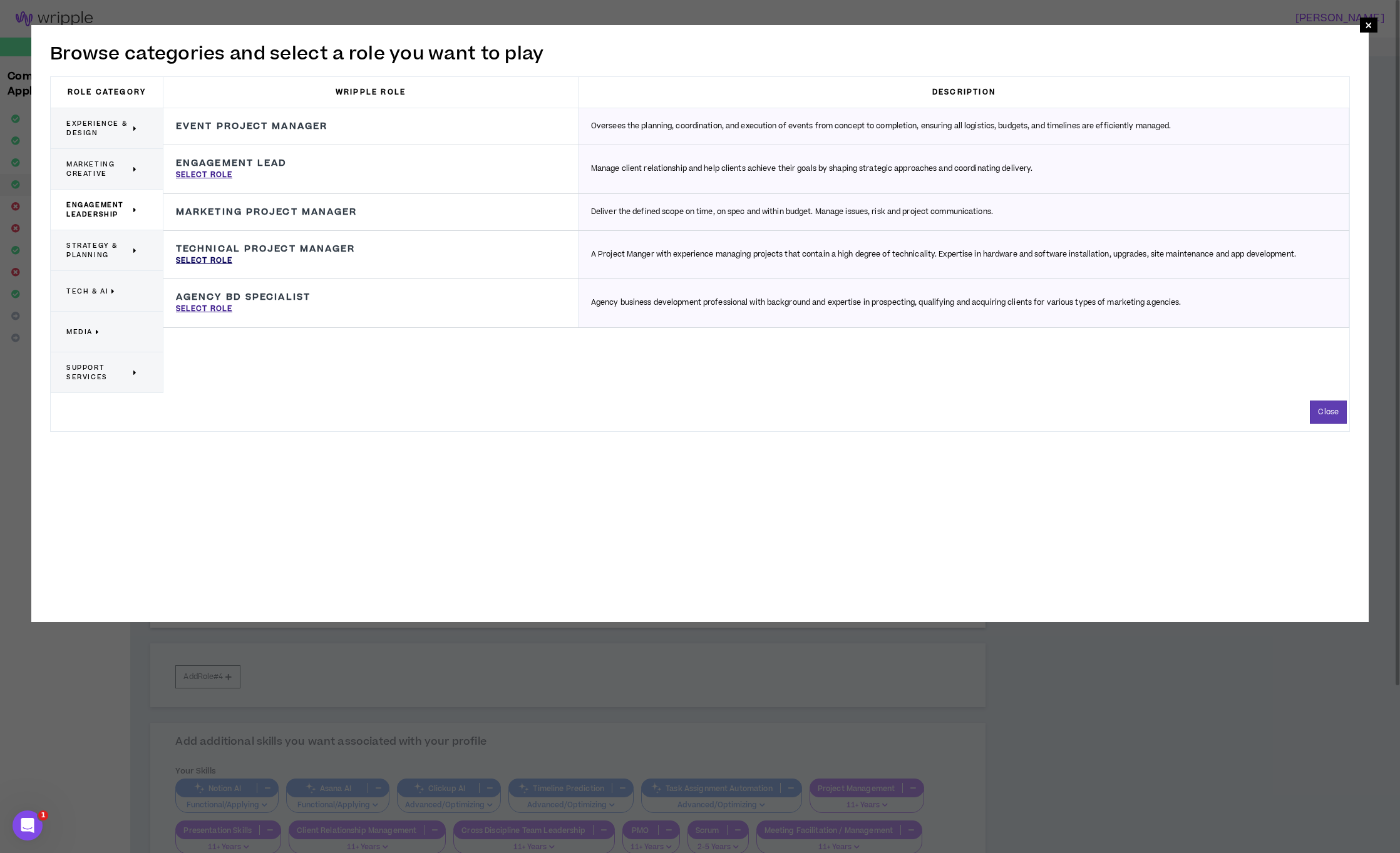
click at [215, 259] on p "Select Role" at bounding box center [204, 260] width 56 height 12
type input "Technical Project Manager"
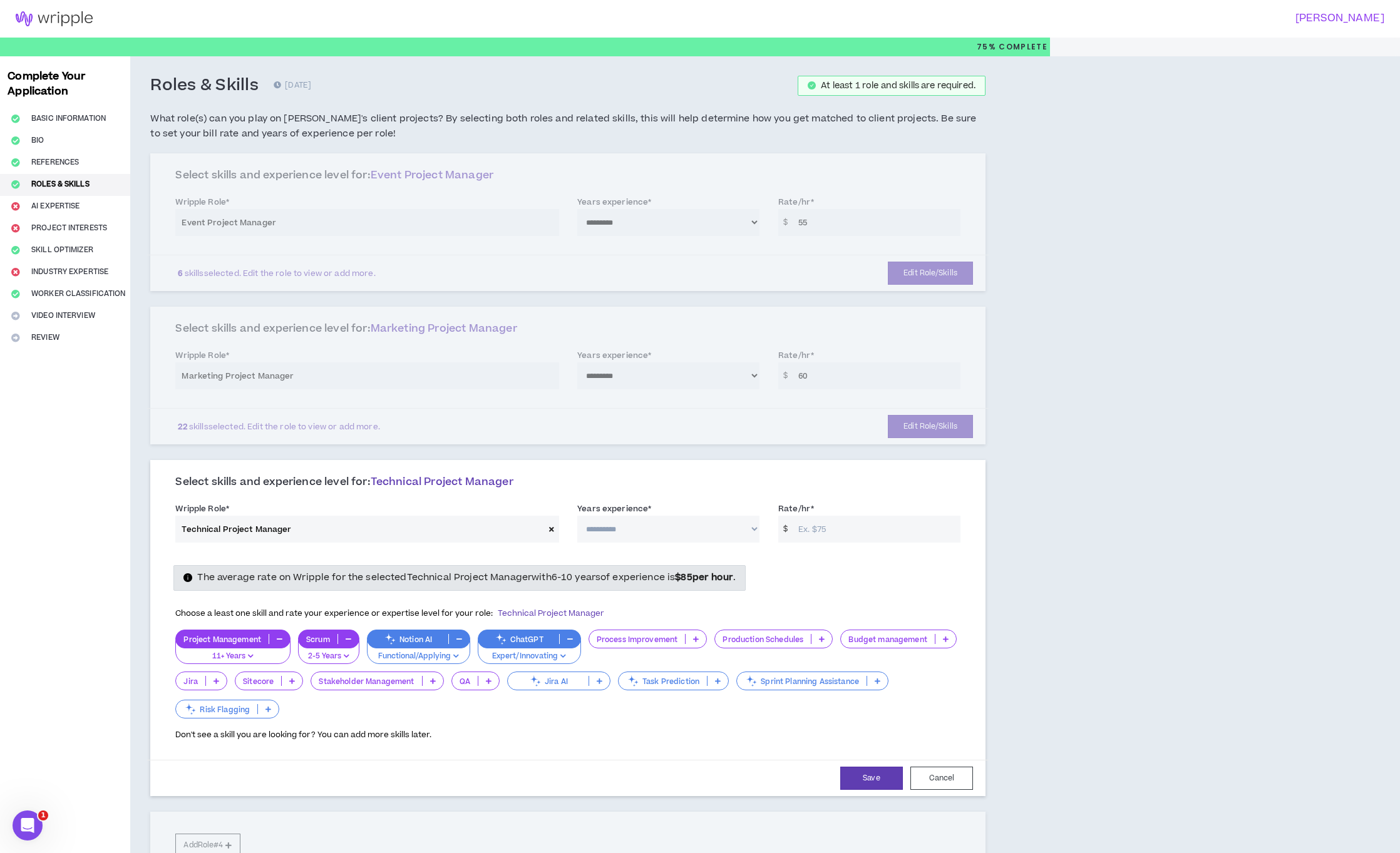
click at [663, 528] on select "**********" at bounding box center [668, 529] width 182 height 27
select select "***"
click at [577, 515] on select "**********" at bounding box center [668, 529] width 182 height 27
click at [839, 532] on input "Rate/hr *" at bounding box center [876, 529] width 168 height 27
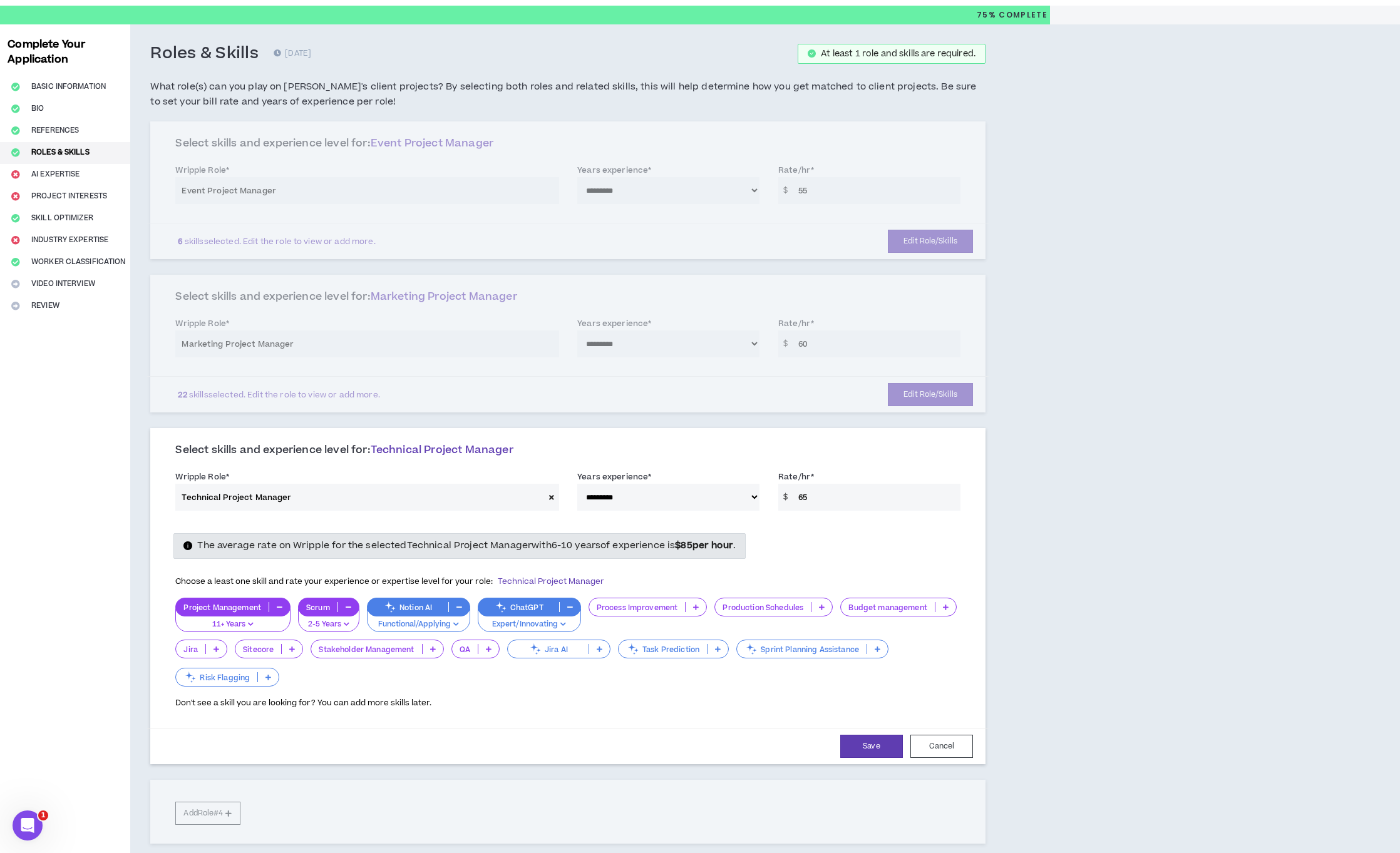
scroll to position [145, 0]
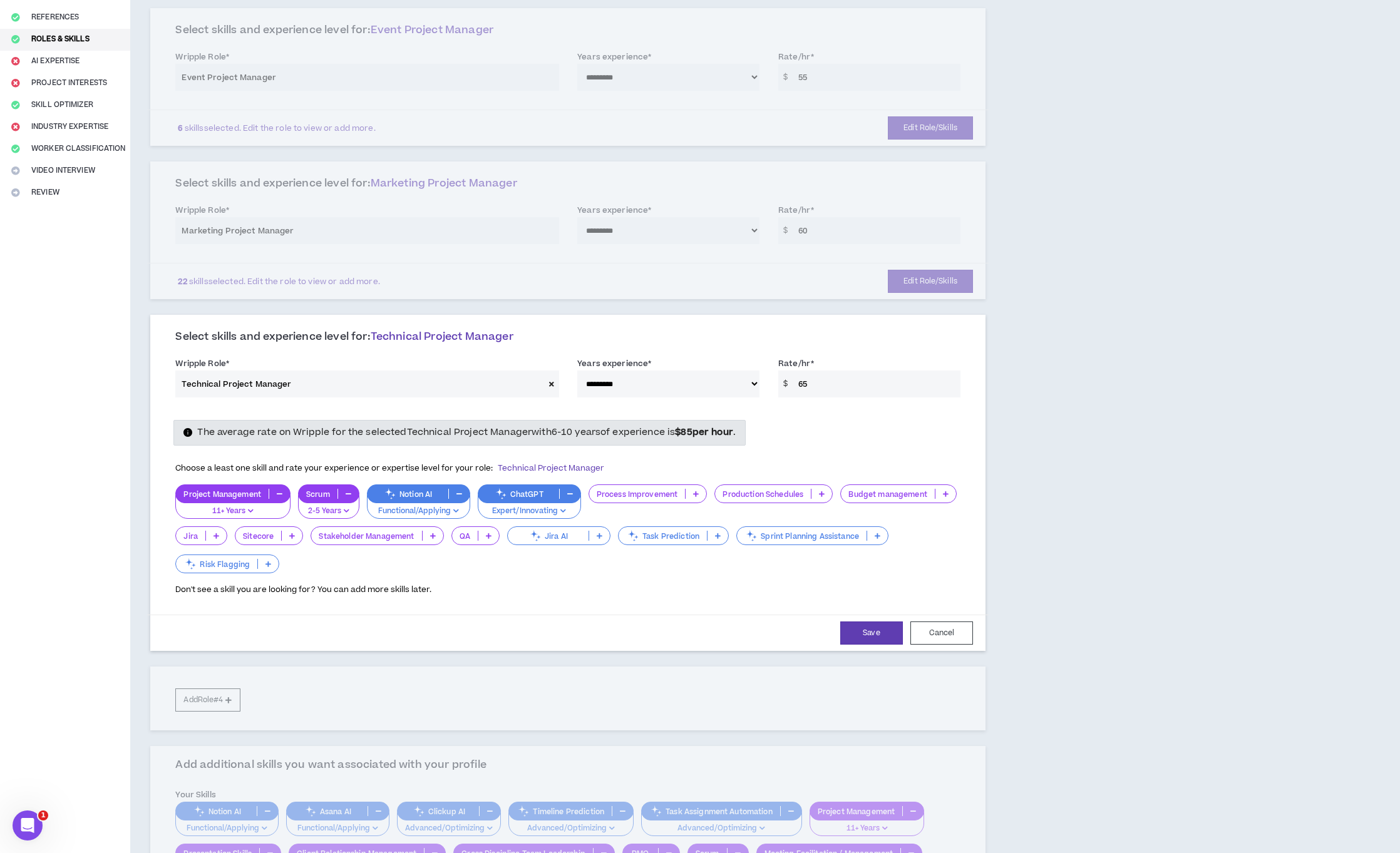
type input "65"
click at [693, 498] on p at bounding box center [695, 493] width 20 height 10
click at [658, 577] on span "11+ Years" at bounding box center [648, 575] width 103 height 13
click at [950, 494] on p at bounding box center [945, 493] width 20 height 10
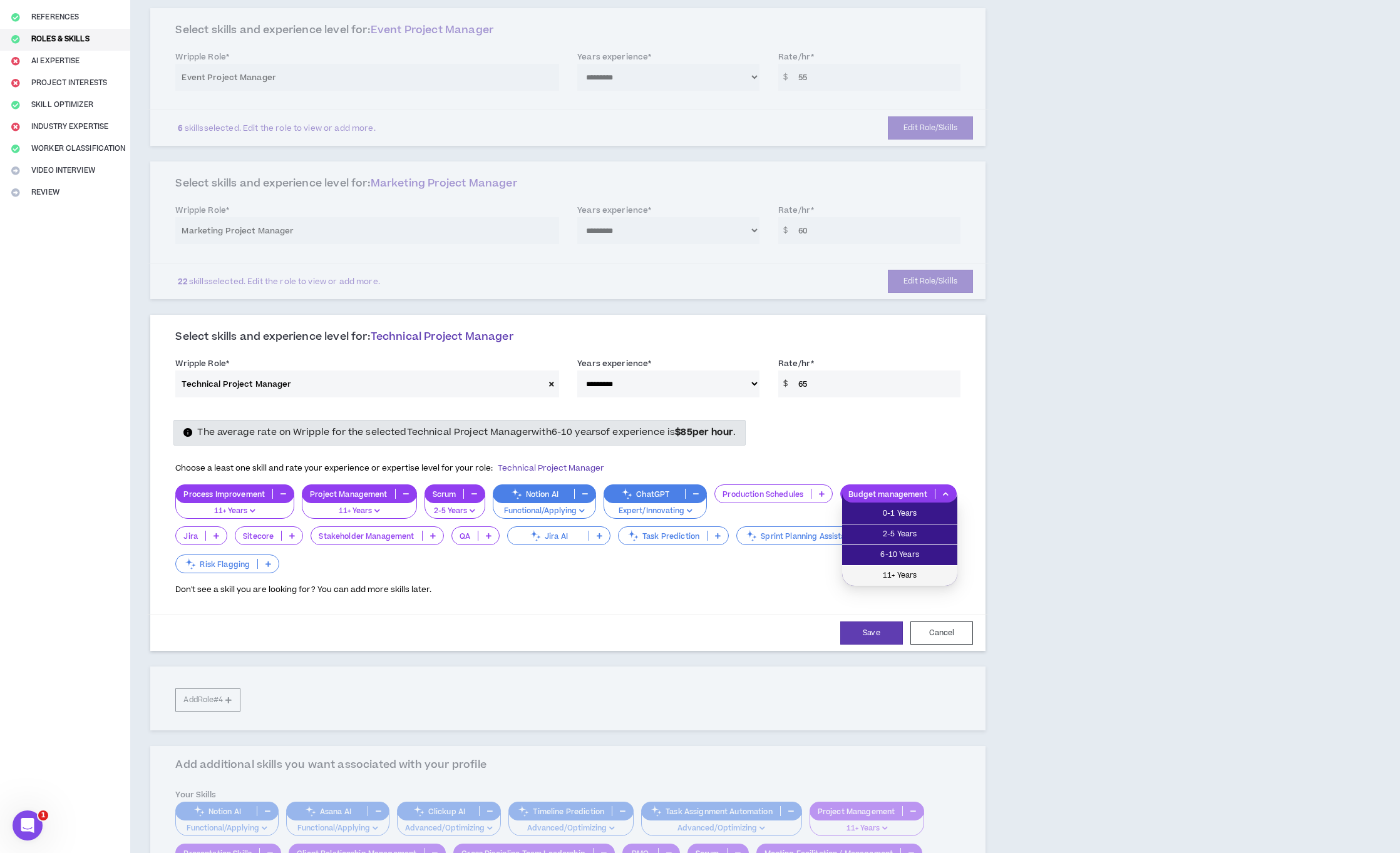
click at [910, 575] on span "11+ Years" at bounding box center [900, 575] width 100 height 13
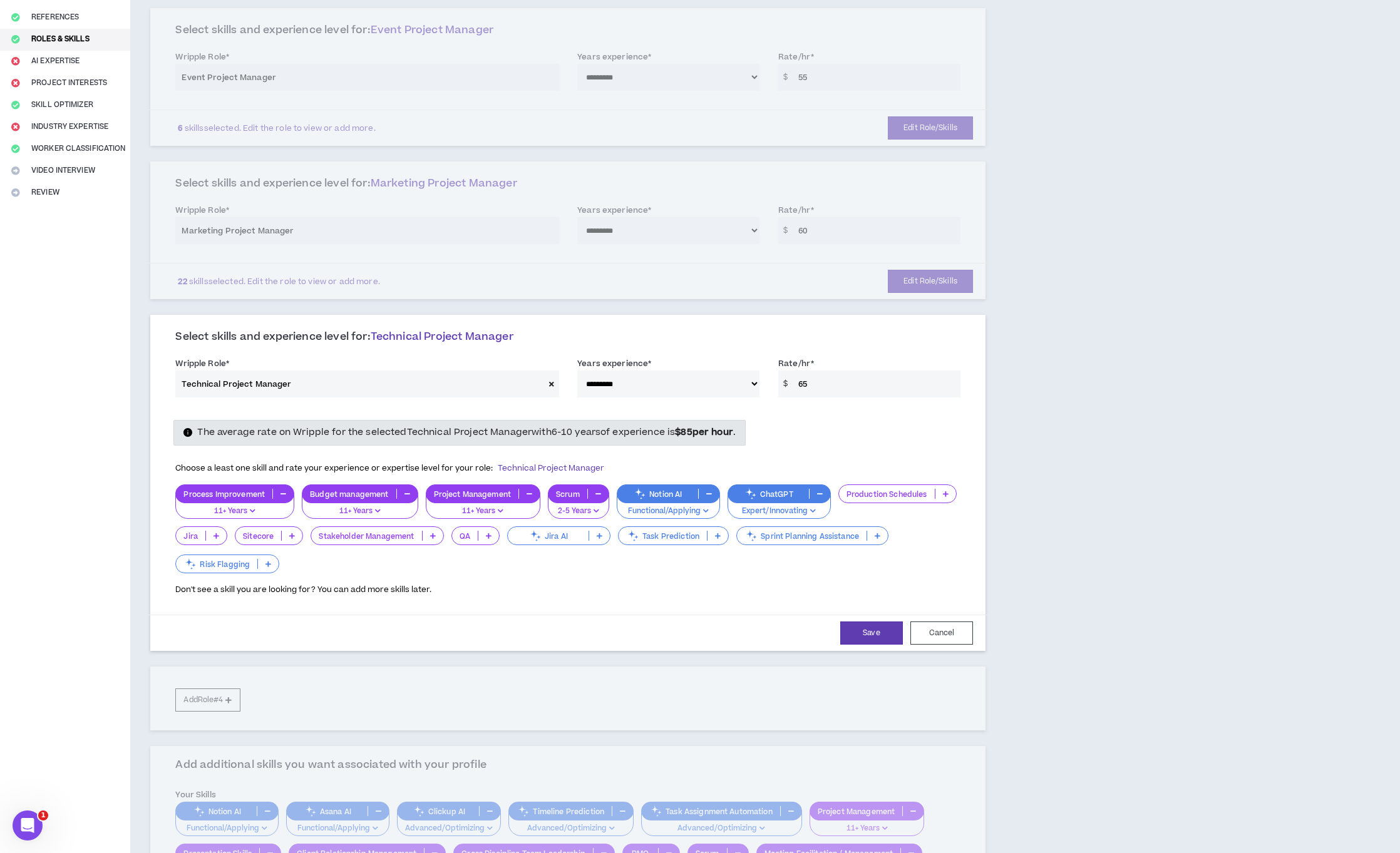
click at [941, 494] on p at bounding box center [945, 493] width 20 height 10
click at [886, 573] on span "11+ Years" at bounding box center [898, 575] width 103 height 13
click at [212, 537] on p at bounding box center [216, 535] width 20 height 10
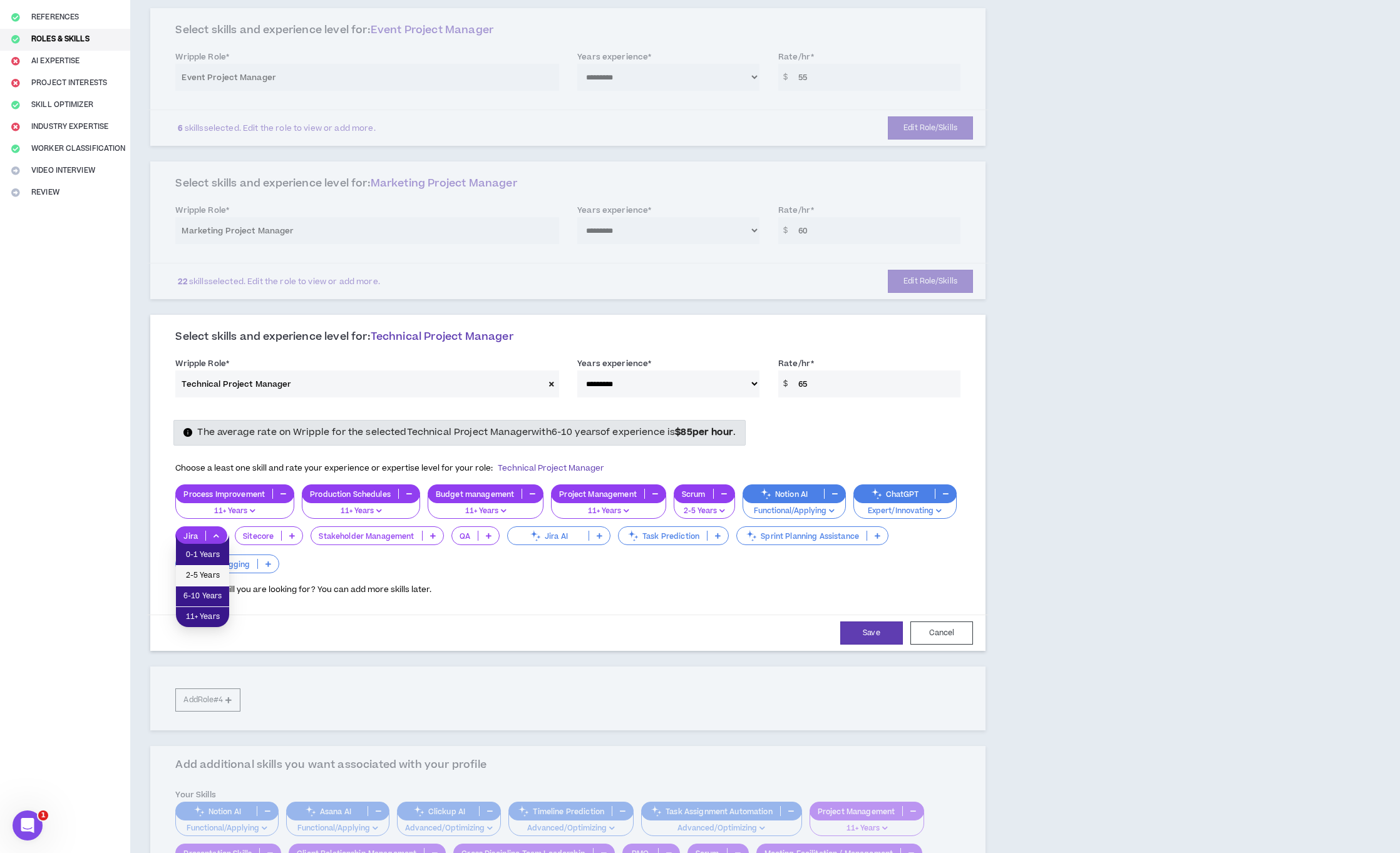
click at [204, 574] on span "2-5 Years" at bounding box center [202, 575] width 38 height 13
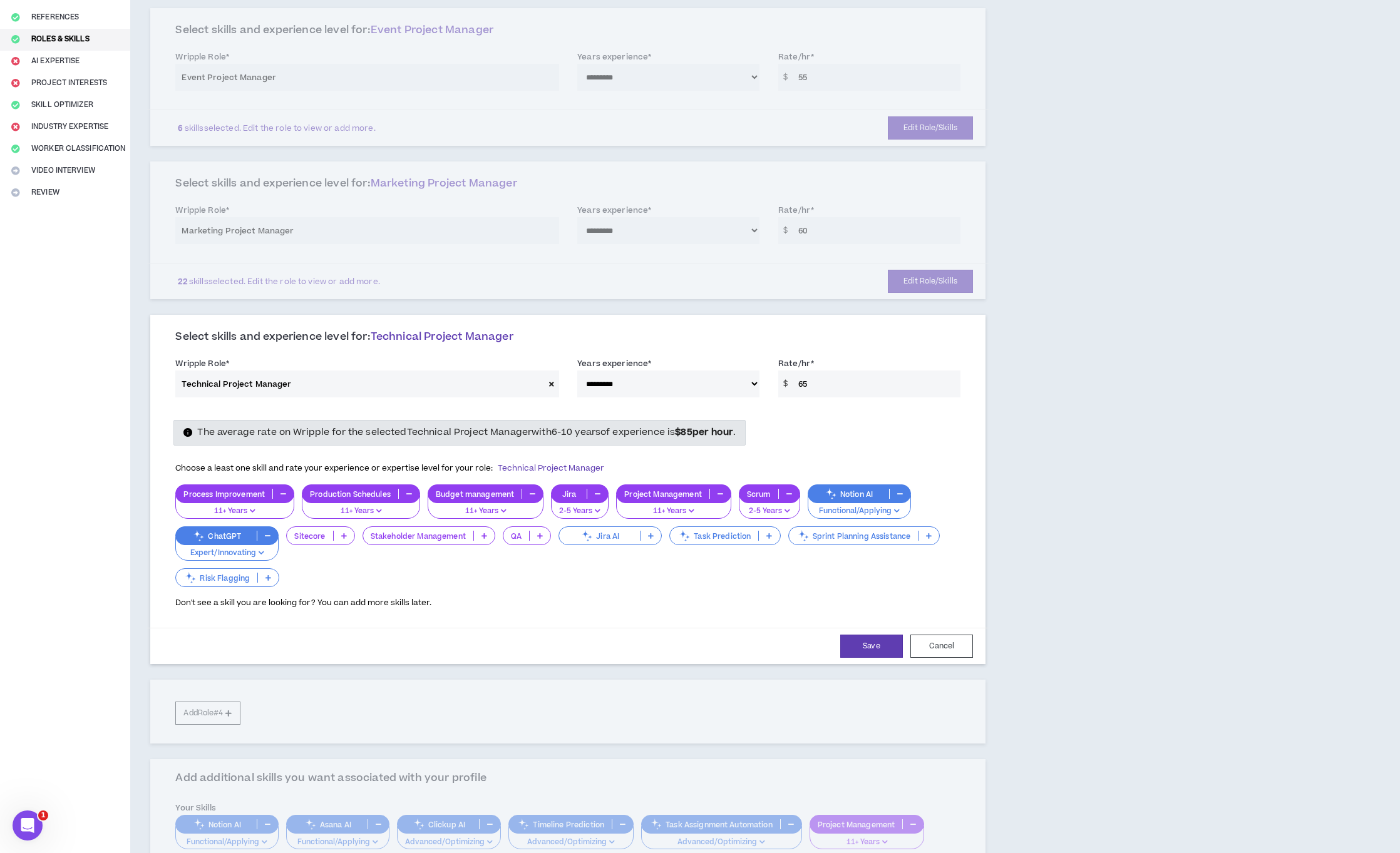
click at [486, 537] on icon at bounding box center [484, 535] width 5 height 6
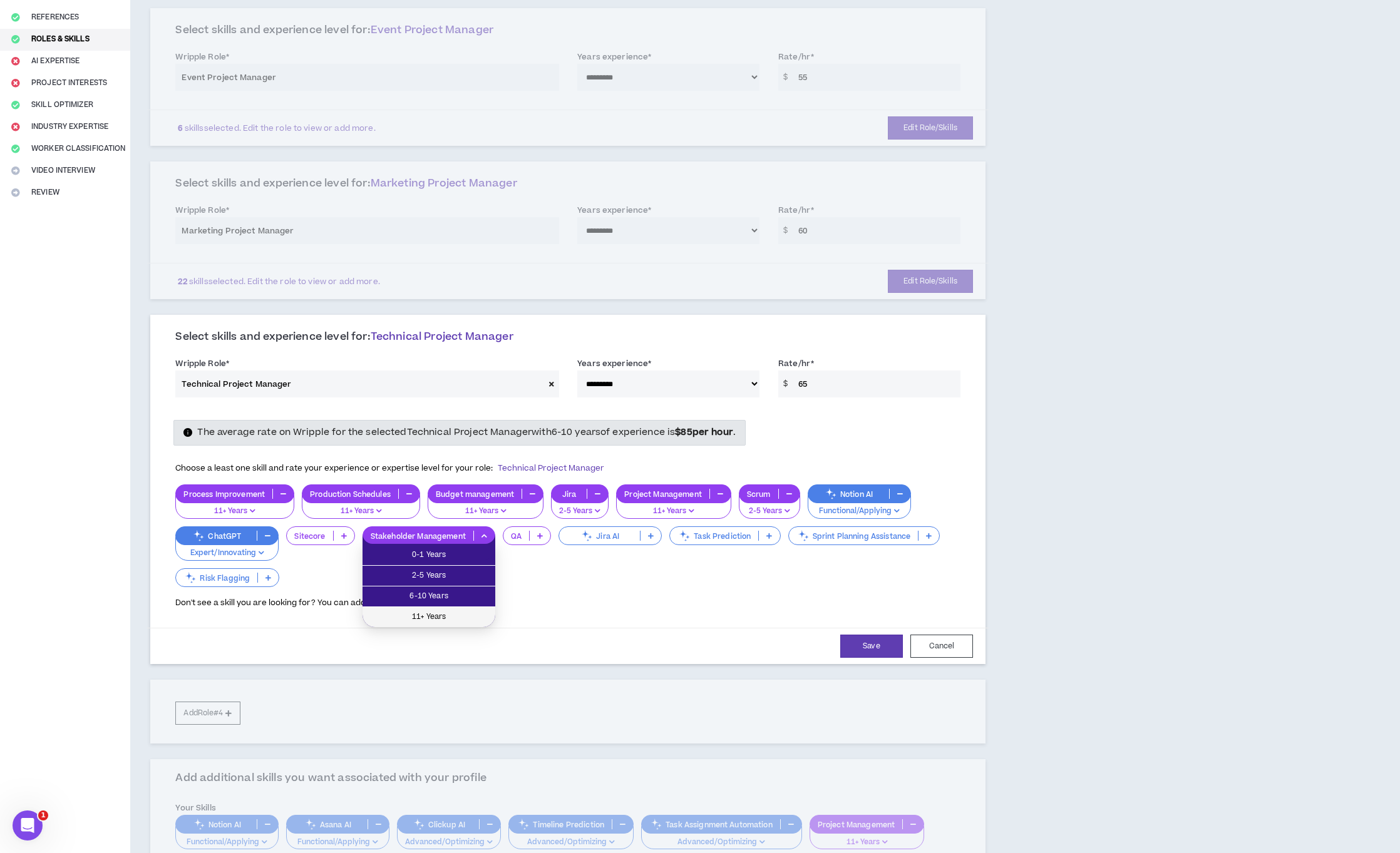
click at [451, 623] on span "11+ Years" at bounding box center [428, 617] width 117 height 13
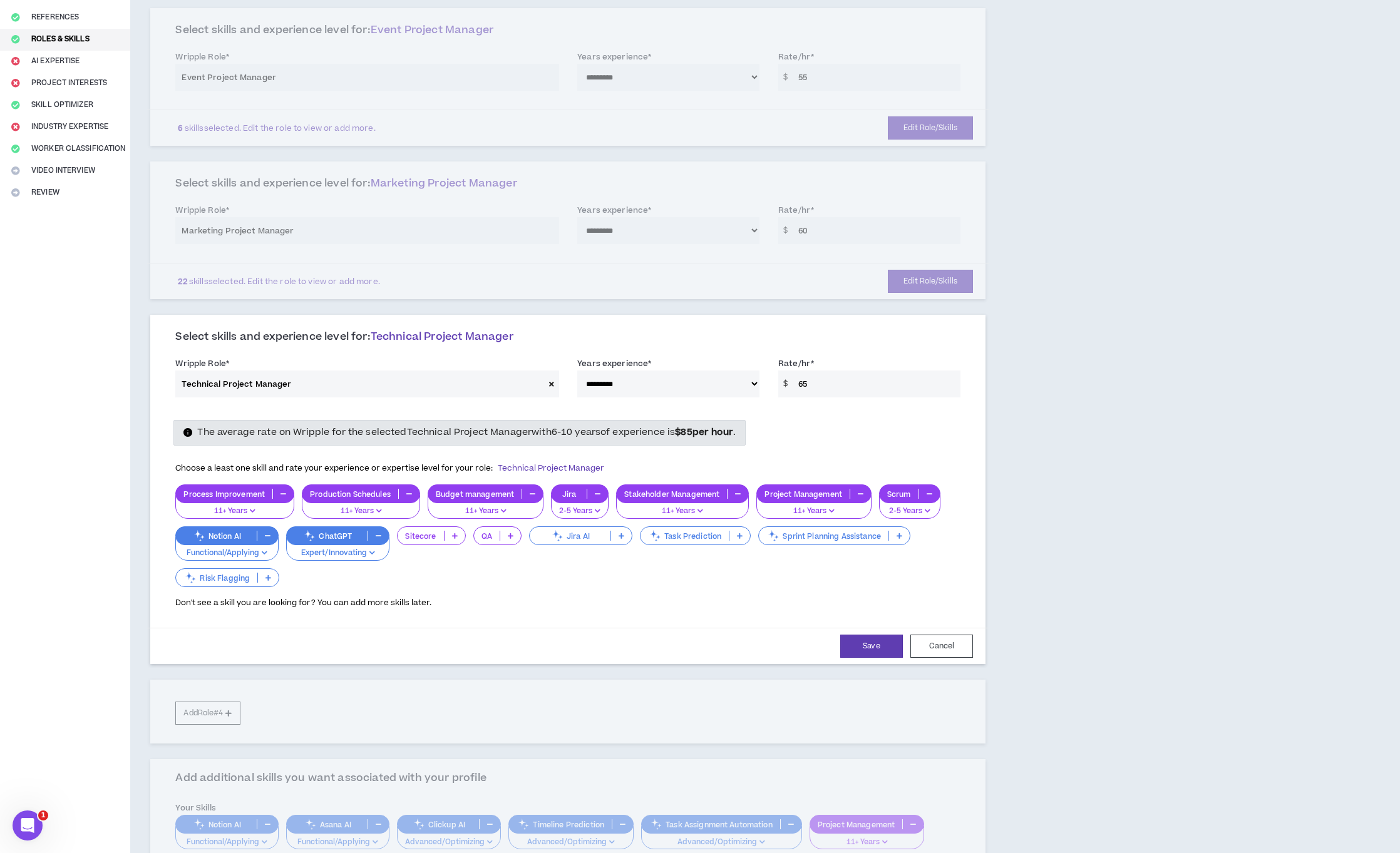
click at [509, 535] on icon at bounding box center [510, 535] width 5 height 6
click at [500, 572] on span "2-5 Years" at bounding box center [500, 575] width 38 height 13
click at [909, 536] on p at bounding box center [911, 535] width 20 height 10
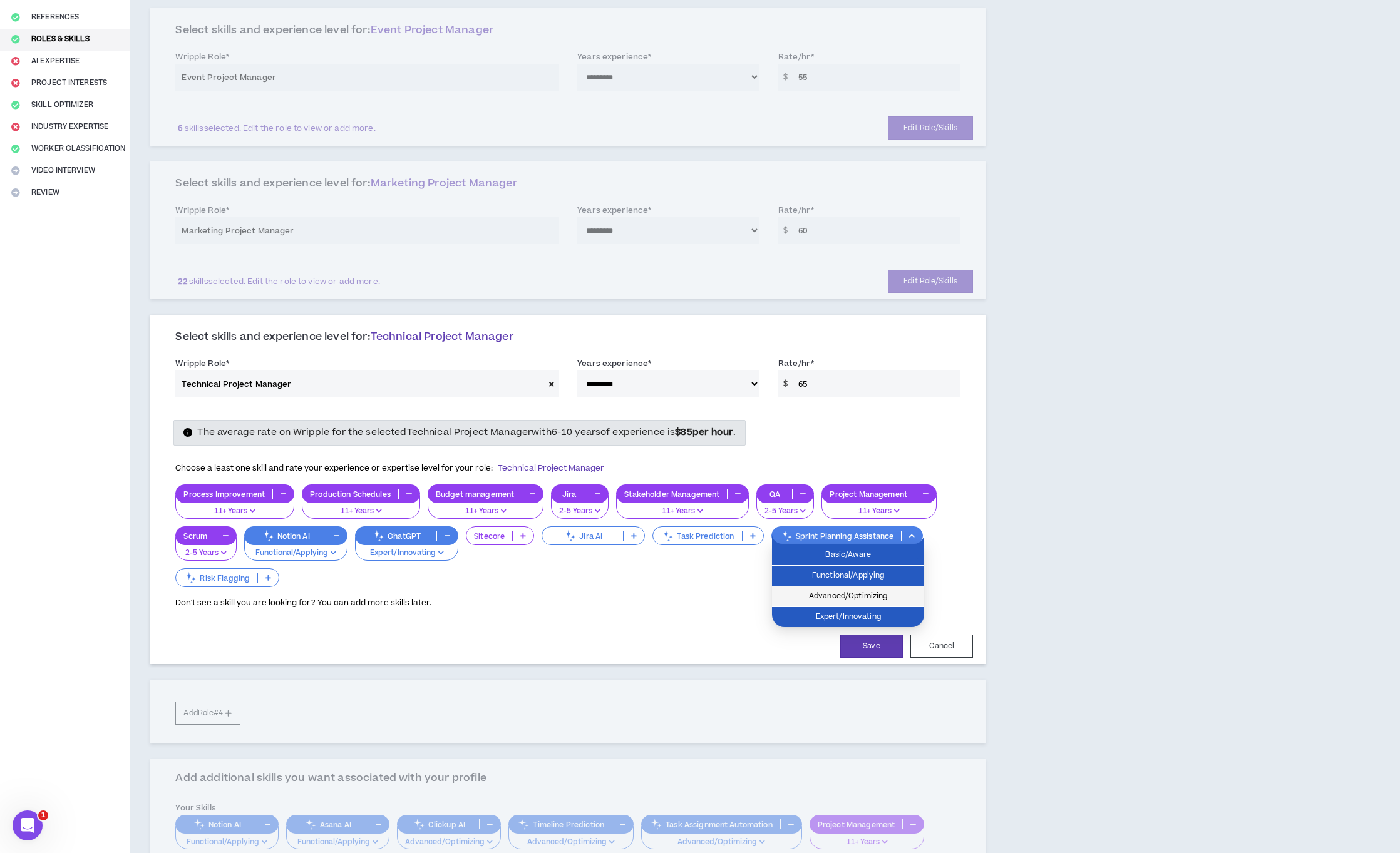
click at [888, 596] on span "Advanced/Optimizing" at bounding box center [848, 595] width 137 height 13
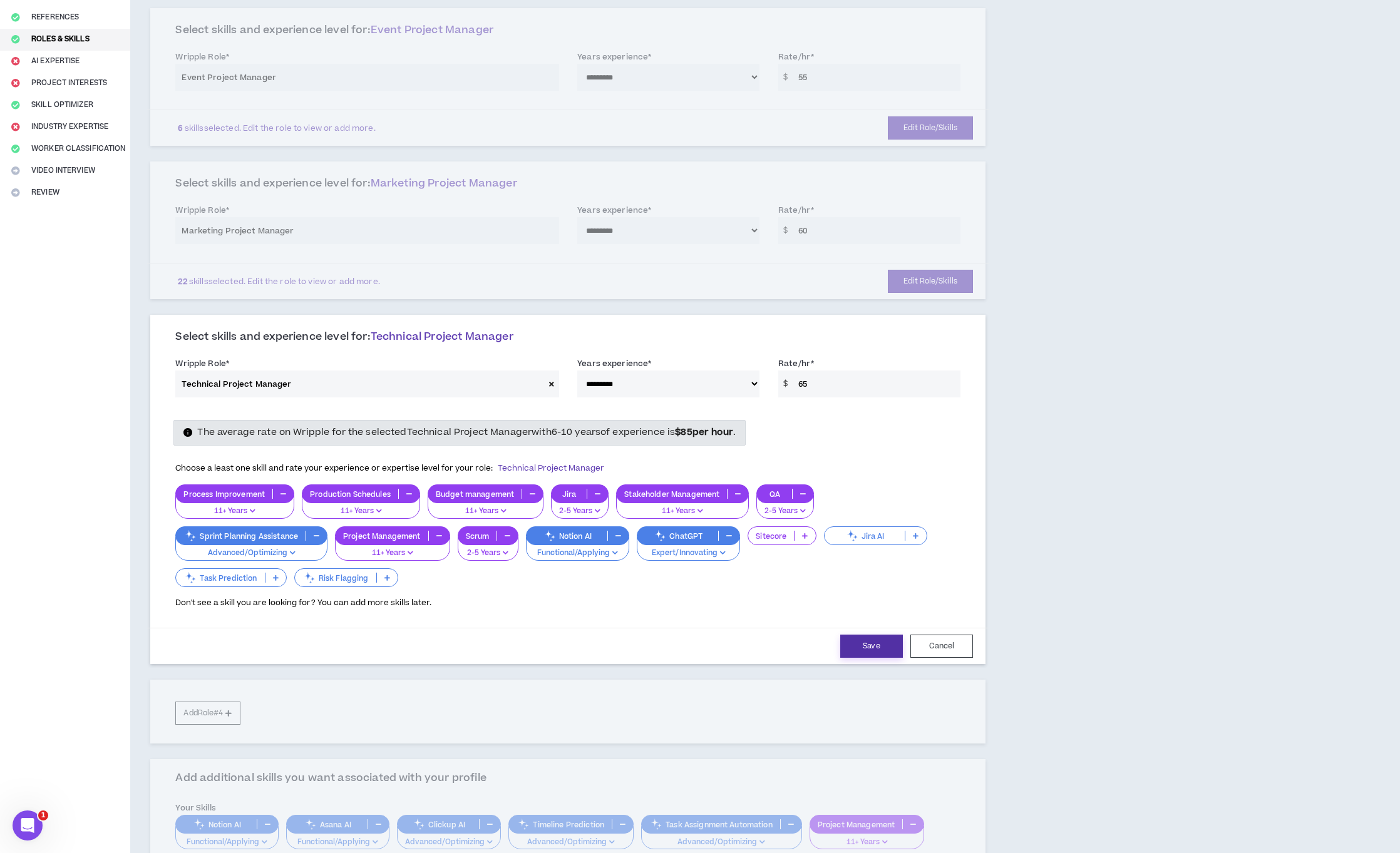
click at [882, 653] on button "Save" at bounding box center [871, 646] width 62 height 23
select select "***"
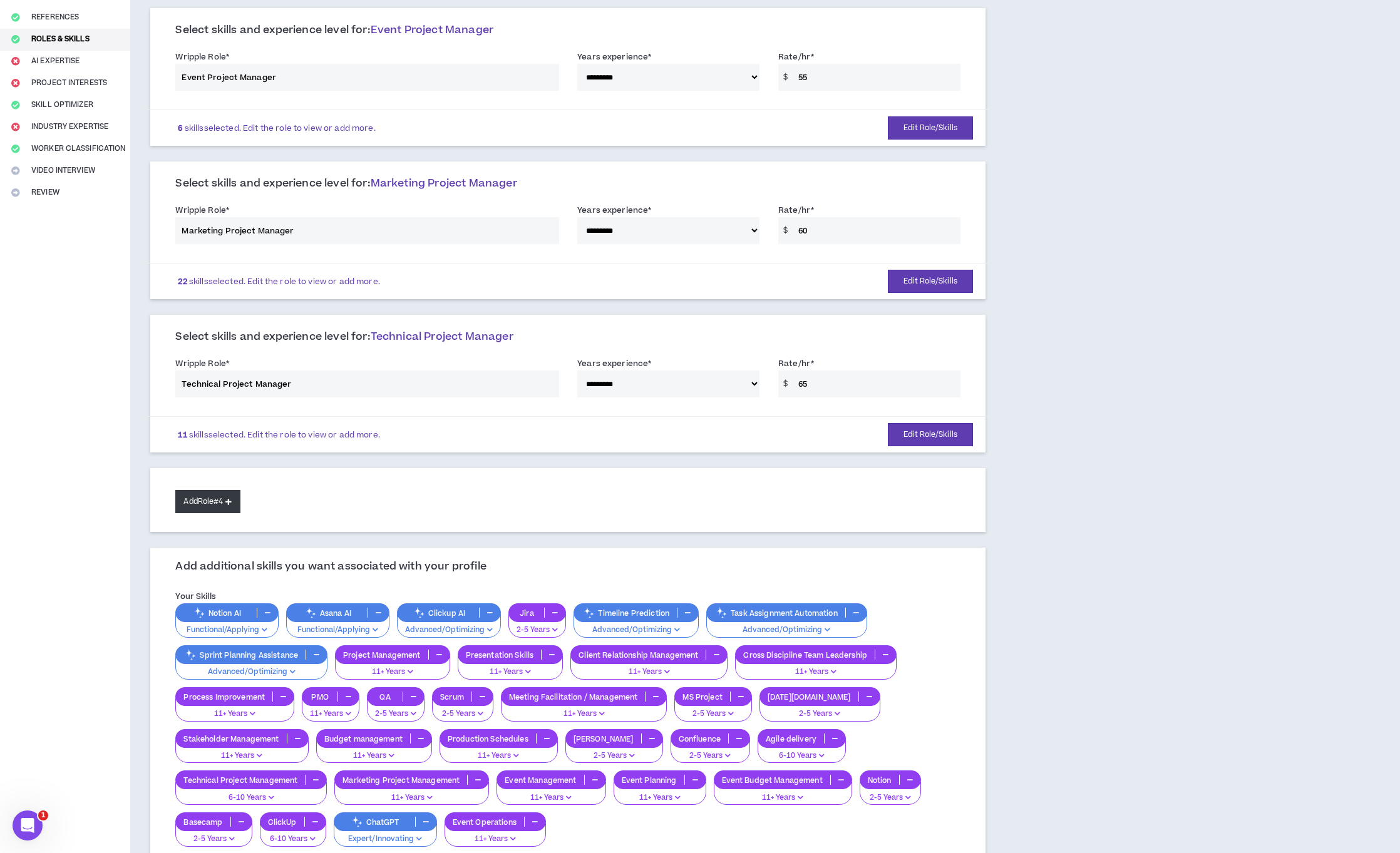
click at [211, 504] on button "Add Role #4" at bounding box center [207, 501] width 65 height 23
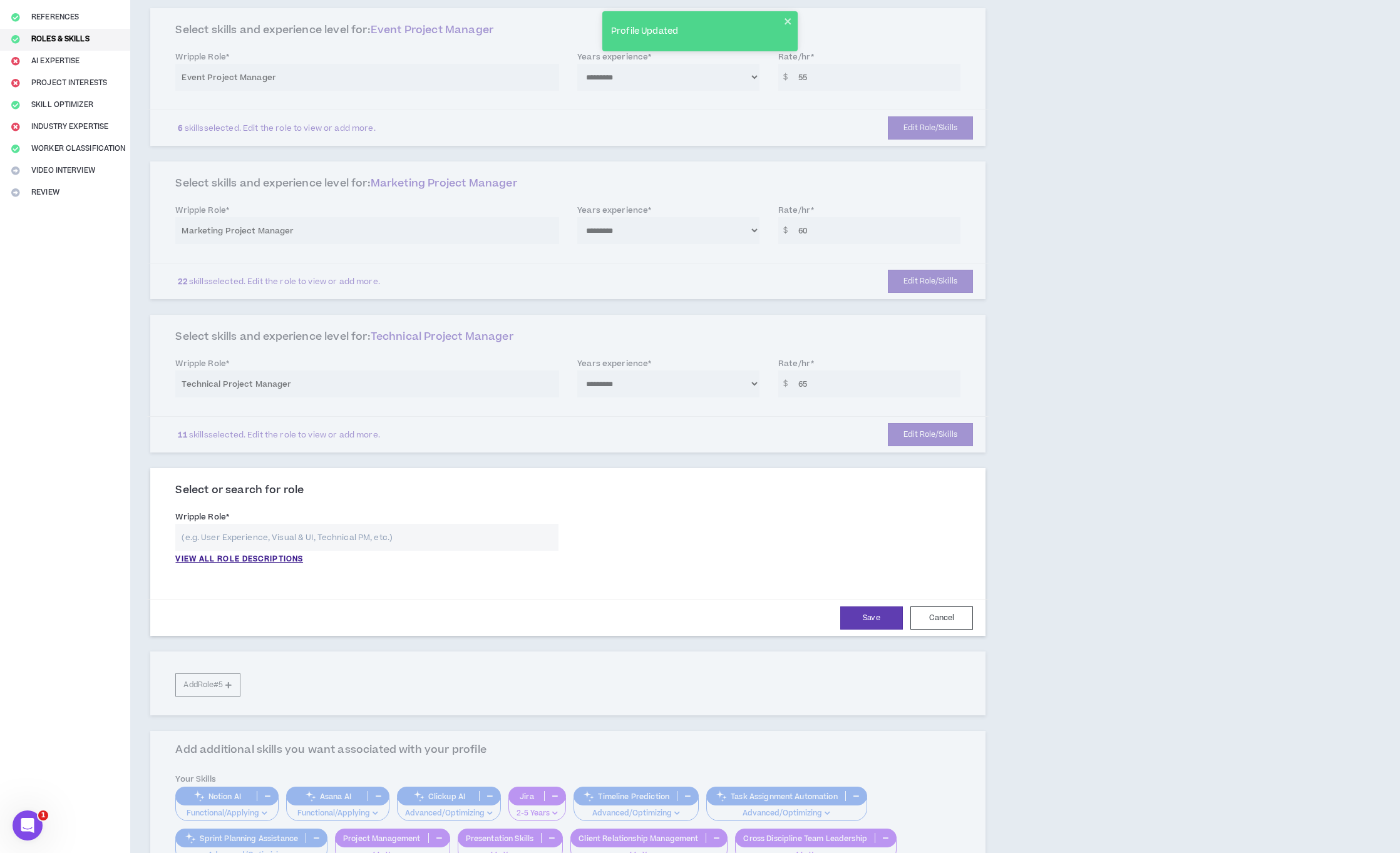
click at [241, 543] on input "text" at bounding box center [366, 537] width 383 height 27
click at [265, 557] on p "VIEW ALL ROLE DESCRIPTIONS" at bounding box center [239, 559] width 128 height 12
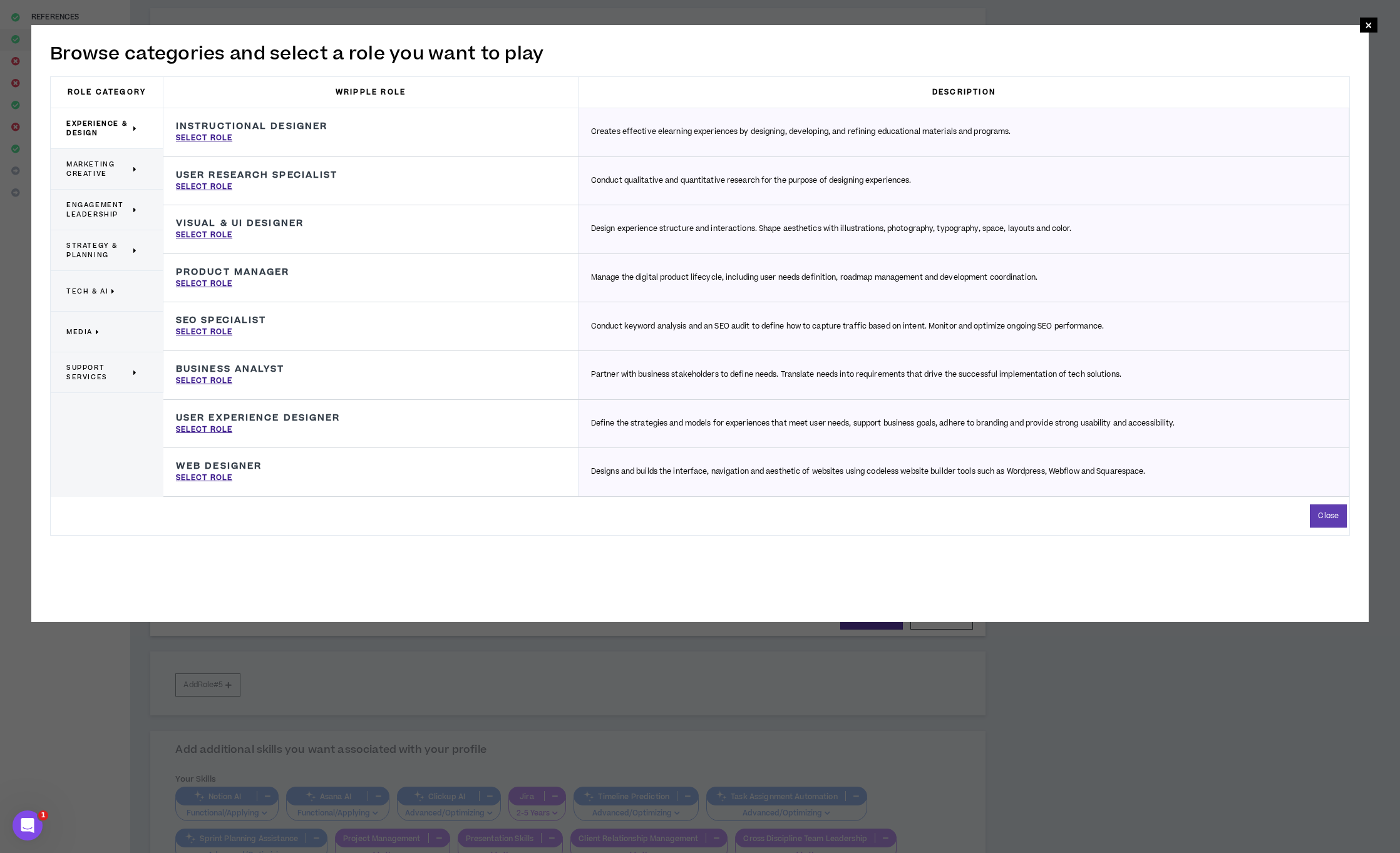
click at [115, 171] on span "Marketing Creative" at bounding box center [99, 169] width 64 height 19
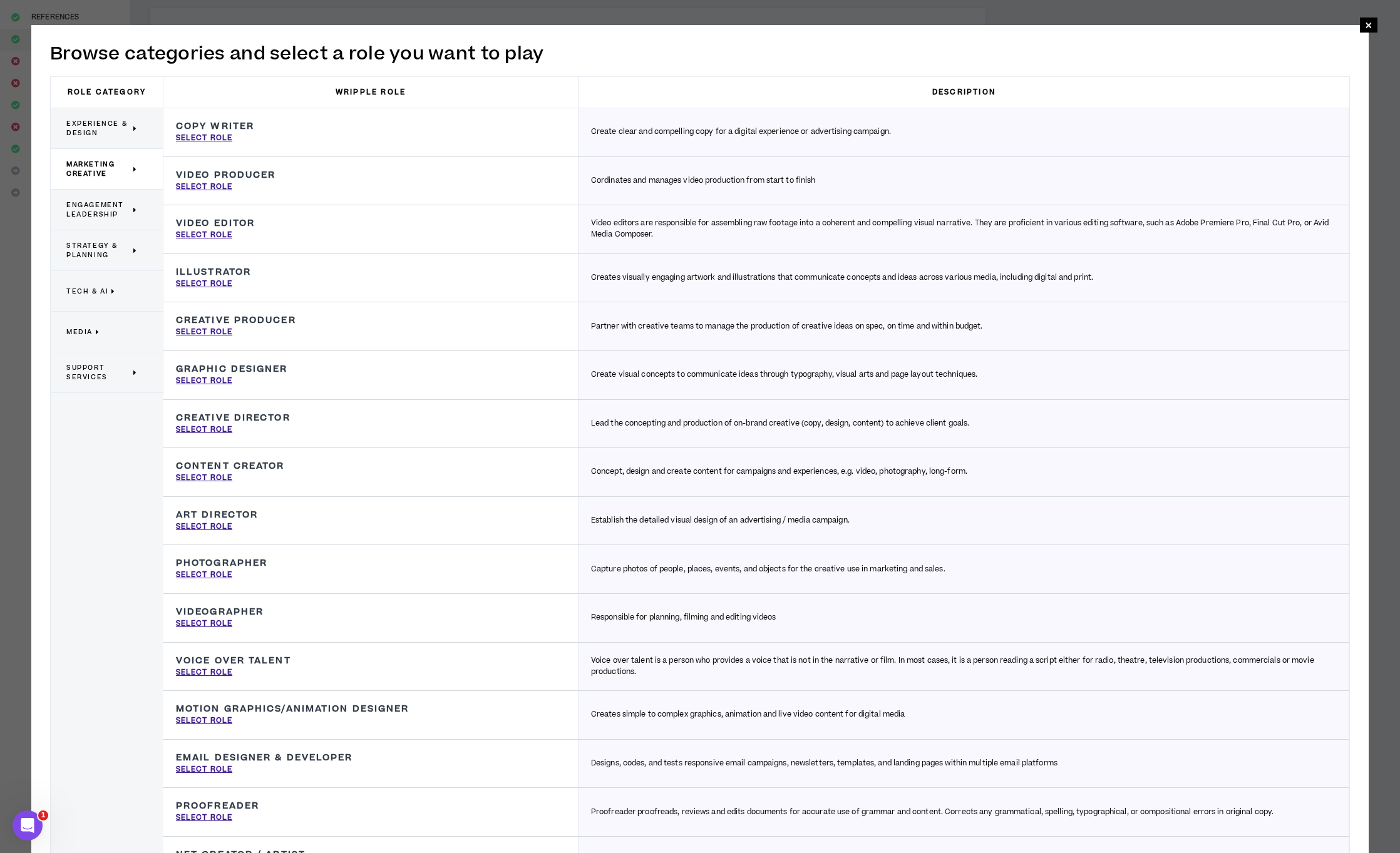
click at [109, 203] on span "Engagement Leadership" at bounding box center [99, 209] width 64 height 19
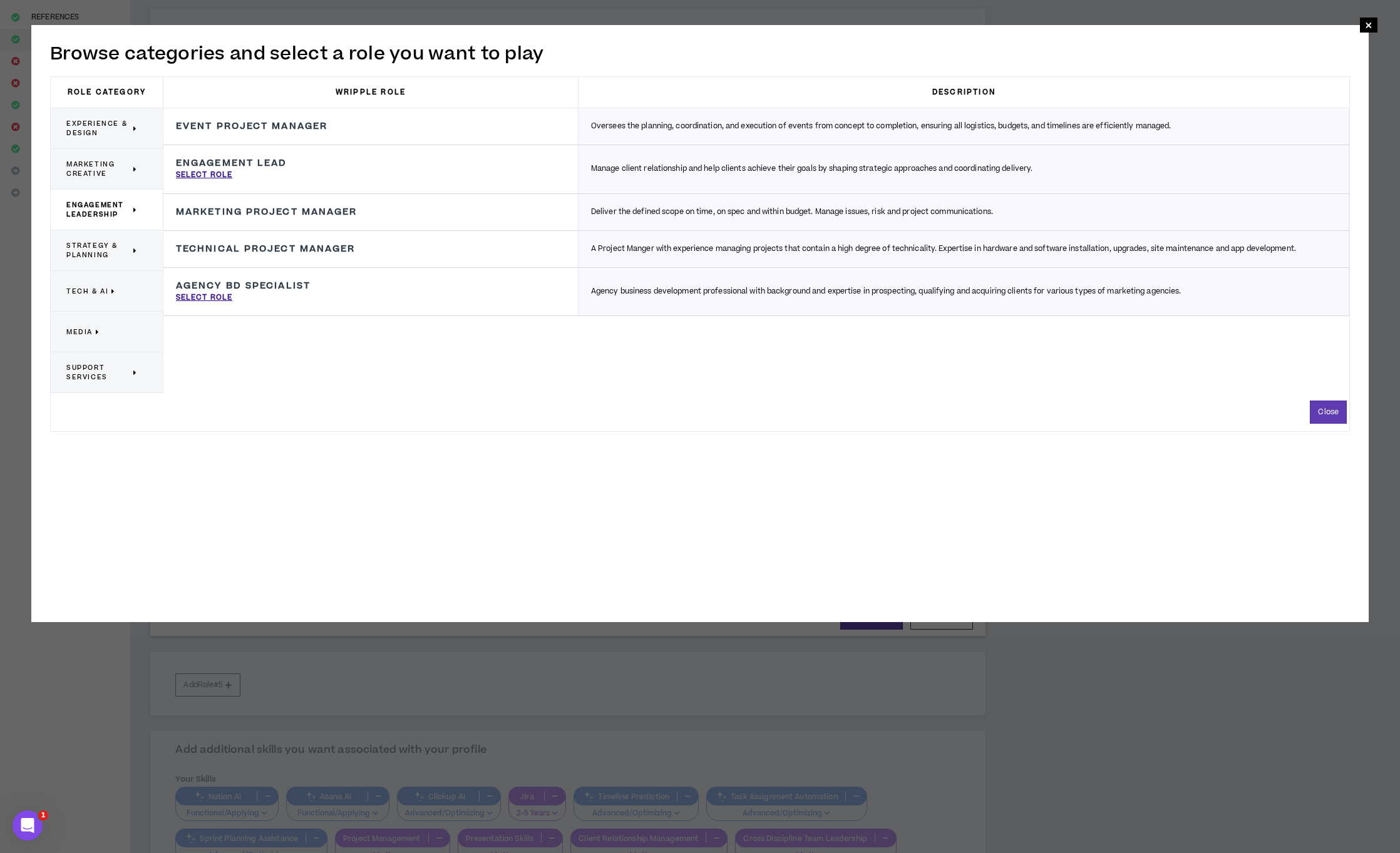
click at [106, 243] on span "Strategy & Planning" at bounding box center [99, 250] width 64 height 19
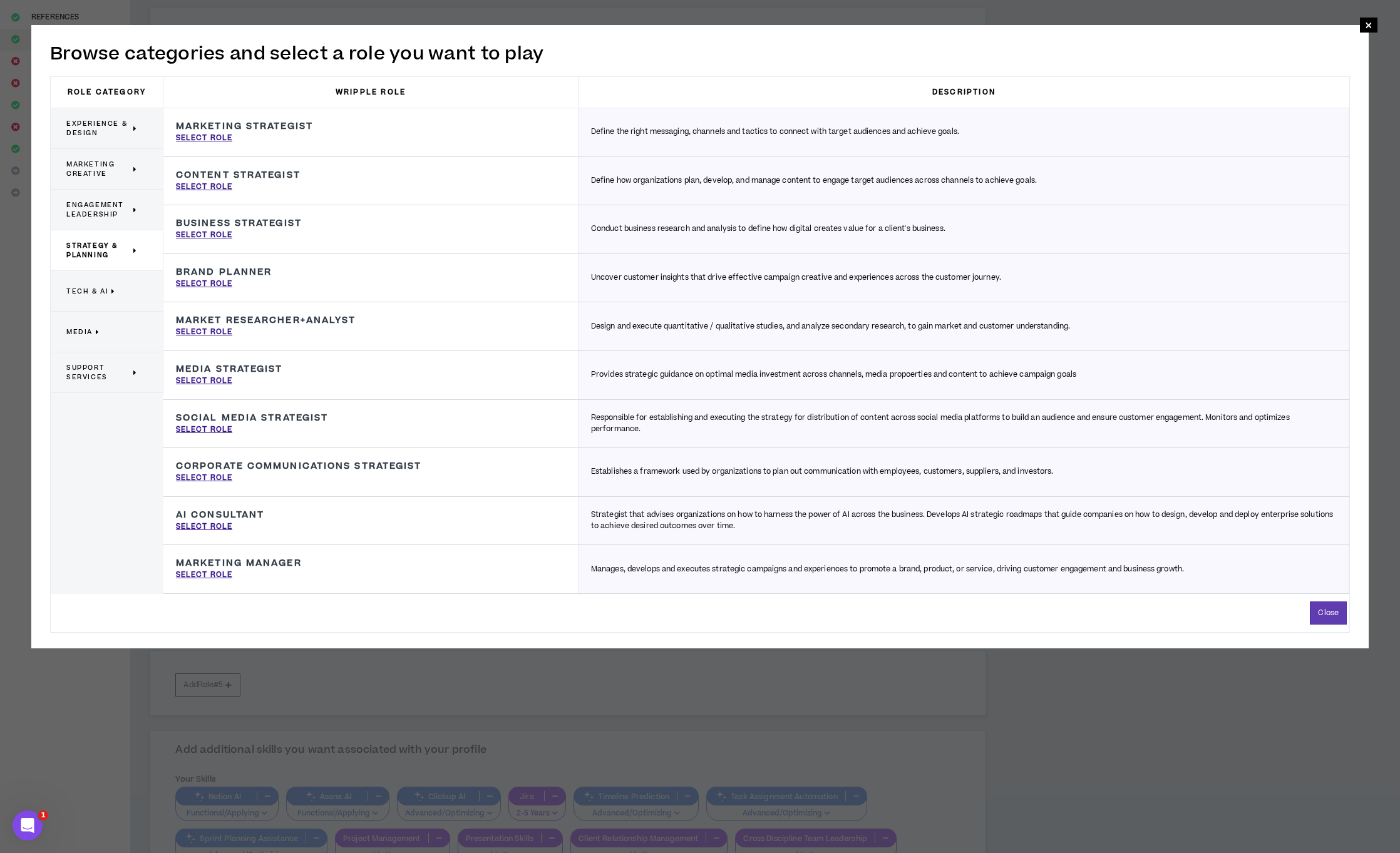
click at [105, 213] on span "Engagement Leadership" at bounding box center [99, 209] width 64 height 19
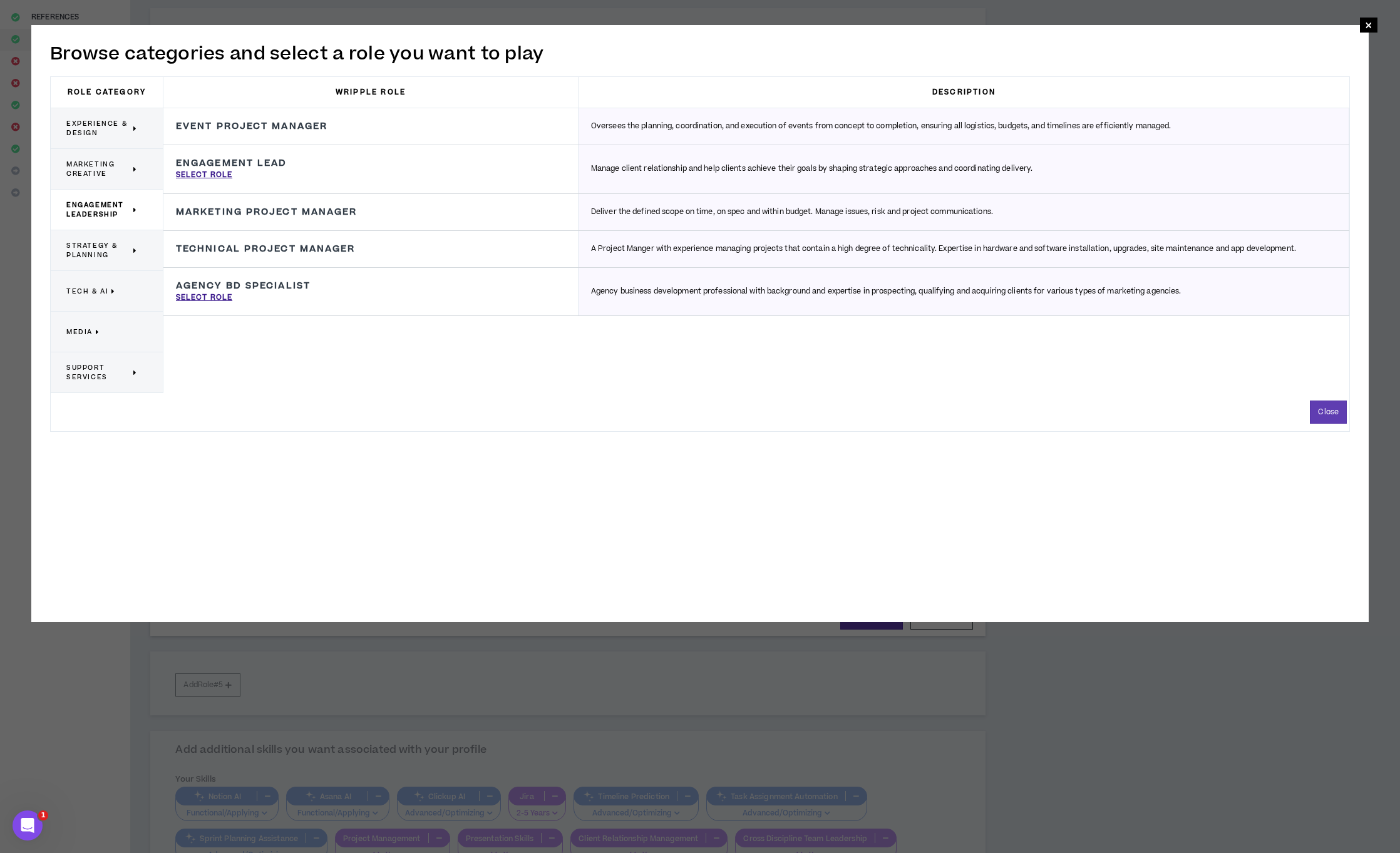
click at [100, 246] on span "Strategy & Planning" at bounding box center [99, 250] width 64 height 19
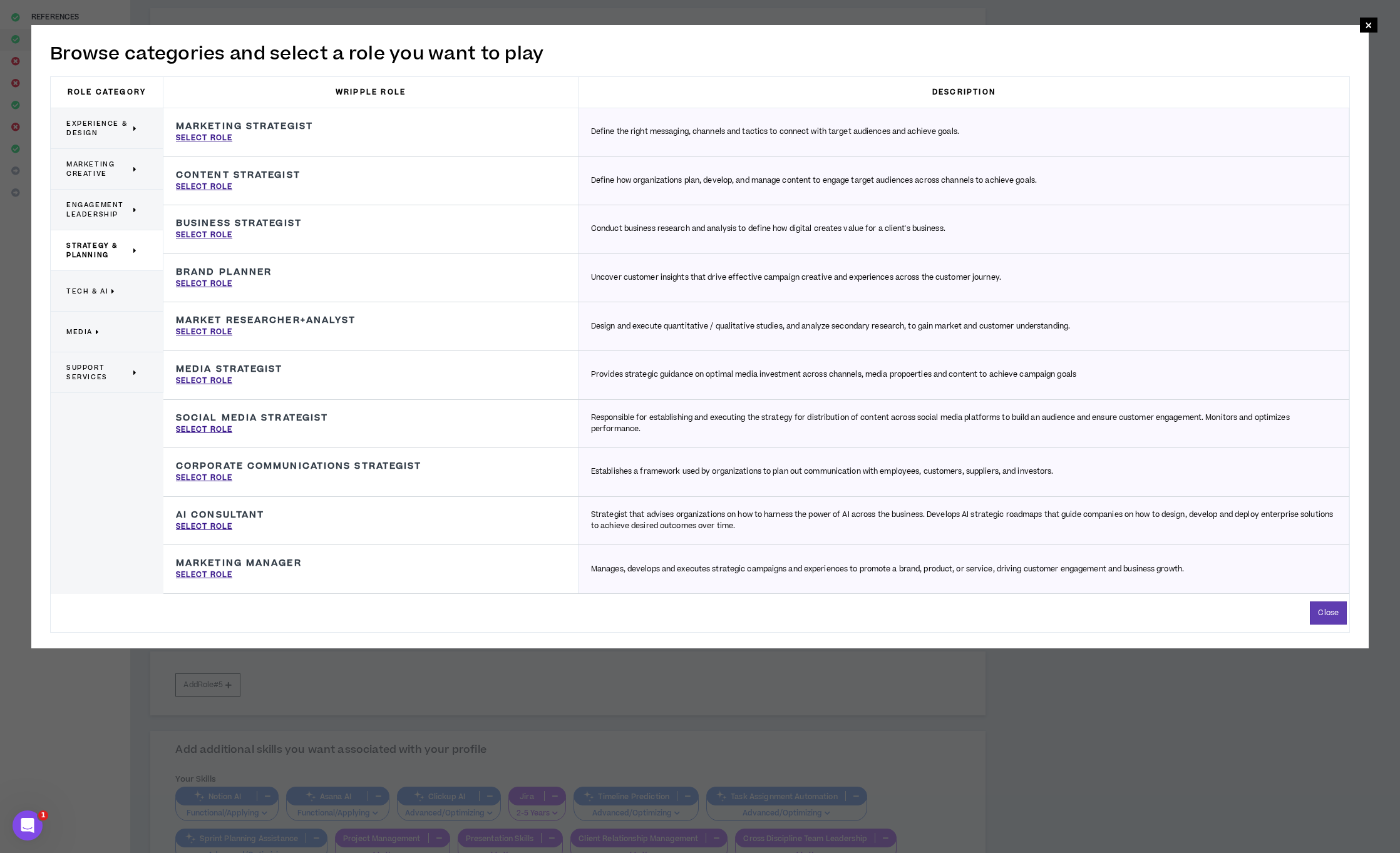
click at [105, 295] on span "Tech & AI" at bounding box center [87, 291] width 42 height 10
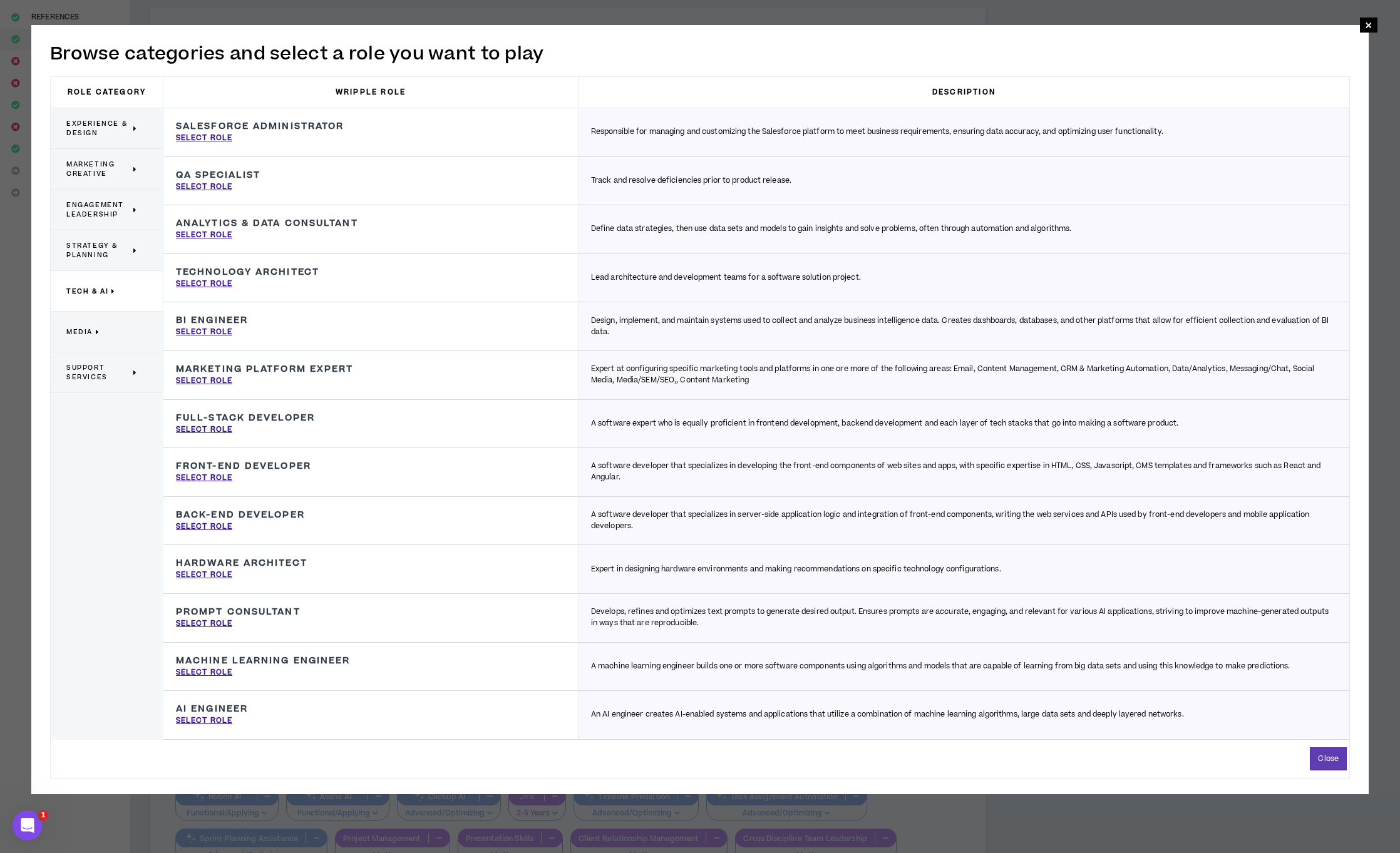
click at [102, 331] on p "Media" at bounding box center [102, 331] width 71 height 28
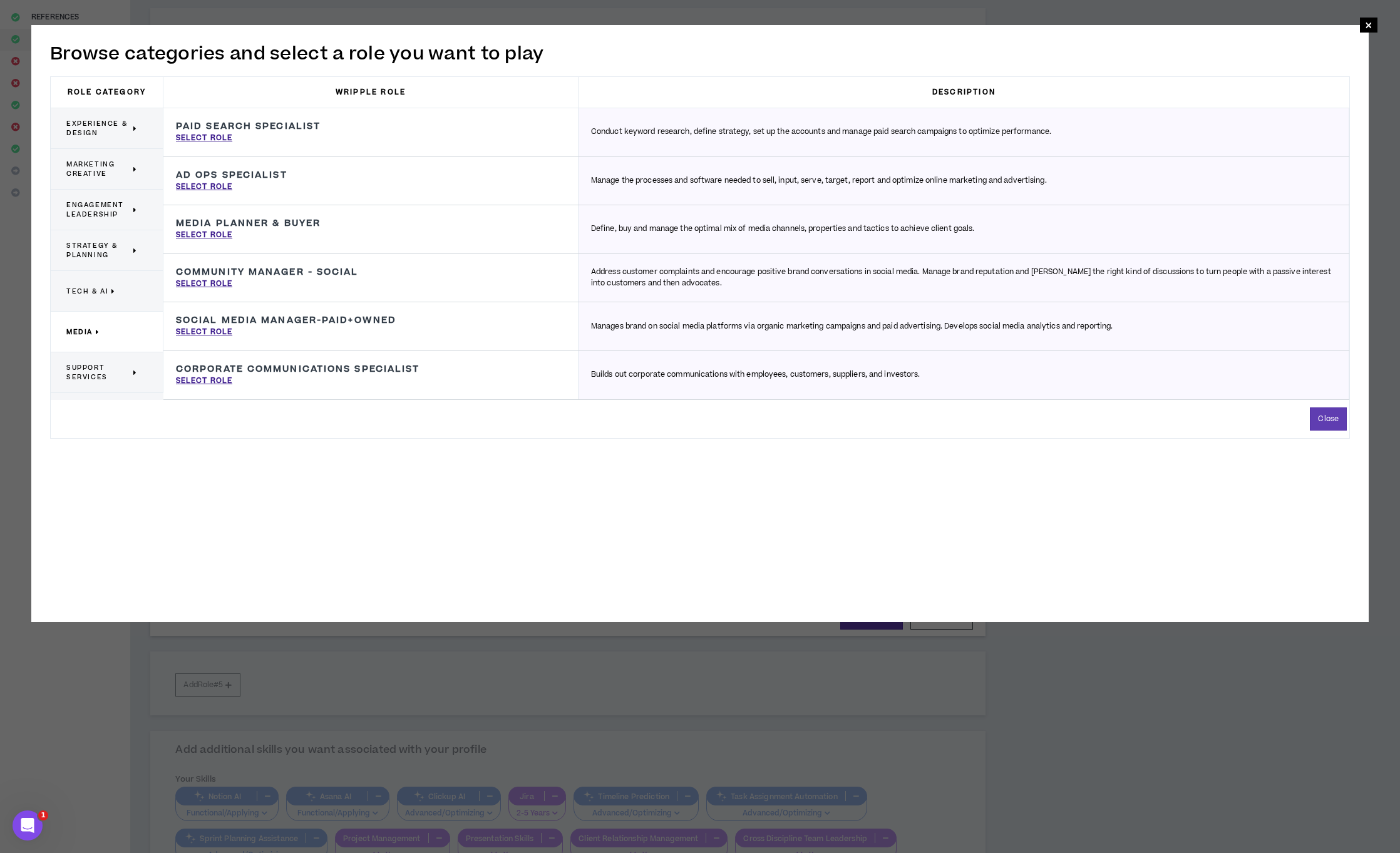
click at [100, 371] on span "Support Services" at bounding box center [99, 371] width 64 height 19
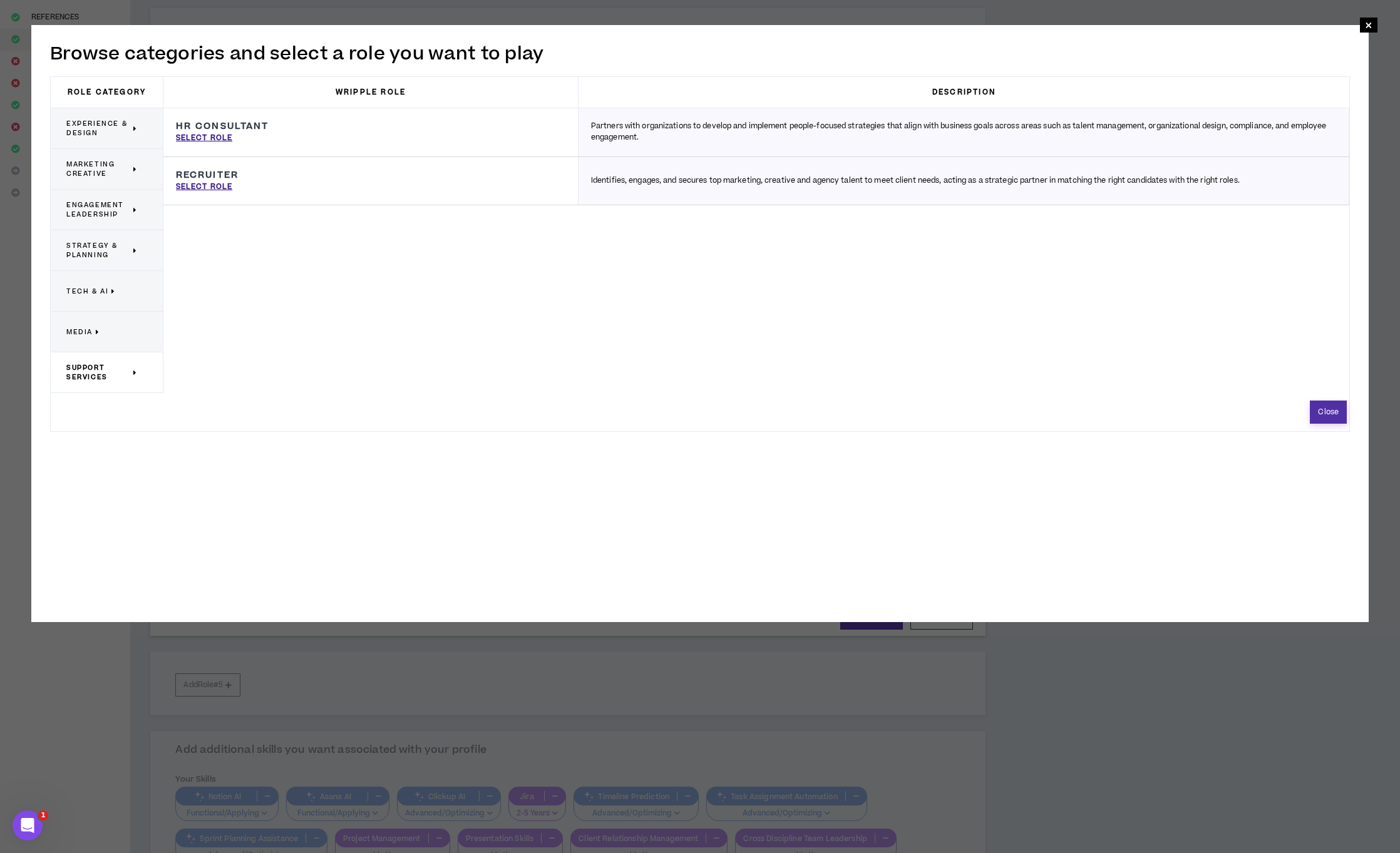
click at [1332, 420] on button "Close" at bounding box center [1328, 412] width 37 height 23
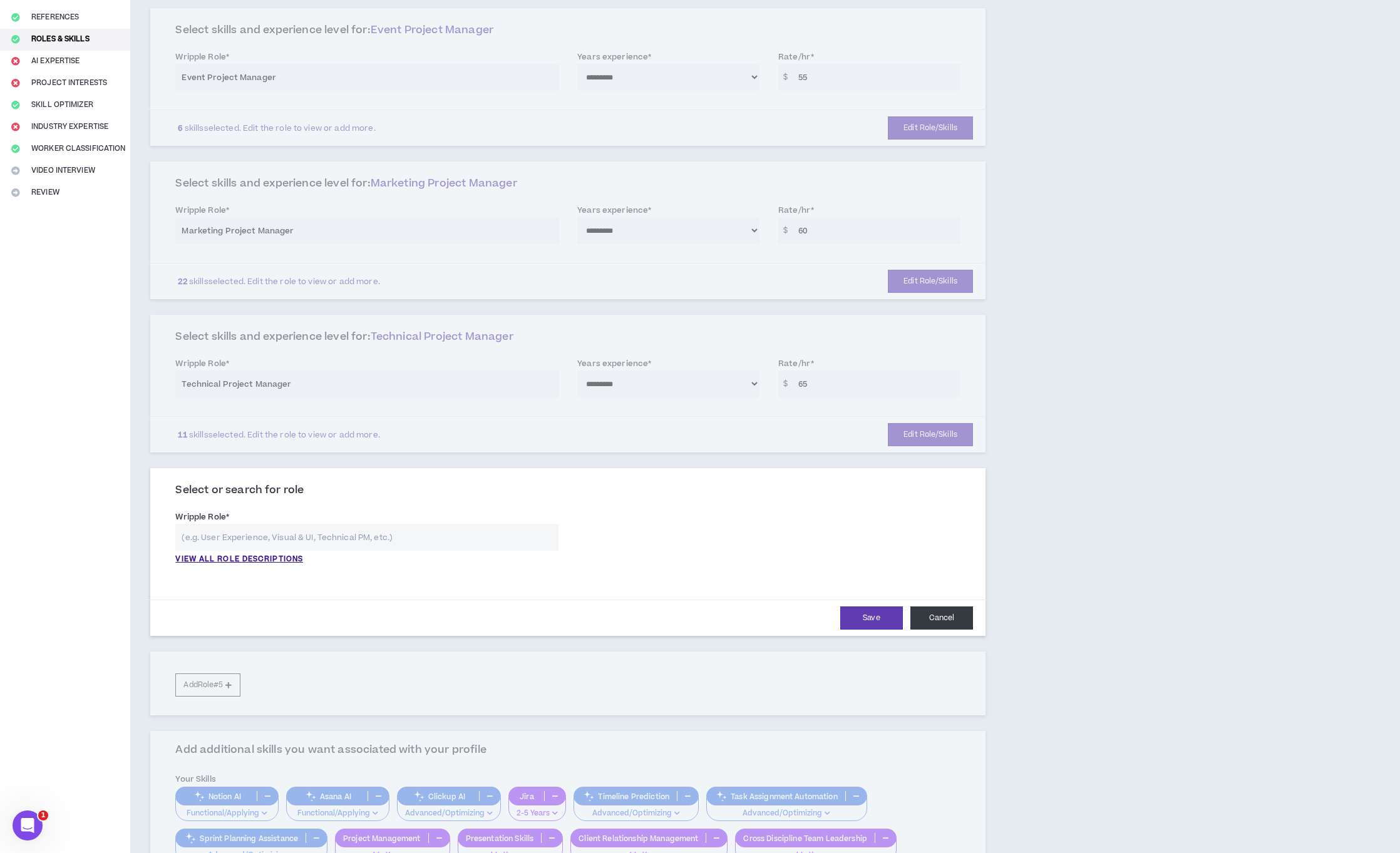
click at [956, 615] on button "Cancel" at bounding box center [941, 618] width 62 height 23
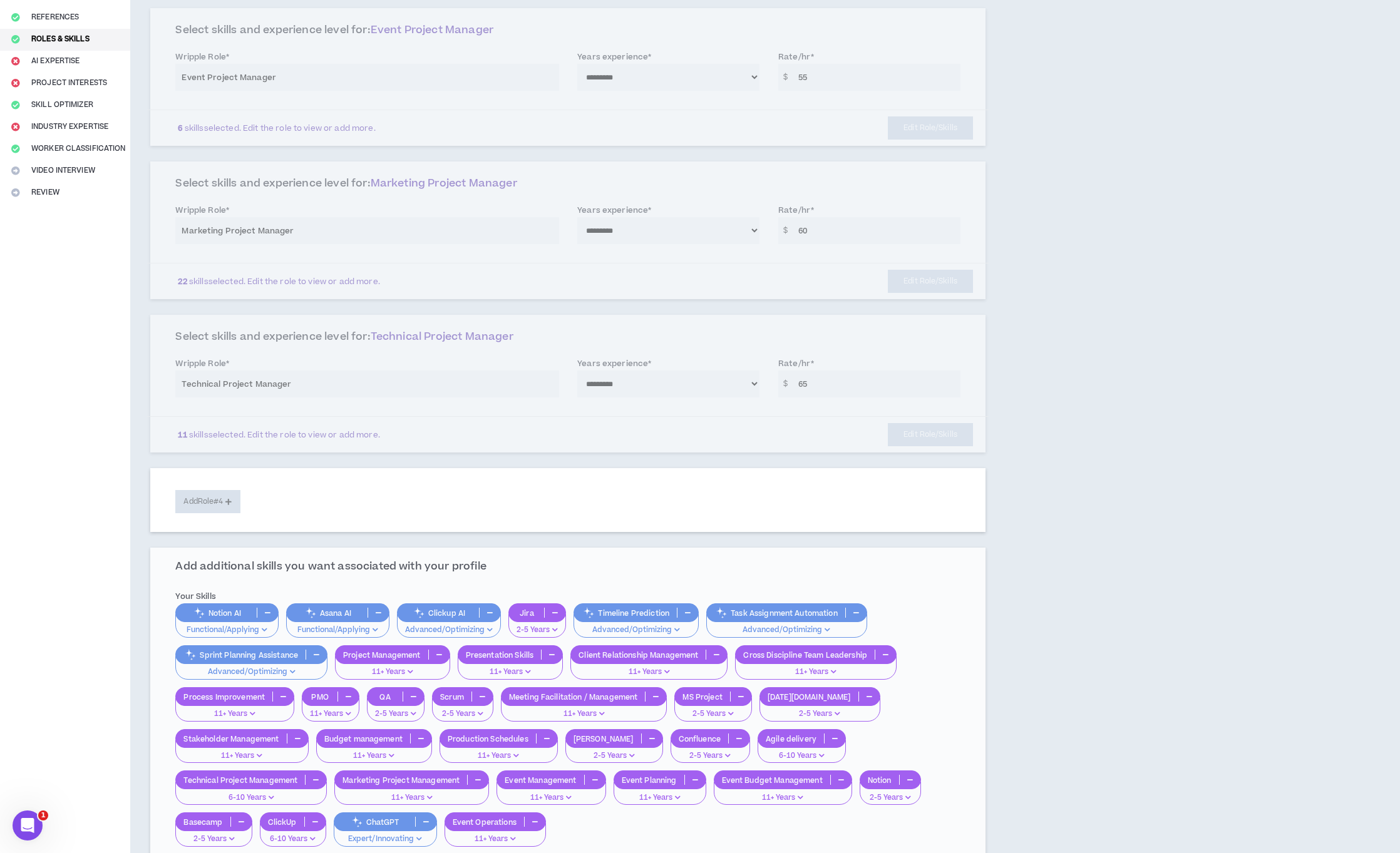
scroll to position [350, 0]
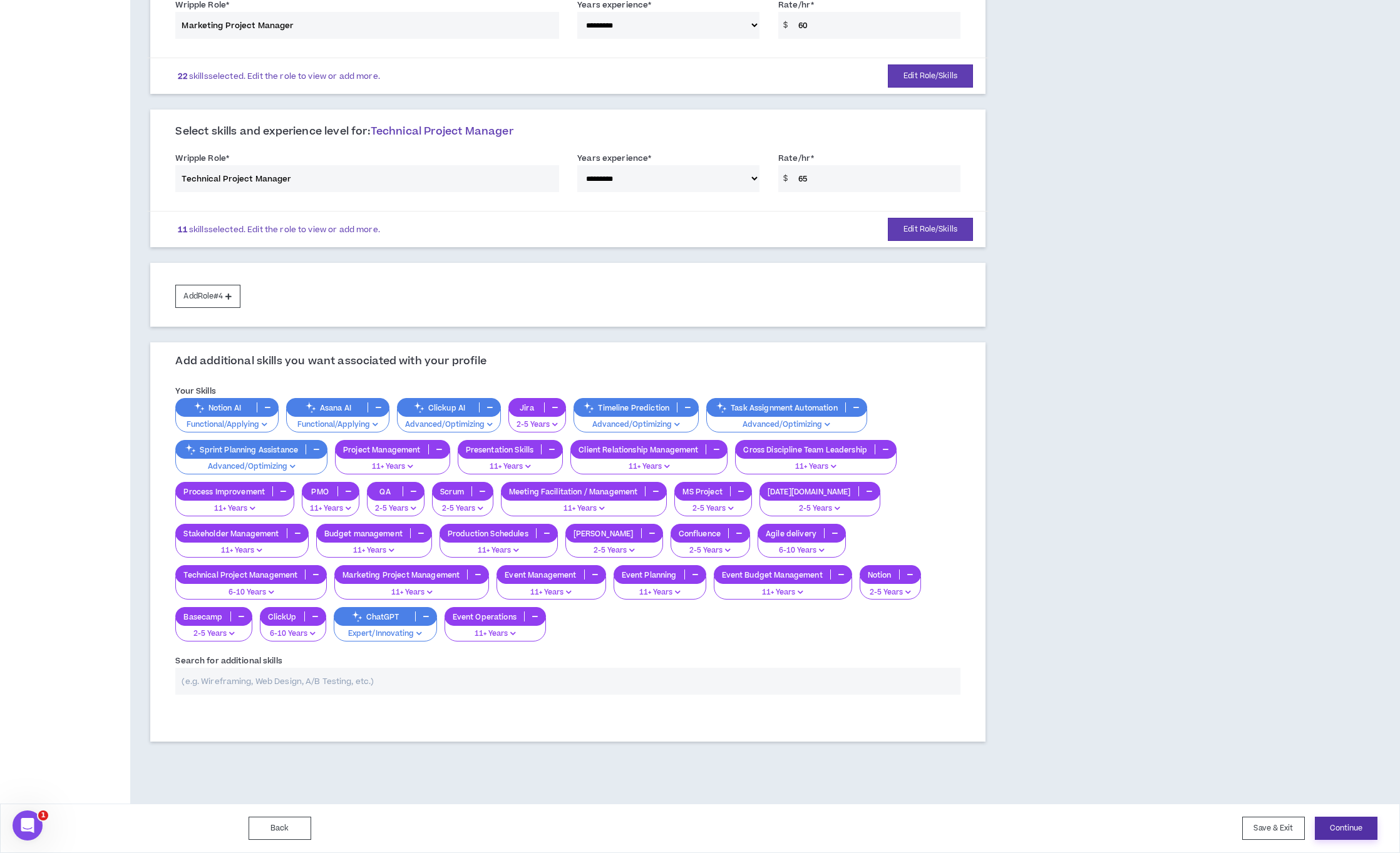
click at [1335, 828] on button "Continue" at bounding box center [1346, 828] width 62 height 23
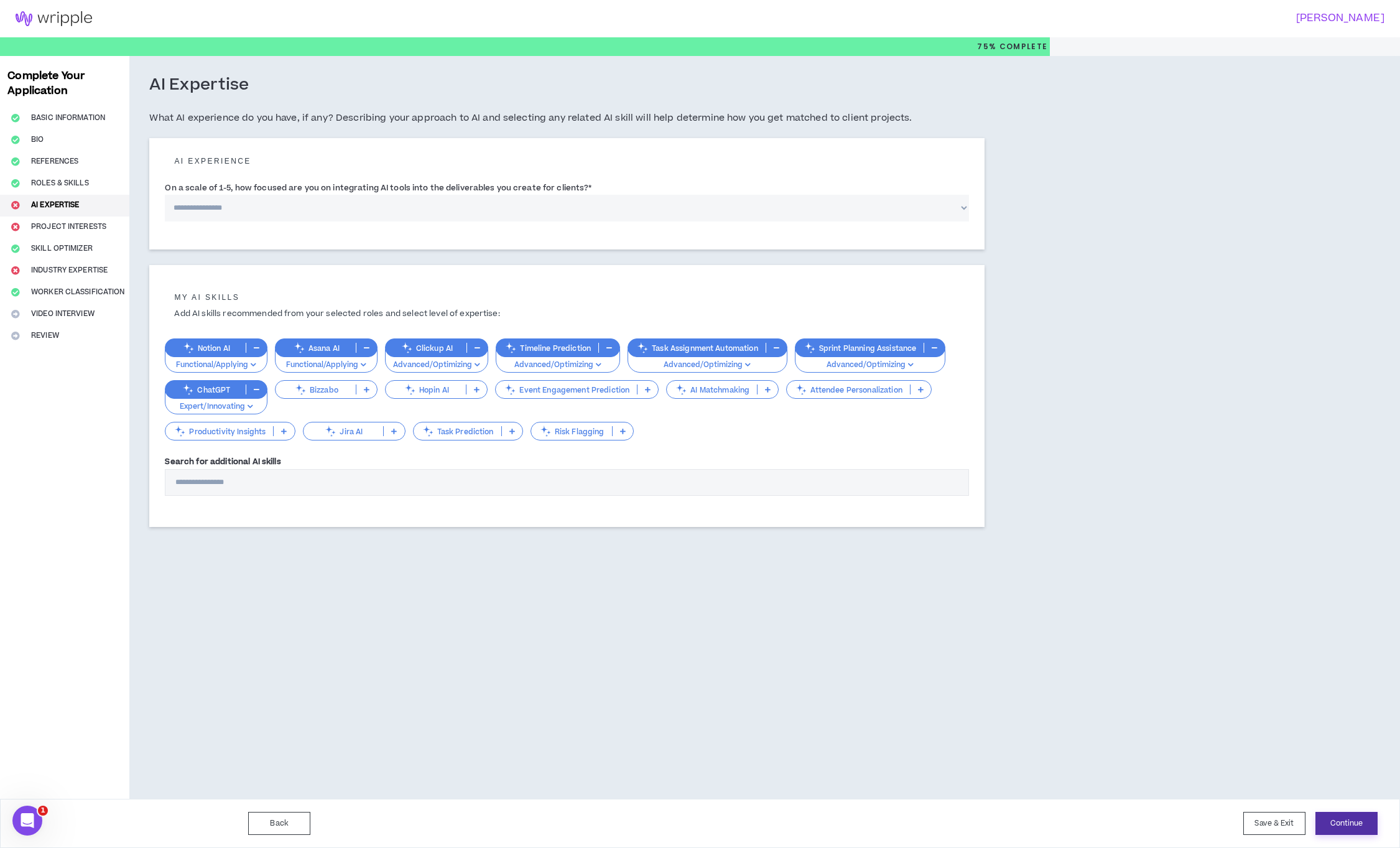
click at [1352, 823] on button "Continue" at bounding box center [1347, 823] width 62 height 23
click at [302, 208] on select "**********" at bounding box center [567, 208] width 805 height 26
select select "*"
click at [165, 194] on select "**********" at bounding box center [567, 208] width 805 height 26
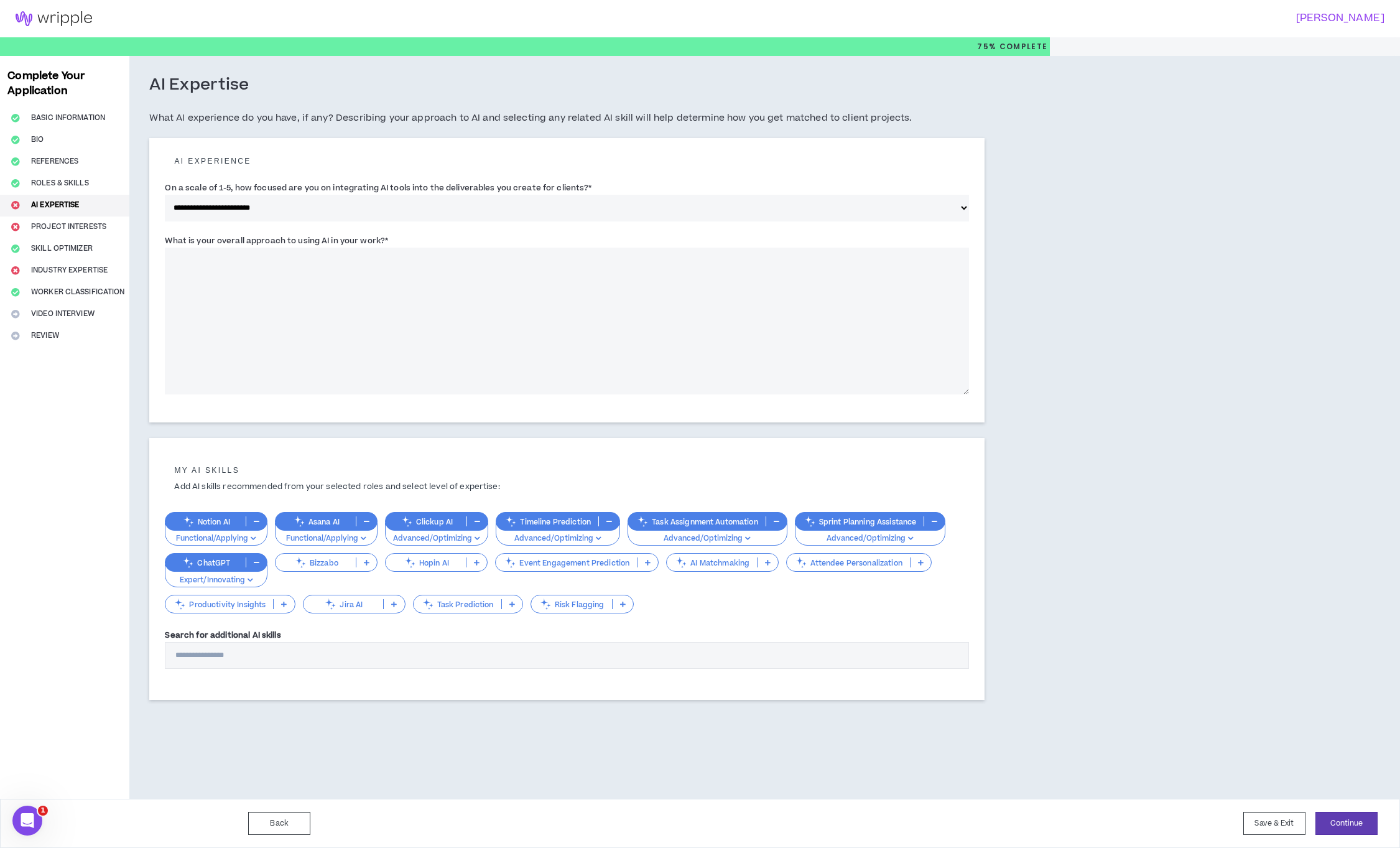
click at [465, 302] on textarea "What is your overall approach to using AI in your work? *" at bounding box center [567, 321] width 805 height 147
drag, startPoint x: 400, startPoint y: 237, endPoint x: 158, endPoint y: 238, distance: 242.0
click at [158, 238] on div "**********" at bounding box center [567, 280] width 836 height 285
copy label "What is your overall approach to using AI in your work? *"
click at [353, 351] on textarea "What is your overall approach to using AI in your work? *" at bounding box center [567, 321] width 805 height 147
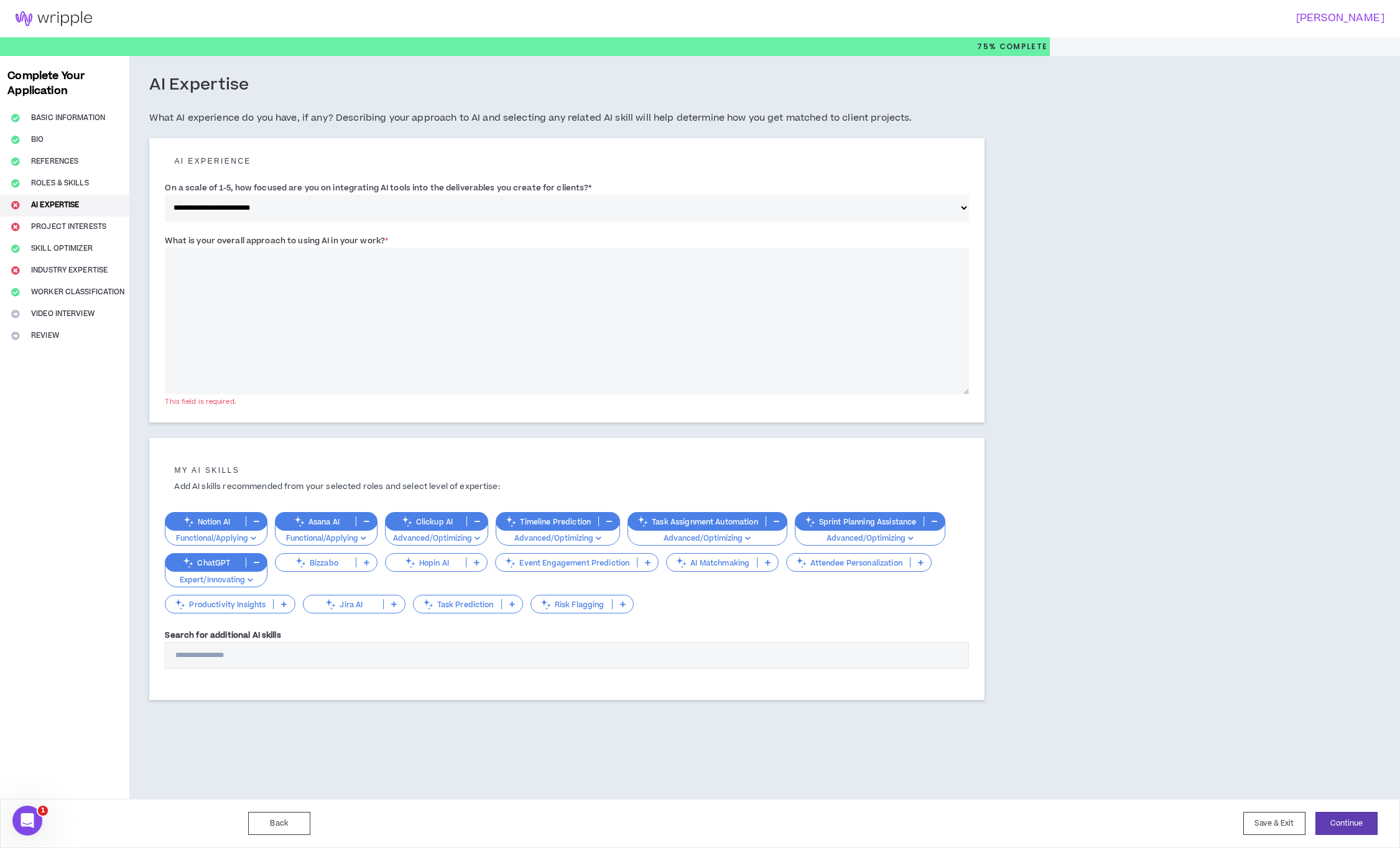
paste textarea "**********"
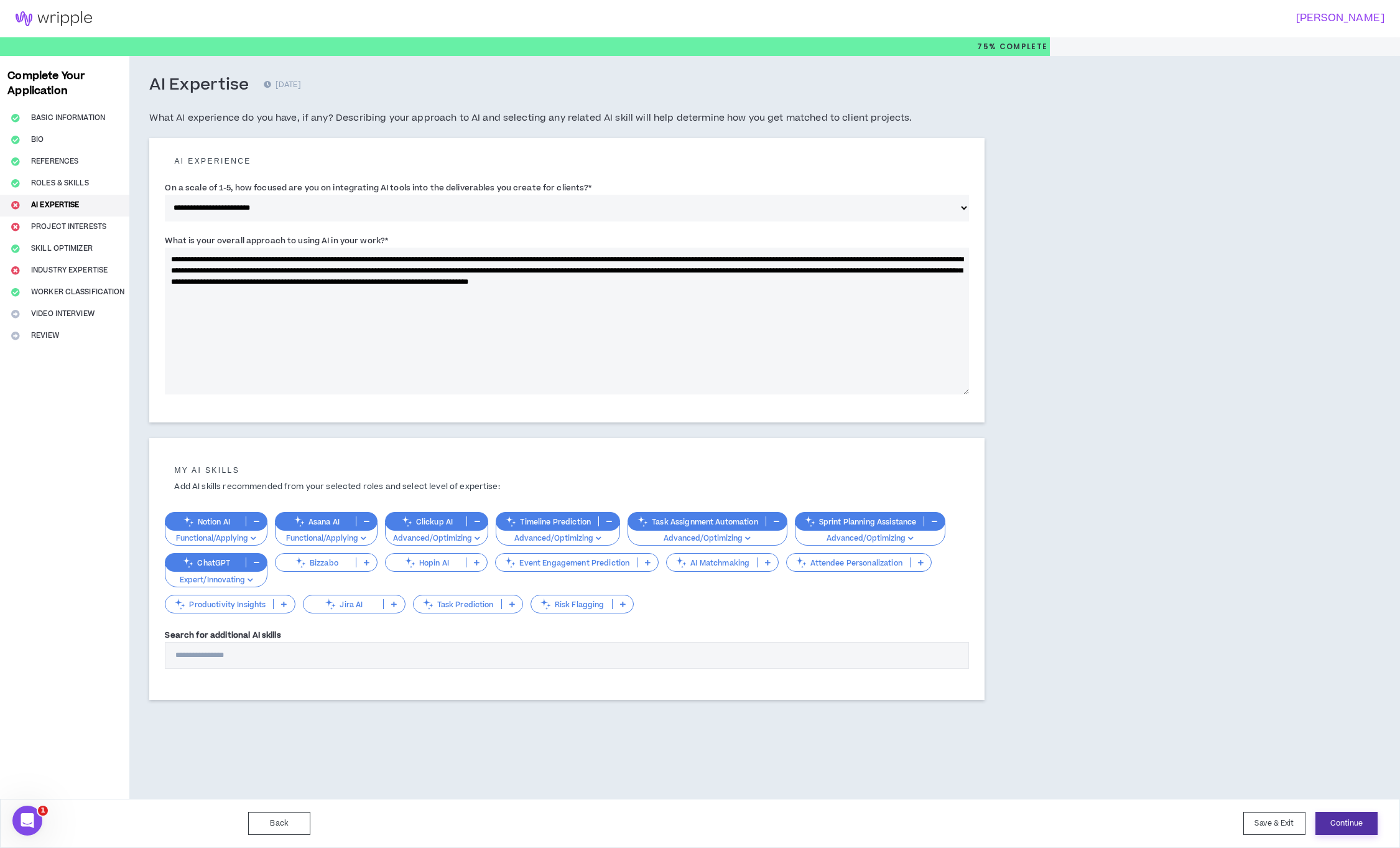
type textarea "**********"
click at [1357, 829] on button "Continue" at bounding box center [1347, 823] width 62 height 23
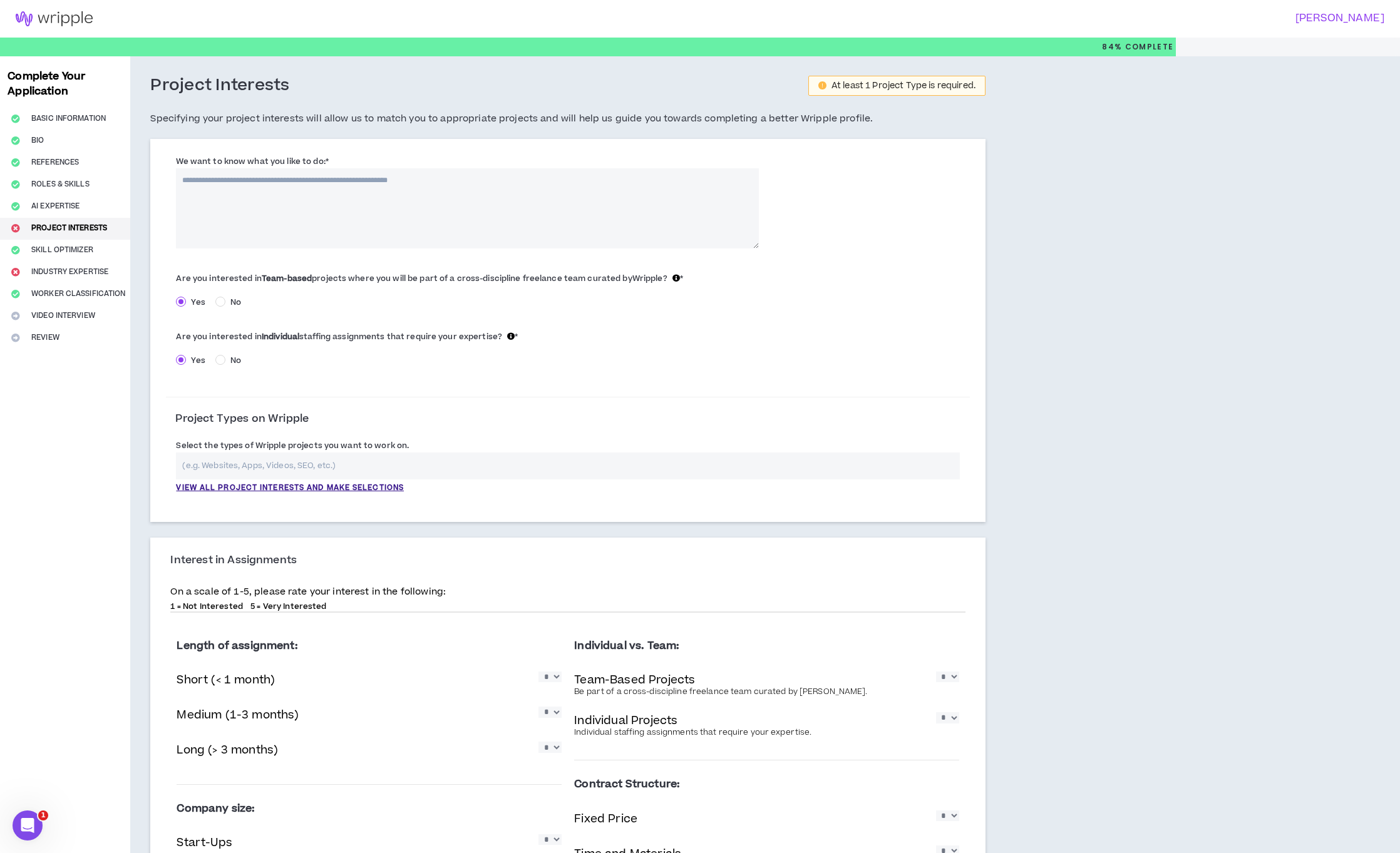
click at [361, 210] on textarea "We want to know what you like to do: *" at bounding box center [468, 208] width 583 height 80
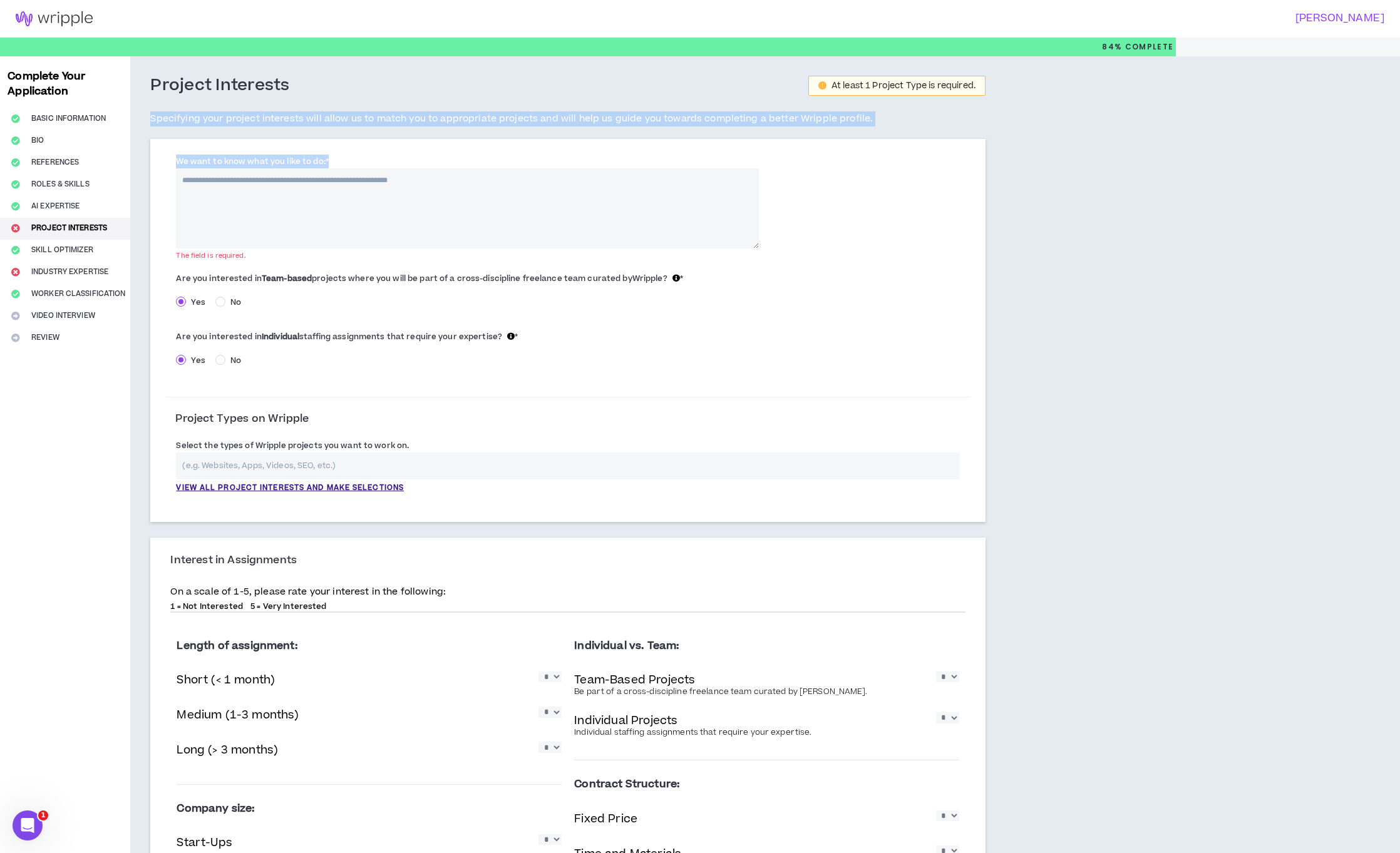
drag, startPoint x: 151, startPoint y: 120, endPoint x: 327, endPoint y: 163, distance: 181.2
click at [327, 163] on div "Project Interests At least 1 Project Type is required. Specifying your project …" at bounding box center [567, 524] width 876 height 937
click at [364, 151] on div "We want to know what you like to do: * The field is required." at bounding box center [568, 204] width 804 height 107
drag, startPoint x: 154, startPoint y: 117, endPoint x: 216, endPoint y: 130, distance: 63.3
click at [216, 130] on div "Project Interests At least 1 Project Type is required. Specifying your project …" at bounding box center [567, 108] width 835 height 64
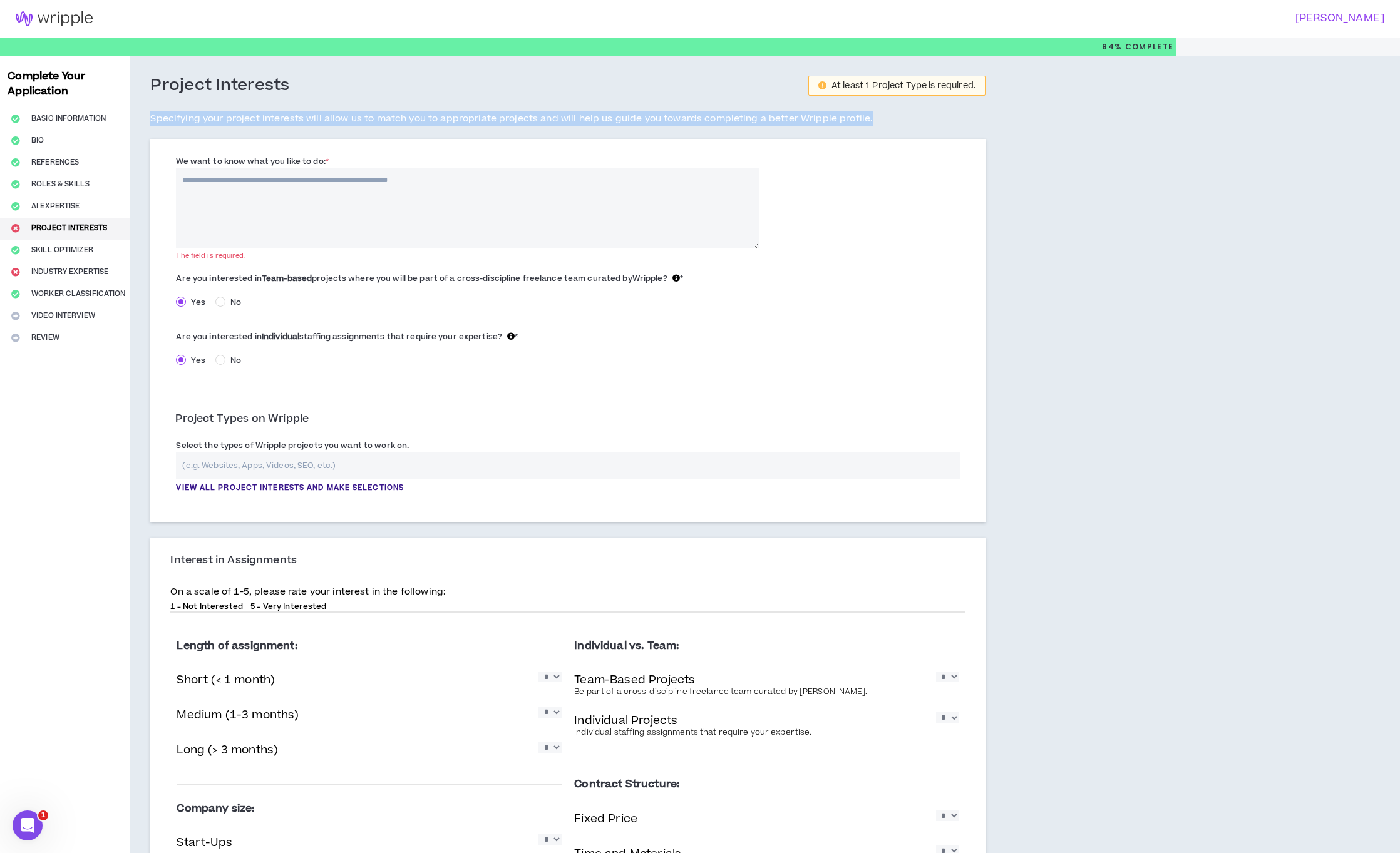
drag, startPoint x: 151, startPoint y: 118, endPoint x: 345, endPoint y: 172, distance: 201.4
click at [345, 172] on div "Project Interests At least 1 Project Type is required. Specifying your project …" at bounding box center [567, 524] width 876 height 937
copy h5 "Specifying your project interests will allow us to match you to appropriate pro…"
click at [349, 238] on textarea "We want to know what you like to do: *" at bounding box center [468, 208] width 583 height 80
paste textarea "**********"
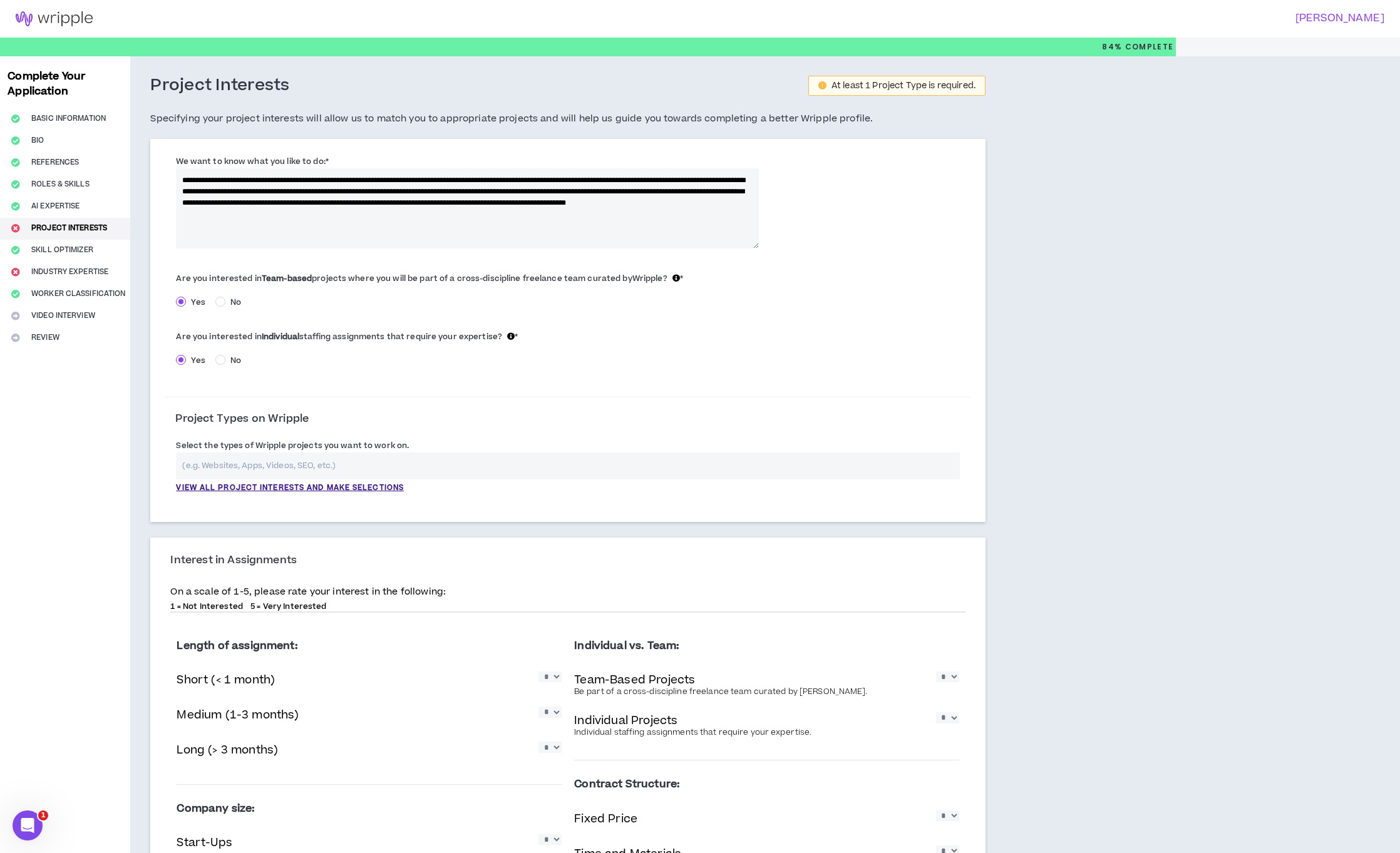
type textarea "**********"
click at [287, 467] on input "text" at bounding box center [568, 466] width 784 height 27
click at [355, 486] on p "View all project interests and make selections" at bounding box center [290, 488] width 228 height 12
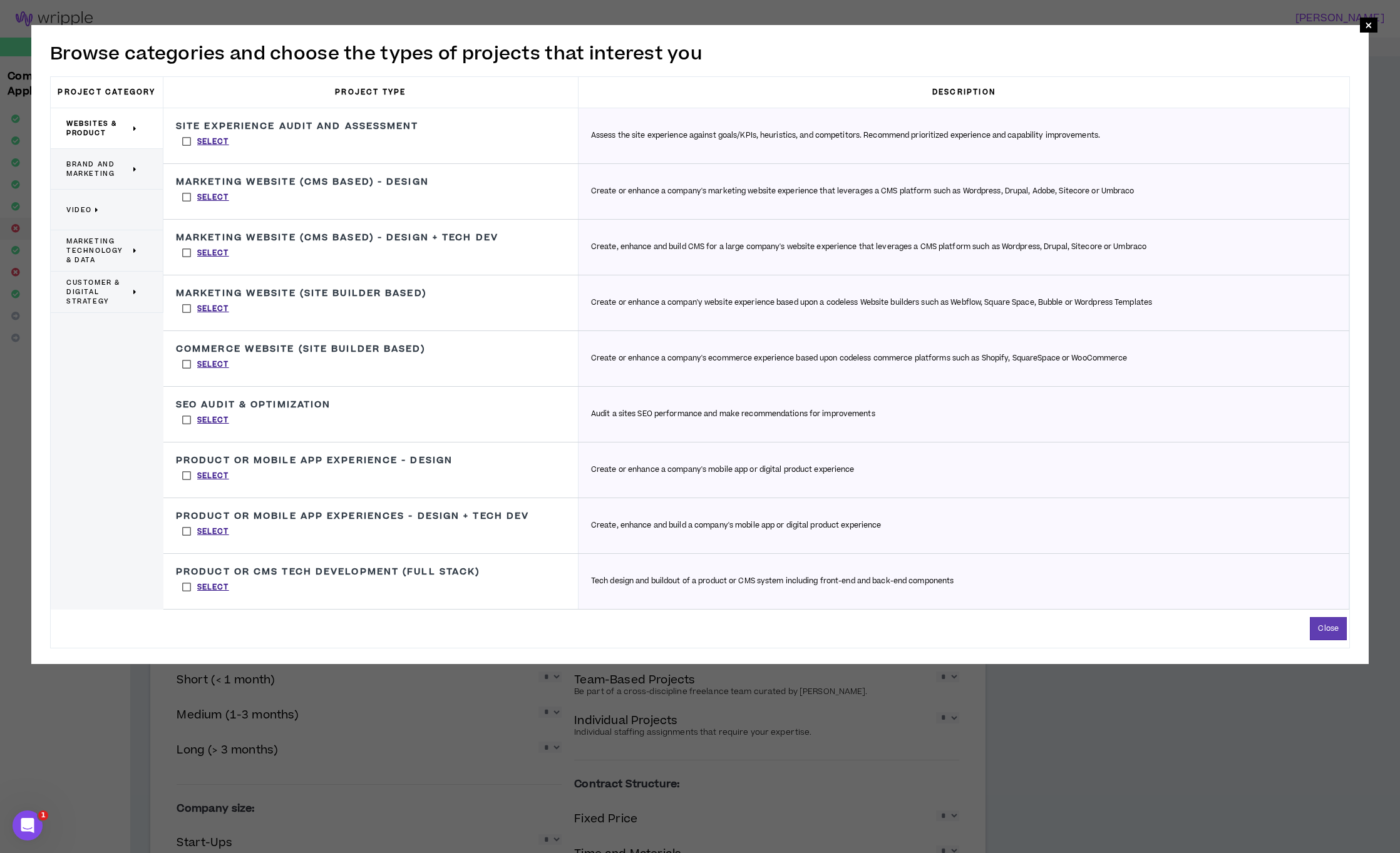
click at [188, 198] on label "Select" at bounding box center [205, 196] width 60 height 19
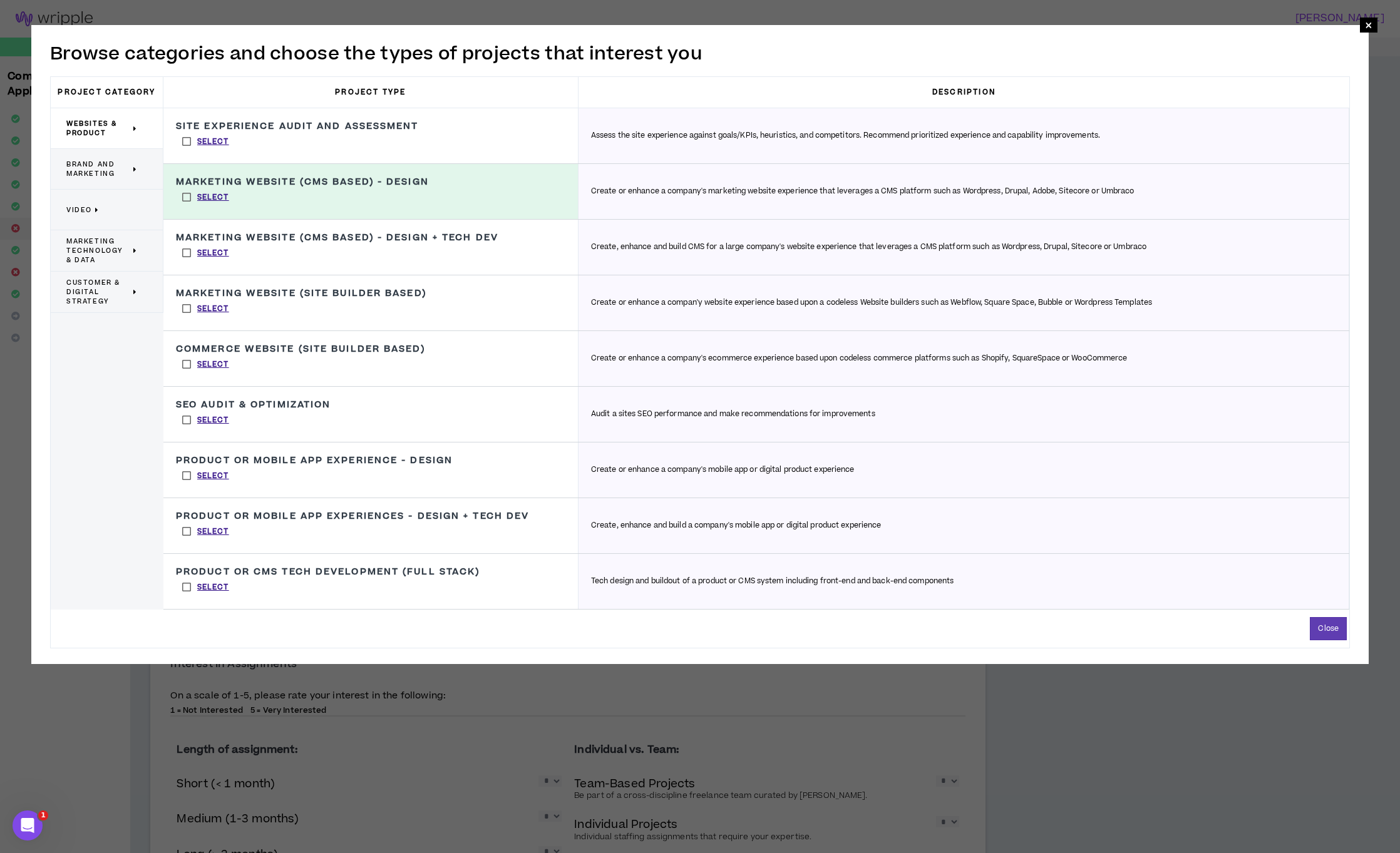
click at [190, 251] on label "Select" at bounding box center [205, 252] width 60 height 19
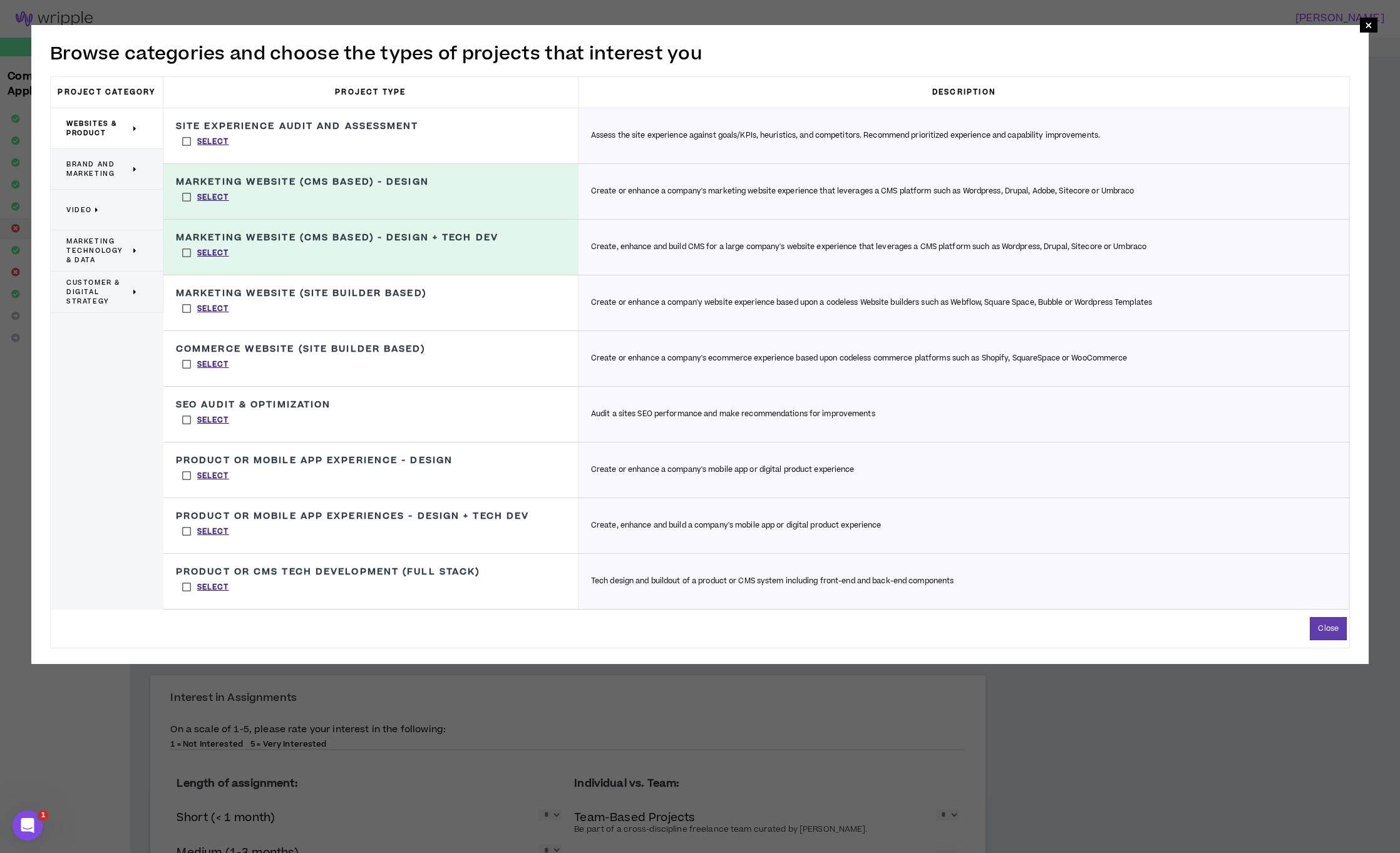
click at [186, 309] on label "Select" at bounding box center [205, 308] width 60 height 19
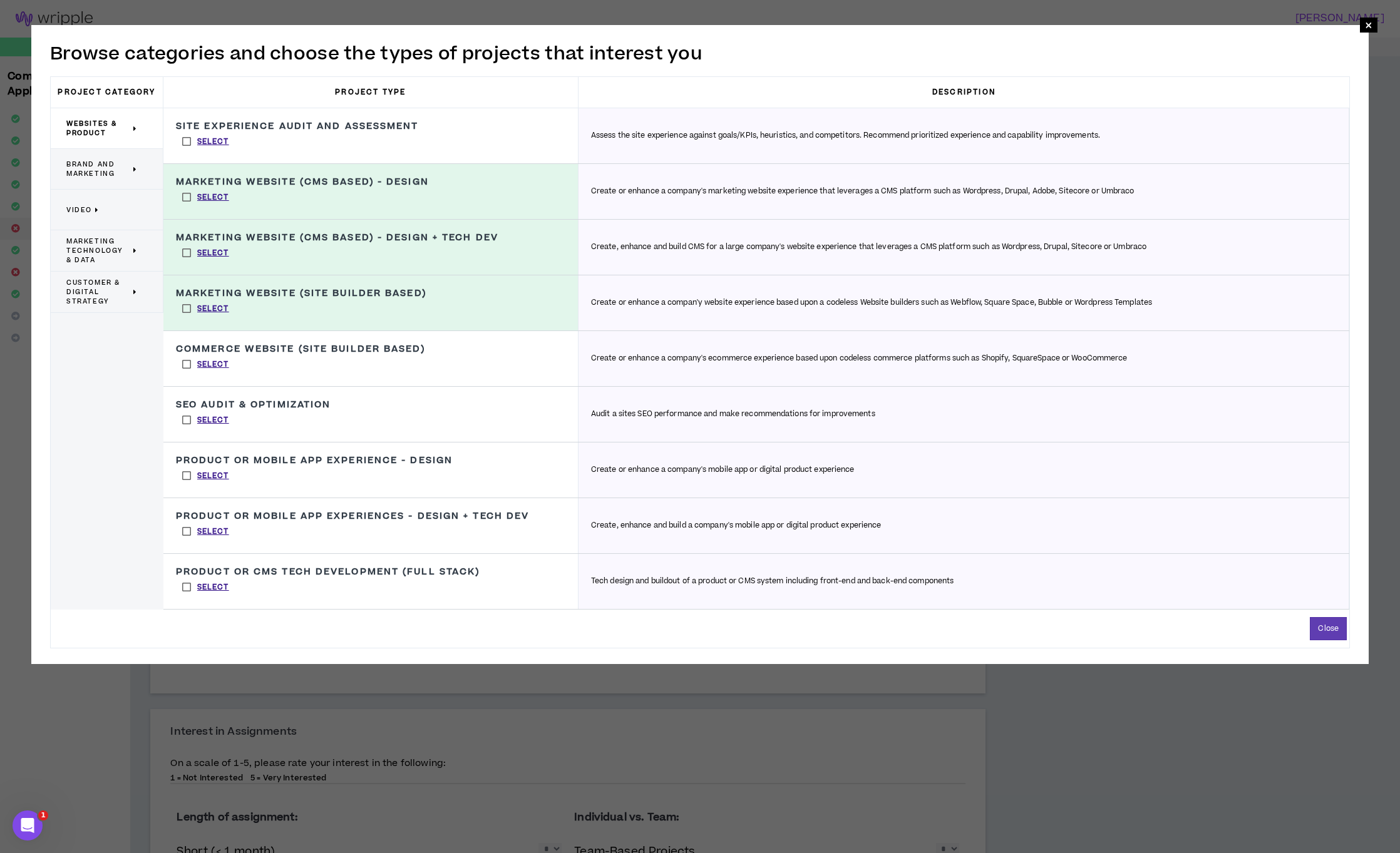
click at [188, 360] on label "Select" at bounding box center [205, 363] width 60 height 19
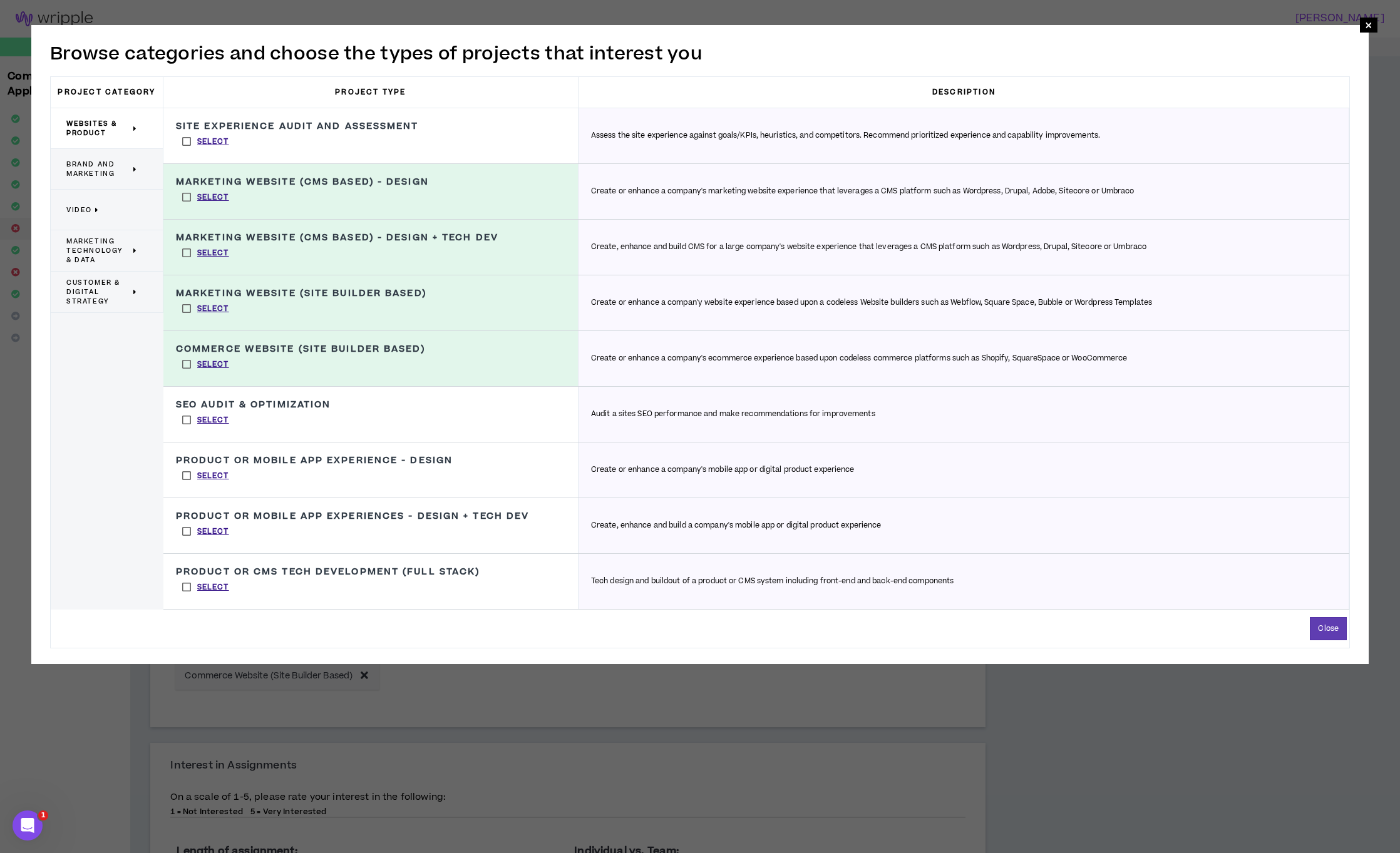
click at [124, 170] on span "Brand and Marketing" at bounding box center [99, 169] width 64 height 19
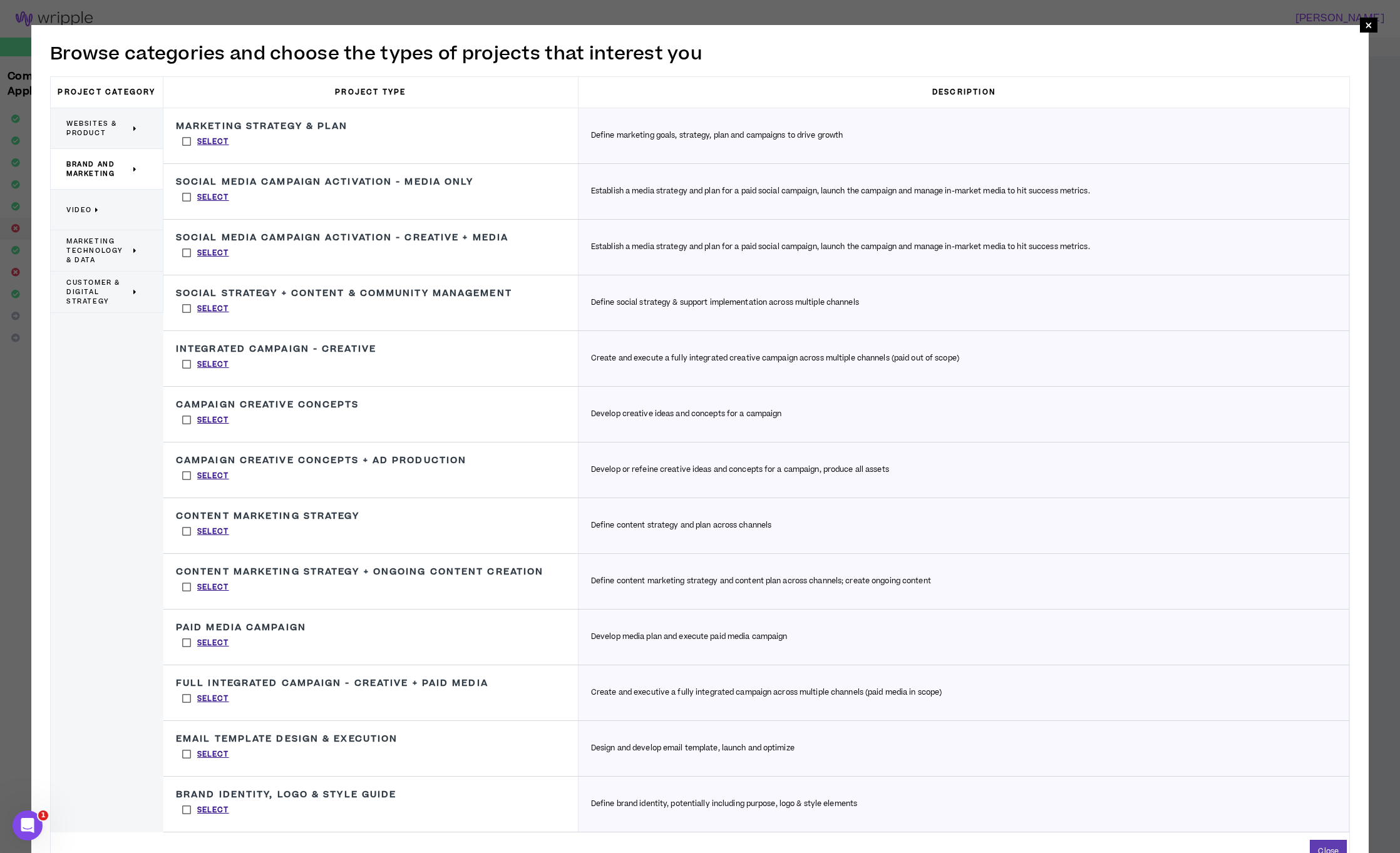
click at [185, 145] on label "Select" at bounding box center [205, 141] width 60 height 19
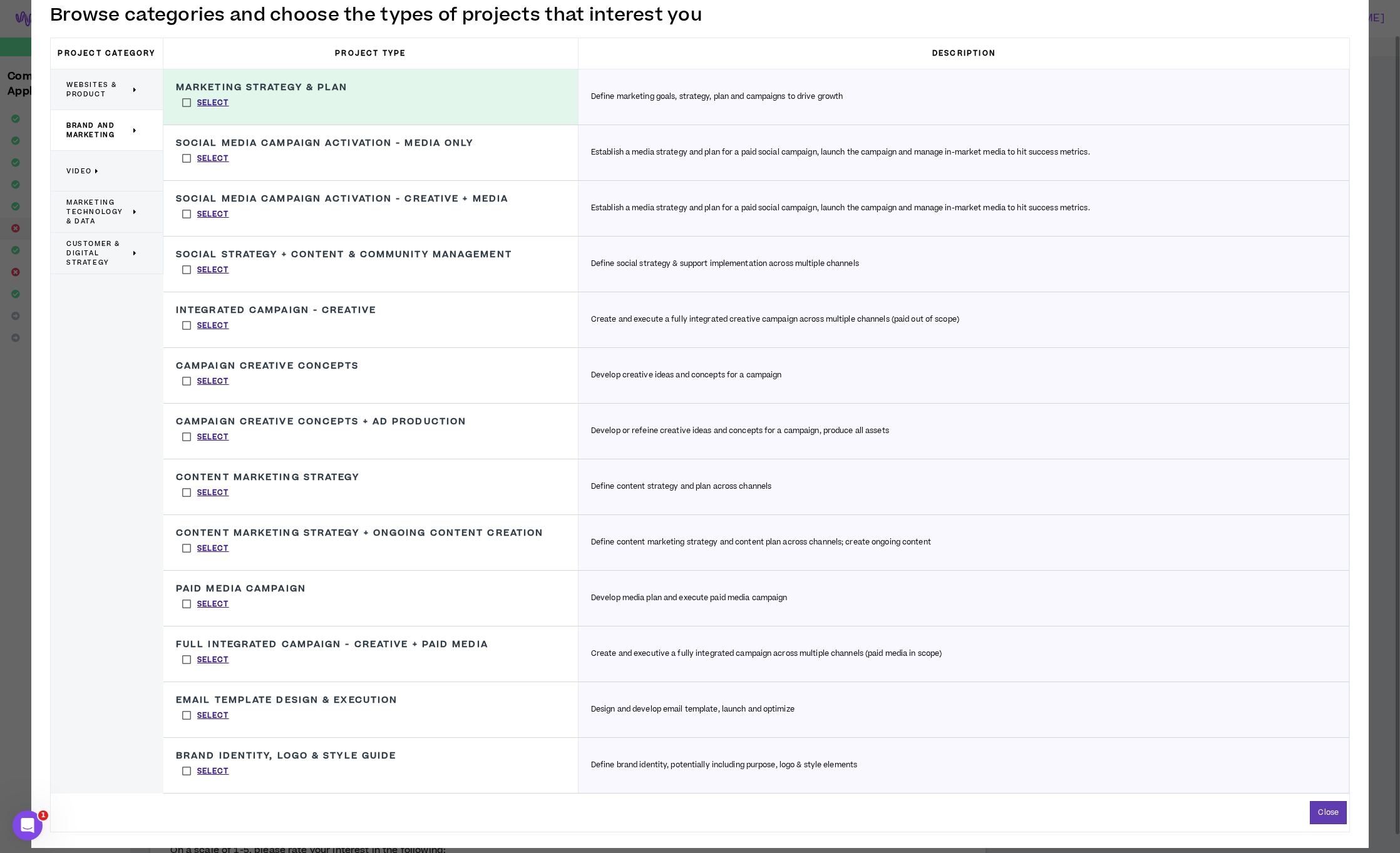
click at [185, 769] on label "Select" at bounding box center [205, 770] width 60 height 19
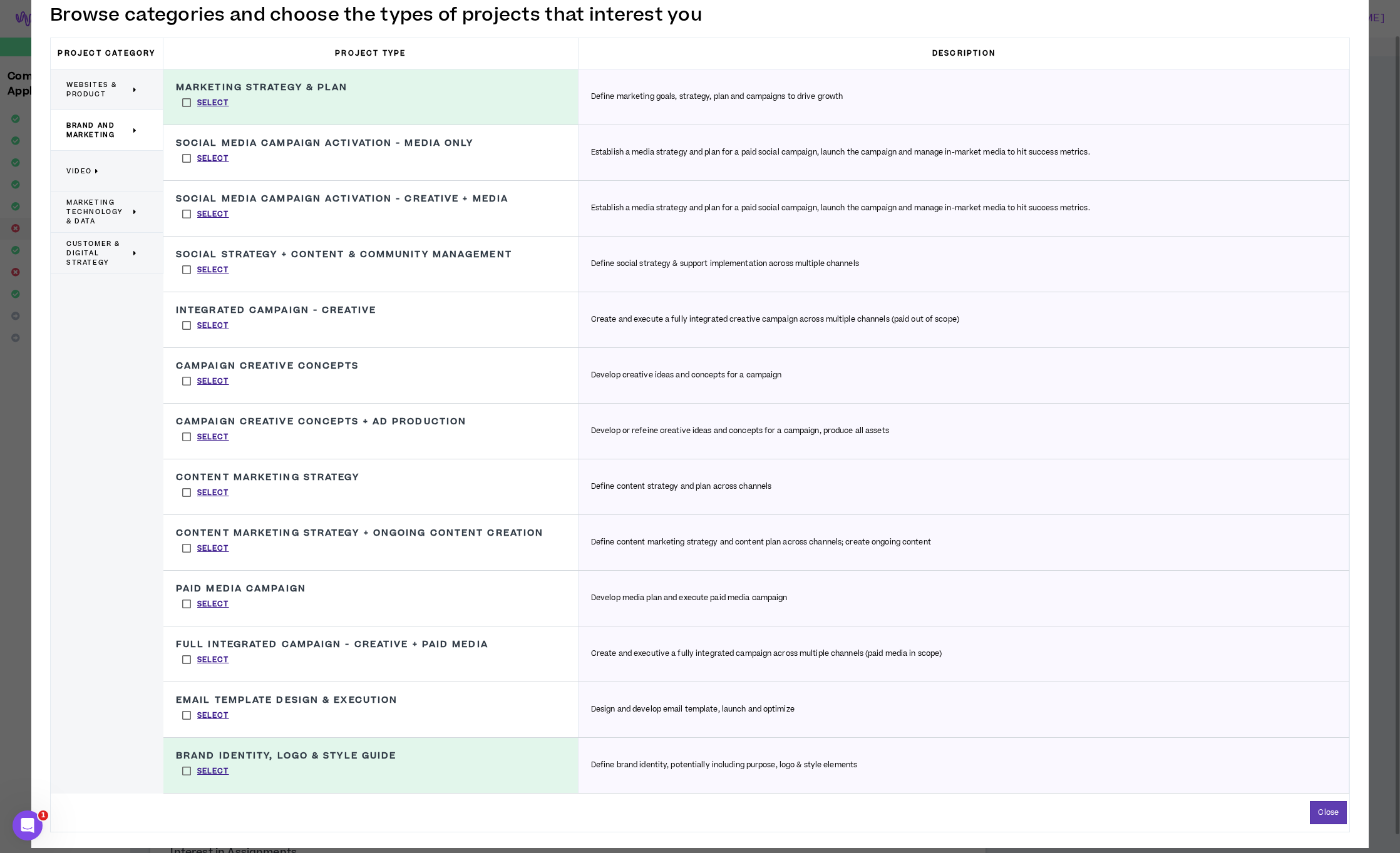
click at [188, 494] on label "Select" at bounding box center [205, 492] width 60 height 19
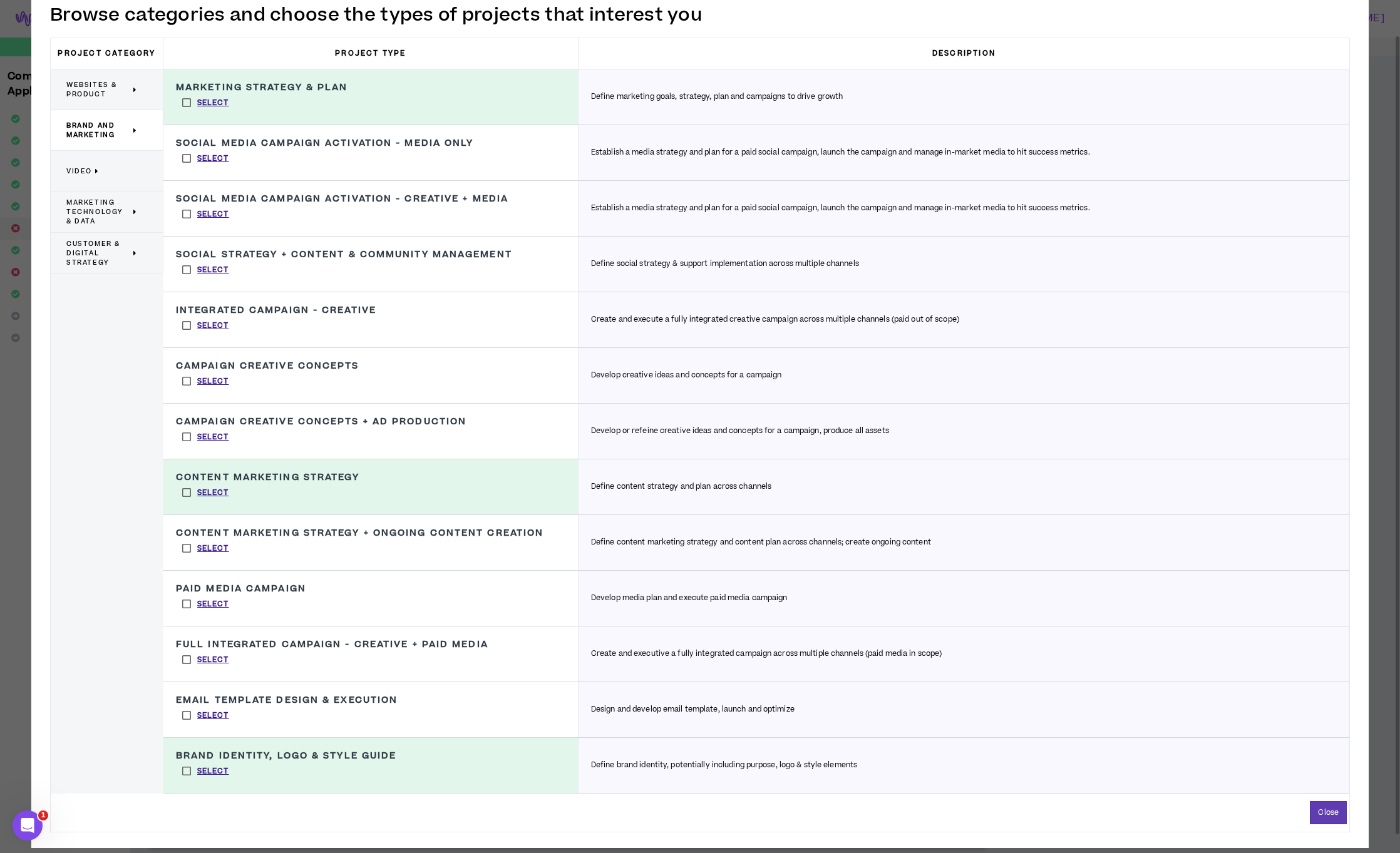
click at [184, 546] on label "Select" at bounding box center [205, 547] width 60 height 19
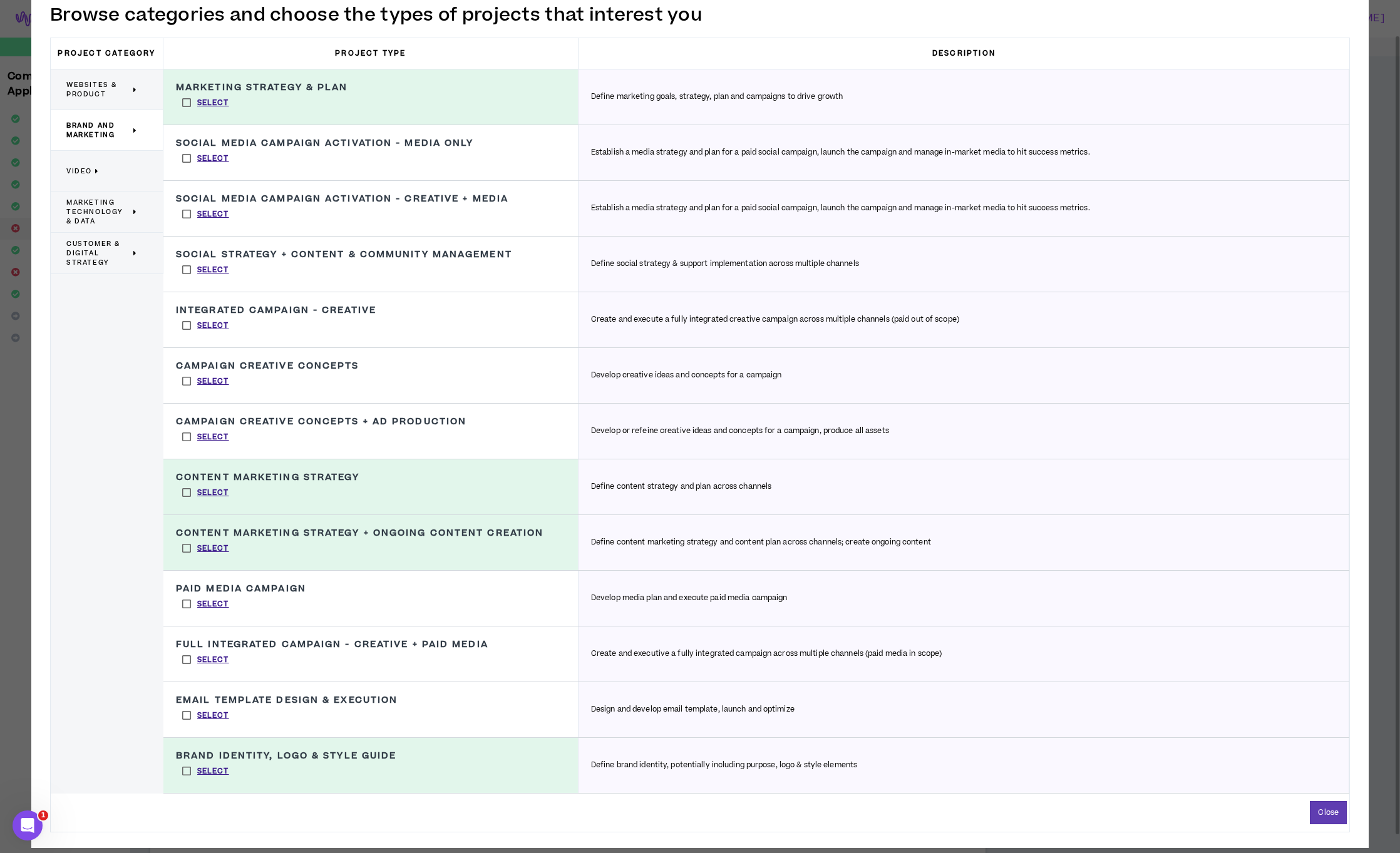
click at [110, 135] on span "Brand and Marketing" at bounding box center [99, 130] width 64 height 19
click at [108, 171] on p "Video" at bounding box center [102, 171] width 71 height 28
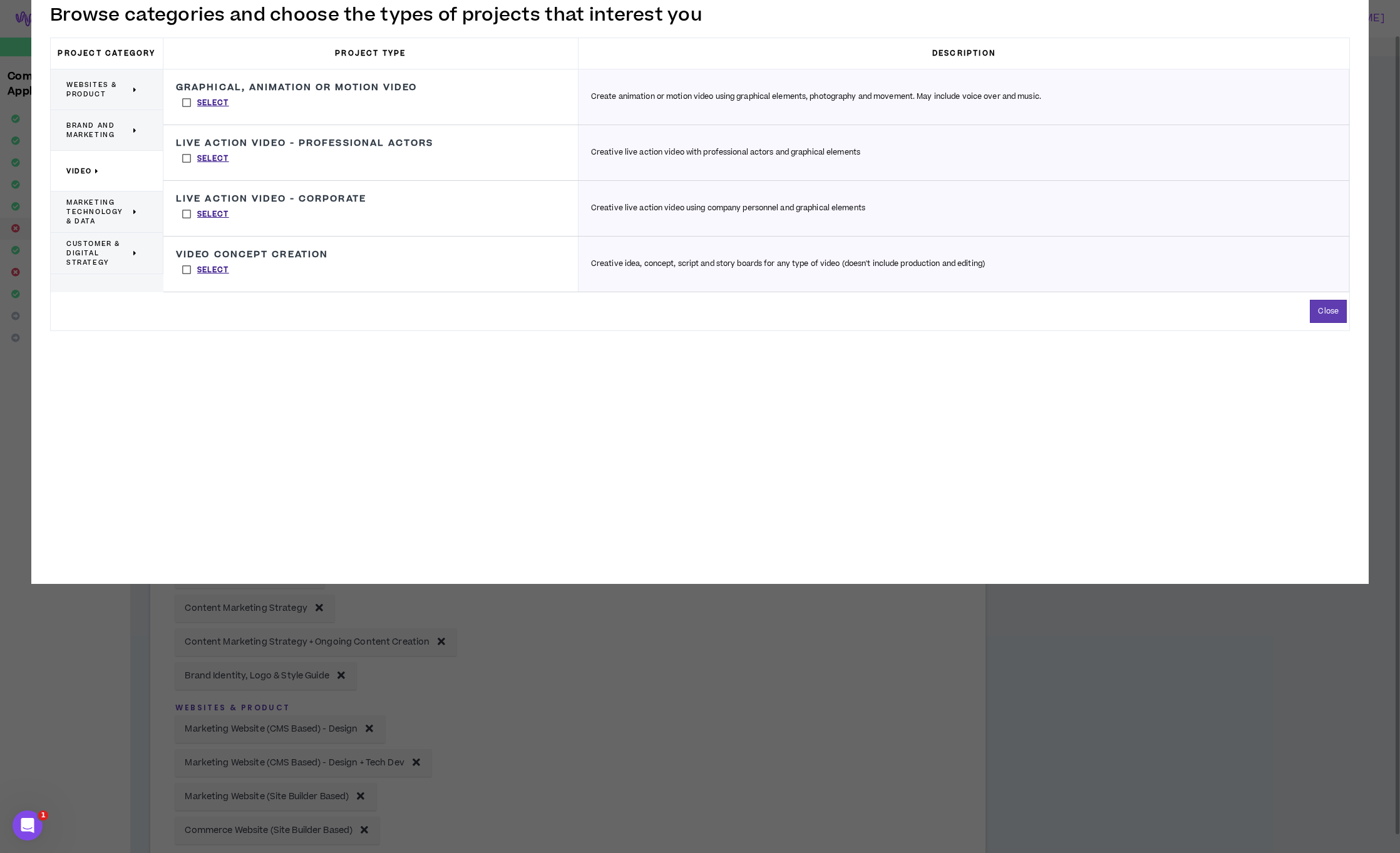
click at [111, 211] on span "Marketing Technology & Data" at bounding box center [99, 212] width 64 height 28
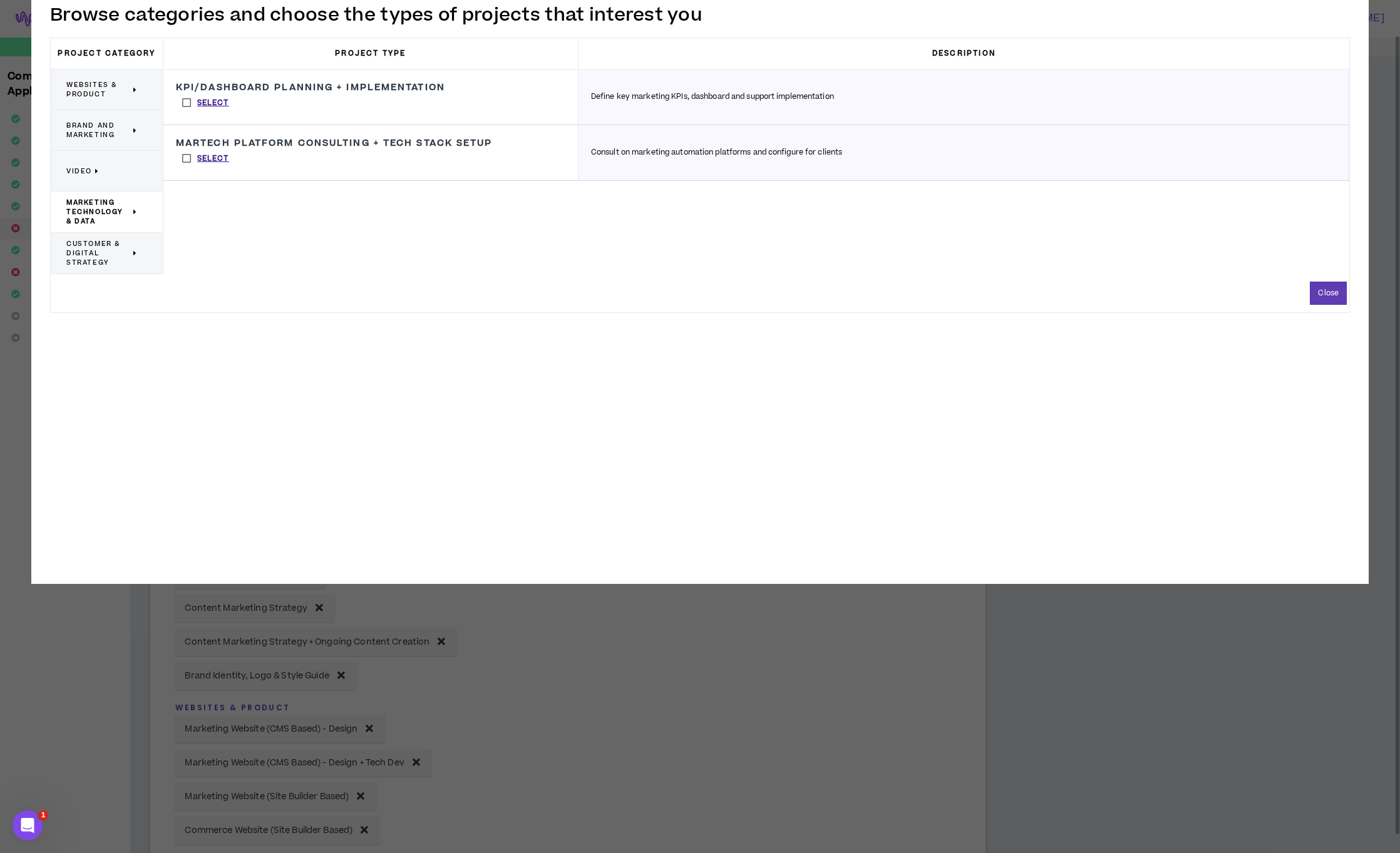
click at [188, 103] on label "Select" at bounding box center [205, 102] width 60 height 19
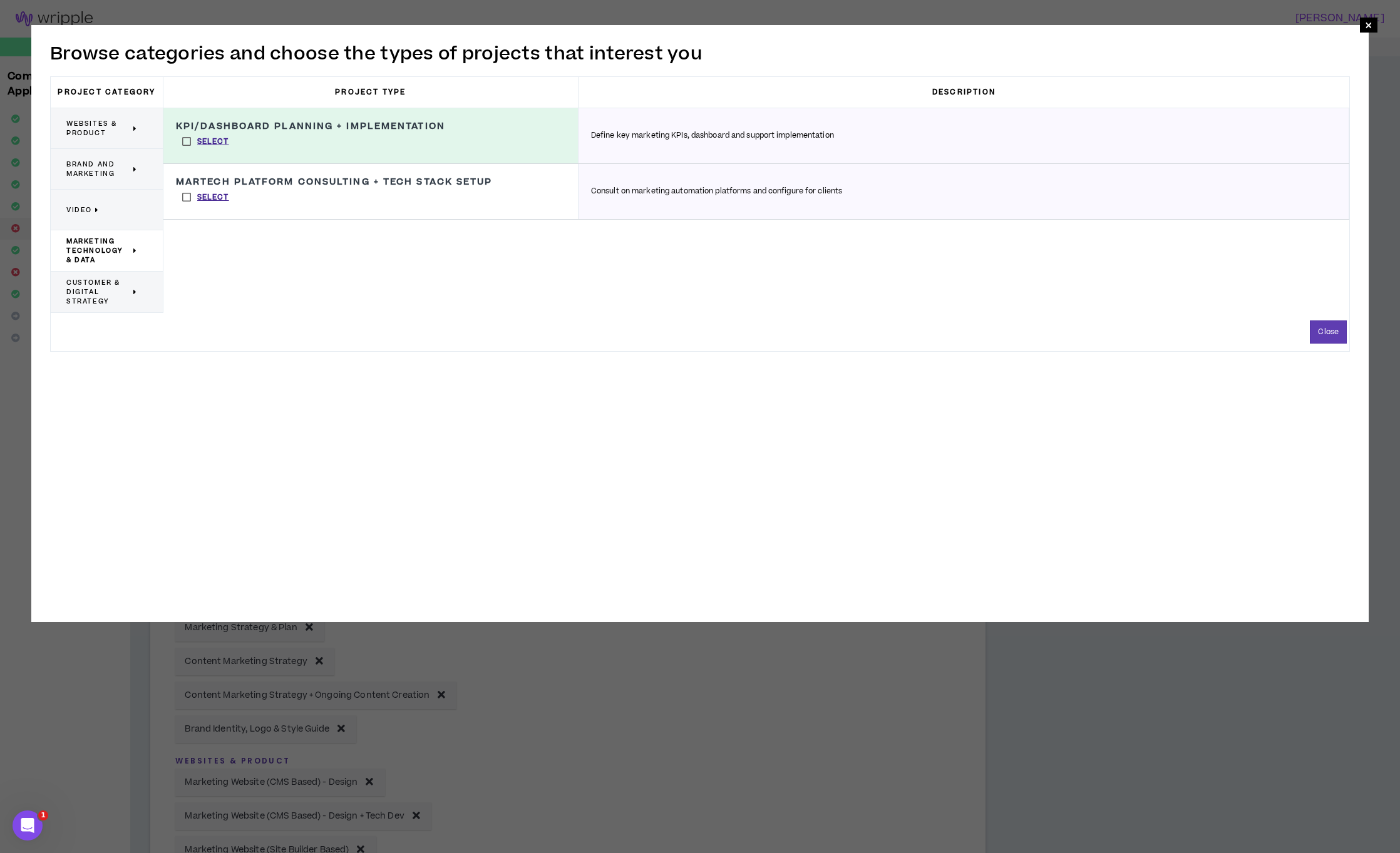
click at [185, 195] on label "Select" at bounding box center [205, 196] width 60 height 19
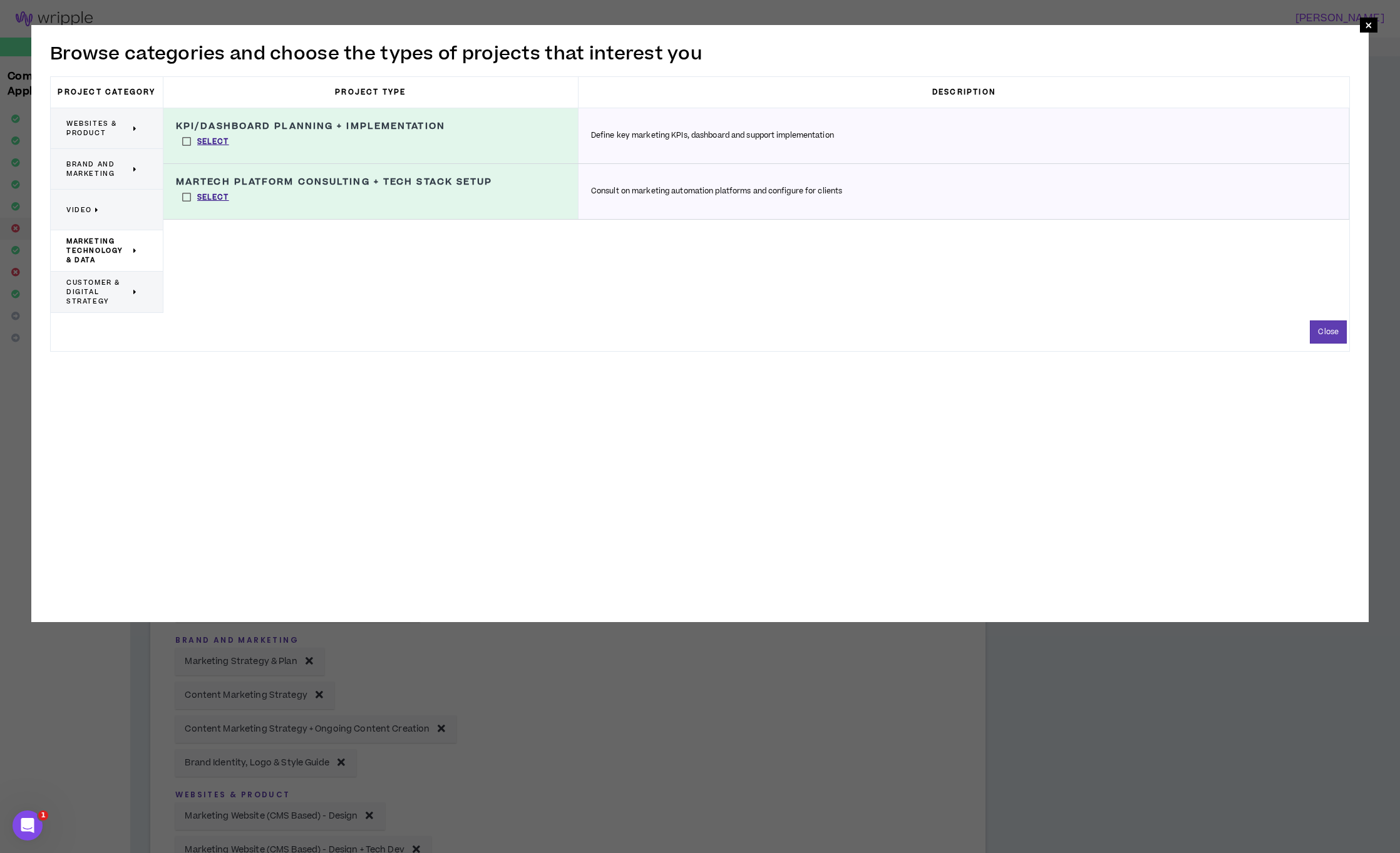
click at [116, 284] on span "Customer & Digital Strategy" at bounding box center [99, 292] width 64 height 28
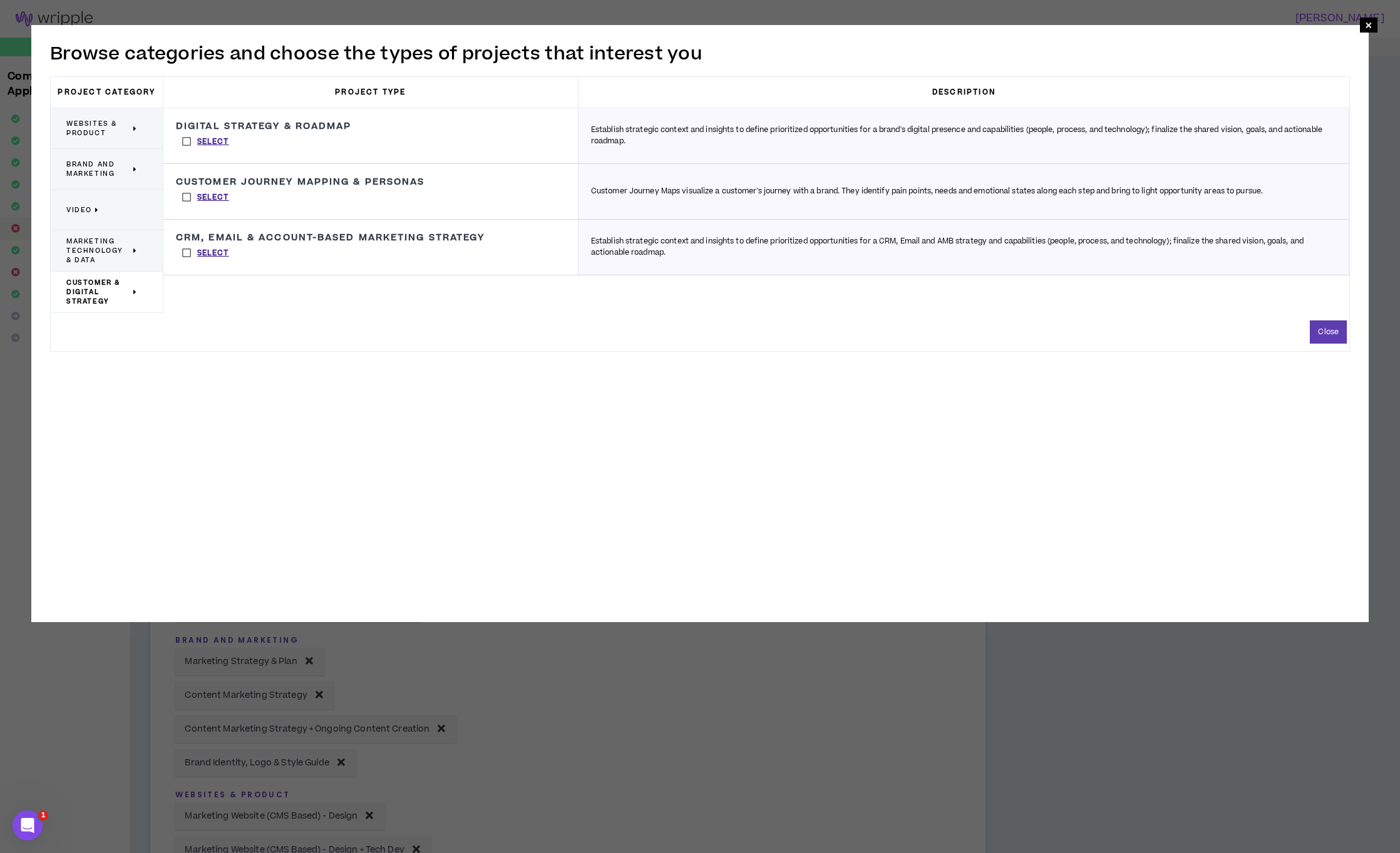
click at [189, 142] on label "Select" at bounding box center [205, 141] width 60 height 19
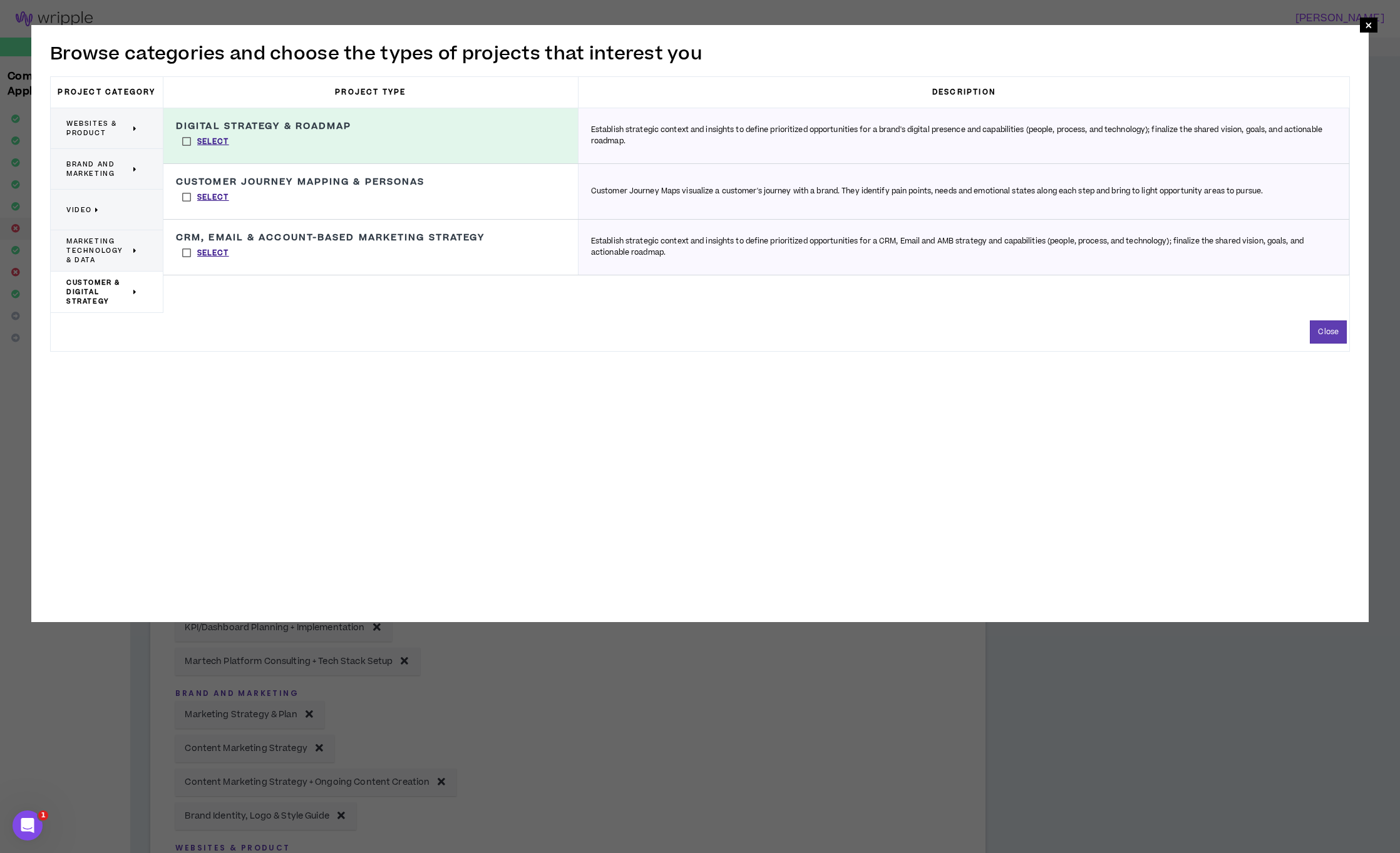
click at [184, 195] on label "Select" at bounding box center [205, 196] width 60 height 19
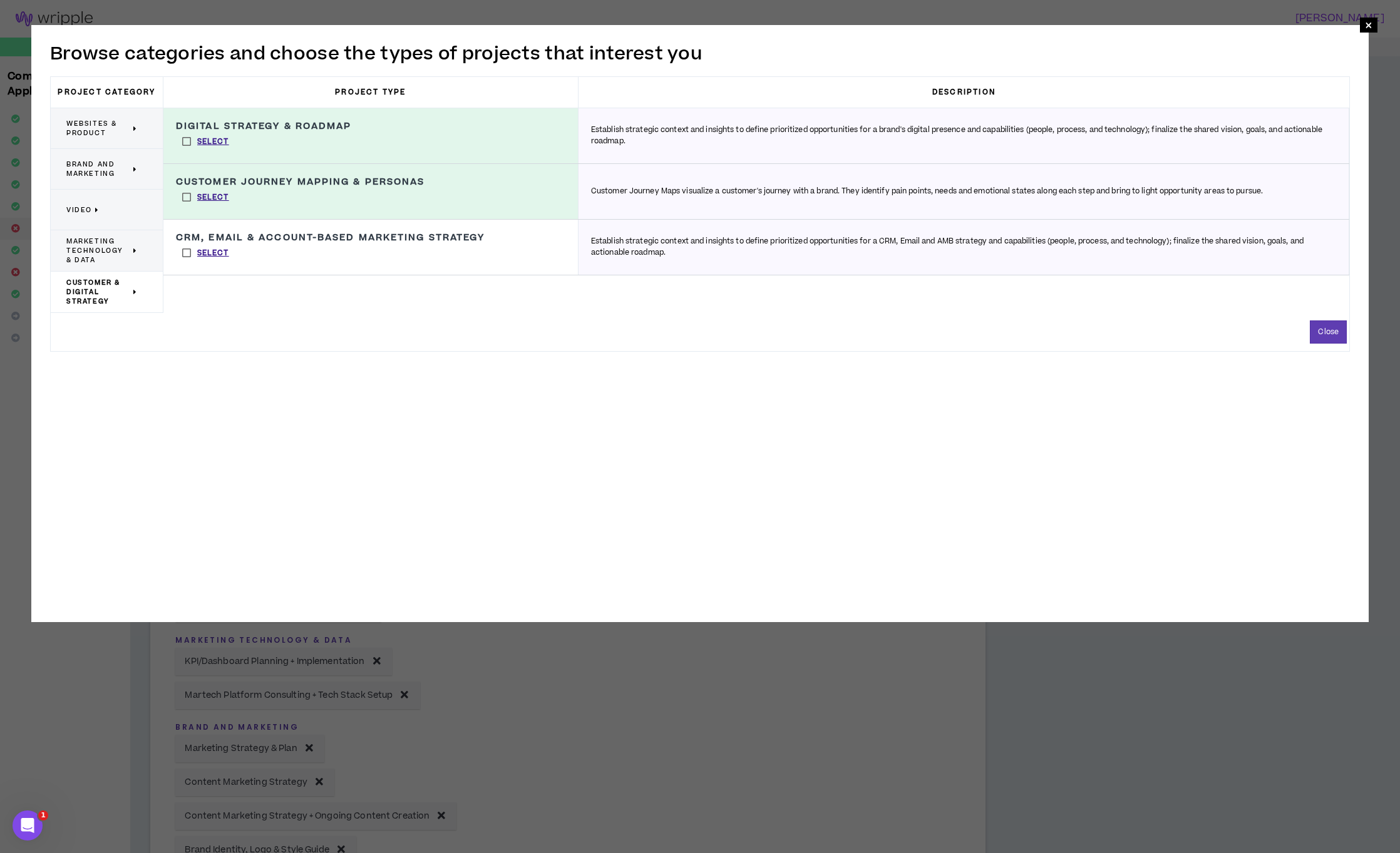
click at [189, 254] on label "Select" at bounding box center [205, 252] width 60 height 19
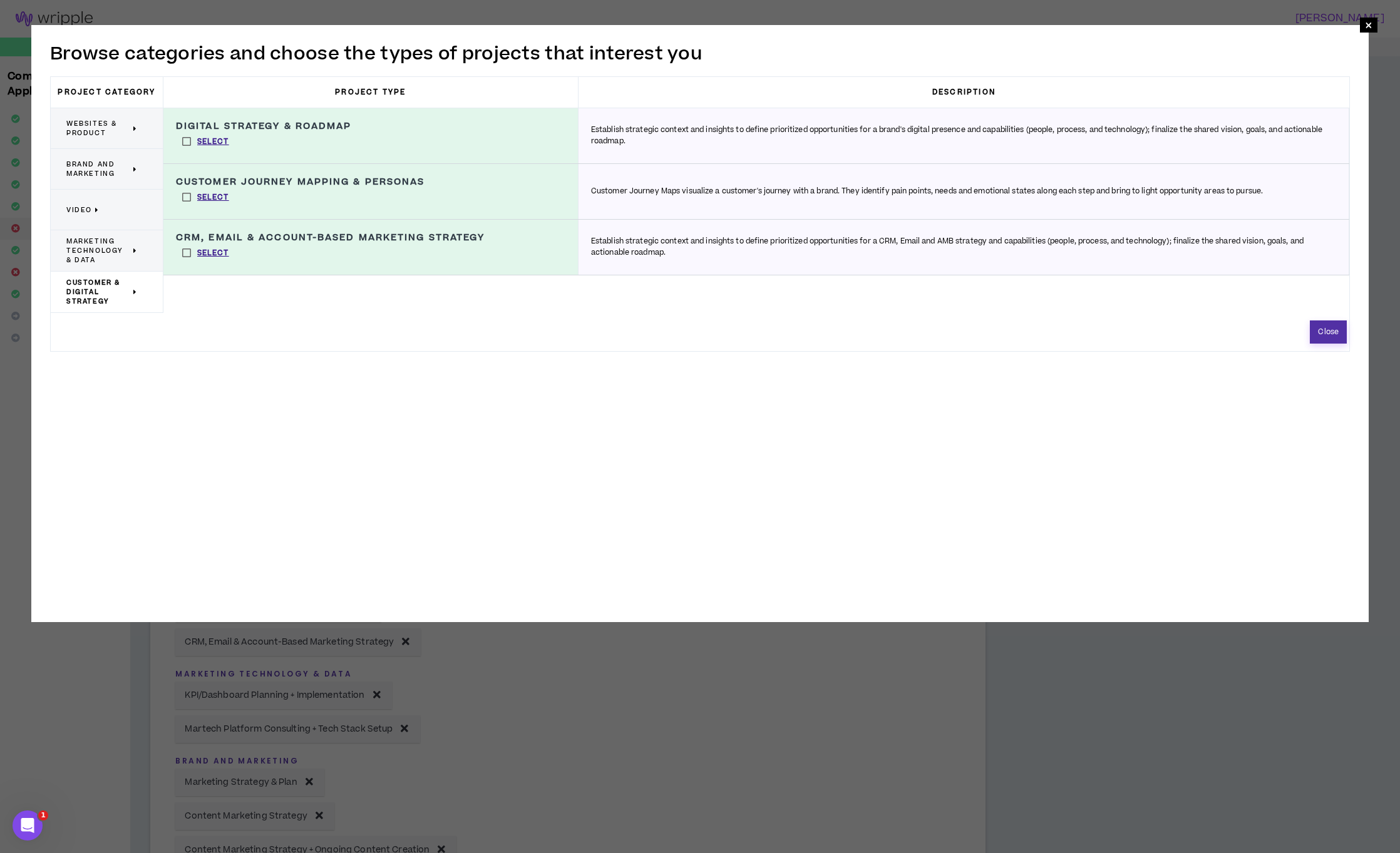
click at [1322, 336] on button "Close" at bounding box center [1328, 332] width 37 height 23
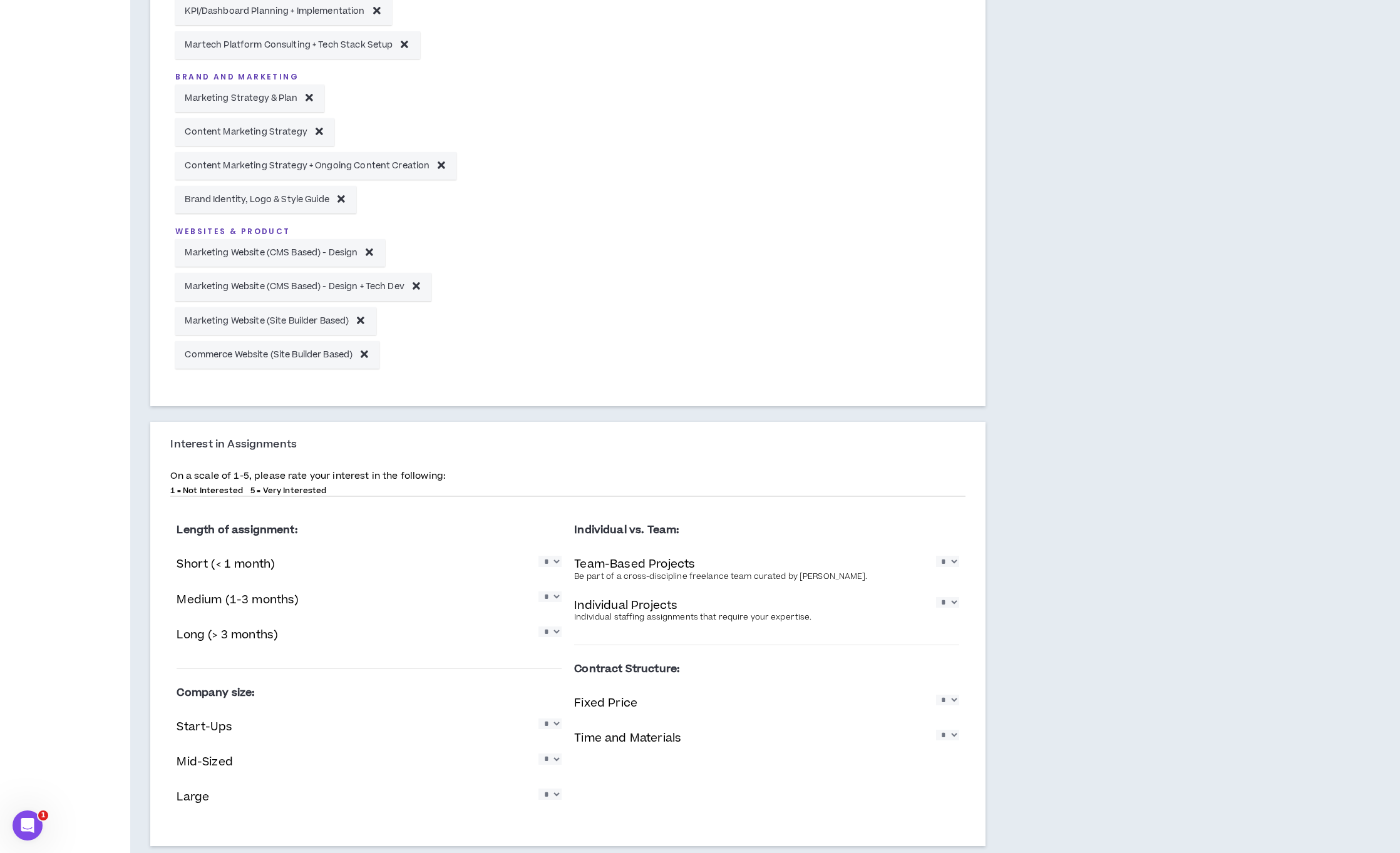
scroll to position [758, 0]
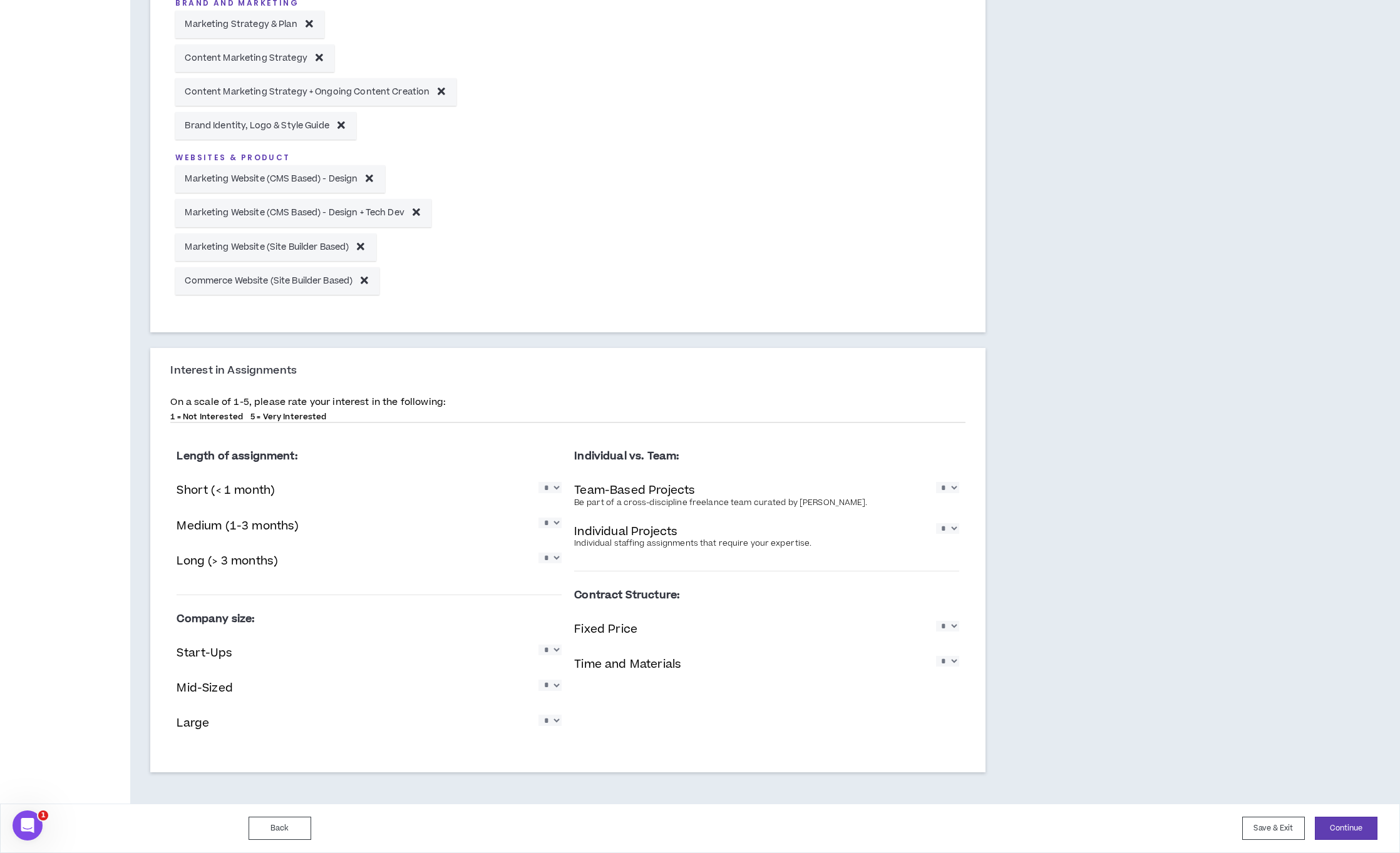
click at [543, 488] on select "* * * * *" at bounding box center [550, 487] width 23 height 11
click at [551, 490] on select "* * * * *" at bounding box center [550, 487] width 23 height 11
click at [549, 562] on select "* * * * *" at bounding box center [550, 558] width 23 height 11
select select "*"
click at [539, 553] on select "* * * * *" at bounding box center [550, 558] width 23 height 11
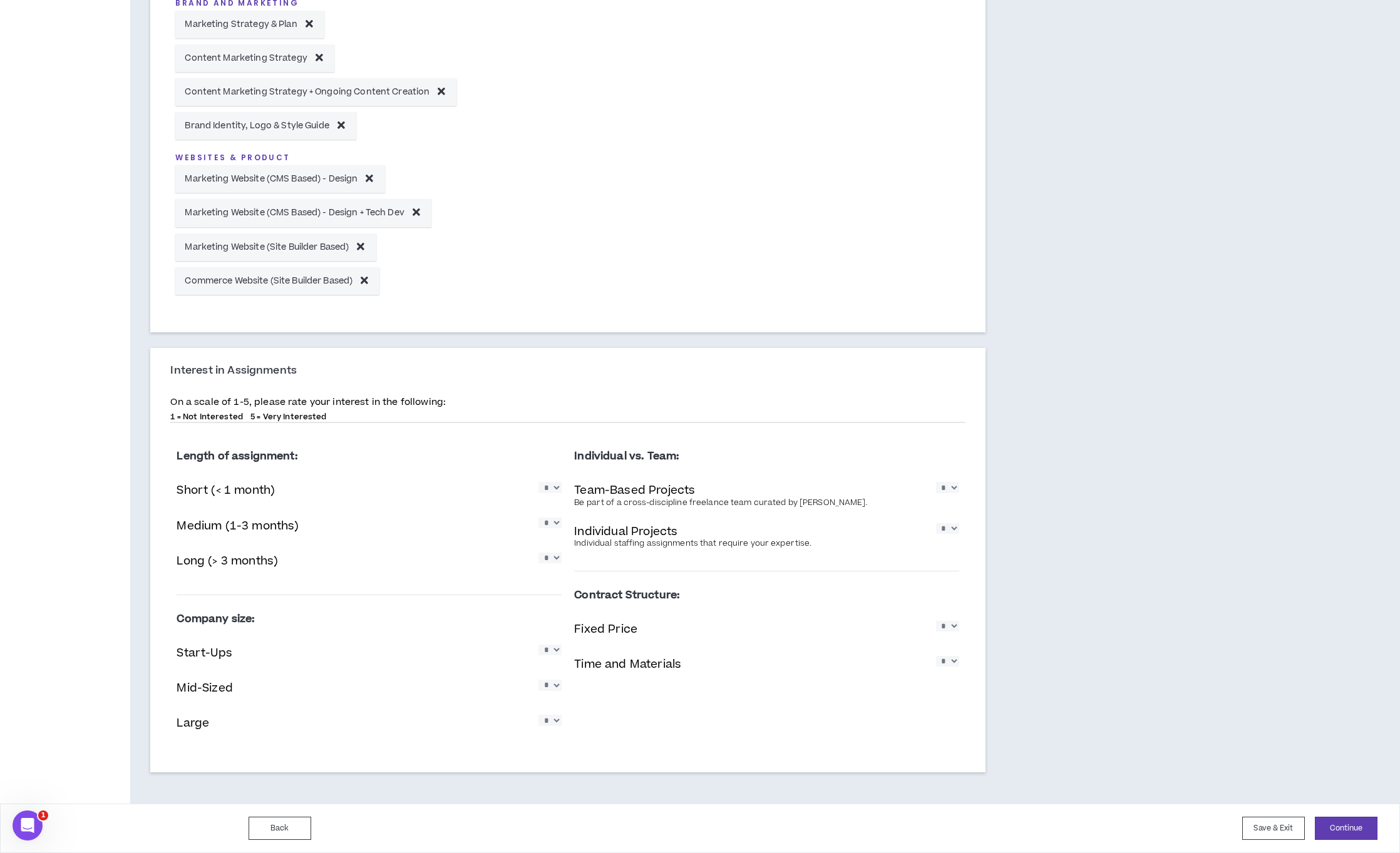
click at [557, 527] on select "* * * * *" at bounding box center [550, 522] width 23 height 11
select select "*"
click at [539, 517] on select "* * * * *" at bounding box center [550, 522] width 23 height 11
click at [553, 492] on select "* * * * *" at bounding box center [550, 487] width 23 height 11
select select "*"
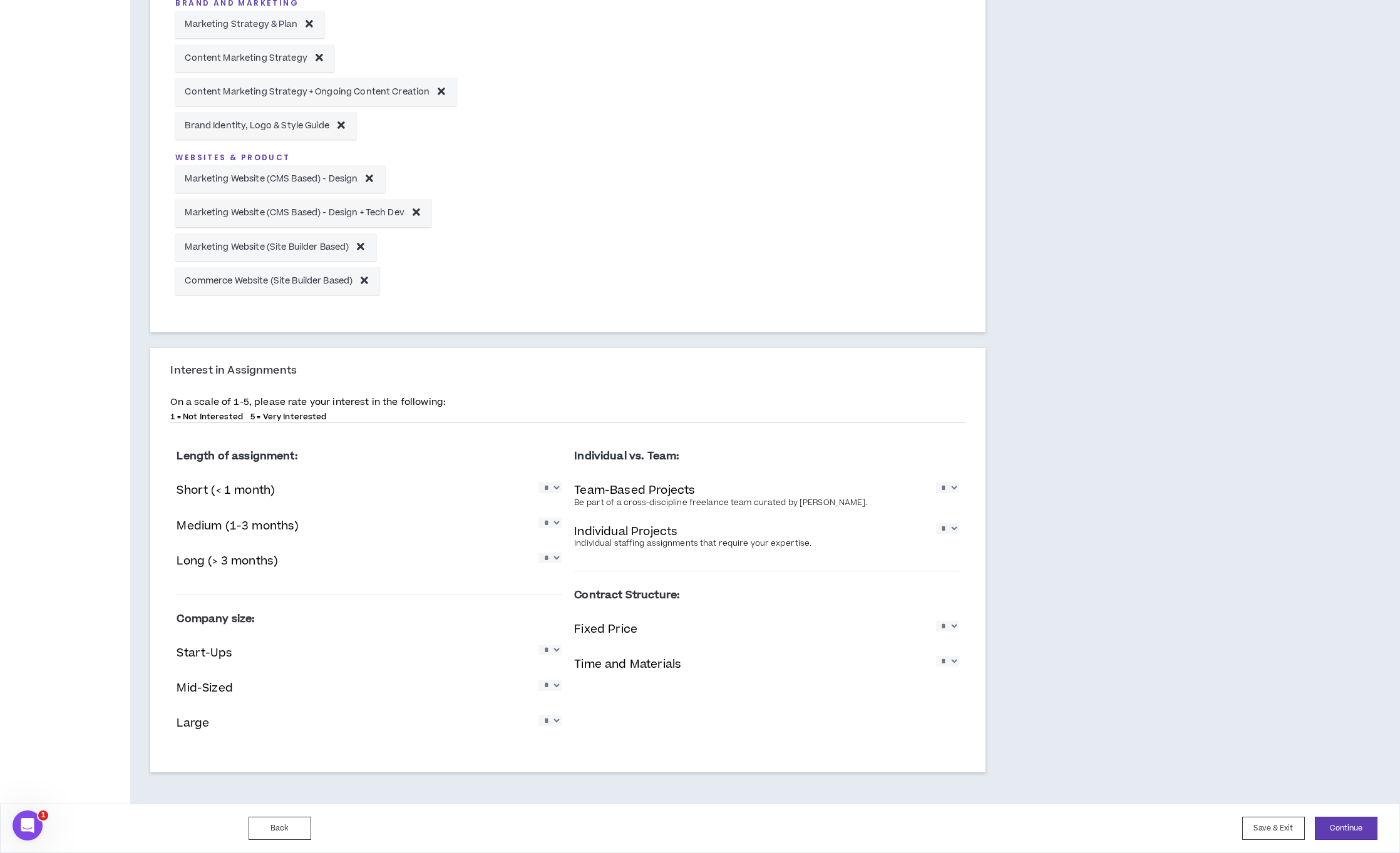
click at [539, 482] on select "* * * * *" at bounding box center [550, 487] width 23 height 11
click at [951, 486] on select "* * * * *" at bounding box center [948, 487] width 23 height 11
select select "*"
click at [936, 482] on select "* * * * *" at bounding box center [948, 487] width 23 height 11
click at [956, 528] on select "* * * * *" at bounding box center [948, 529] width 23 height 11
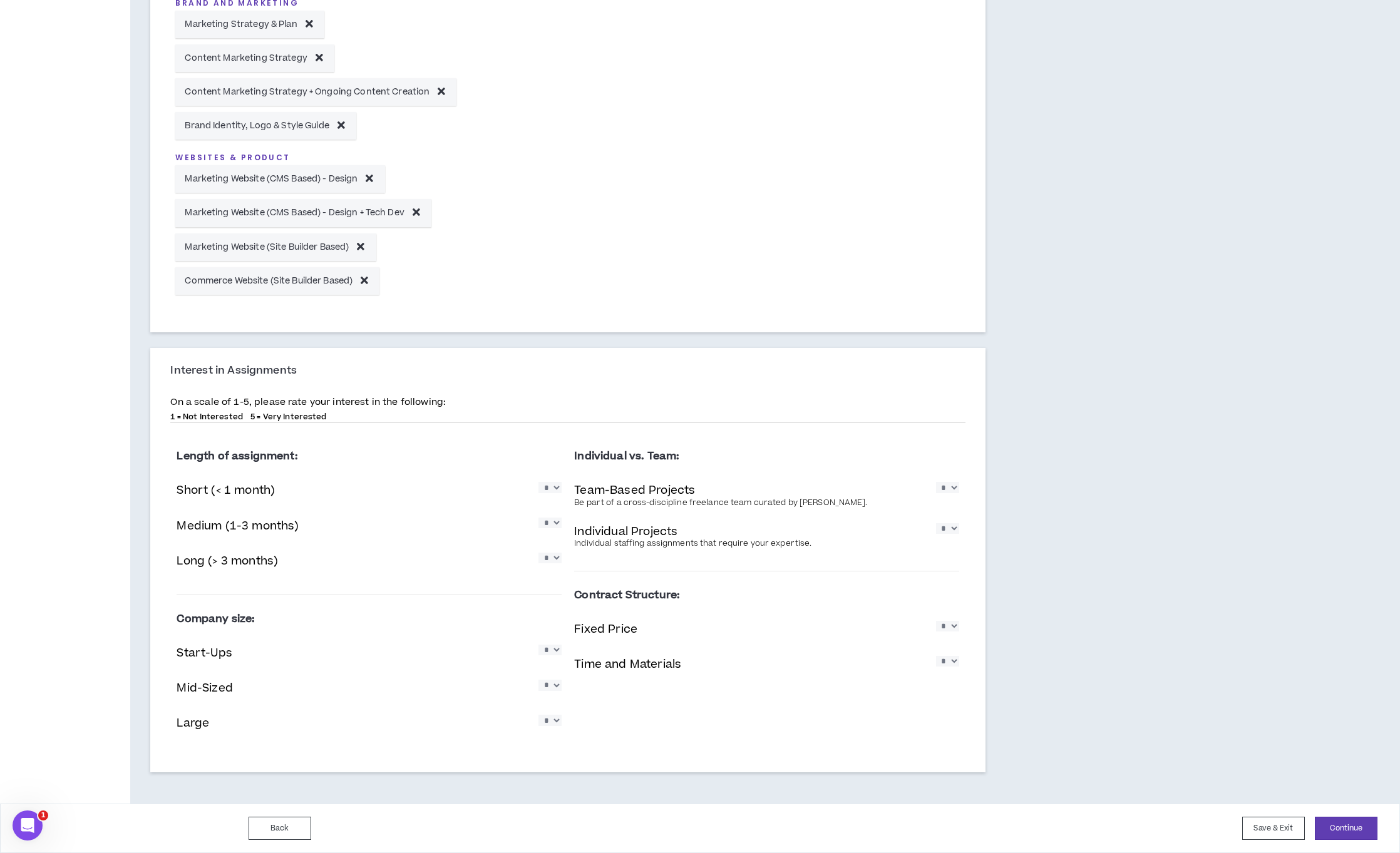
select select "*"
click at [936, 523] on select "* * * * *" at bounding box center [948, 529] width 23 height 11
click at [556, 651] on select "* * * * *" at bounding box center [550, 650] width 23 height 11
select select "*"
click at [539, 644] on select "* * * * *" at bounding box center [550, 650] width 23 height 11
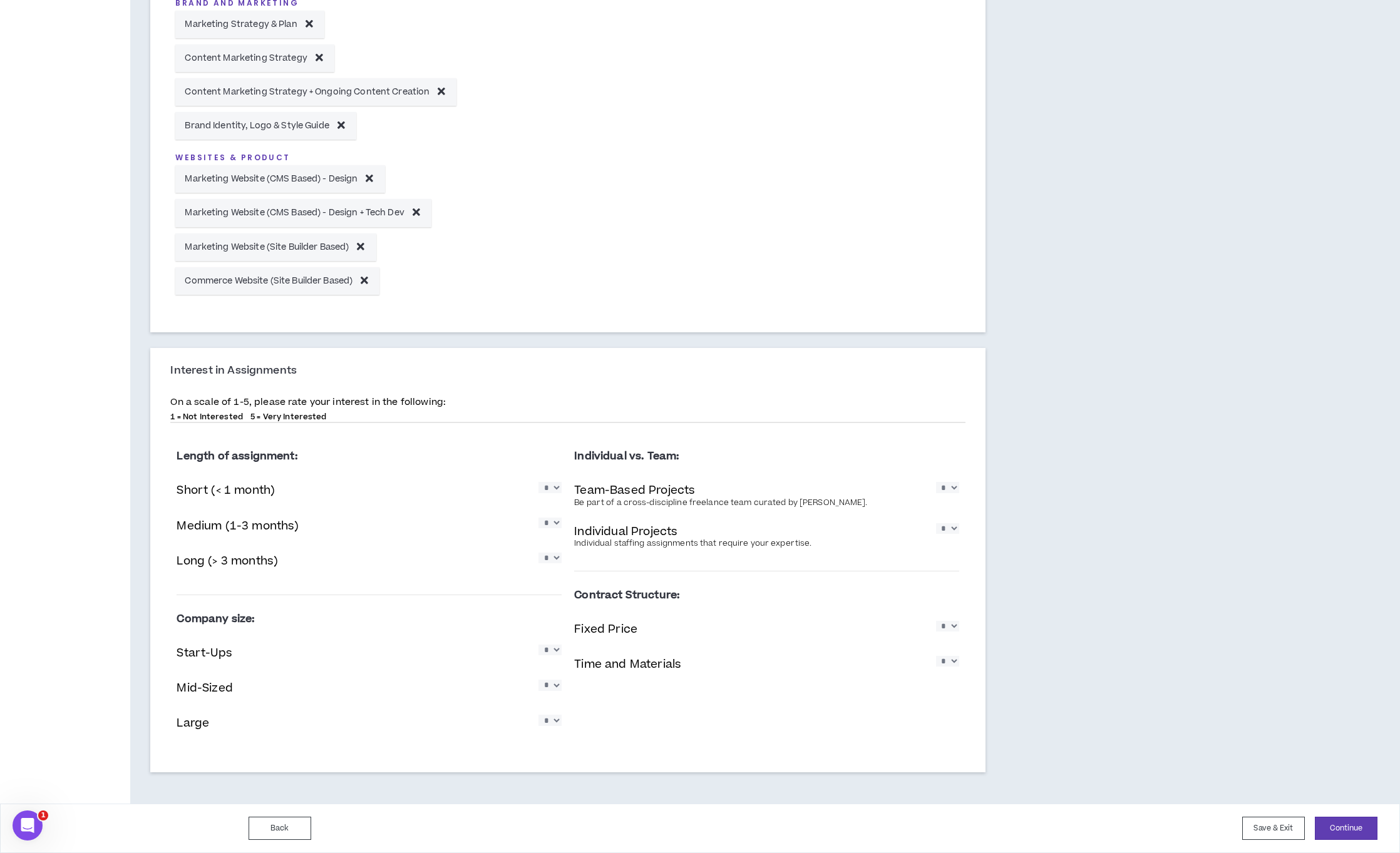
click at [549, 689] on select "* * * * *" at bounding box center [550, 685] width 23 height 11
select select "*"
click at [539, 680] on select "* * * * *" at bounding box center [550, 685] width 23 height 11
click at [553, 721] on select "* * * * *" at bounding box center [550, 720] width 23 height 11
select select "*"
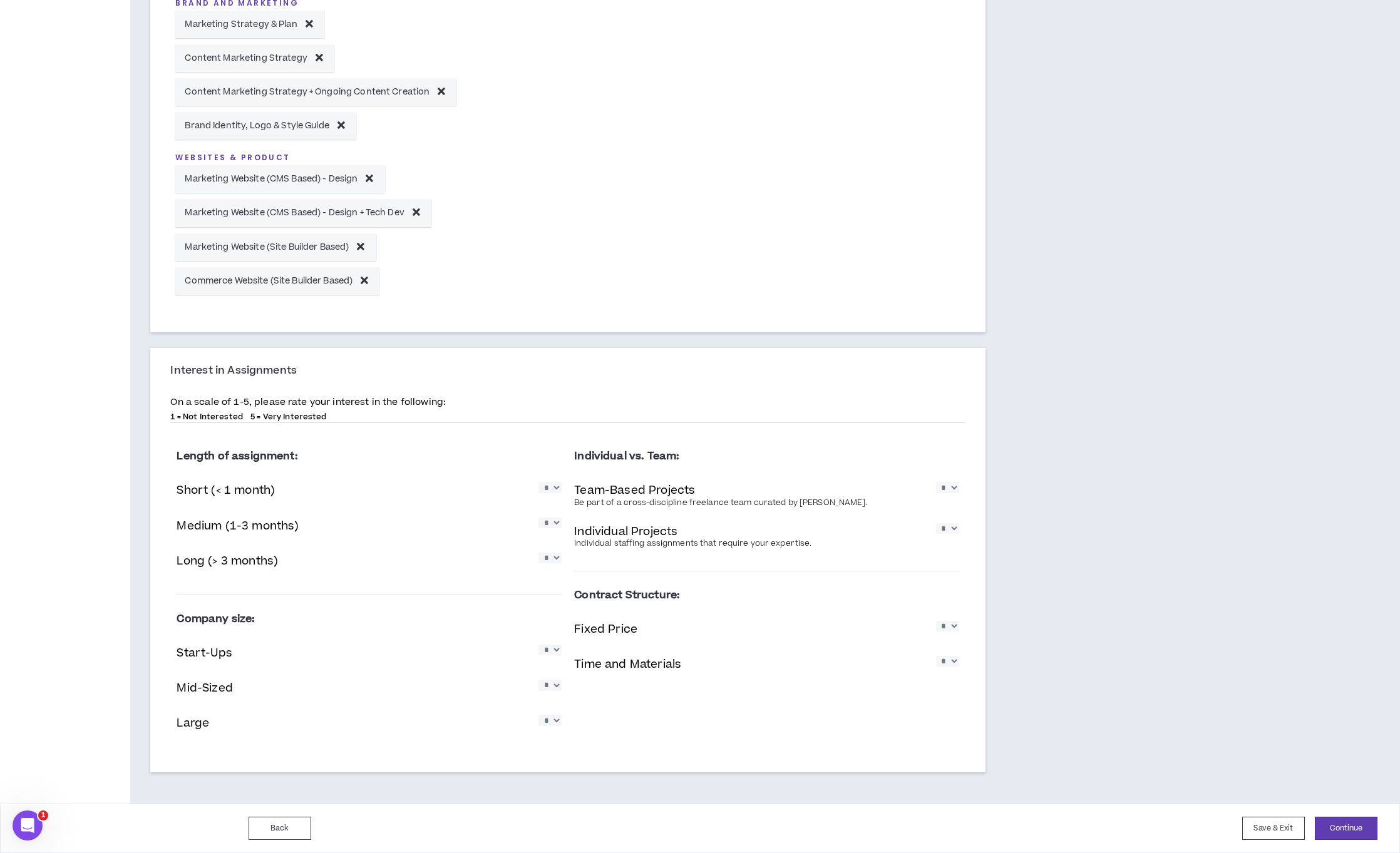
click at [539, 714] on select "* * * * *" at bounding box center [550, 720] width 23 height 11
click at [953, 626] on select "* * * * *" at bounding box center [948, 626] width 23 height 11
select select "*"
click at [936, 621] on select "* * * * *" at bounding box center [948, 626] width 23 height 11
click at [952, 663] on select "* * * * *" at bounding box center [948, 661] width 23 height 11
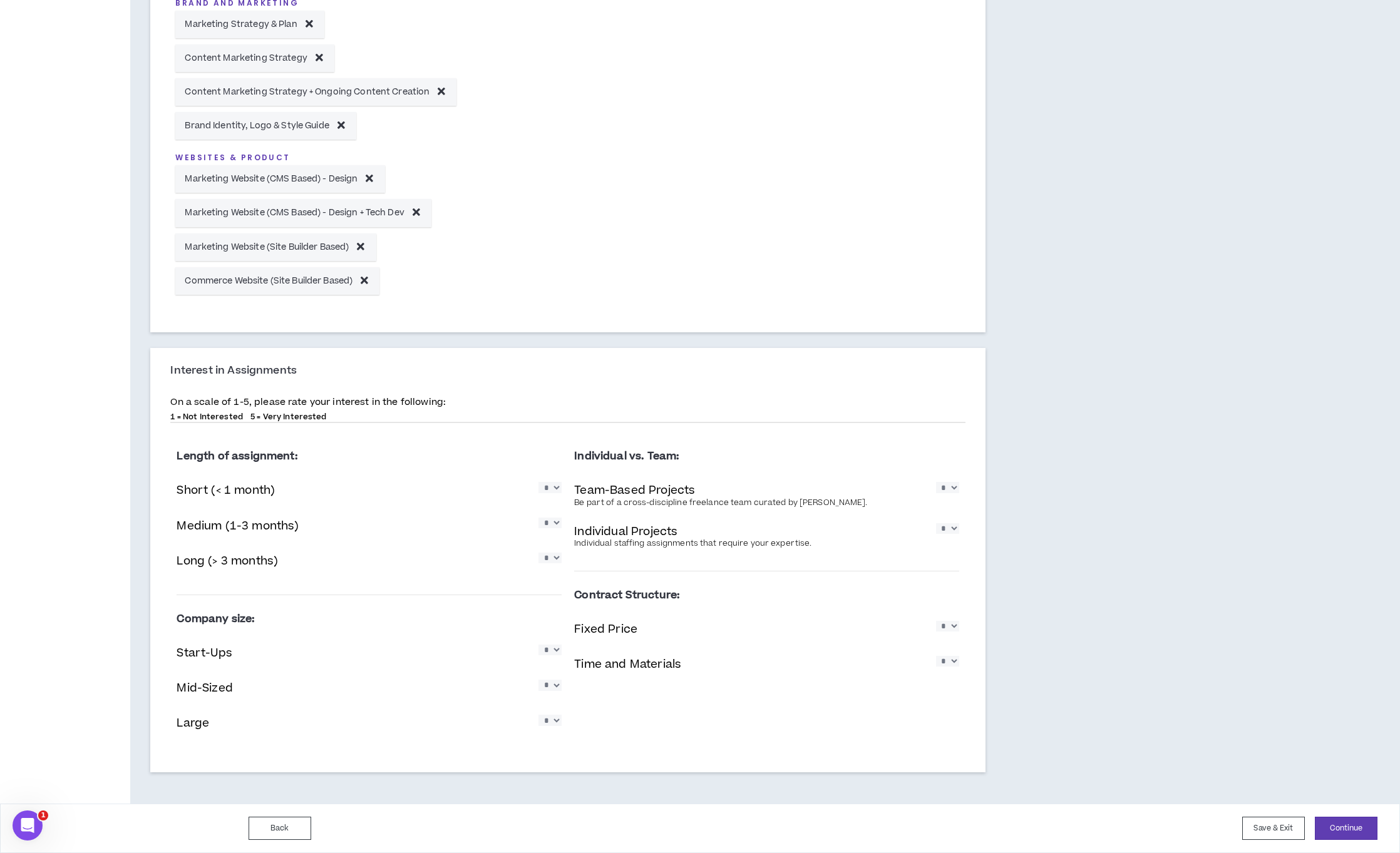
select select "*"
click at [936, 656] on select "* * * * *" at bounding box center [948, 661] width 23 height 11
click at [1341, 828] on button "Continue" at bounding box center [1346, 828] width 62 height 23
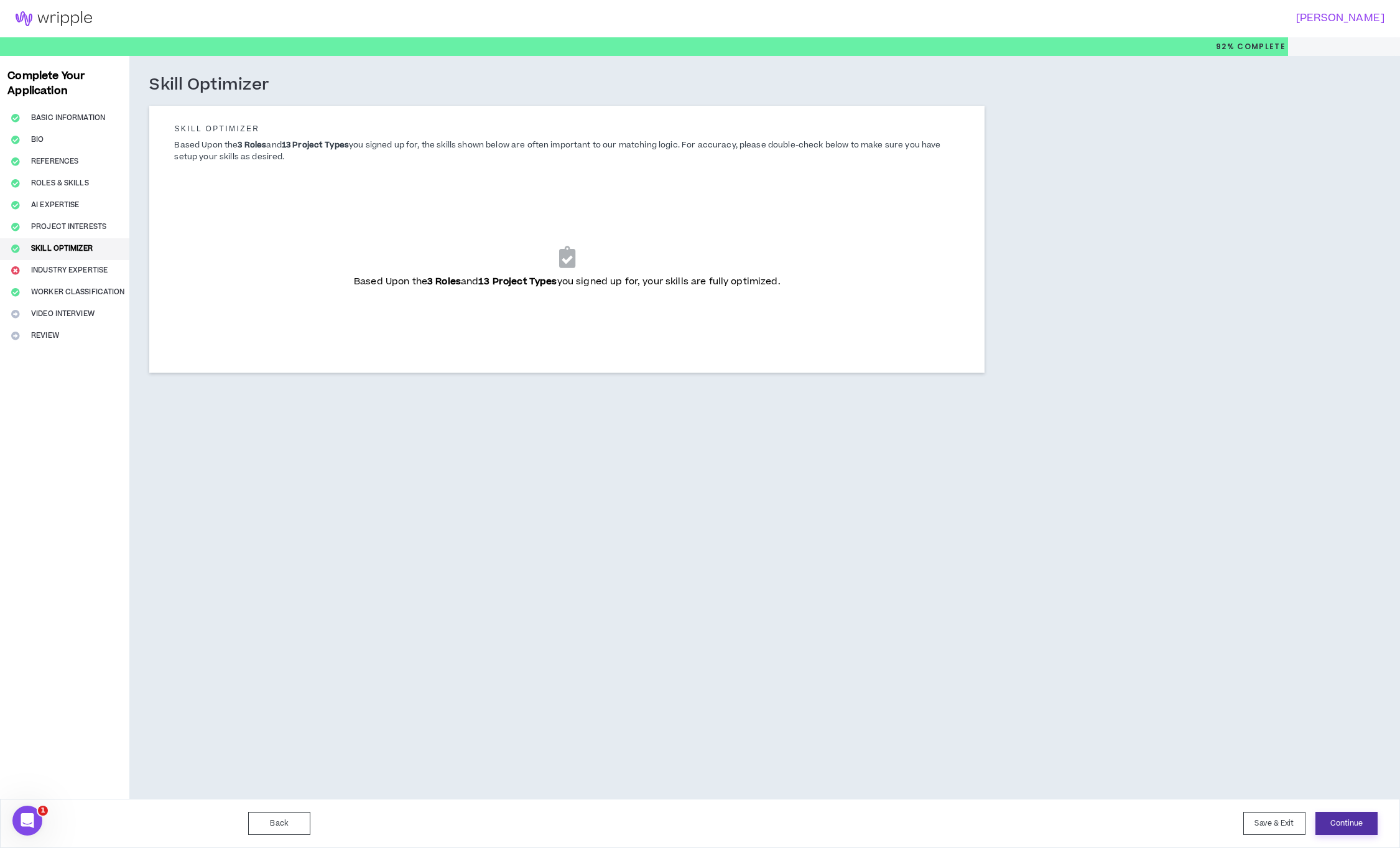
click at [1350, 829] on button "Continue" at bounding box center [1347, 823] width 62 height 23
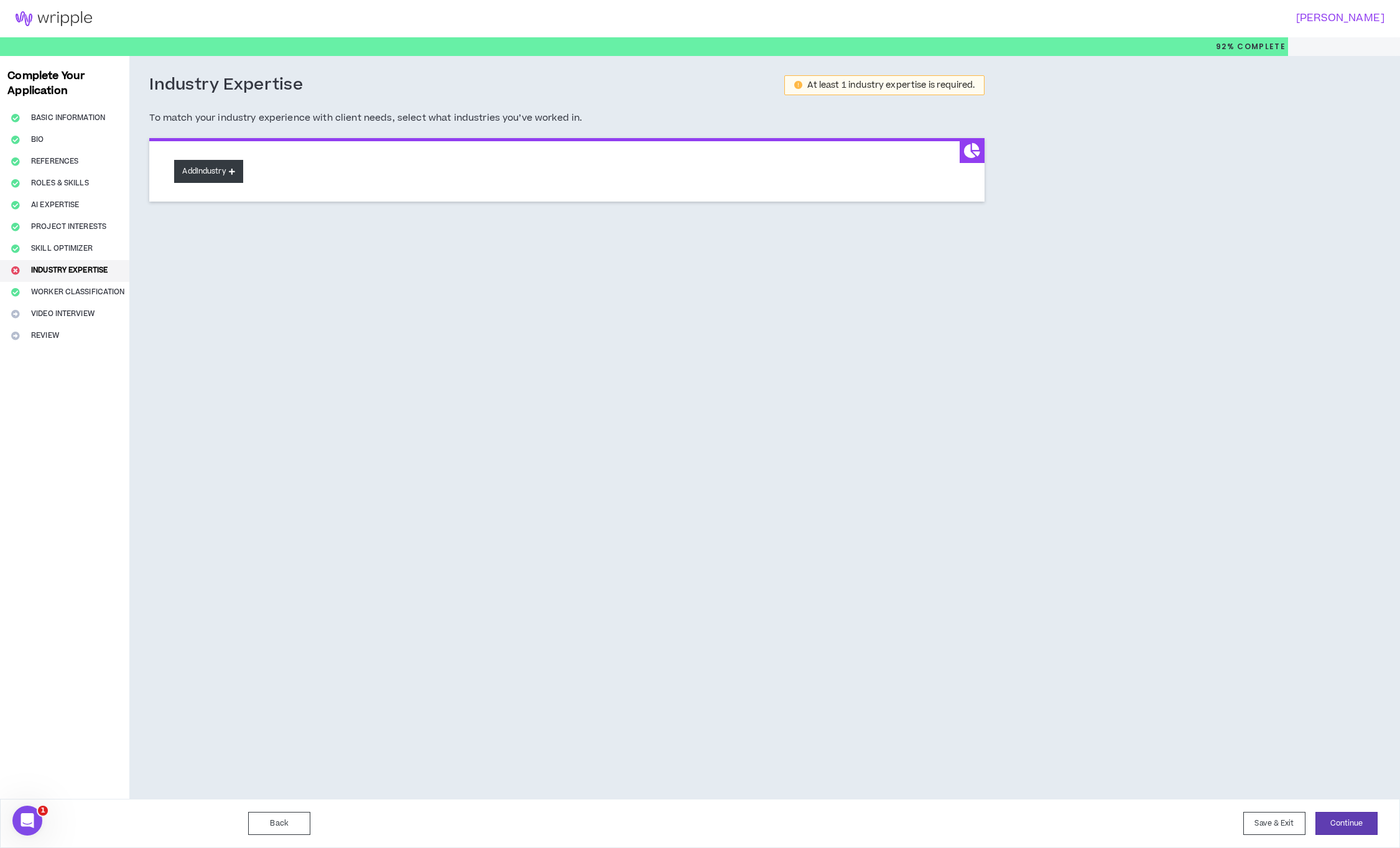
click at [234, 173] on icon at bounding box center [231, 171] width 6 height 7
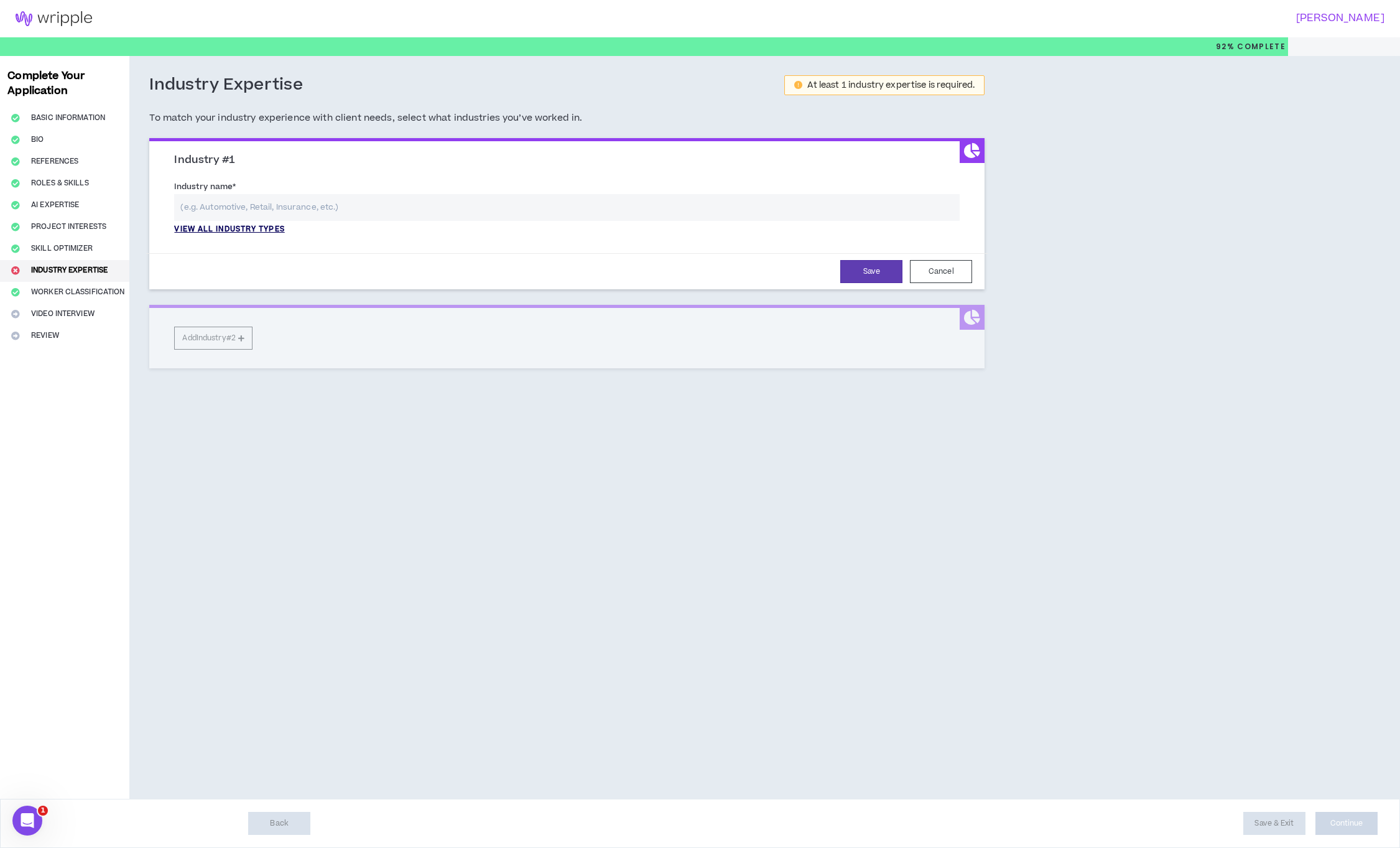
click at [257, 226] on p "View all industry types" at bounding box center [229, 230] width 110 height 11
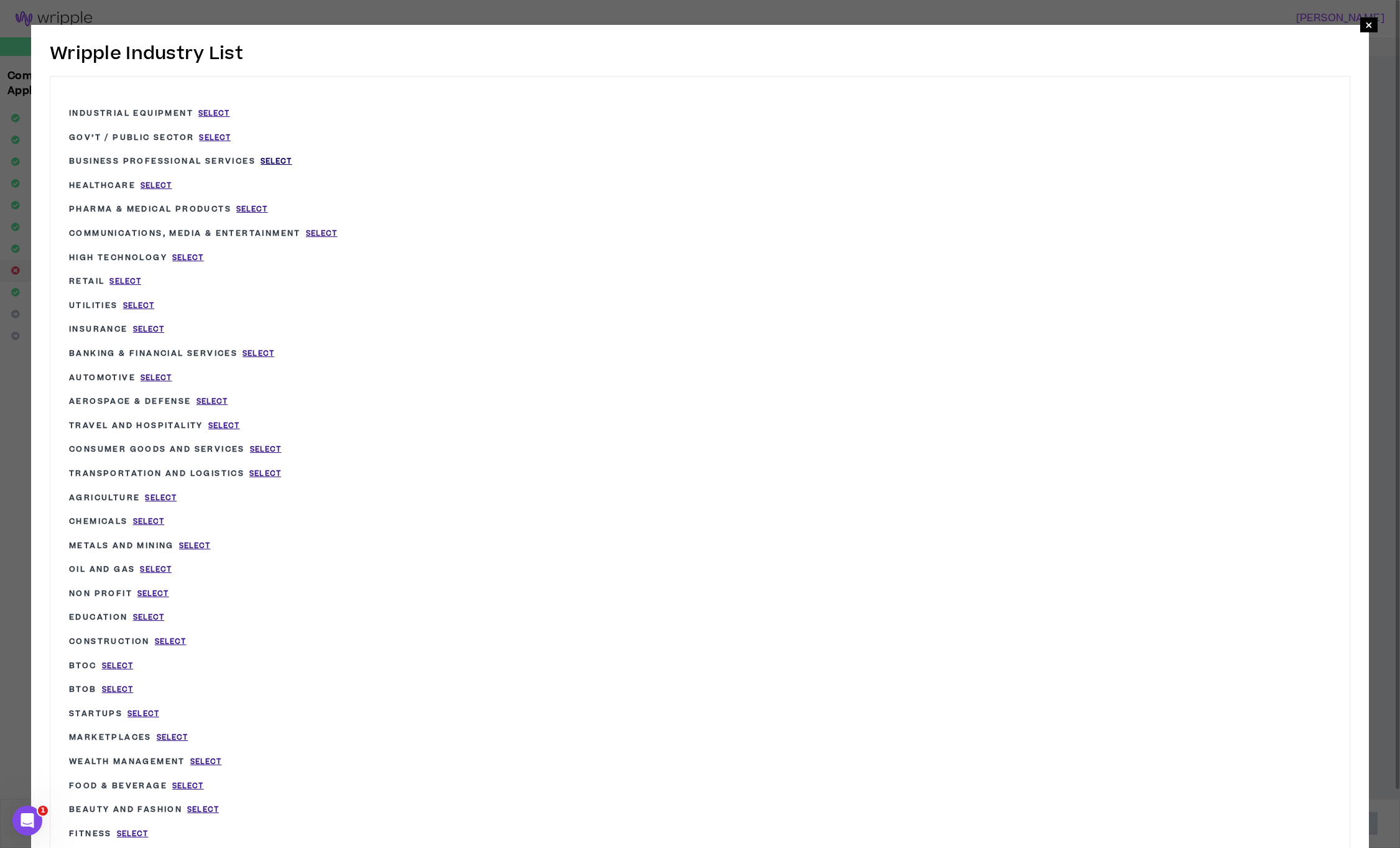
click at [284, 161] on span "Select" at bounding box center [276, 162] width 32 height 11
type input "Business Professional Services"
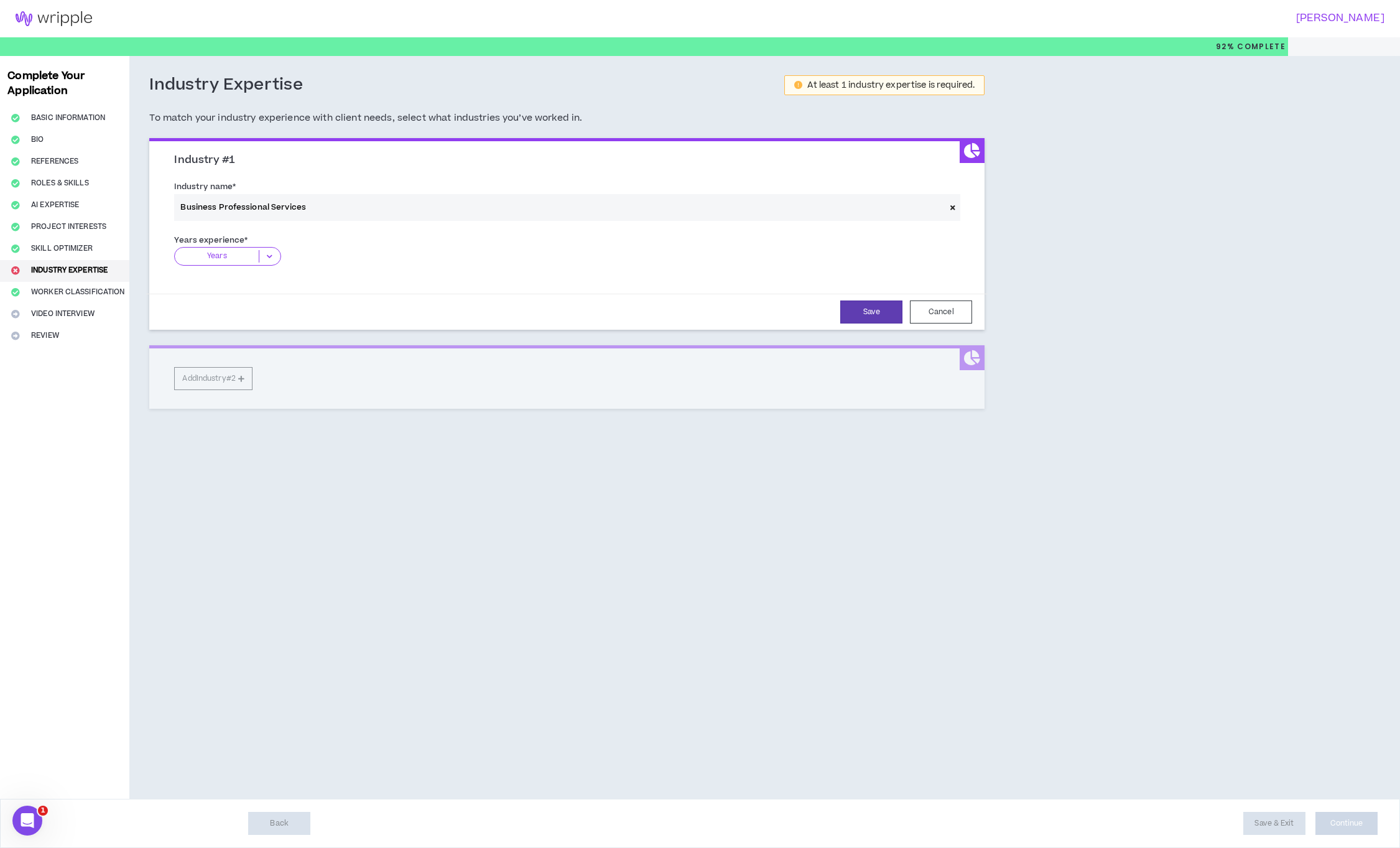
click at [276, 255] on icon at bounding box center [269, 256] width 20 height 12
click at [254, 338] on p "11+ Years" at bounding box center [227, 333] width 106 height 13
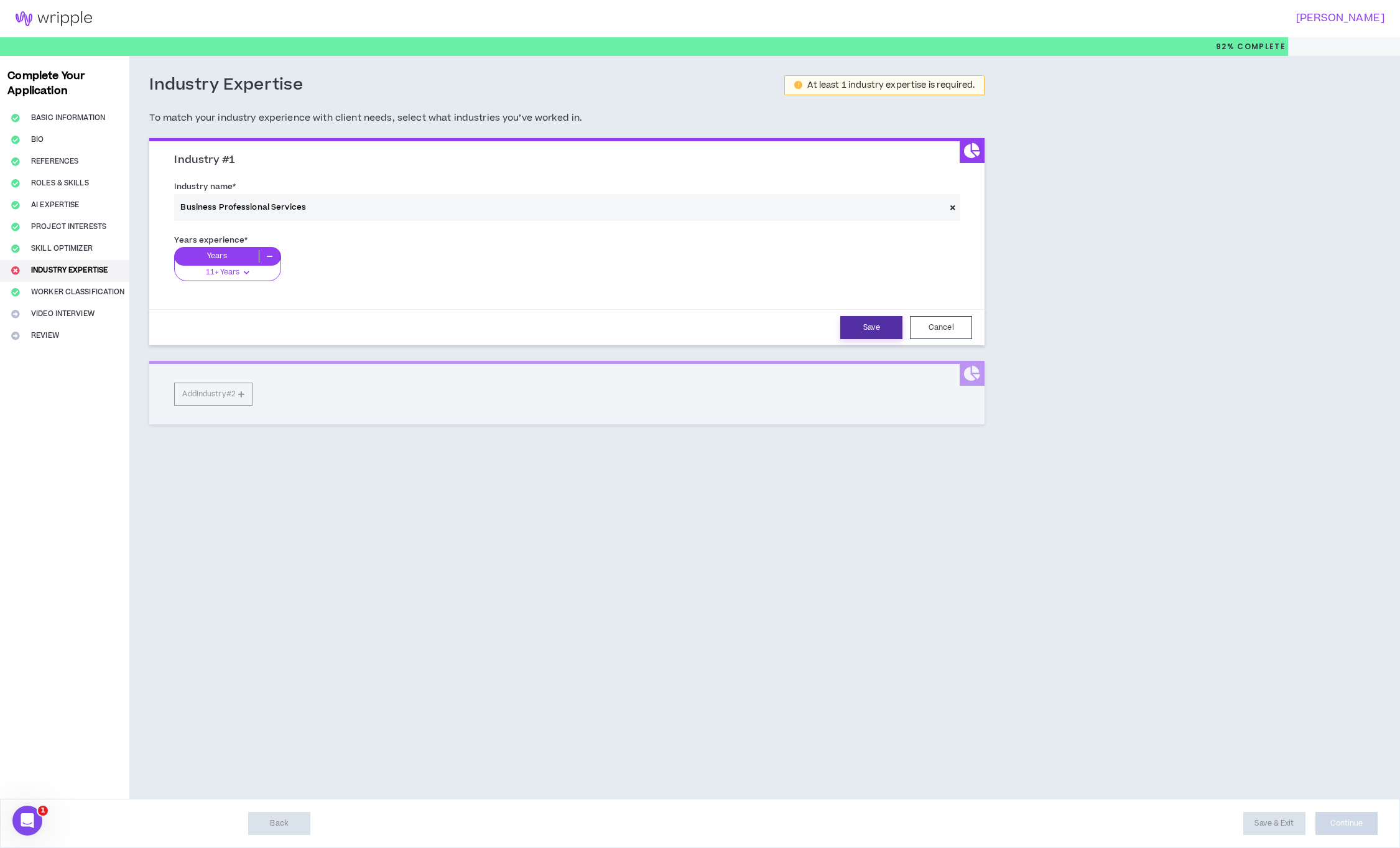
click at [876, 323] on button "Save" at bounding box center [871, 328] width 62 height 23
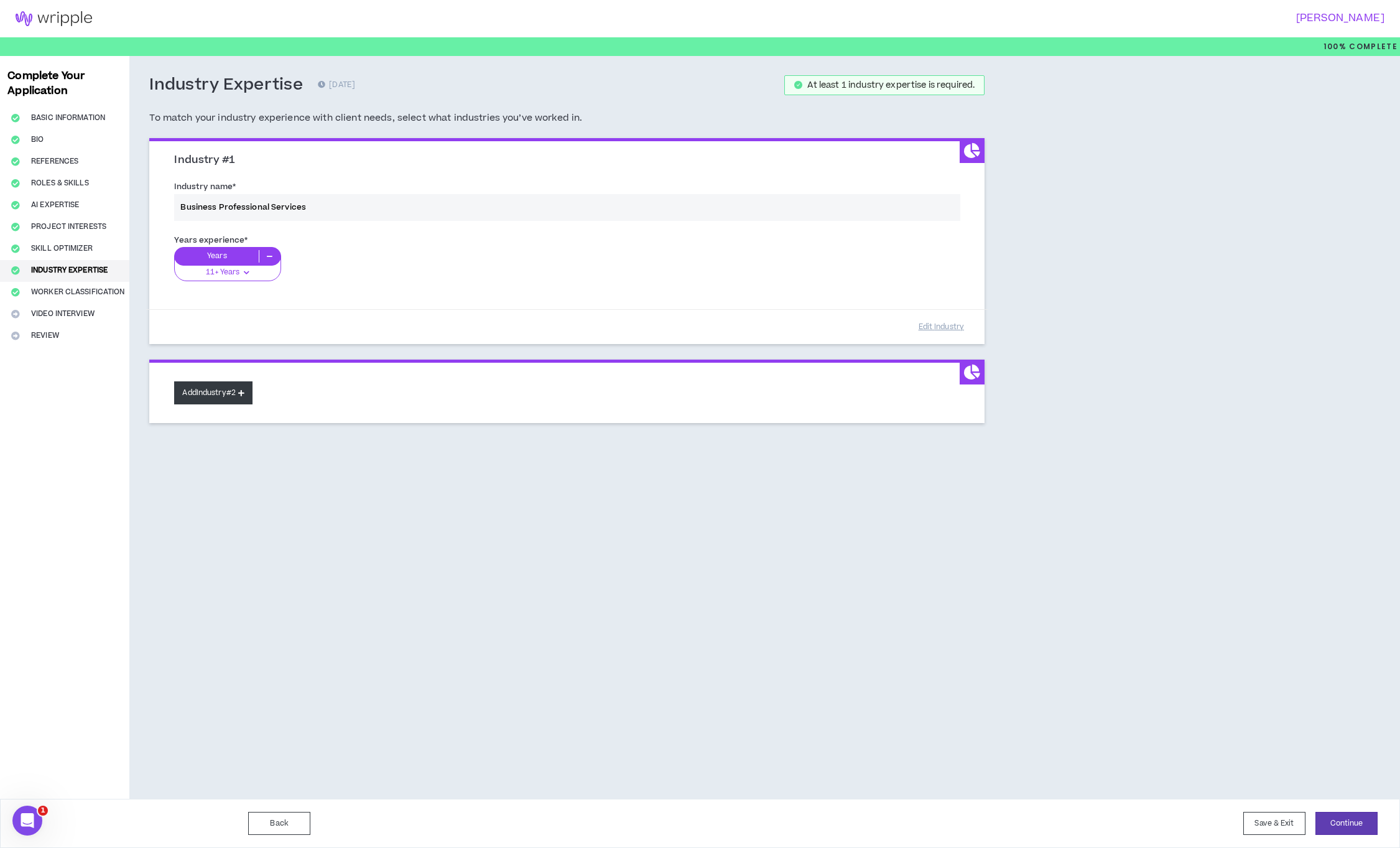
click at [201, 397] on button "Add Industry #2" at bounding box center [213, 393] width 79 height 23
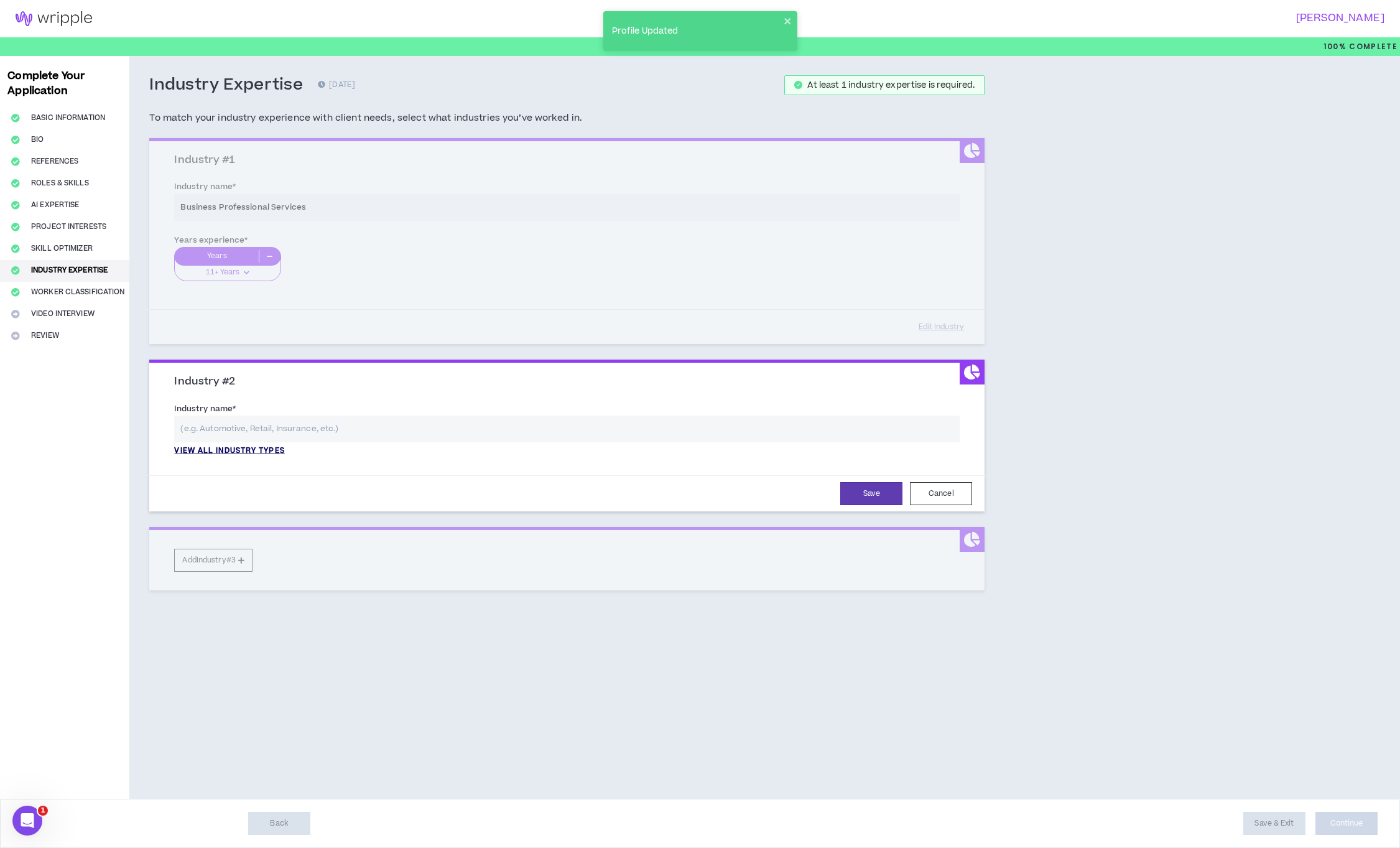
click at [275, 451] on p "View all industry types" at bounding box center [229, 450] width 110 height 11
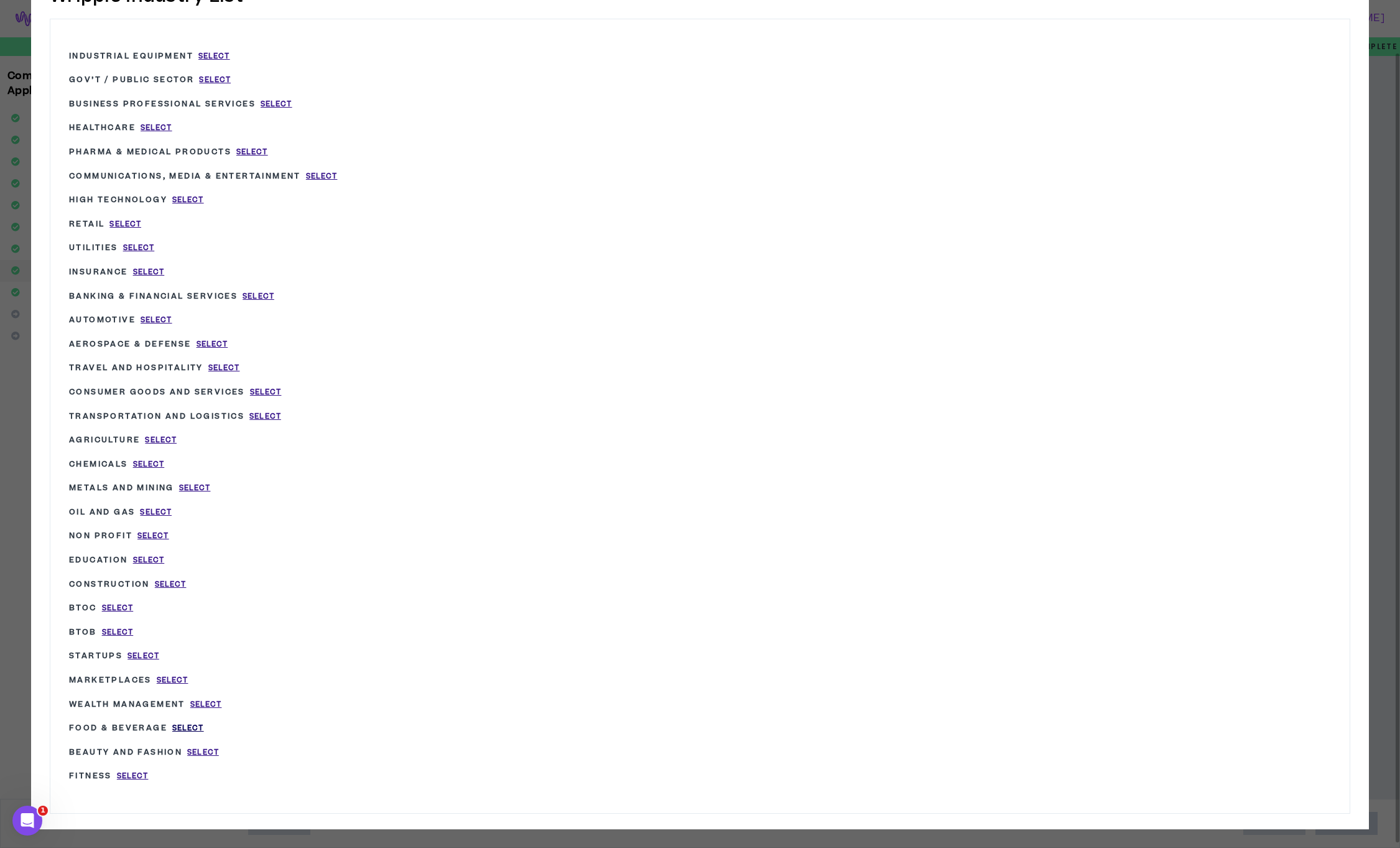
click at [193, 724] on span "Select" at bounding box center [188, 728] width 32 height 11
type input "Food & Beverage"
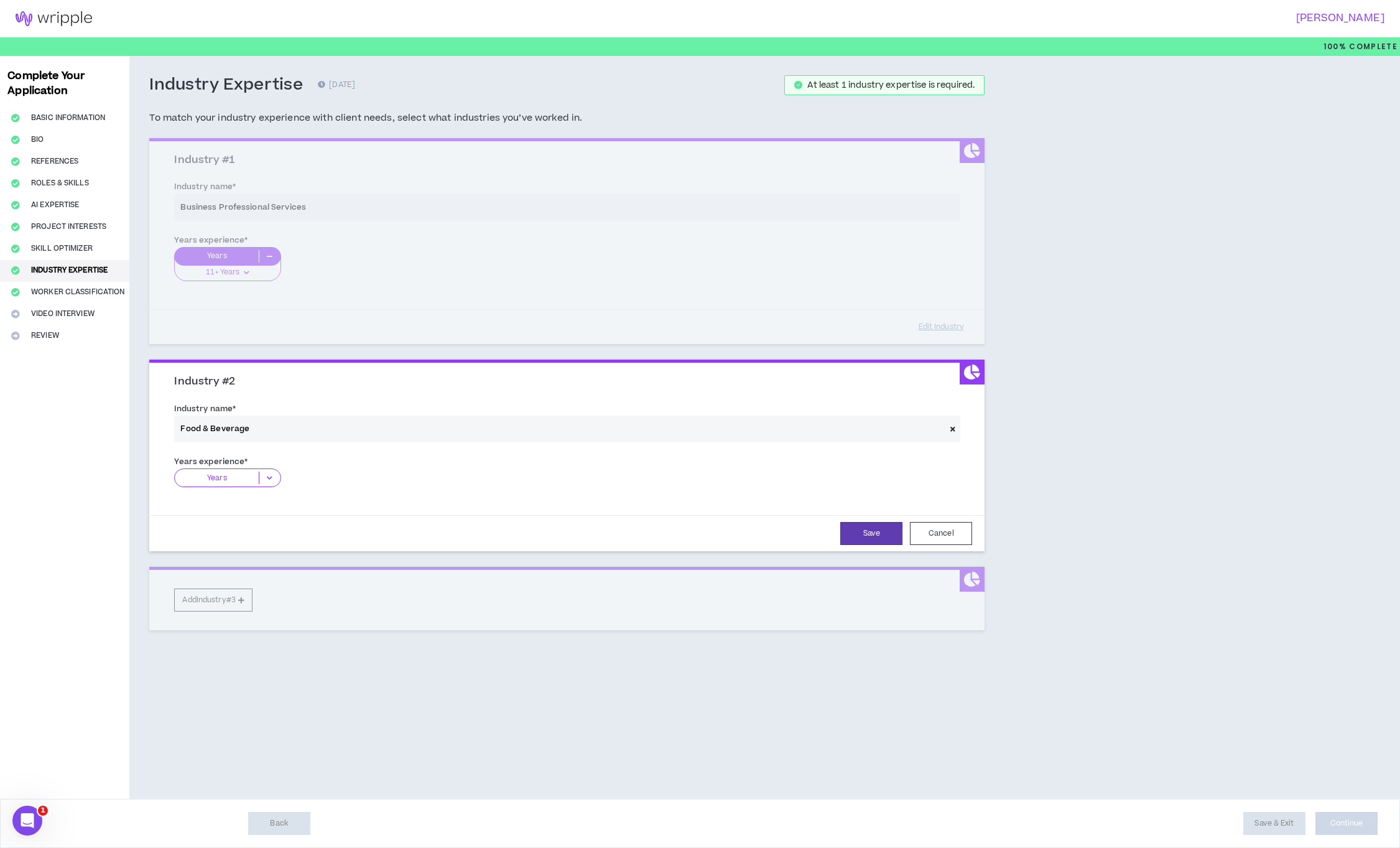
click at [273, 477] on icon at bounding box center [269, 478] width 20 height 12
click at [241, 560] on p "11+ Years" at bounding box center [227, 554] width 106 height 13
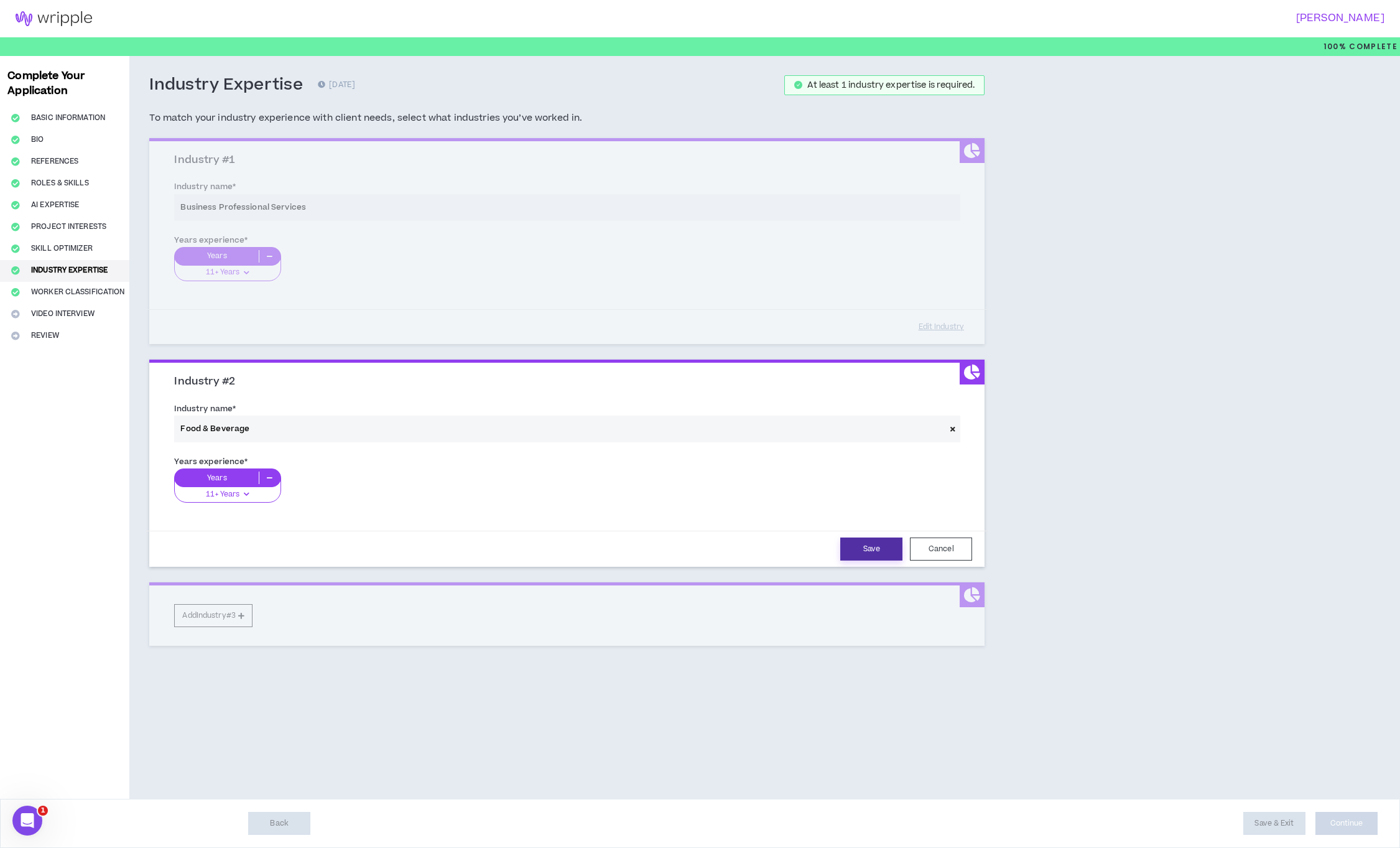
click at [872, 546] on button "Save" at bounding box center [871, 549] width 62 height 23
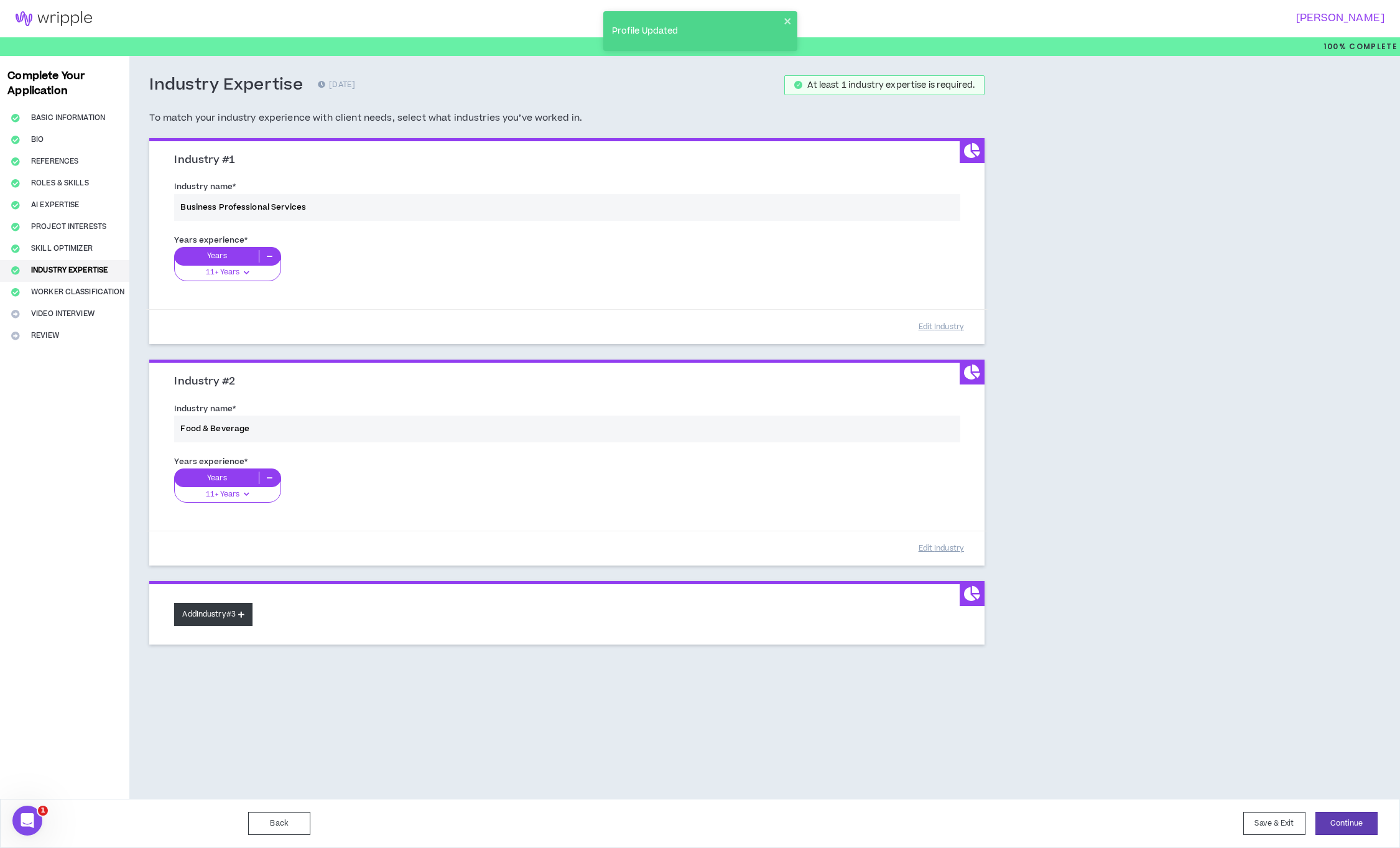
click at [240, 611] on button "Add Industry #3" at bounding box center [213, 614] width 79 height 23
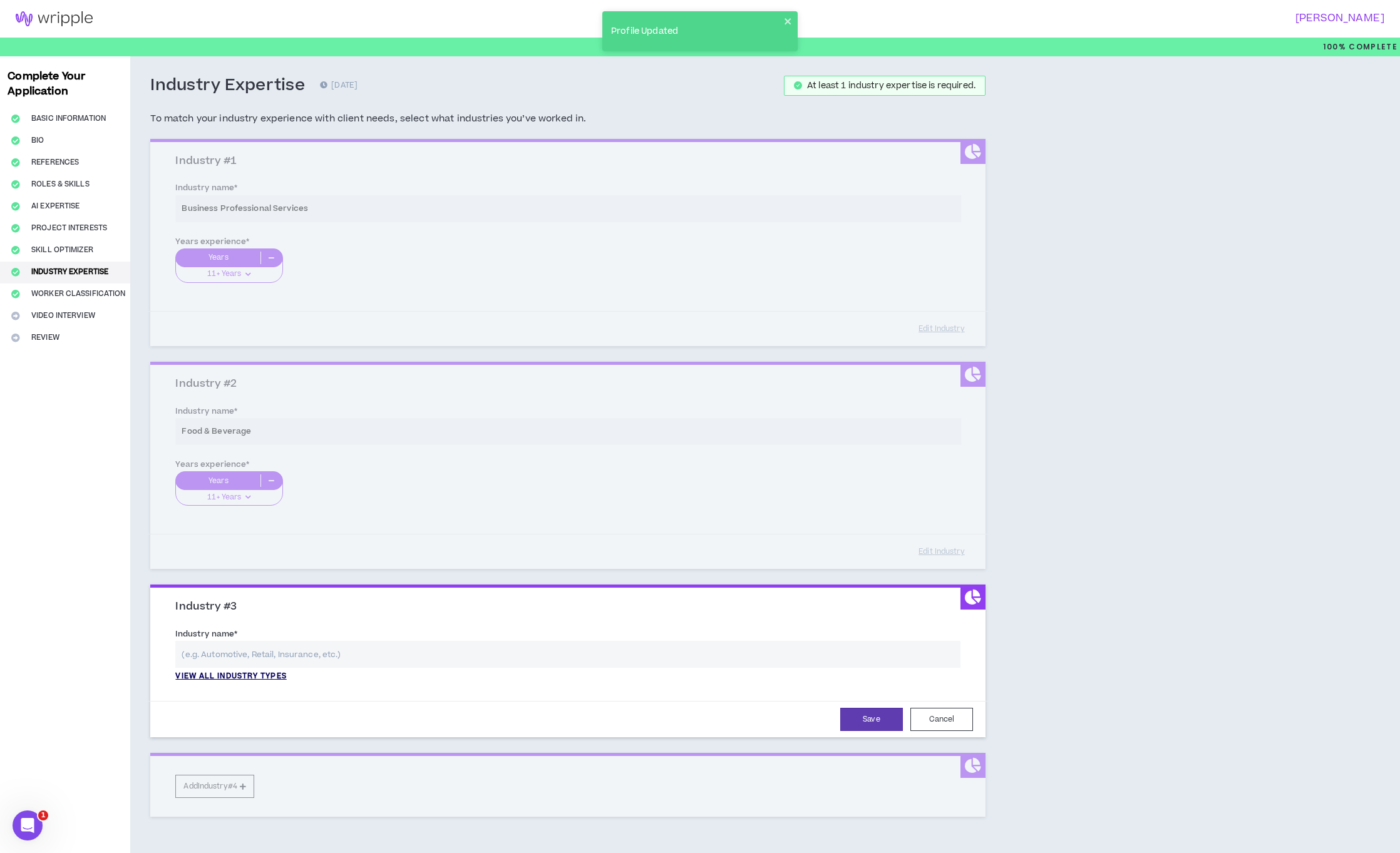
click at [238, 674] on p "View all industry types" at bounding box center [230, 676] width 111 height 12
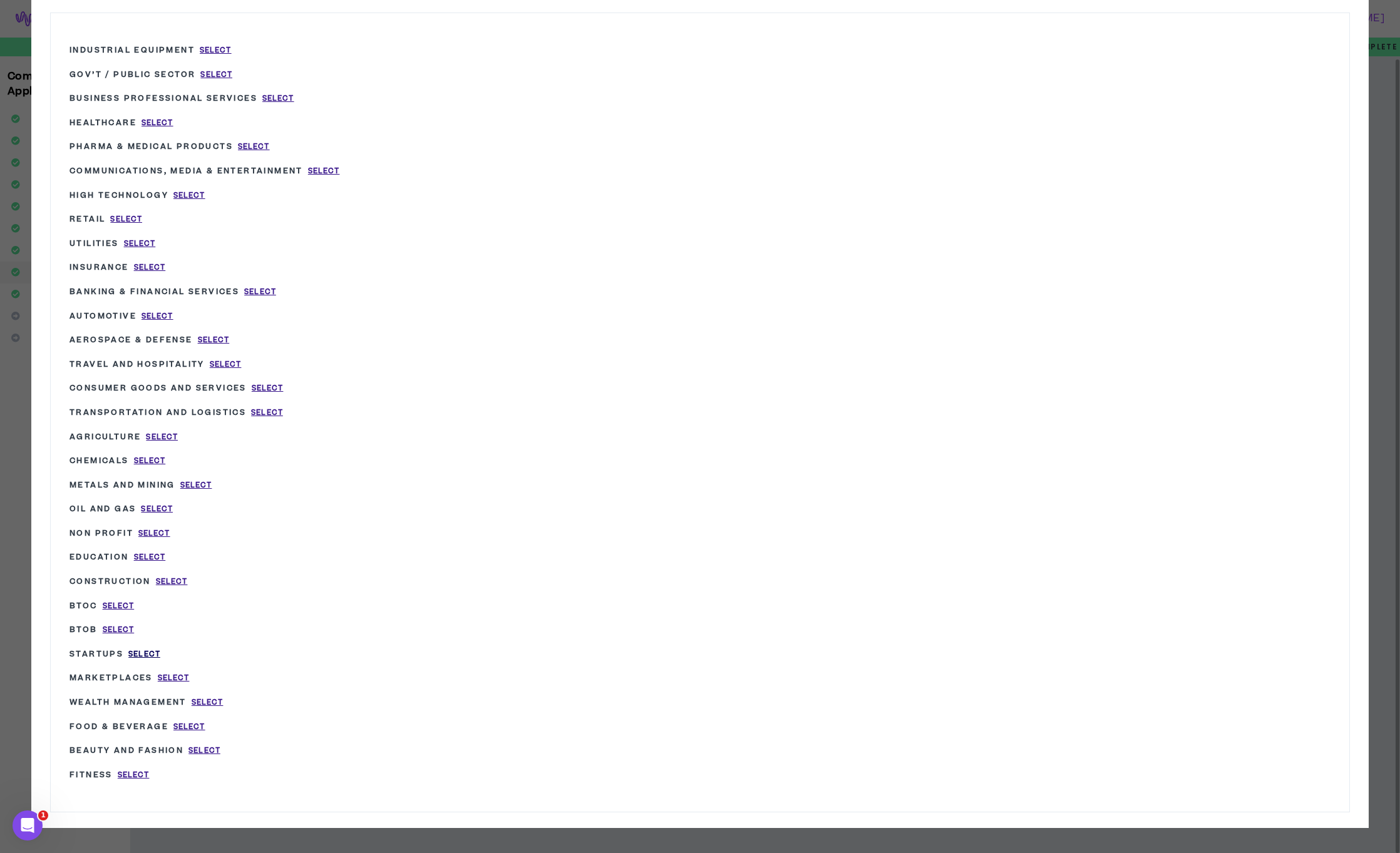
click at [147, 654] on span "Select" at bounding box center [144, 654] width 32 height 11
type input "Startups"
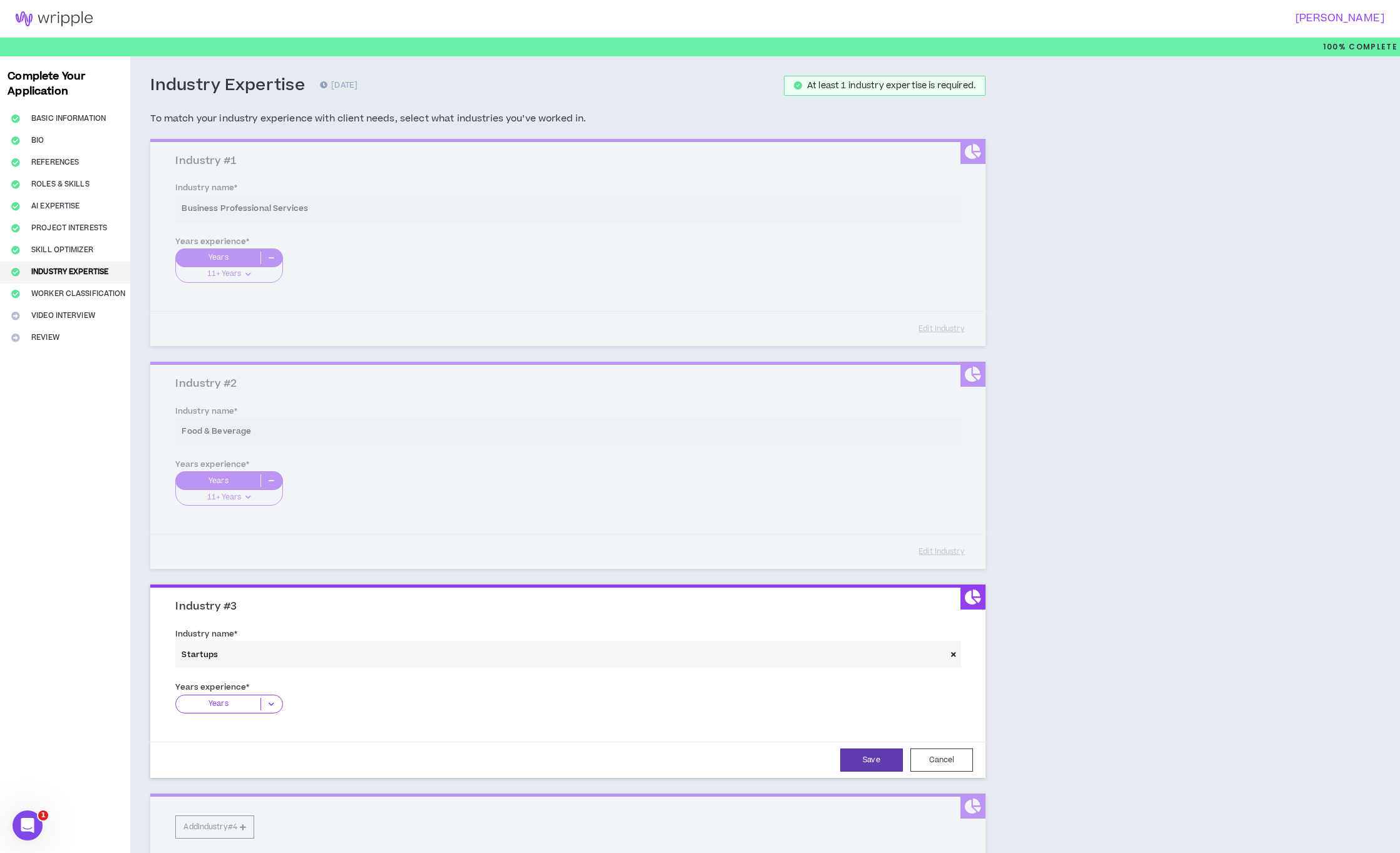
click at [274, 699] on icon at bounding box center [271, 704] width 20 height 12
click at [250, 780] on p "11+ Years" at bounding box center [228, 781] width 107 height 13
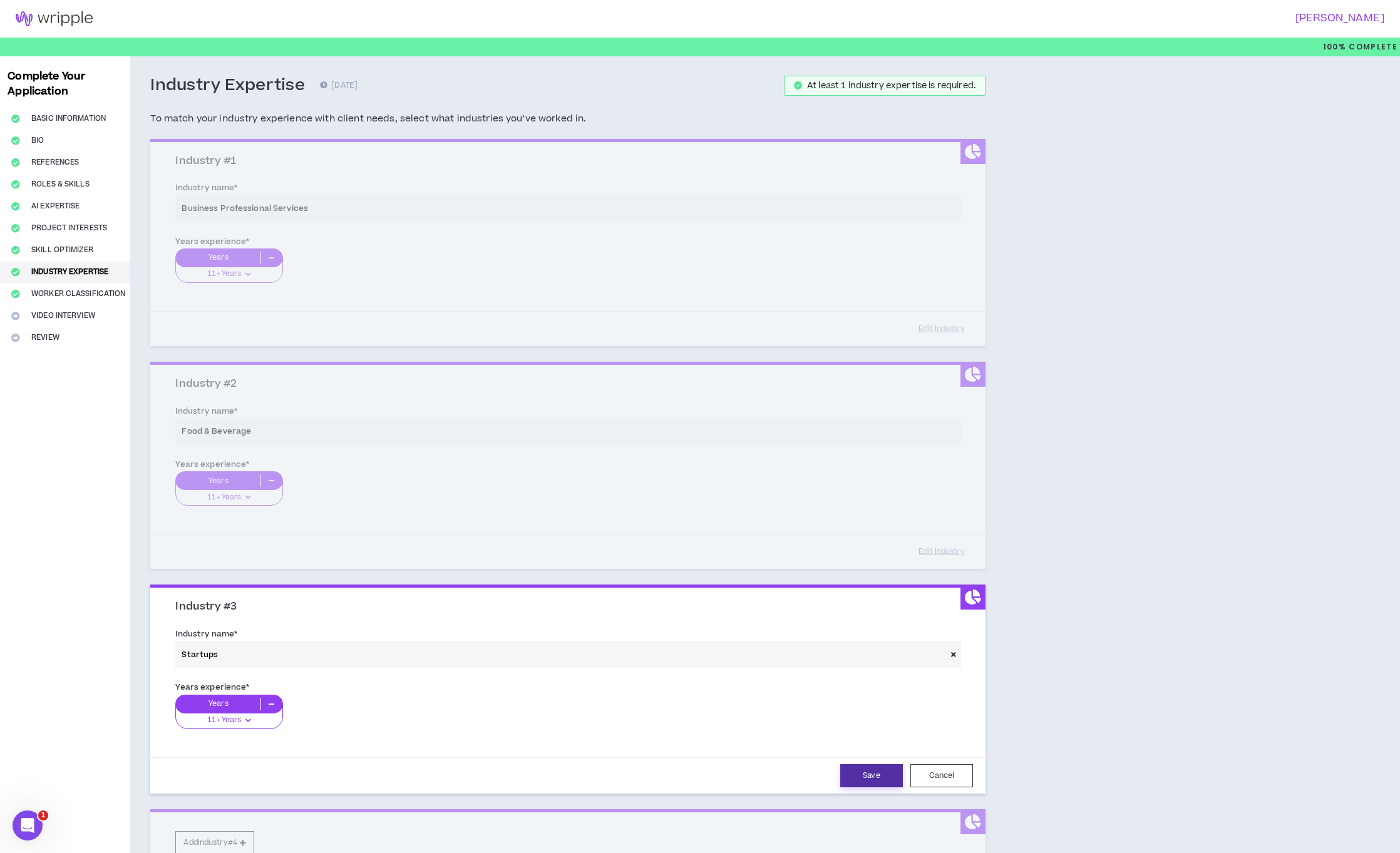
click at [881, 779] on button "Save" at bounding box center [871, 776] width 62 height 23
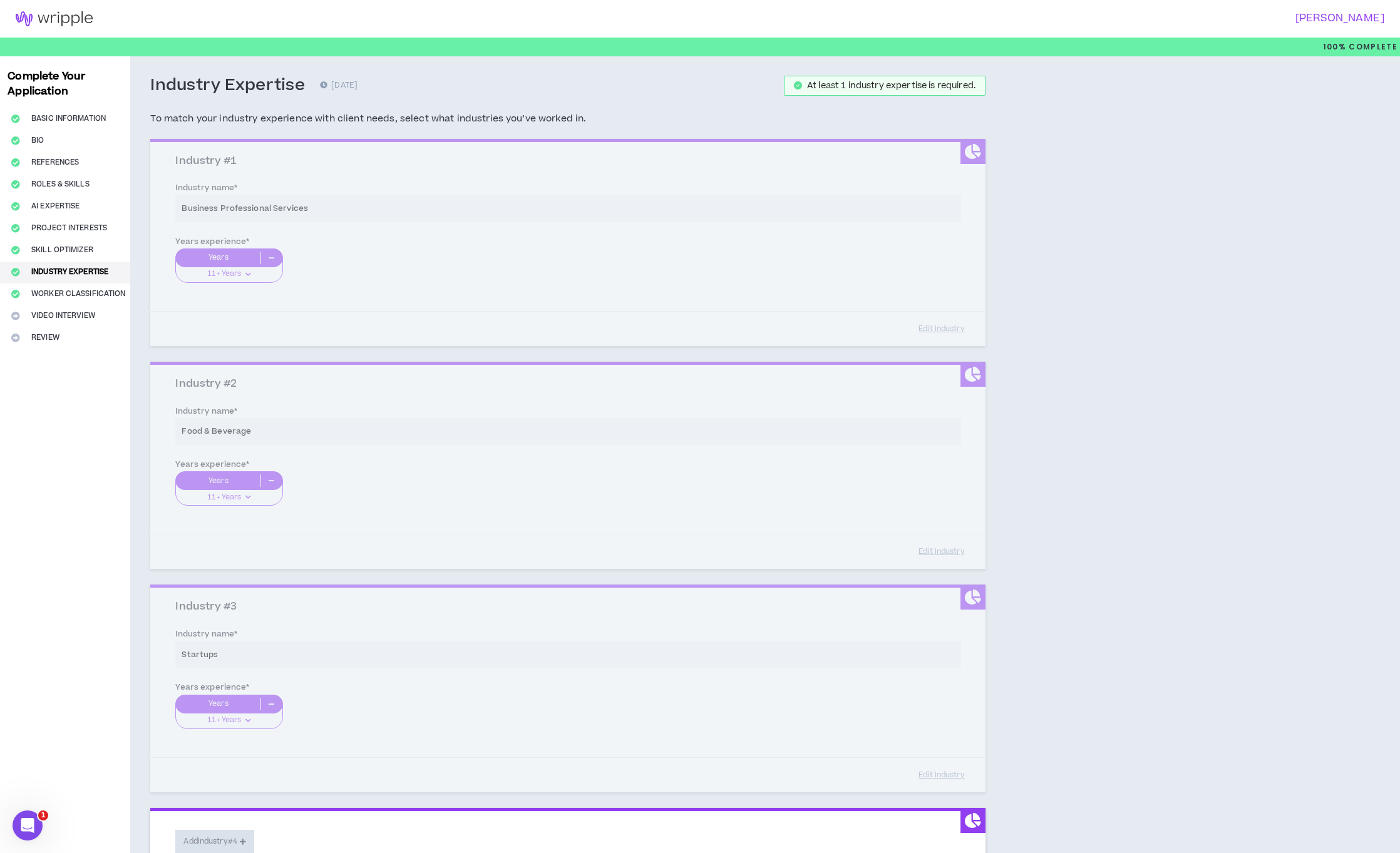
scroll to position [130, 0]
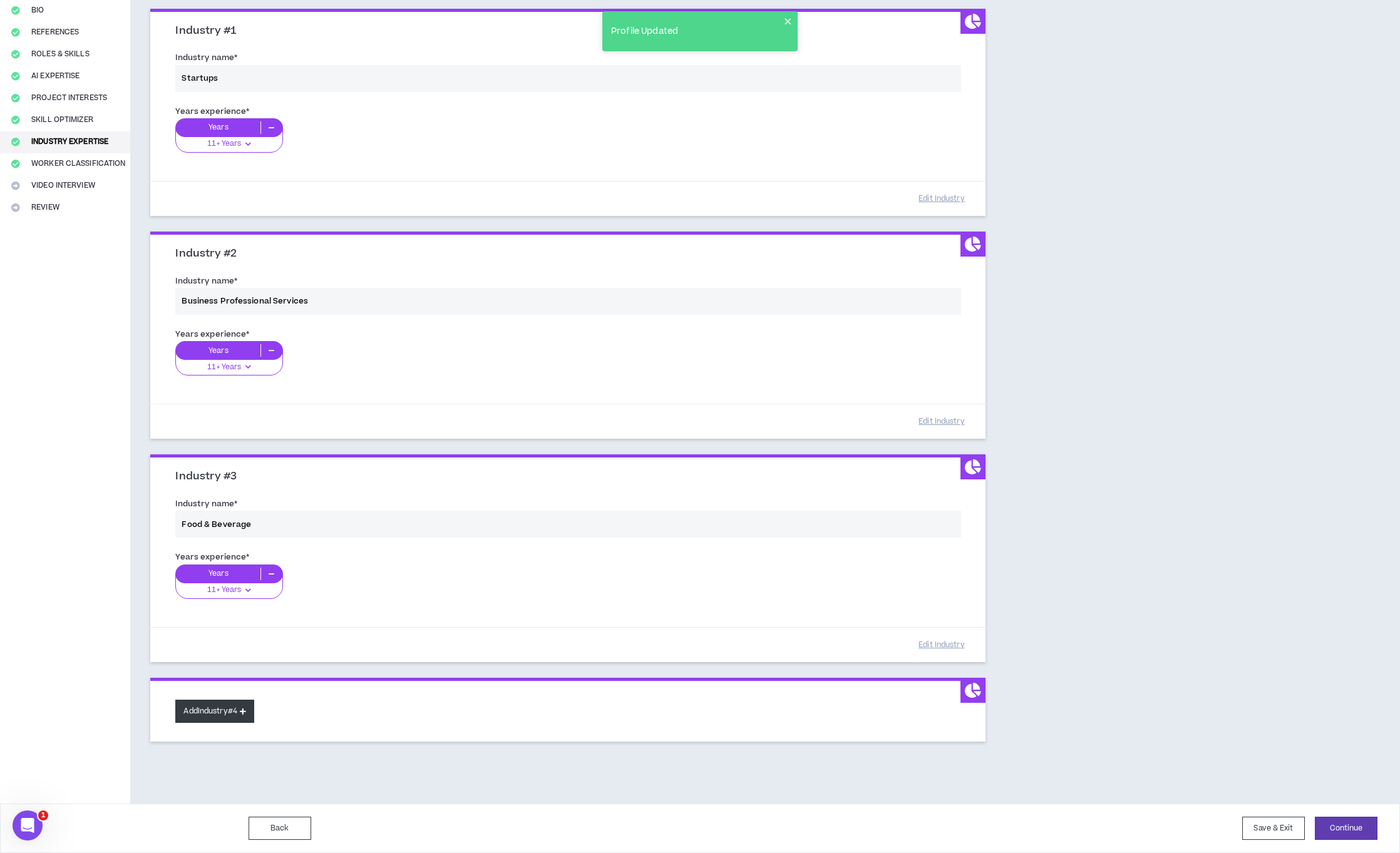
click at [217, 710] on button "Add Industry #4" at bounding box center [214, 711] width 79 height 23
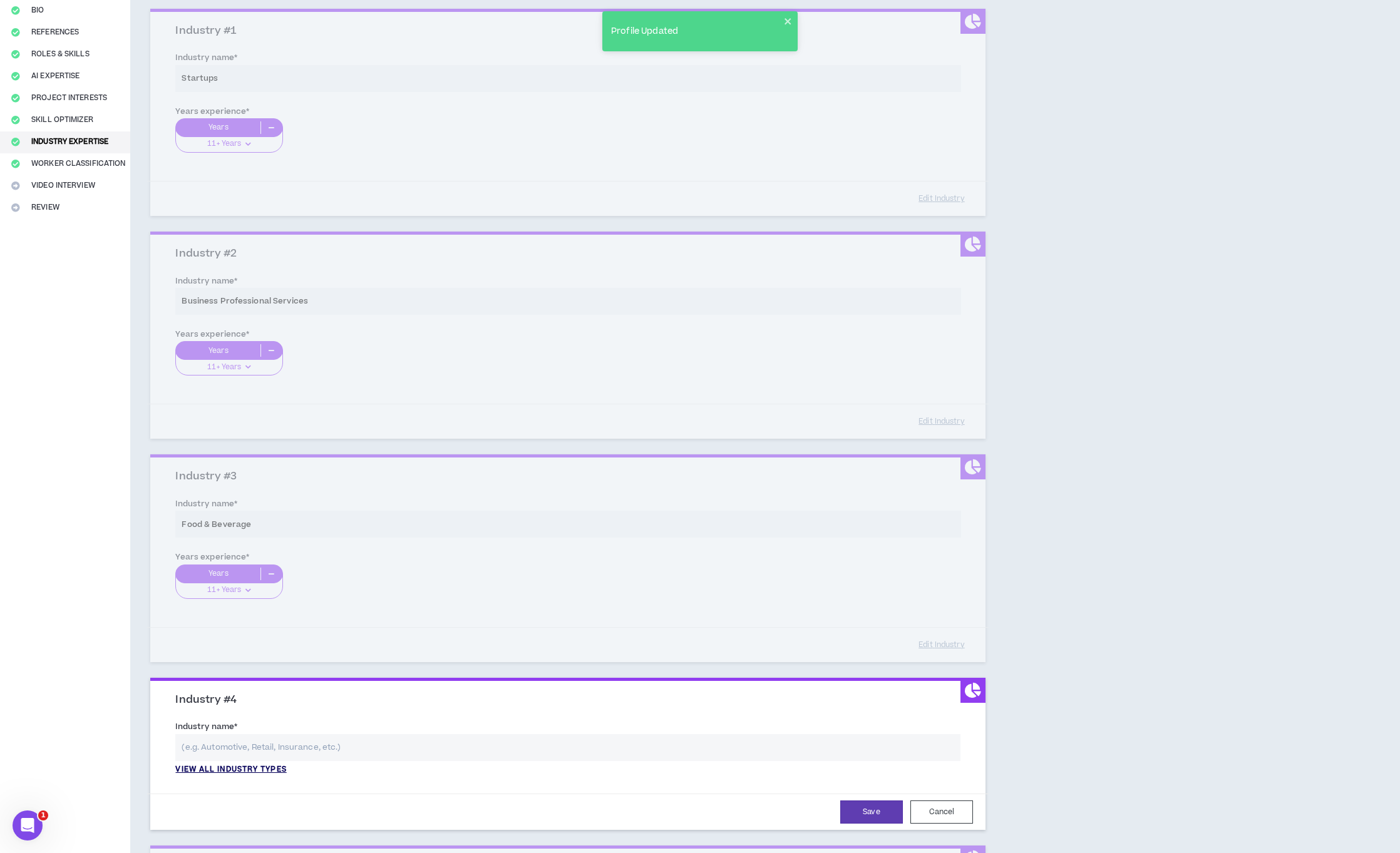
click at [262, 768] on p "View all industry types" at bounding box center [230, 769] width 111 height 12
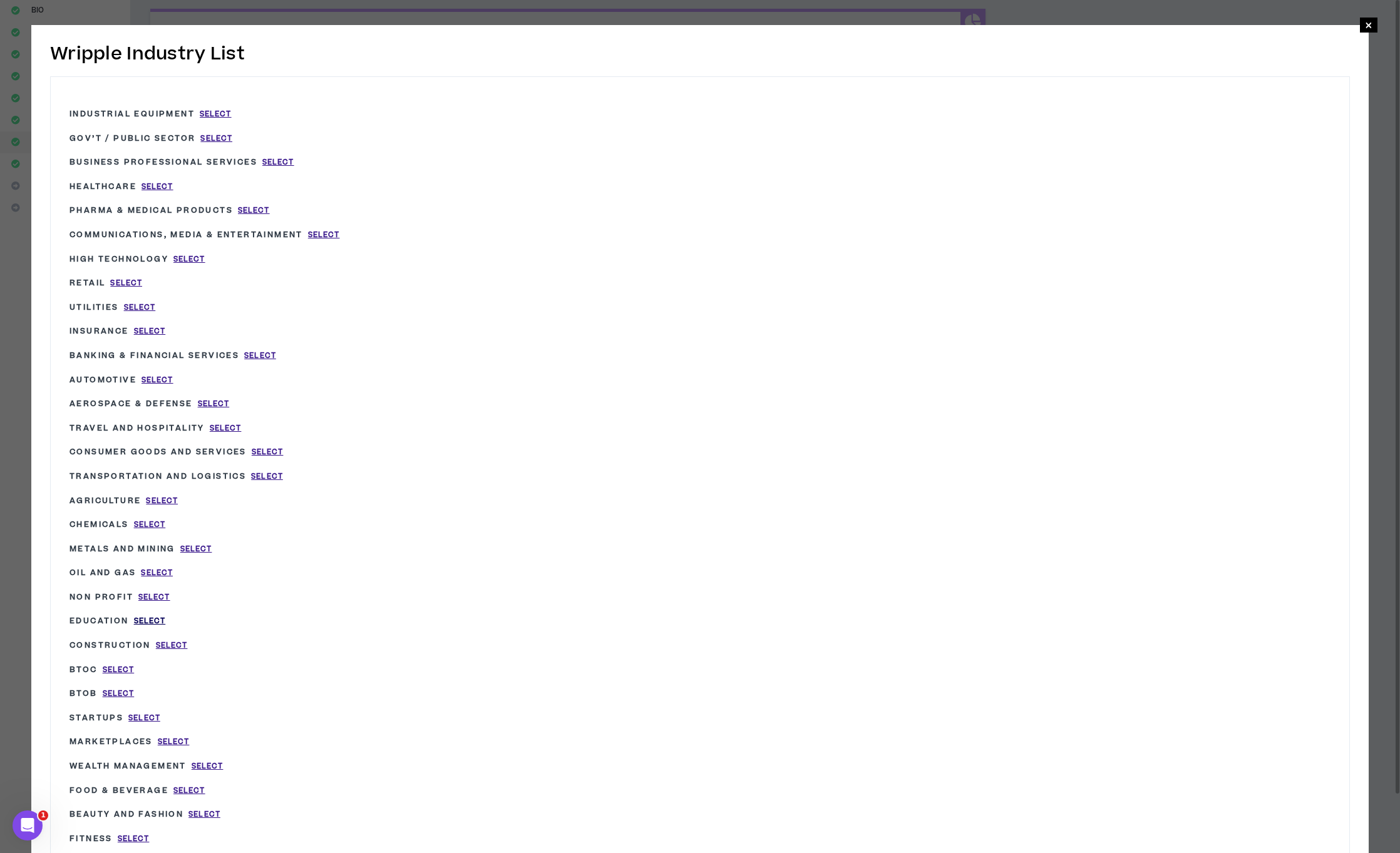
drag, startPoint x: 147, startPoint y: 617, endPoint x: 156, endPoint y: 616, distance: 9.1
click at [147, 617] on span "Select" at bounding box center [150, 621] width 32 height 11
type input "Education"
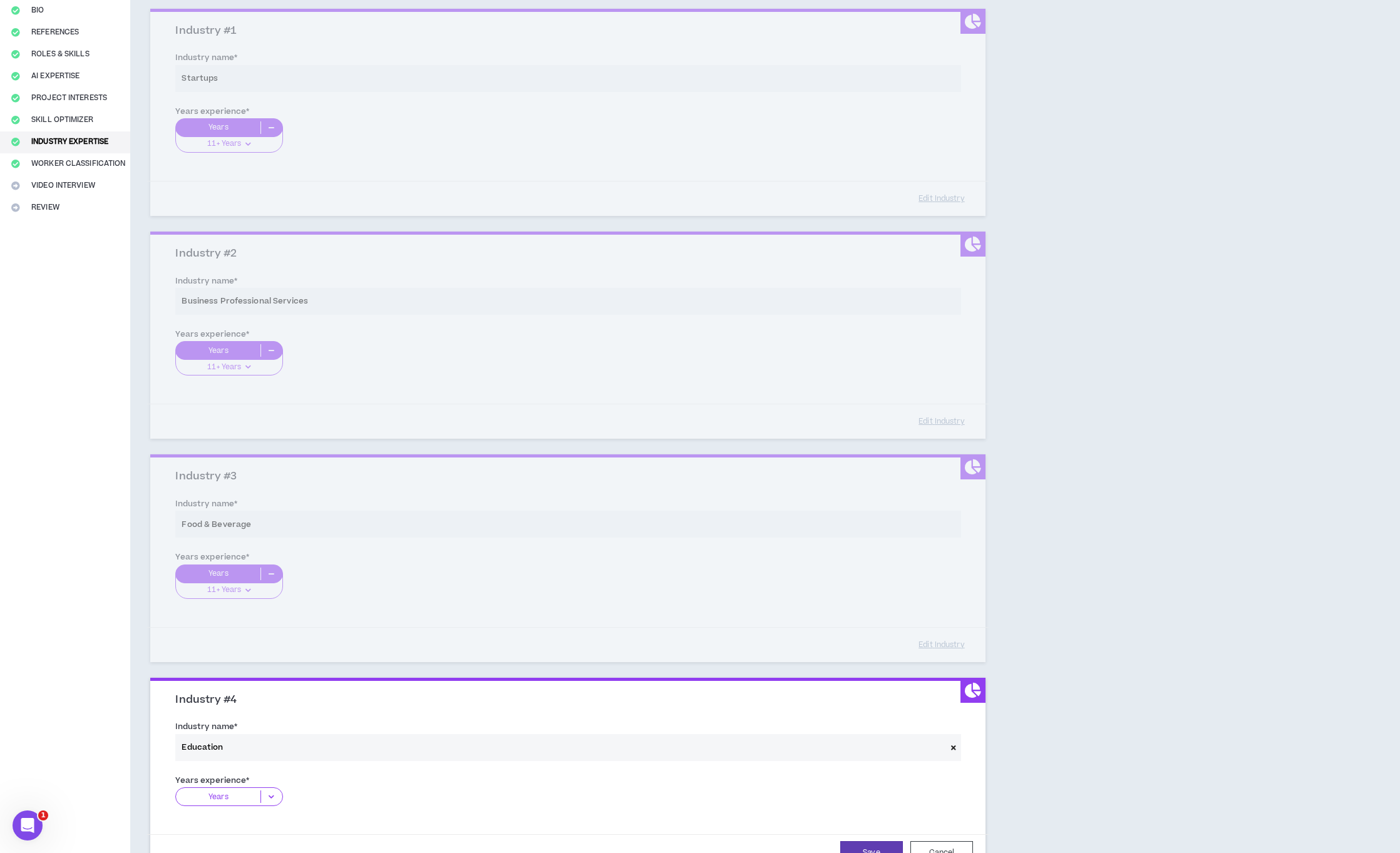
click at [264, 793] on icon at bounding box center [271, 796] width 20 height 12
click at [255, 824] on div "0-1 Years" at bounding box center [228, 816] width 107 height 19
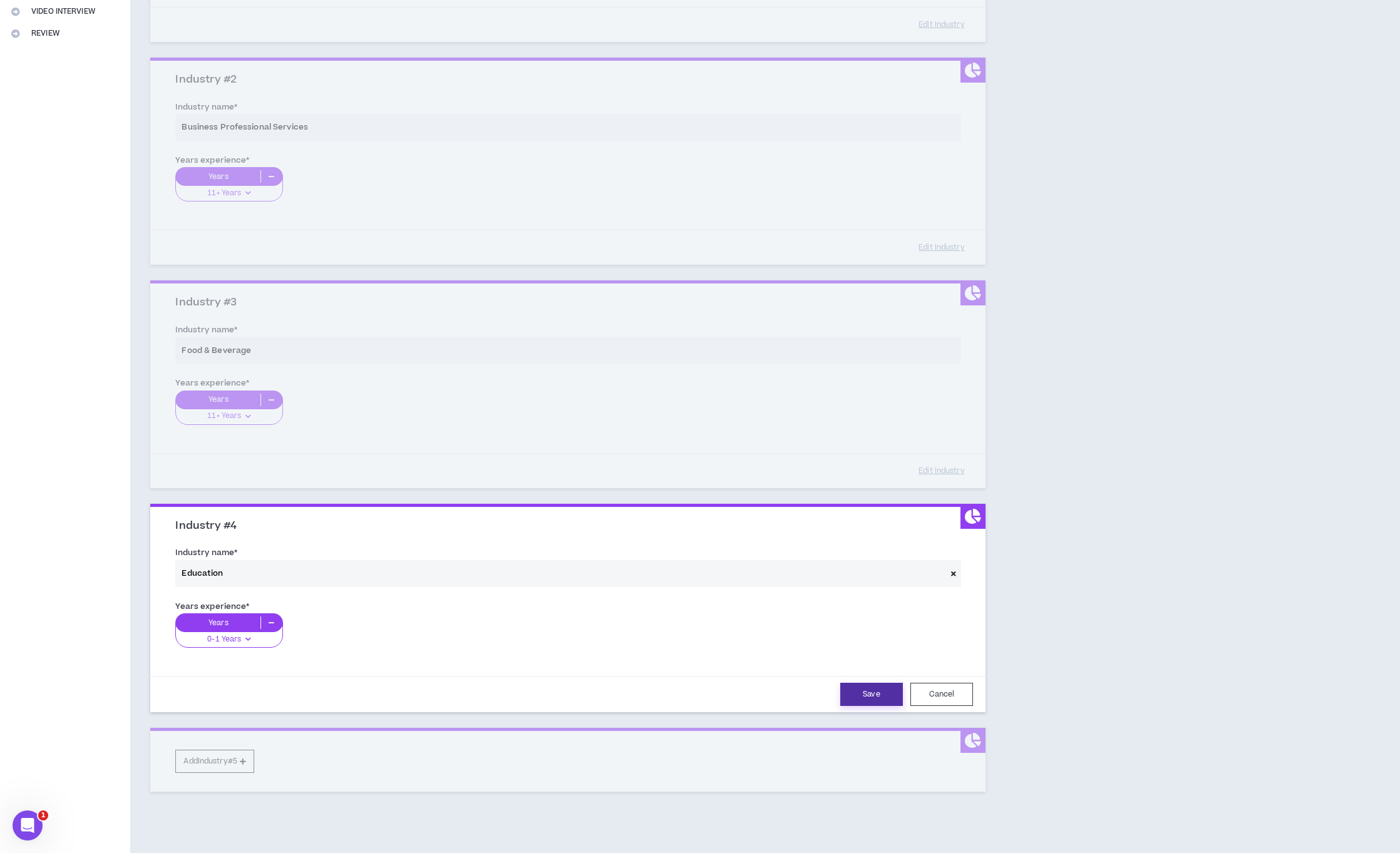
click at [888, 691] on button "Save" at bounding box center [871, 694] width 62 height 23
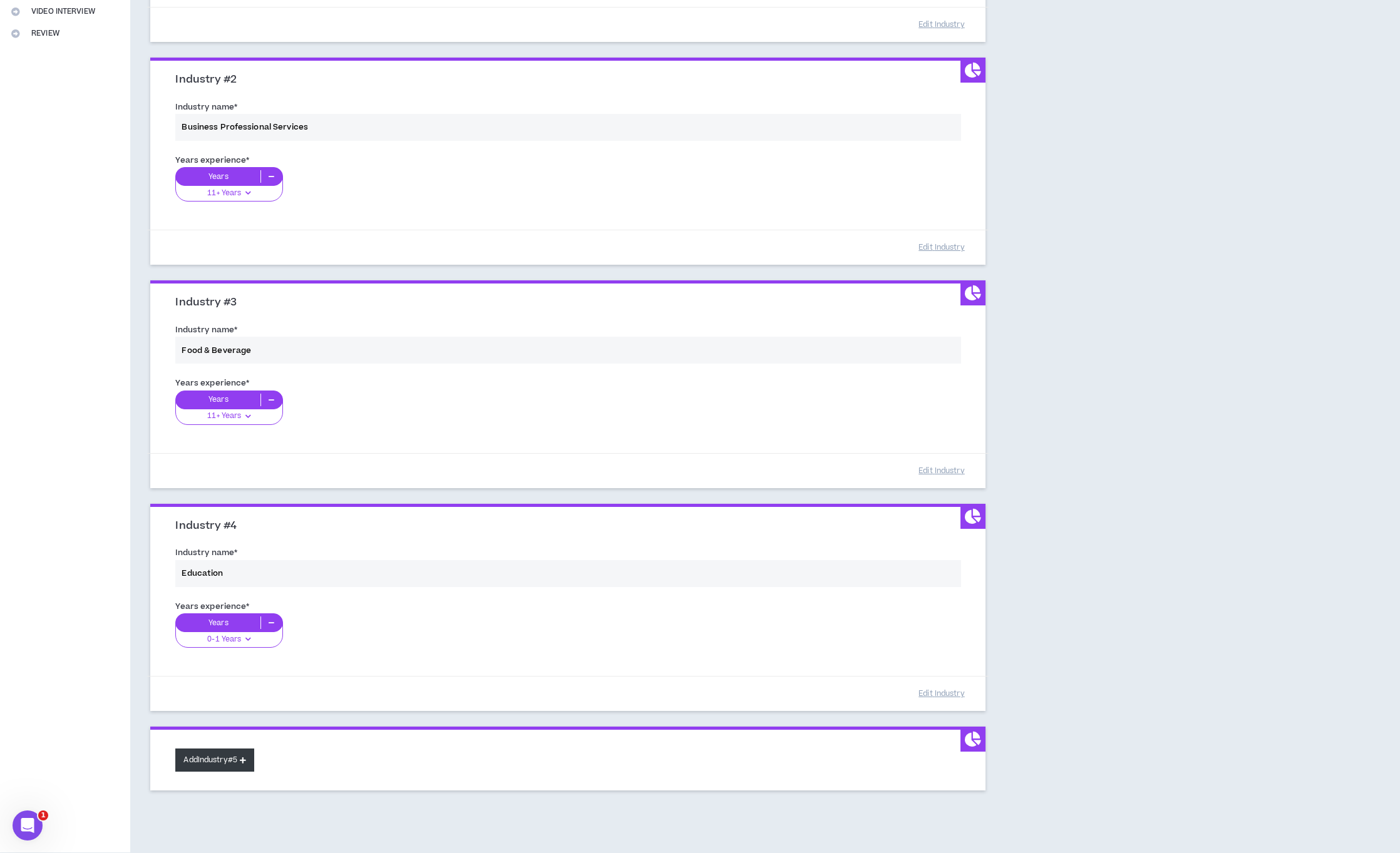
click at [217, 760] on button "Add Industry #5" at bounding box center [214, 760] width 79 height 23
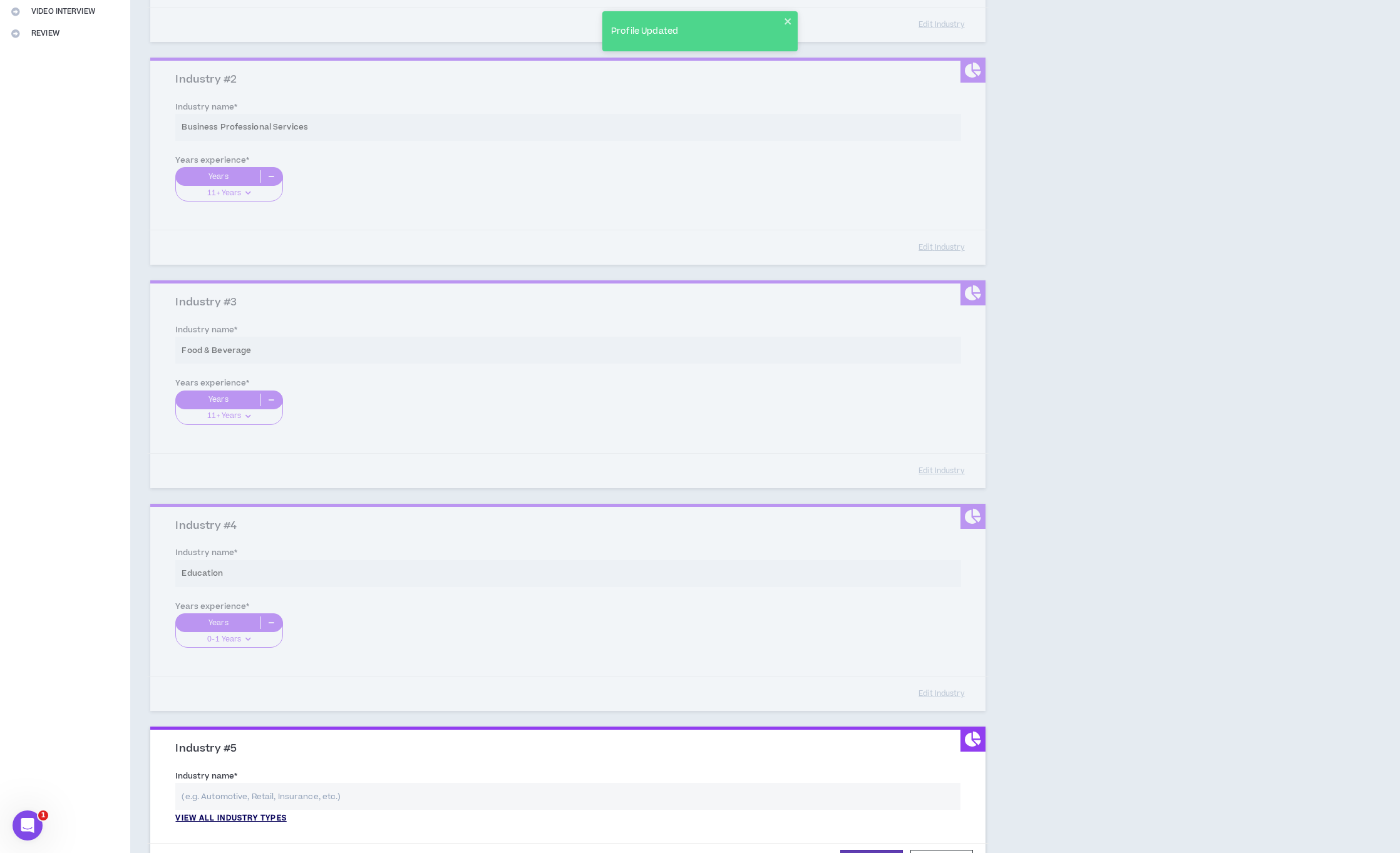
click at [232, 822] on p "View all industry types" at bounding box center [230, 818] width 111 height 12
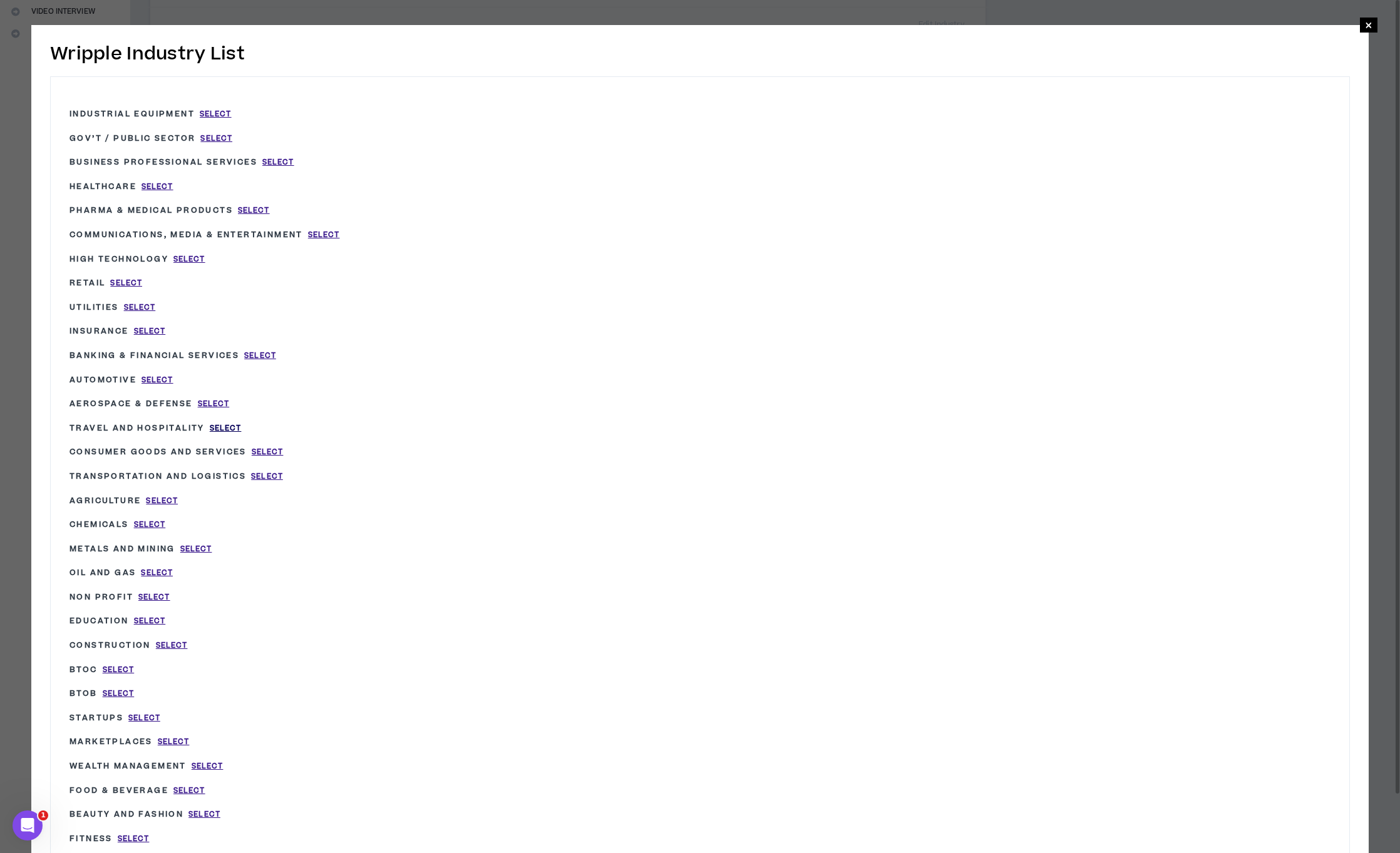
click at [221, 431] on span "Select" at bounding box center [226, 428] width 32 height 11
type input "Travel and Hospitality"
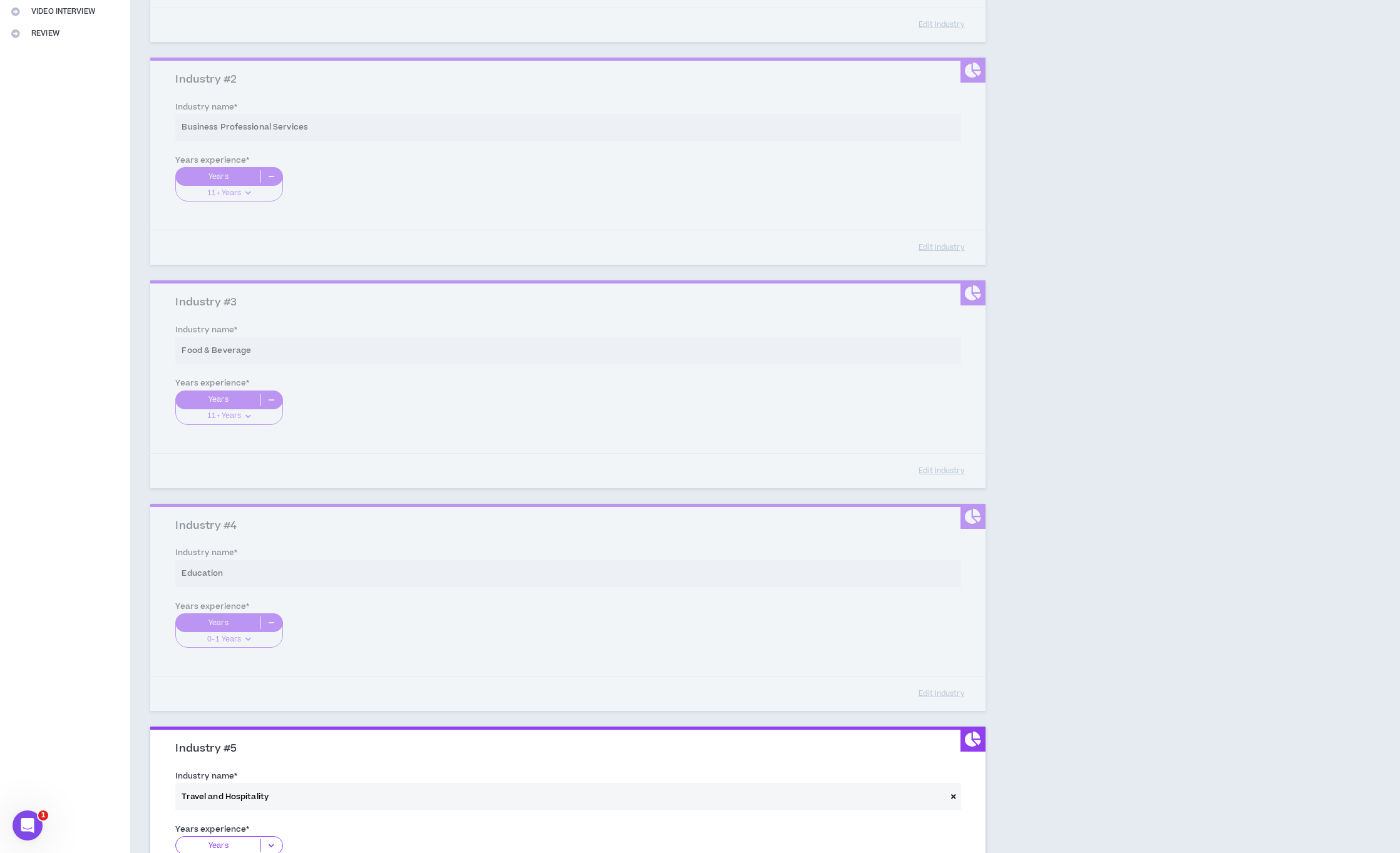
scroll to position [514, 0]
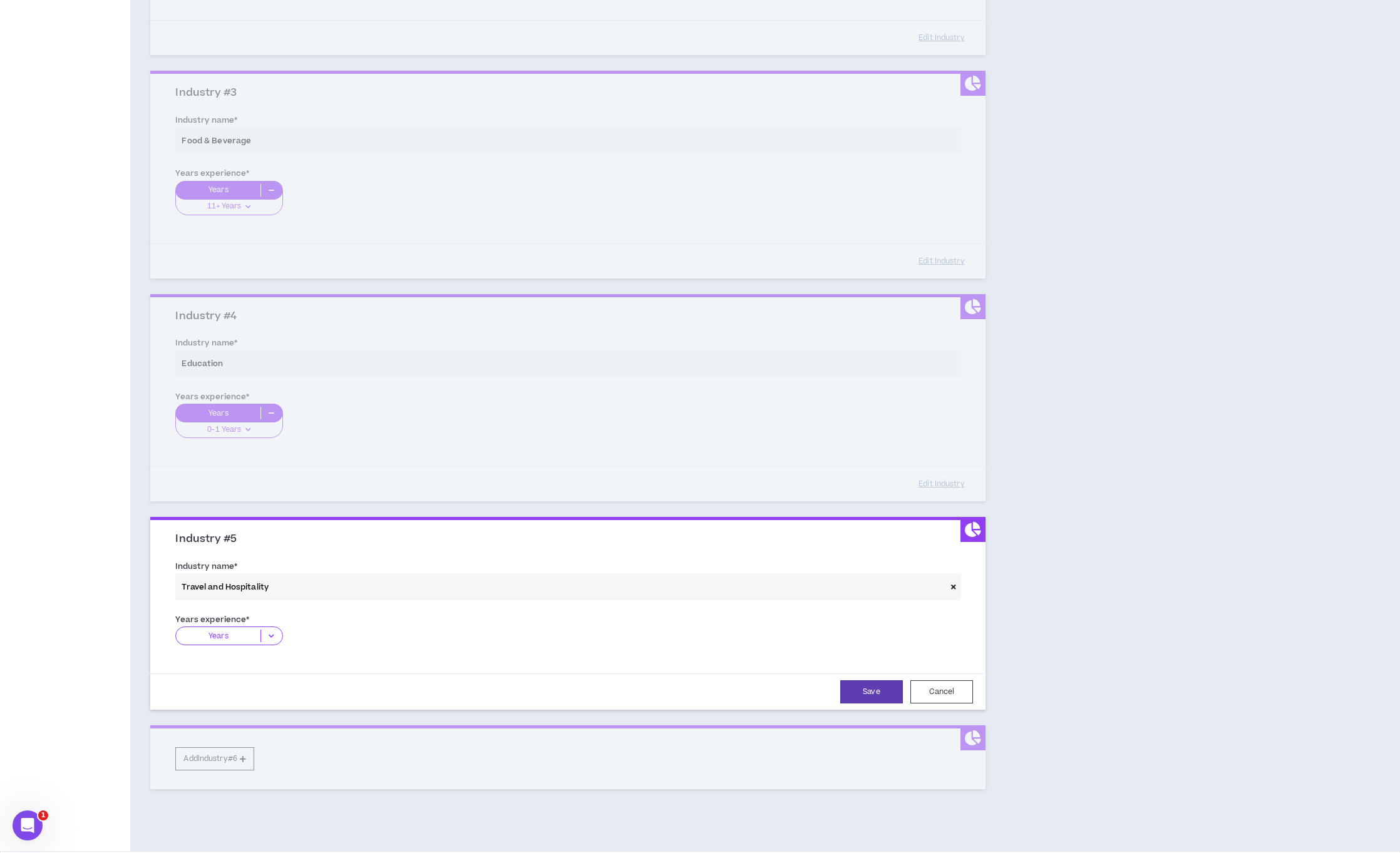
click at [273, 634] on icon at bounding box center [271, 635] width 20 height 12
click at [243, 715] on p "11+ Years" at bounding box center [228, 713] width 107 height 13
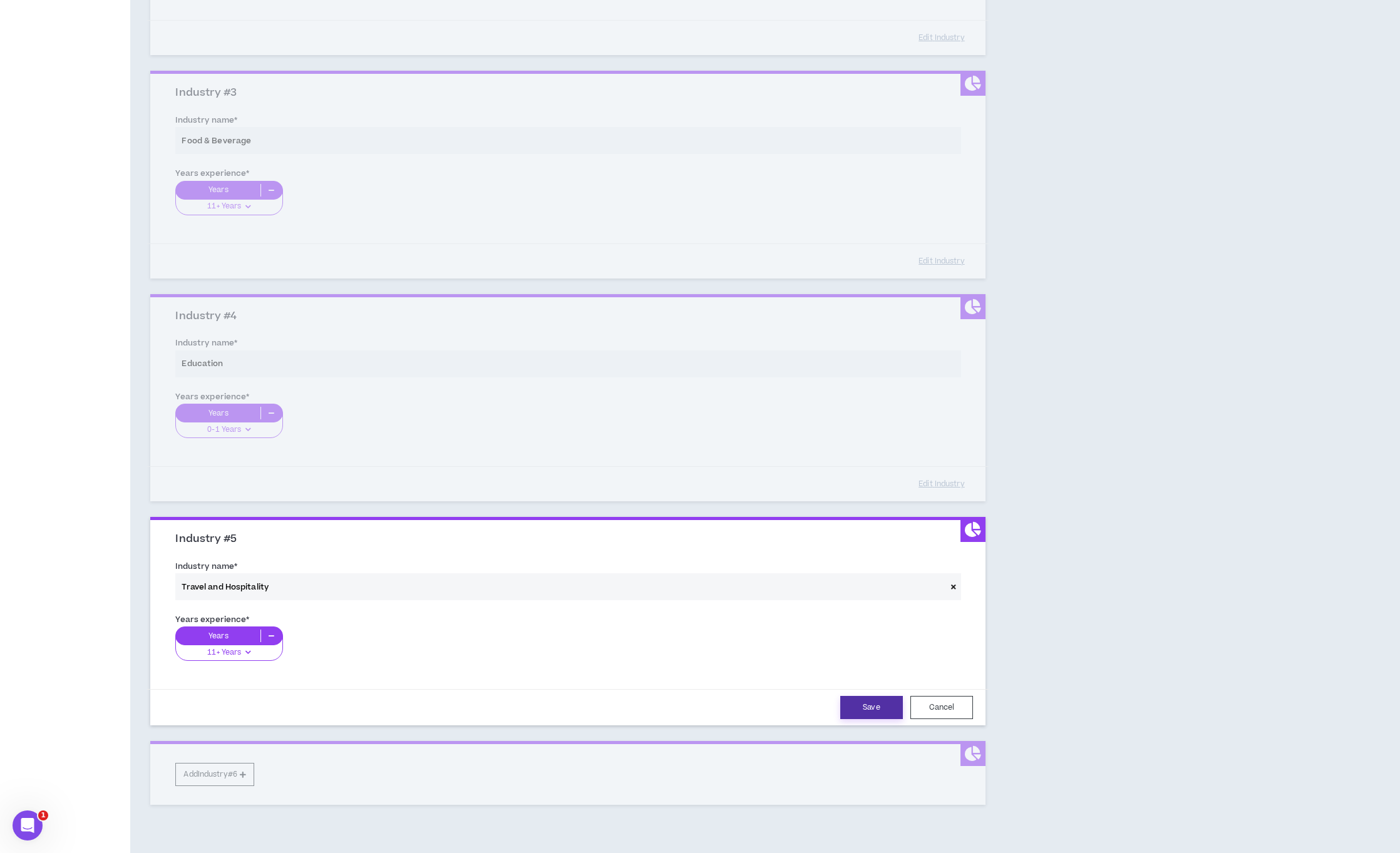
click at [859, 709] on button "Save" at bounding box center [871, 707] width 62 height 23
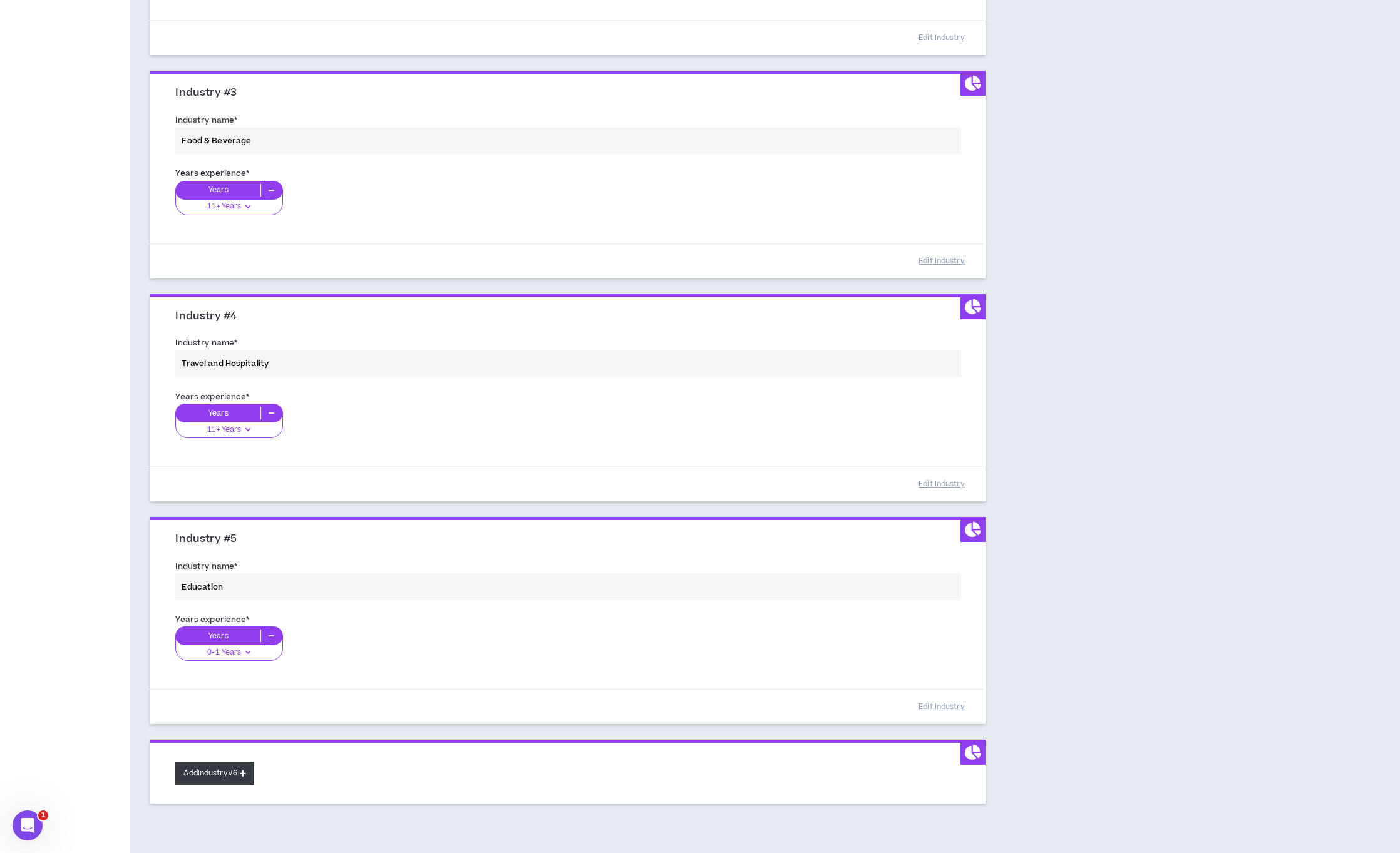
click at [211, 776] on button "Add Industry #6" at bounding box center [214, 773] width 79 height 23
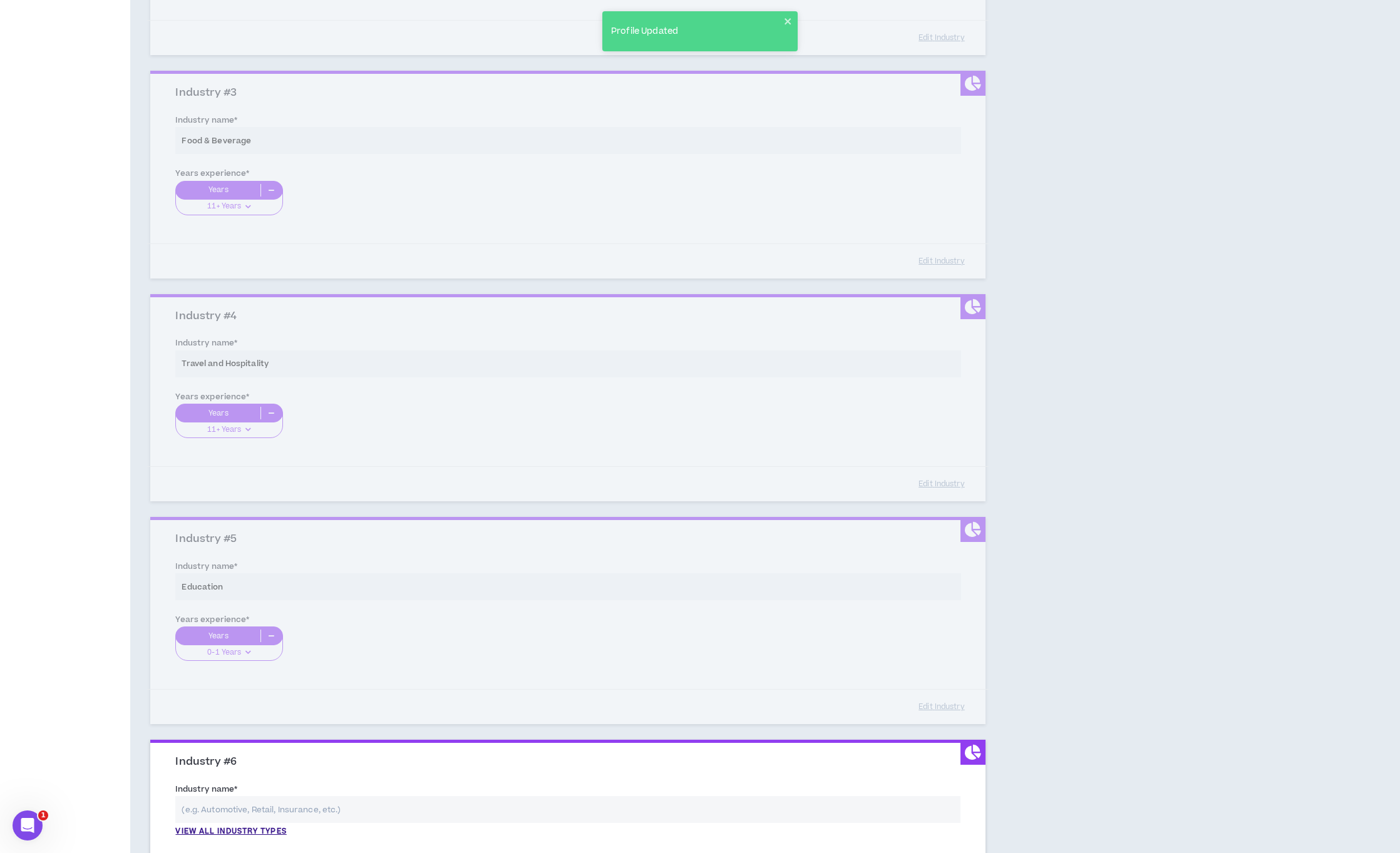
click at [236, 817] on input "text" at bounding box center [567, 809] width 785 height 27
click at [264, 828] on p "View all industry types" at bounding box center [230, 832] width 111 height 12
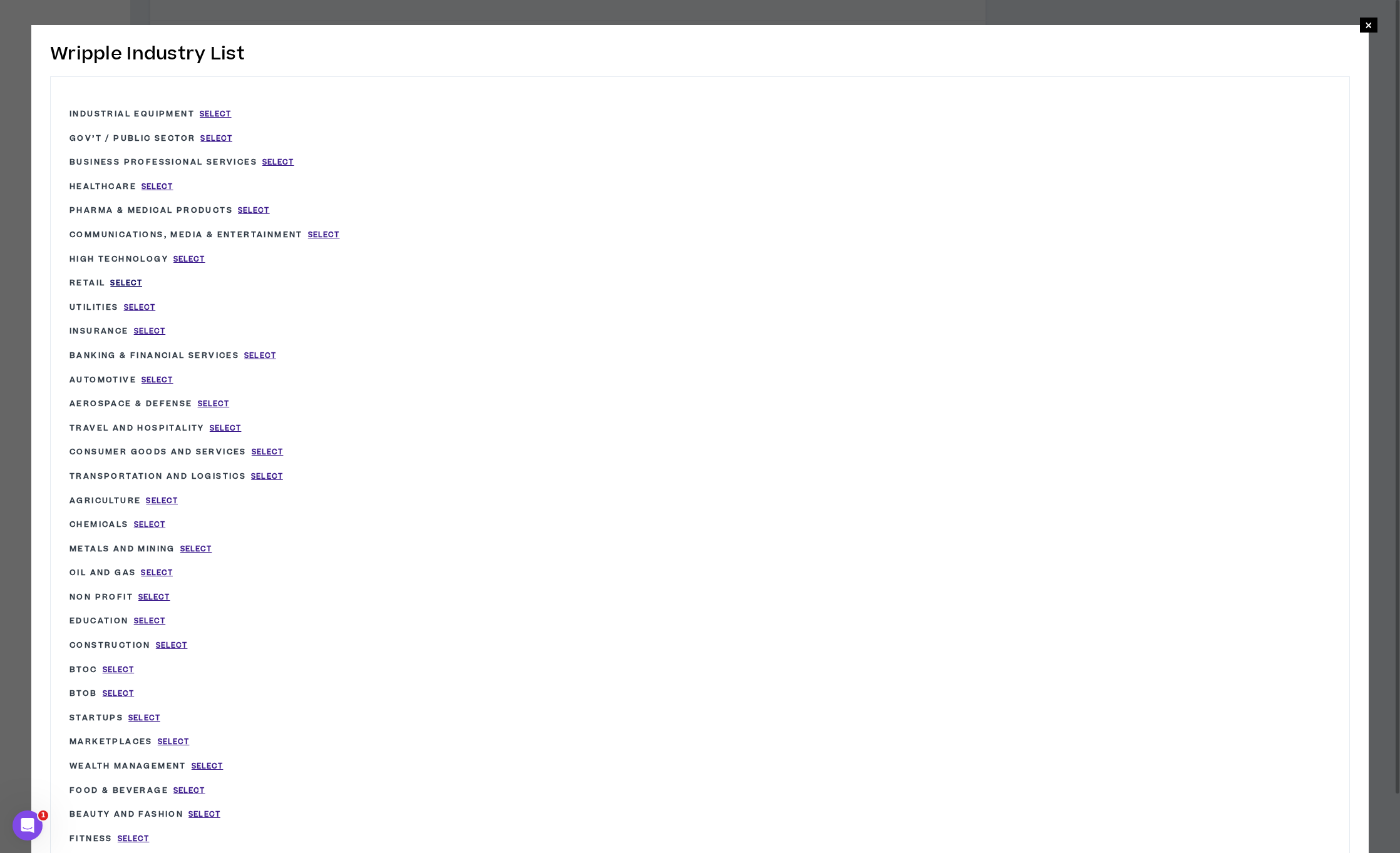
click at [125, 281] on span "Select" at bounding box center [126, 283] width 32 height 11
type input "Retail"
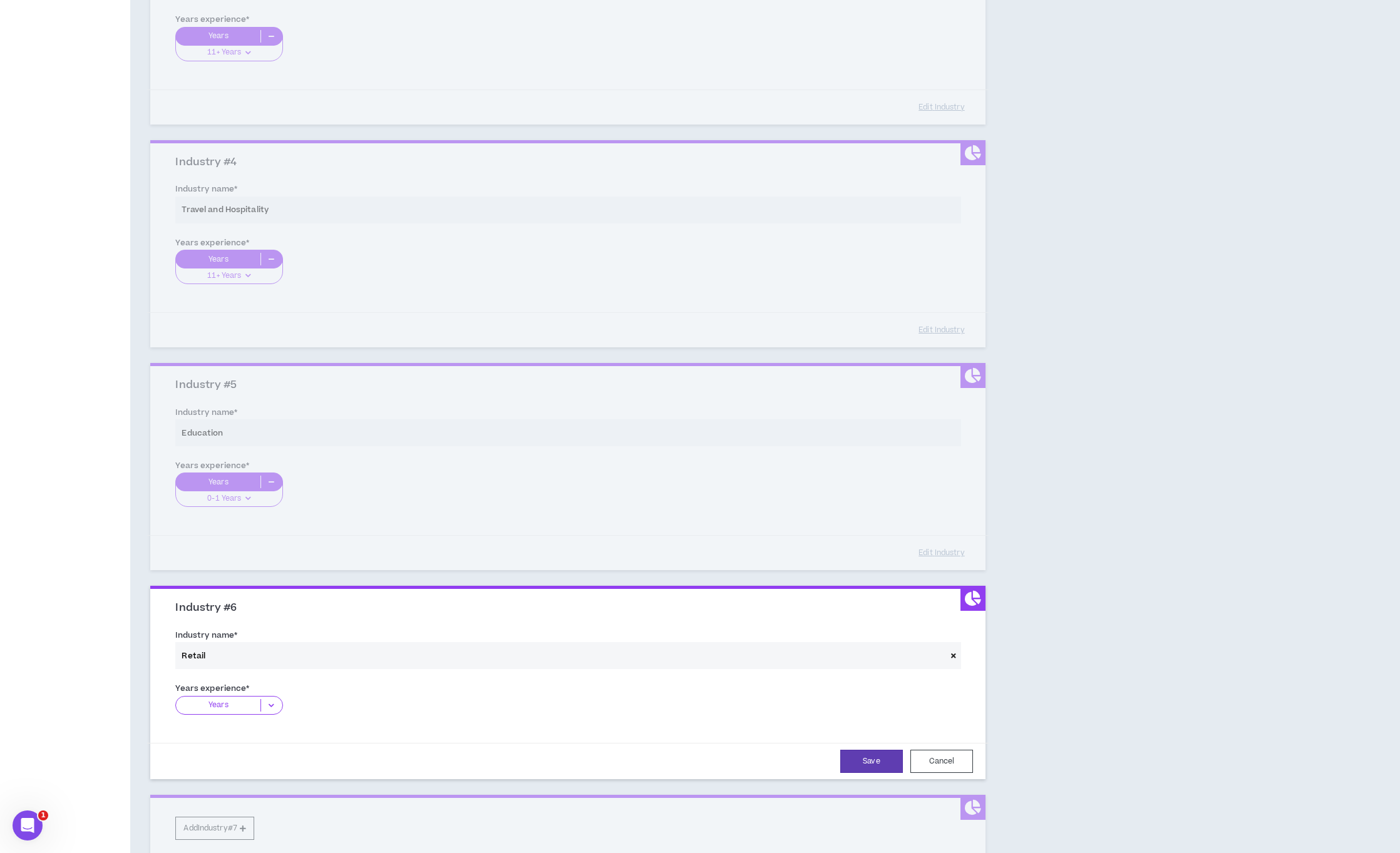
scroll to position [785, 0]
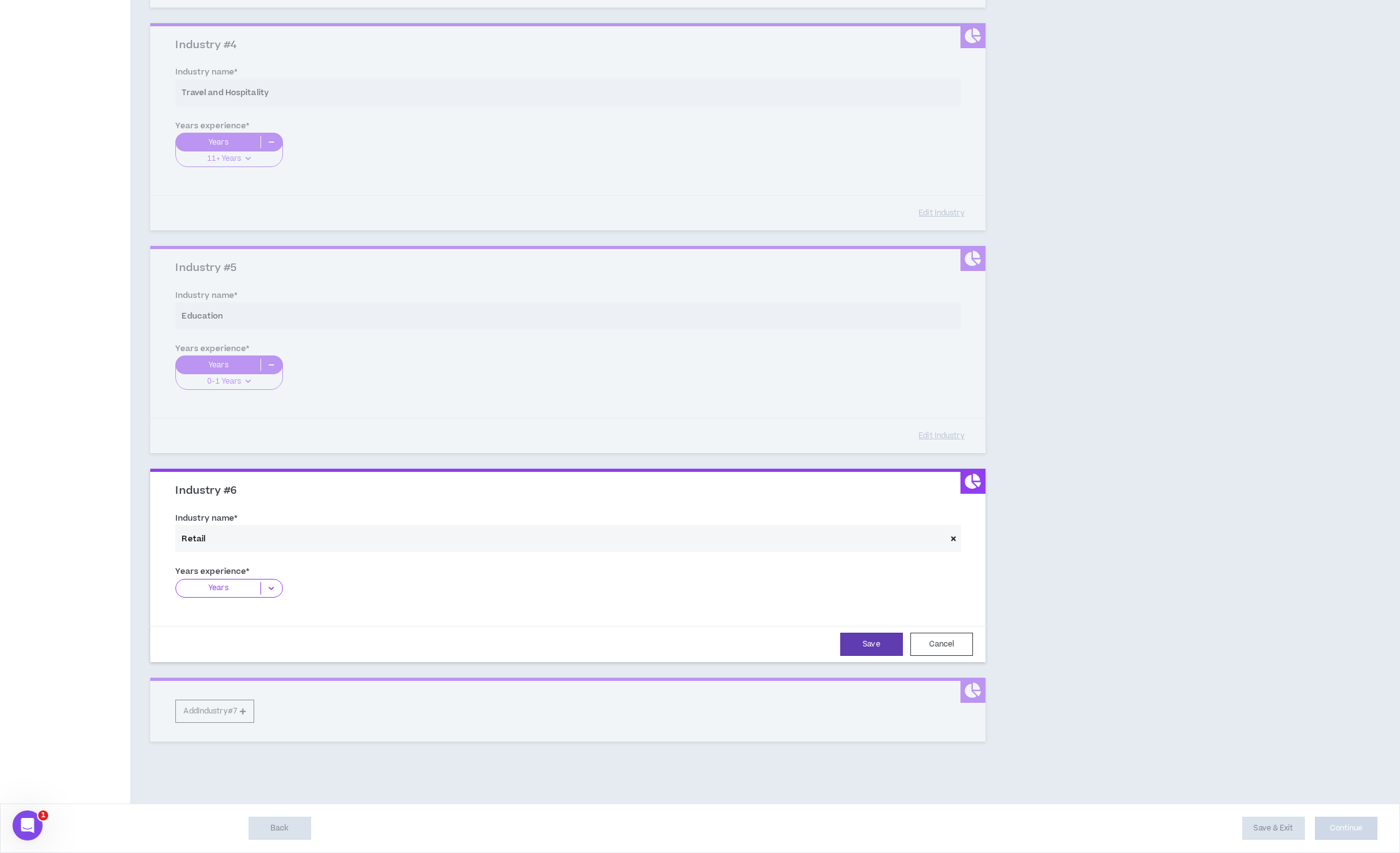
click at [268, 595] on div "Years" at bounding box center [228, 587] width 107 height 19
click at [245, 646] on p "6-10 Years" at bounding box center [228, 646] width 107 height 13
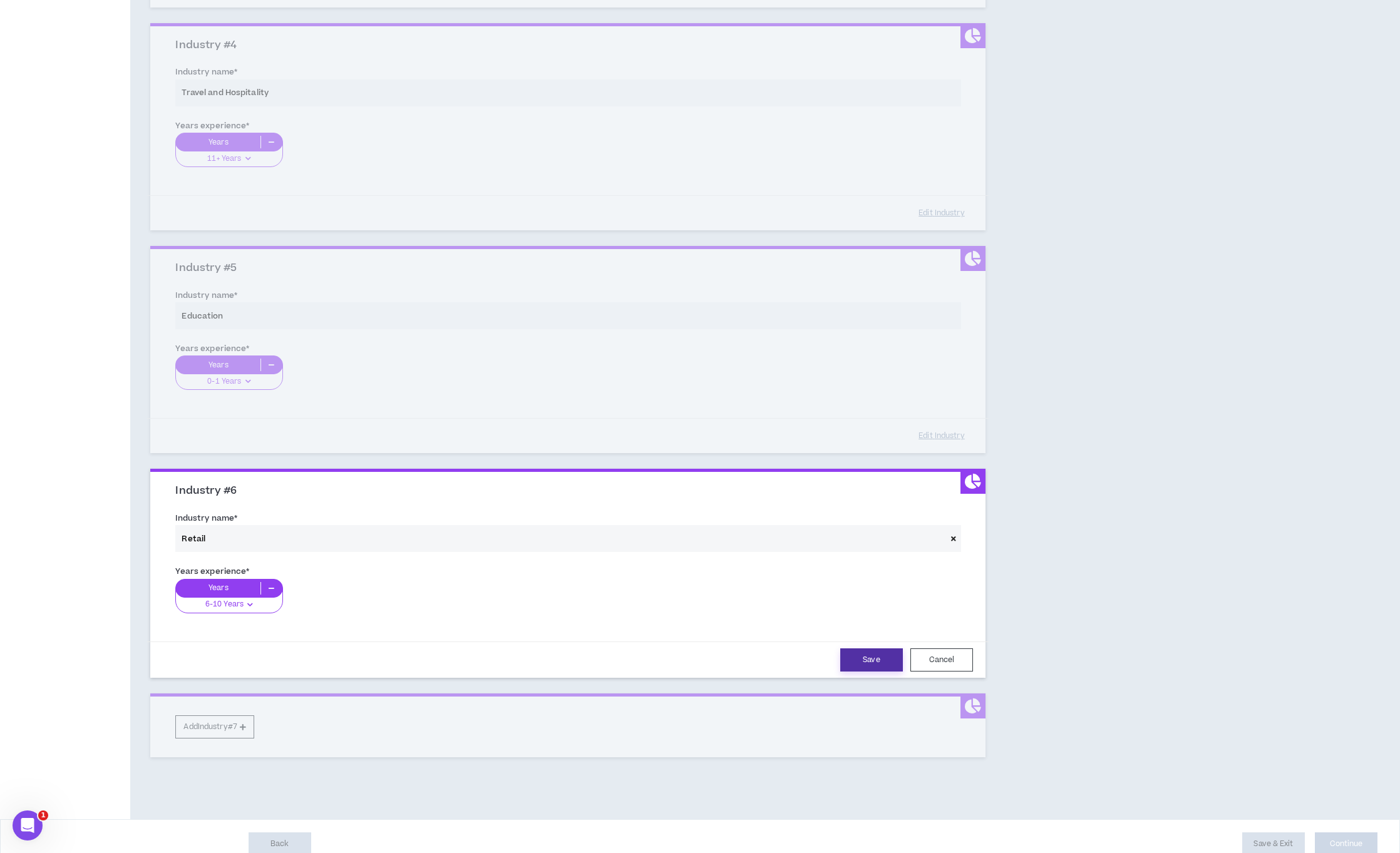
click at [863, 661] on button "Save" at bounding box center [871, 660] width 62 height 23
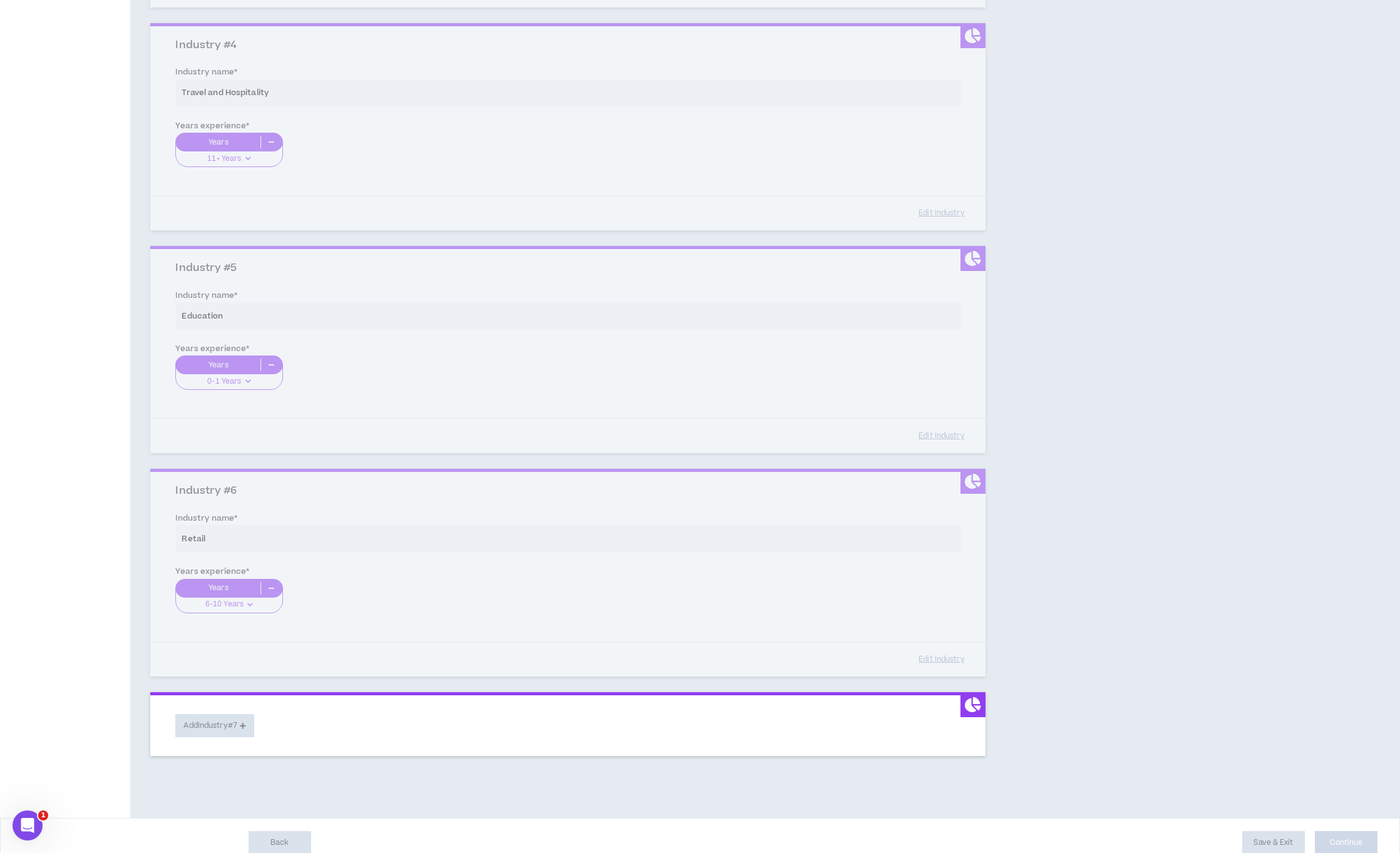
scroll to position [799, 0]
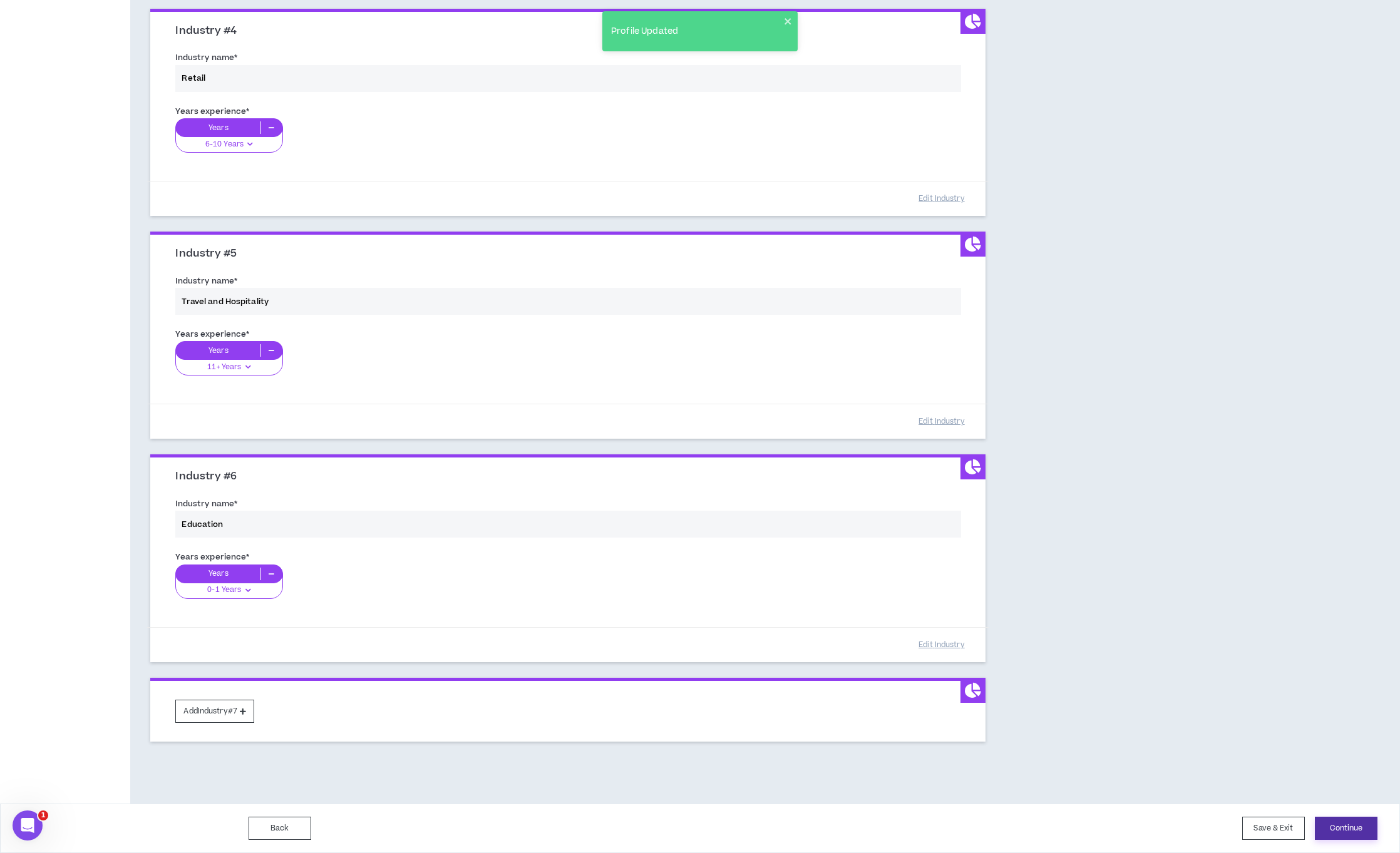
click at [1349, 837] on button "Continue" at bounding box center [1346, 828] width 62 height 23
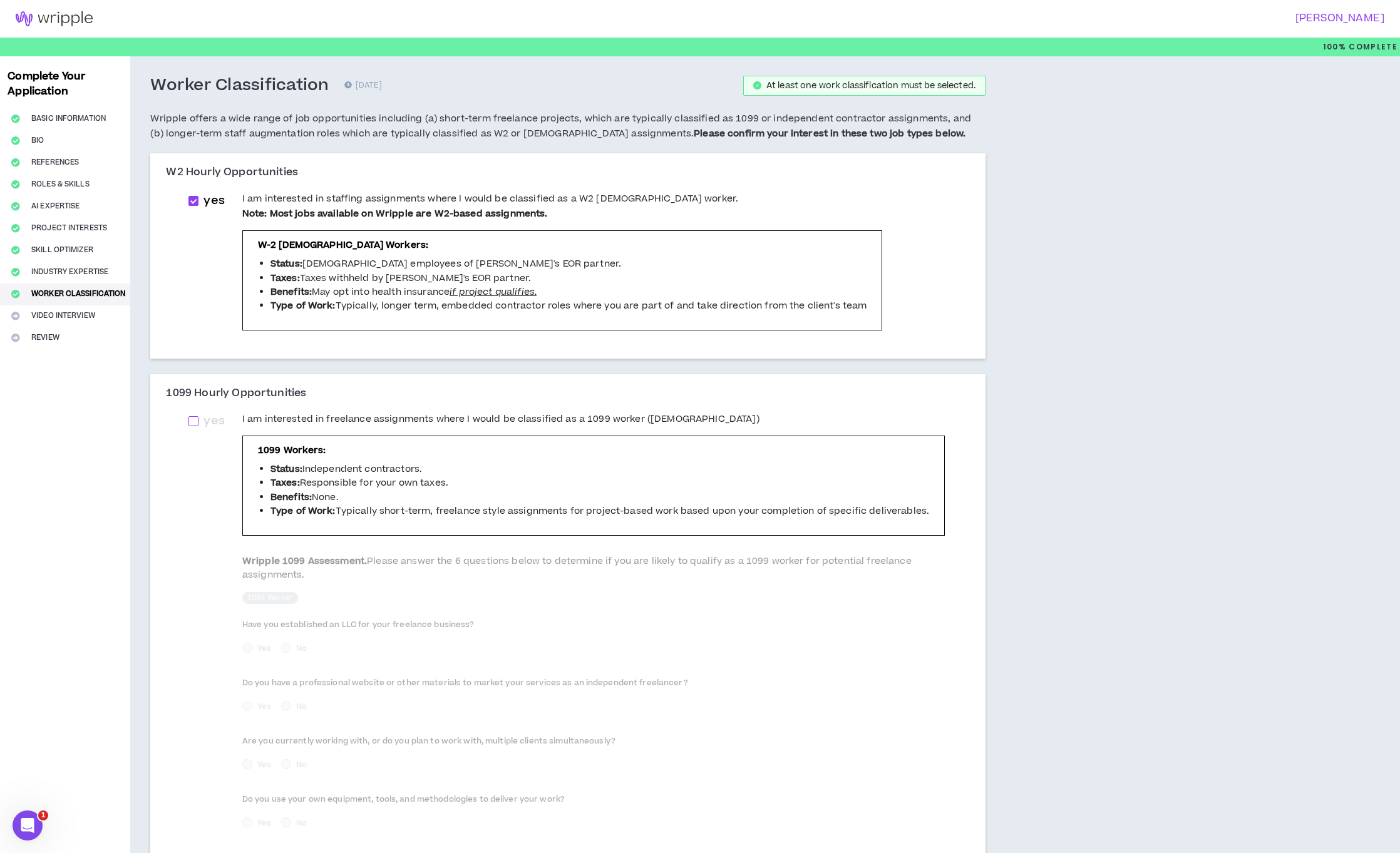
click at [196, 421] on span at bounding box center [193, 420] width 10 height 10
checkbox input "****"
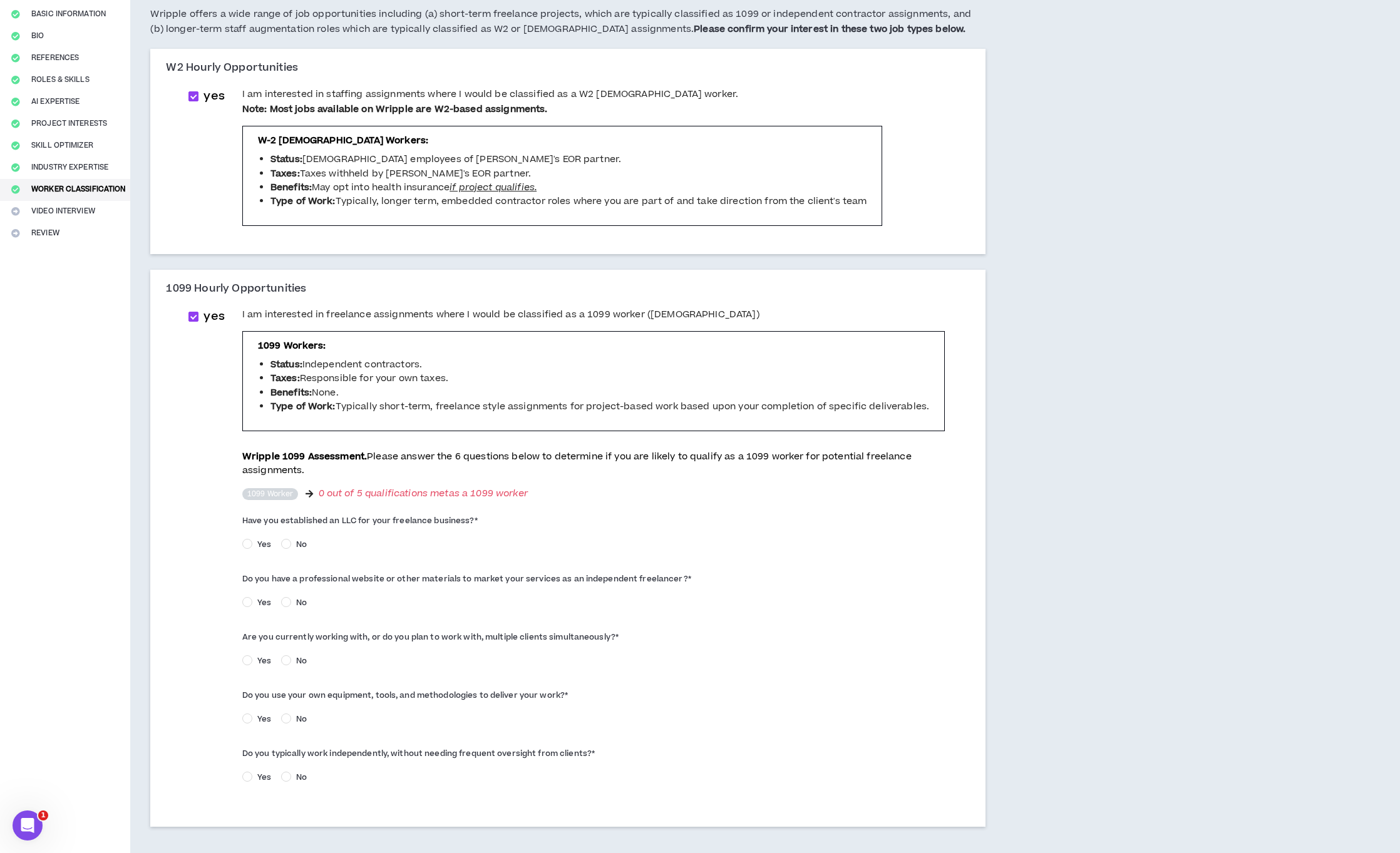
scroll to position [169, 0]
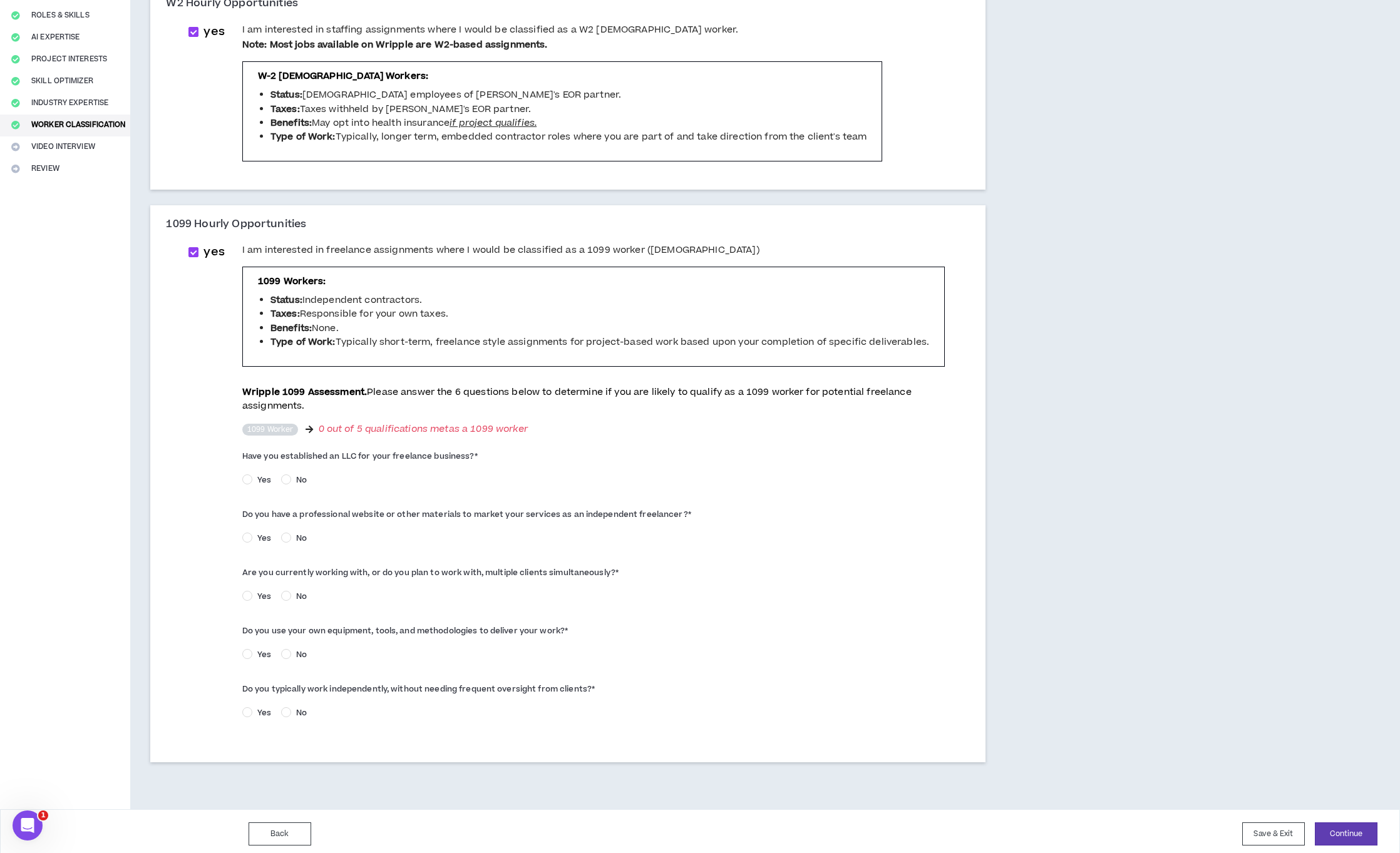
click at [245, 473] on label "Yes" at bounding box center [260, 479] width 34 height 13
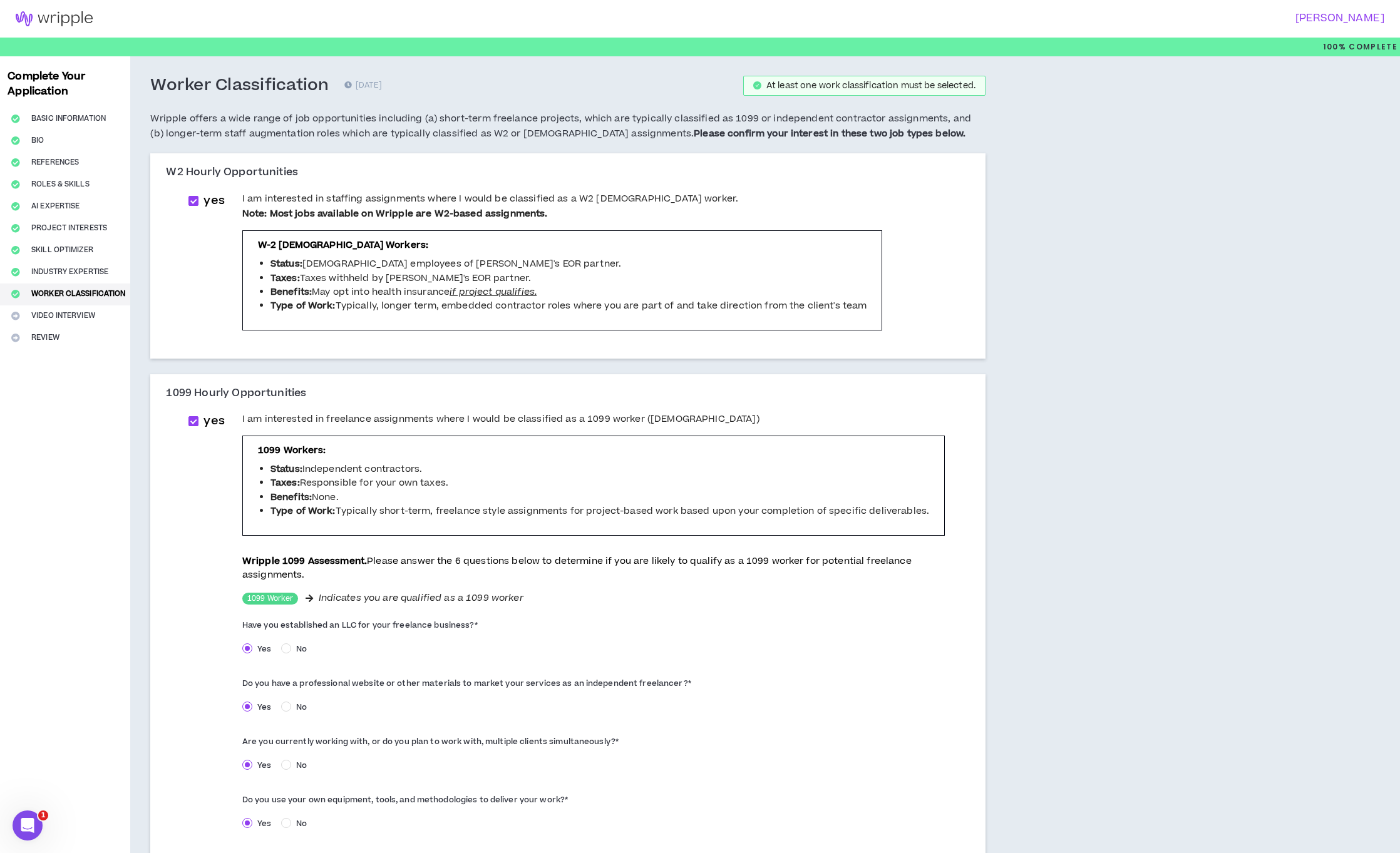
scroll to position [174, 0]
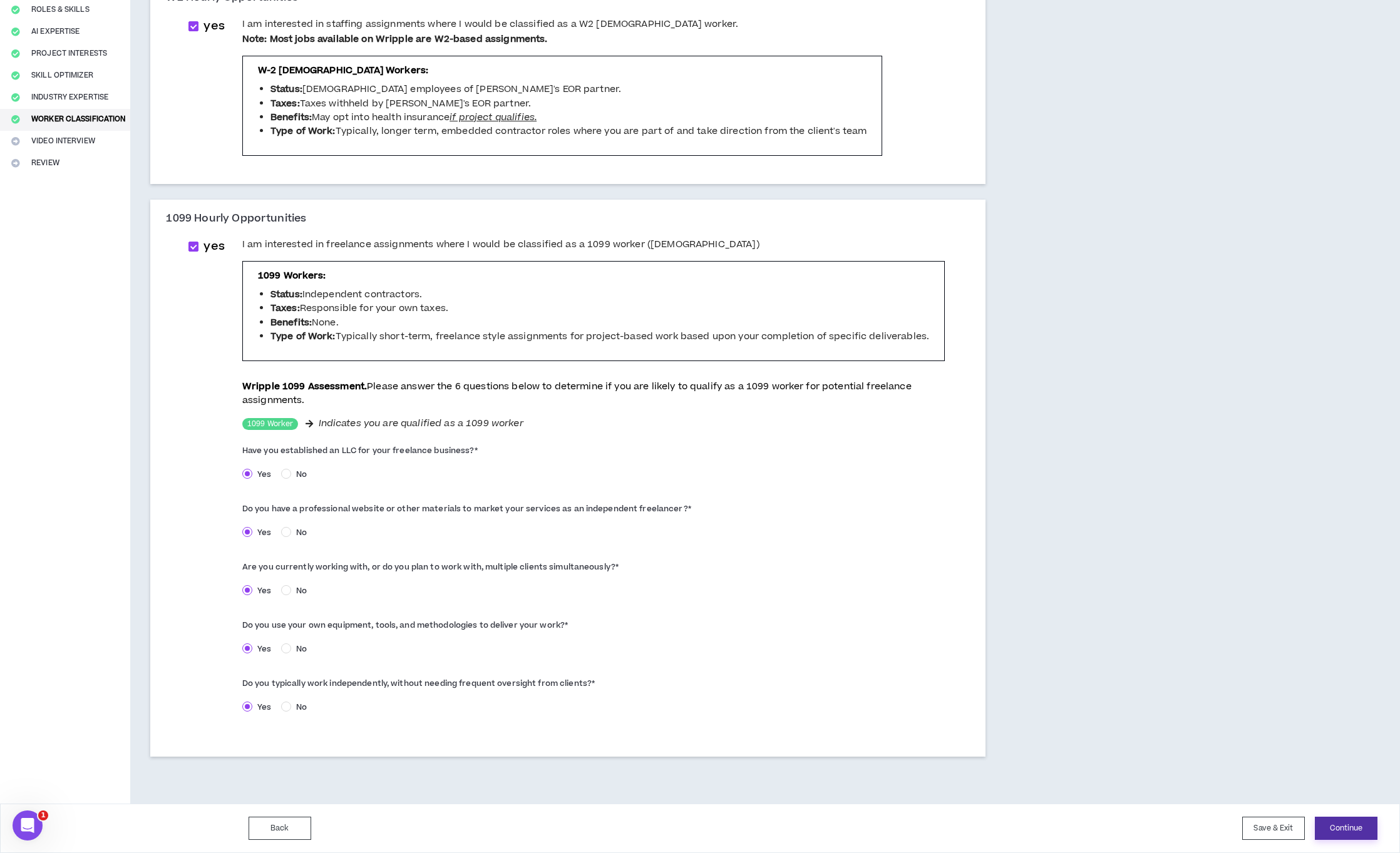
click at [1359, 825] on button "Continue" at bounding box center [1346, 828] width 62 height 23
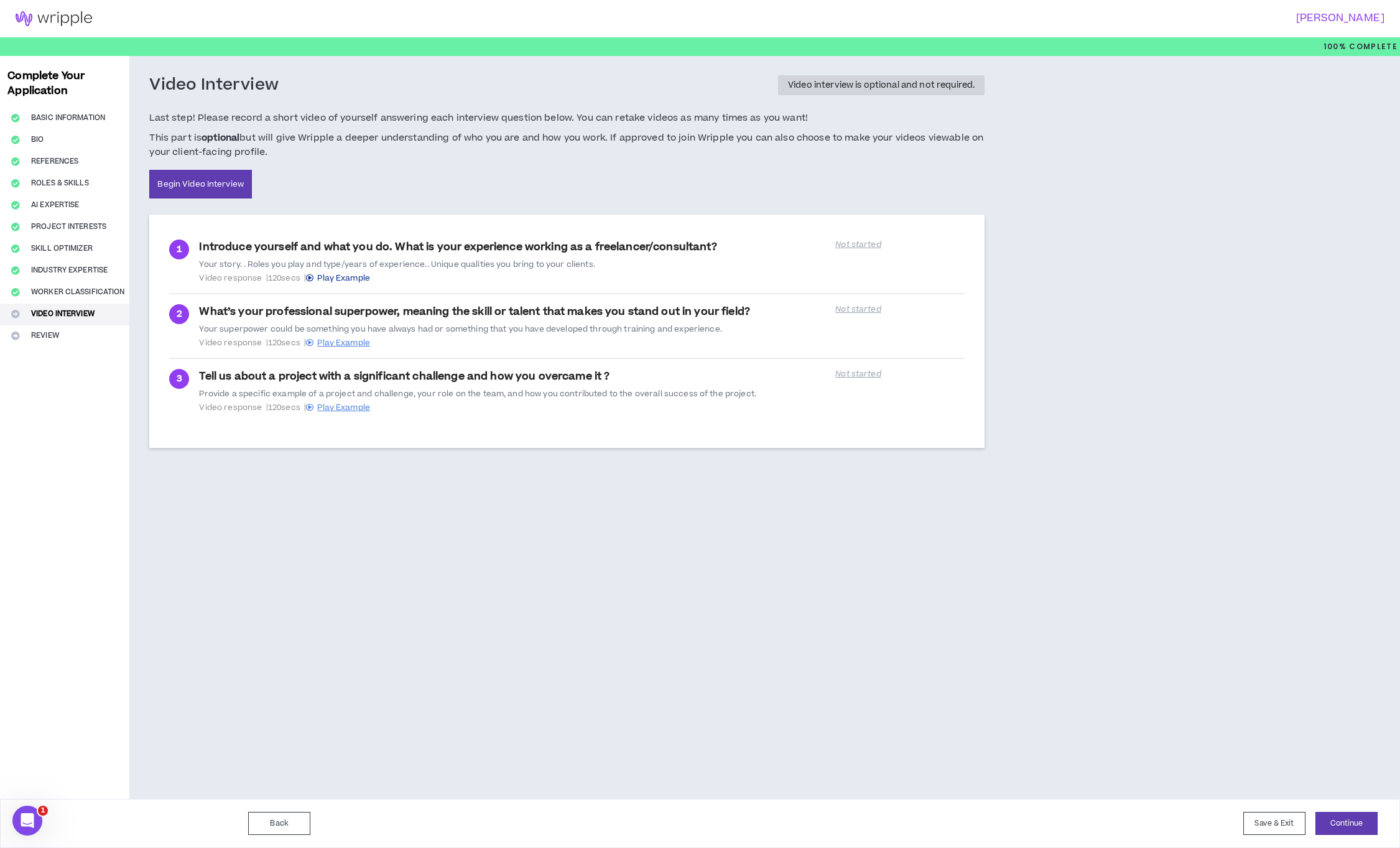
click at [364, 275] on span "Play Example" at bounding box center [344, 277] width 53 height 11
click at [1374, 819] on button "Continue" at bounding box center [1347, 823] width 62 height 23
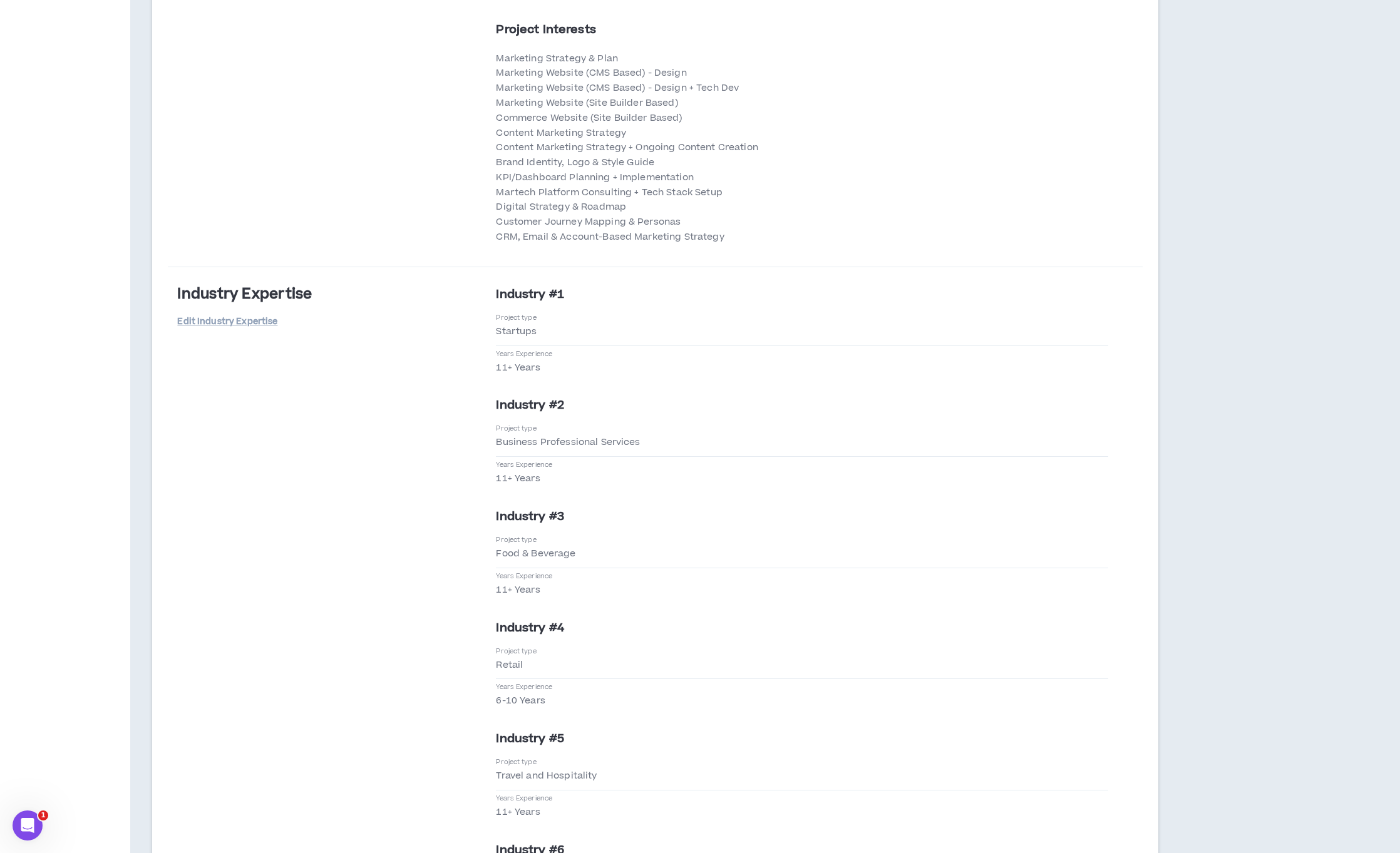
scroll to position [3089, 0]
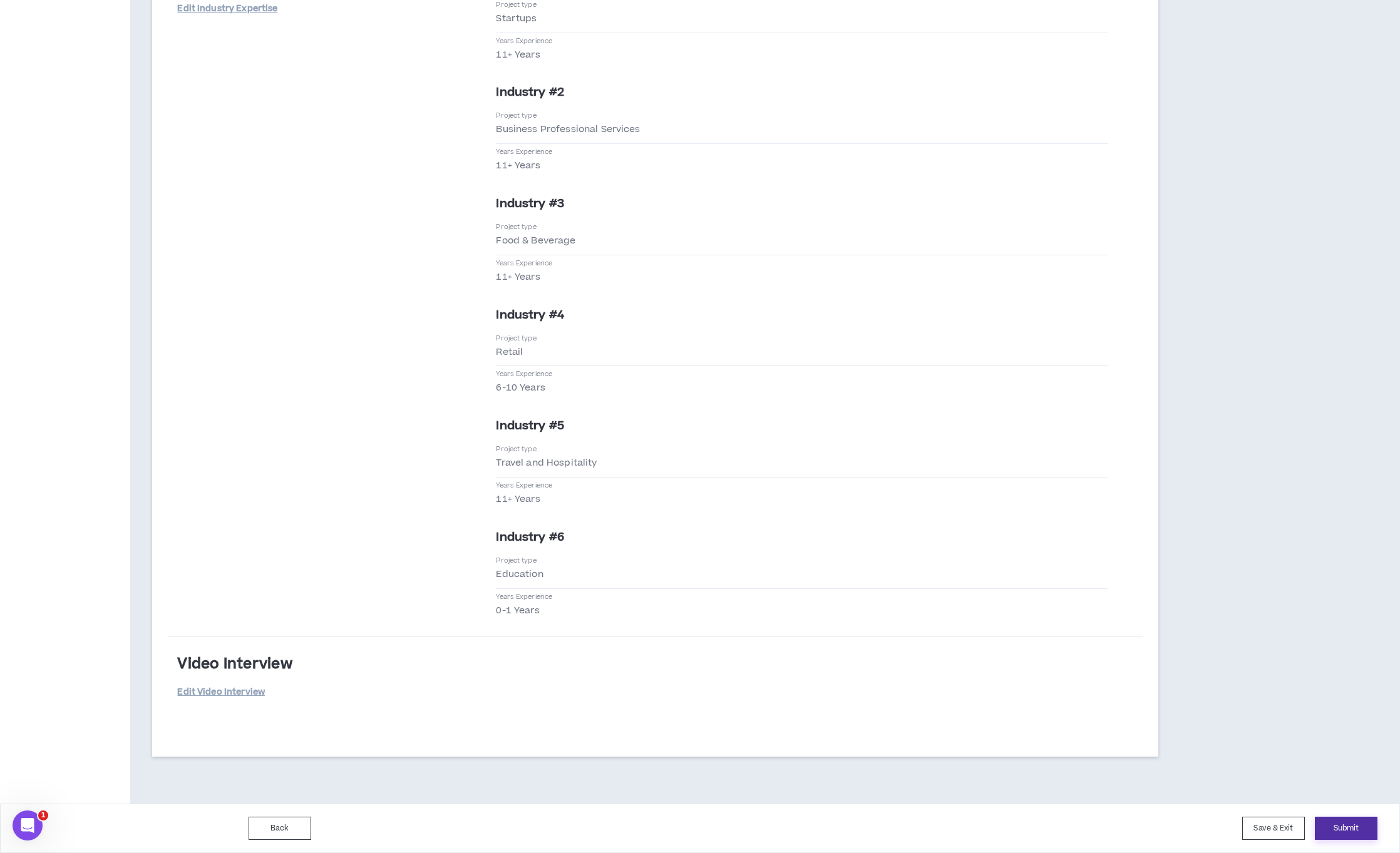
click at [1343, 825] on button "Submit" at bounding box center [1346, 828] width 62 height 23
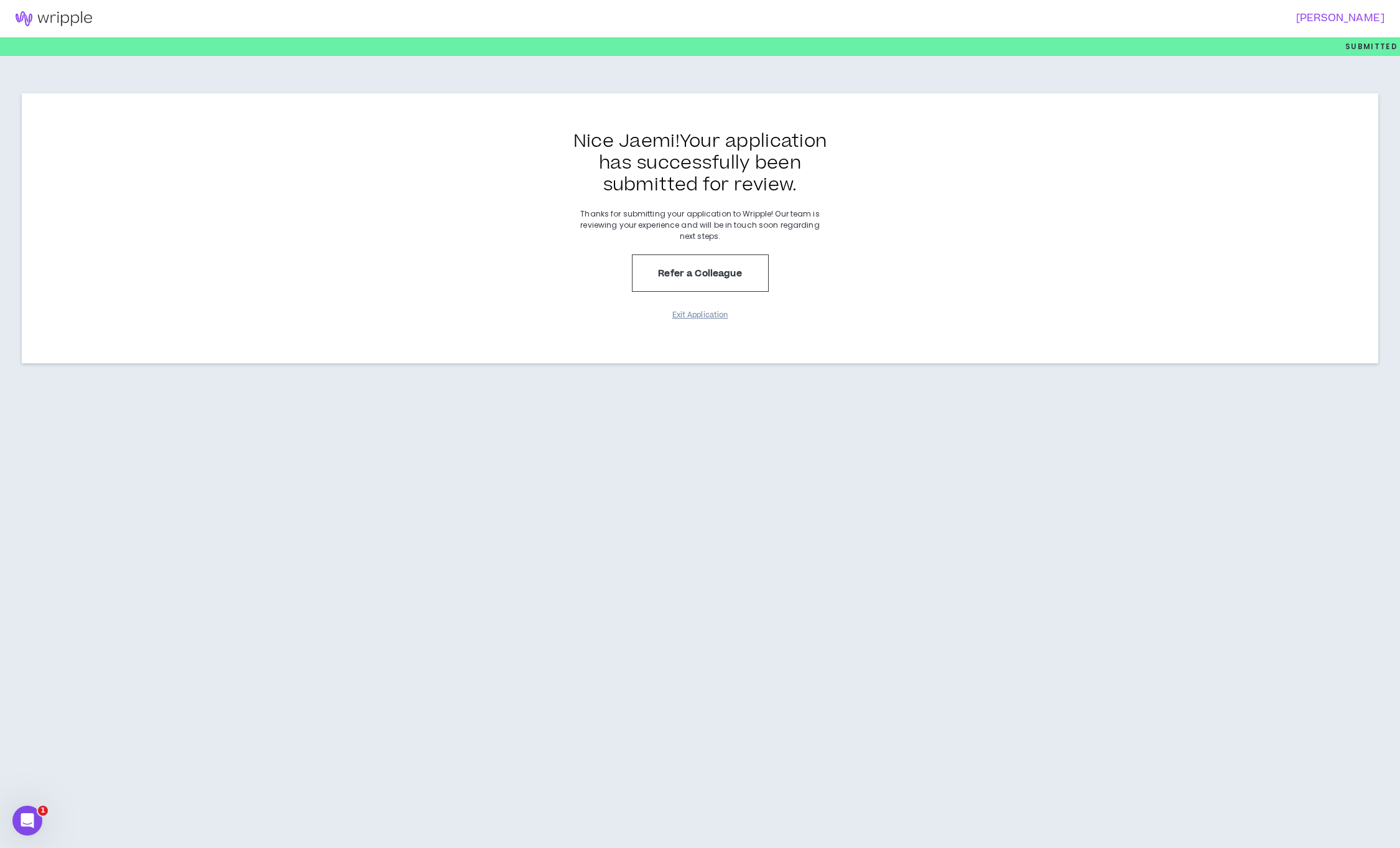
click at [705, 314] on button "Exit Application" at bounding box center [700, 314] width 62 height 22
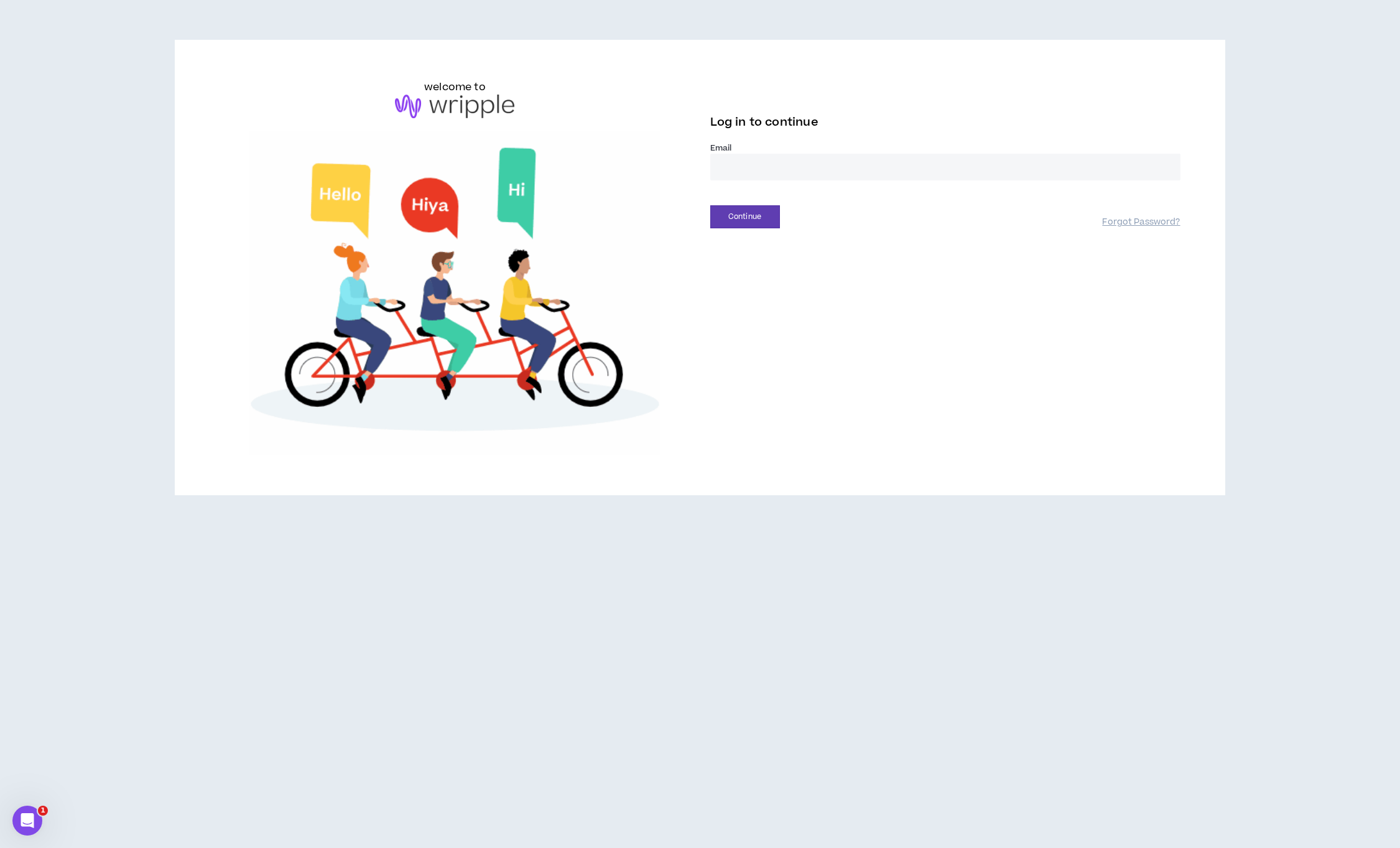
click at [826, 169] on input "email" at bounding box center [945, 167] width 470 height 26
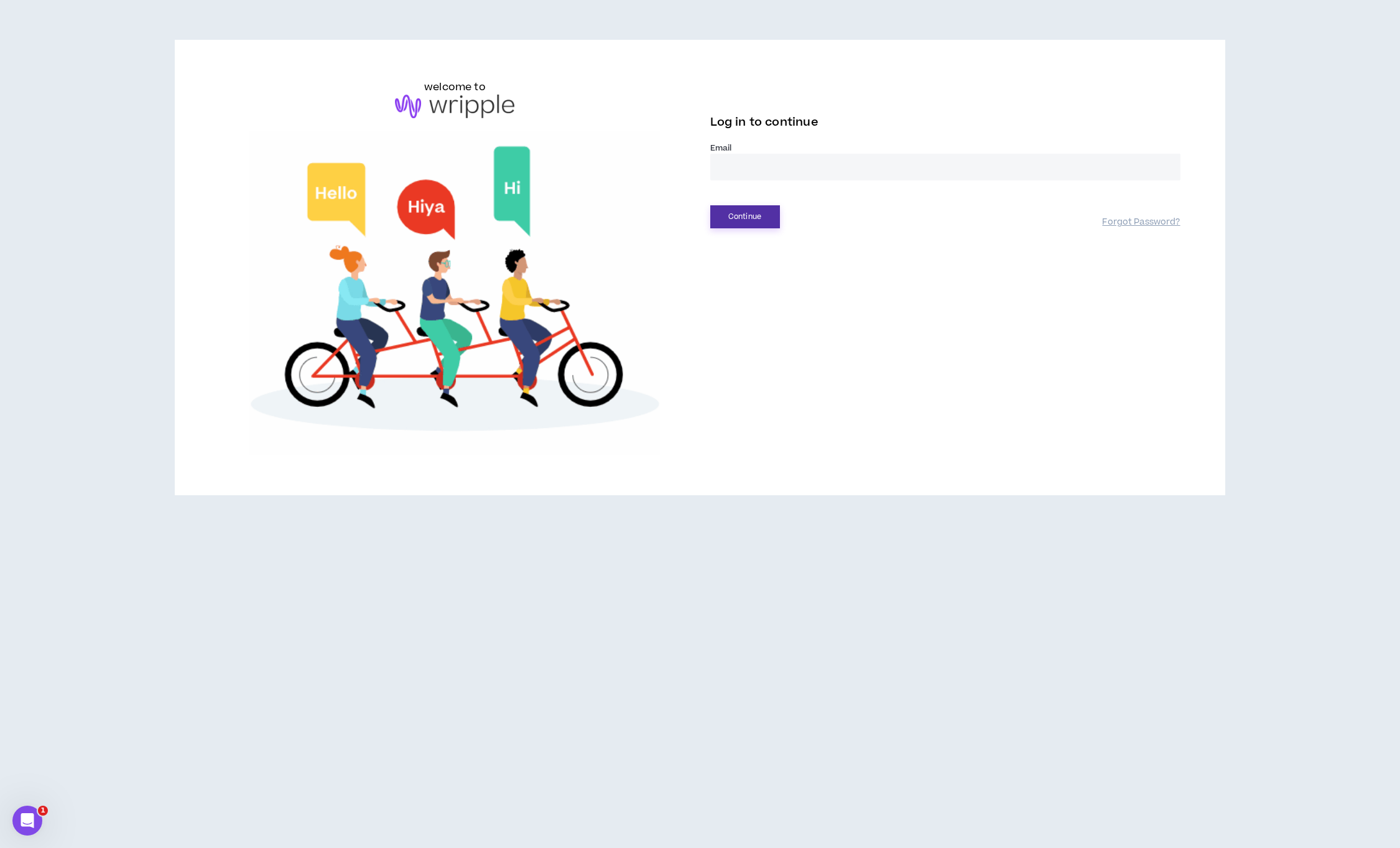
type input "**********"
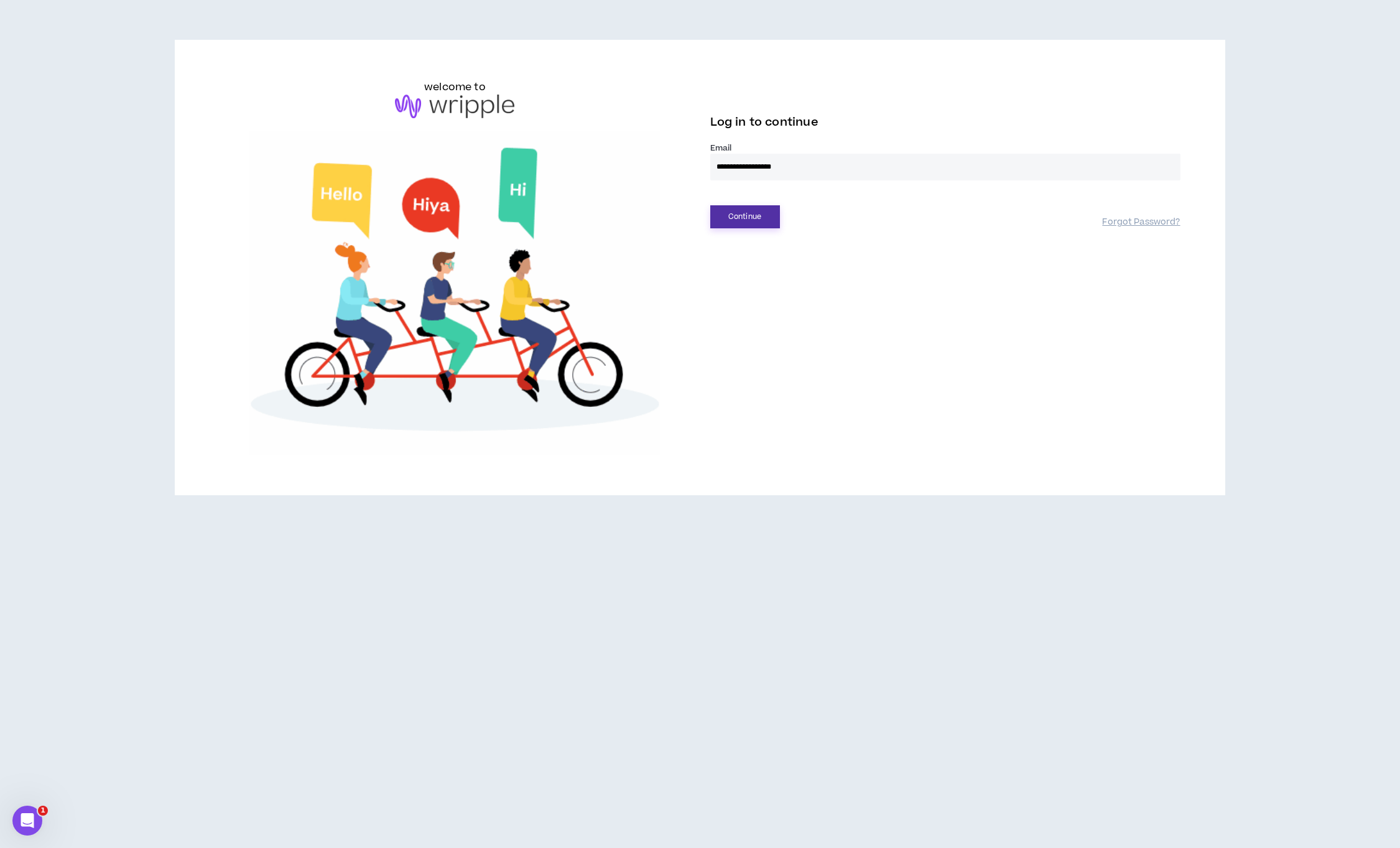
click at [738, 218] on button "Continue" at bounding box center [745, 216] width 70 height 23
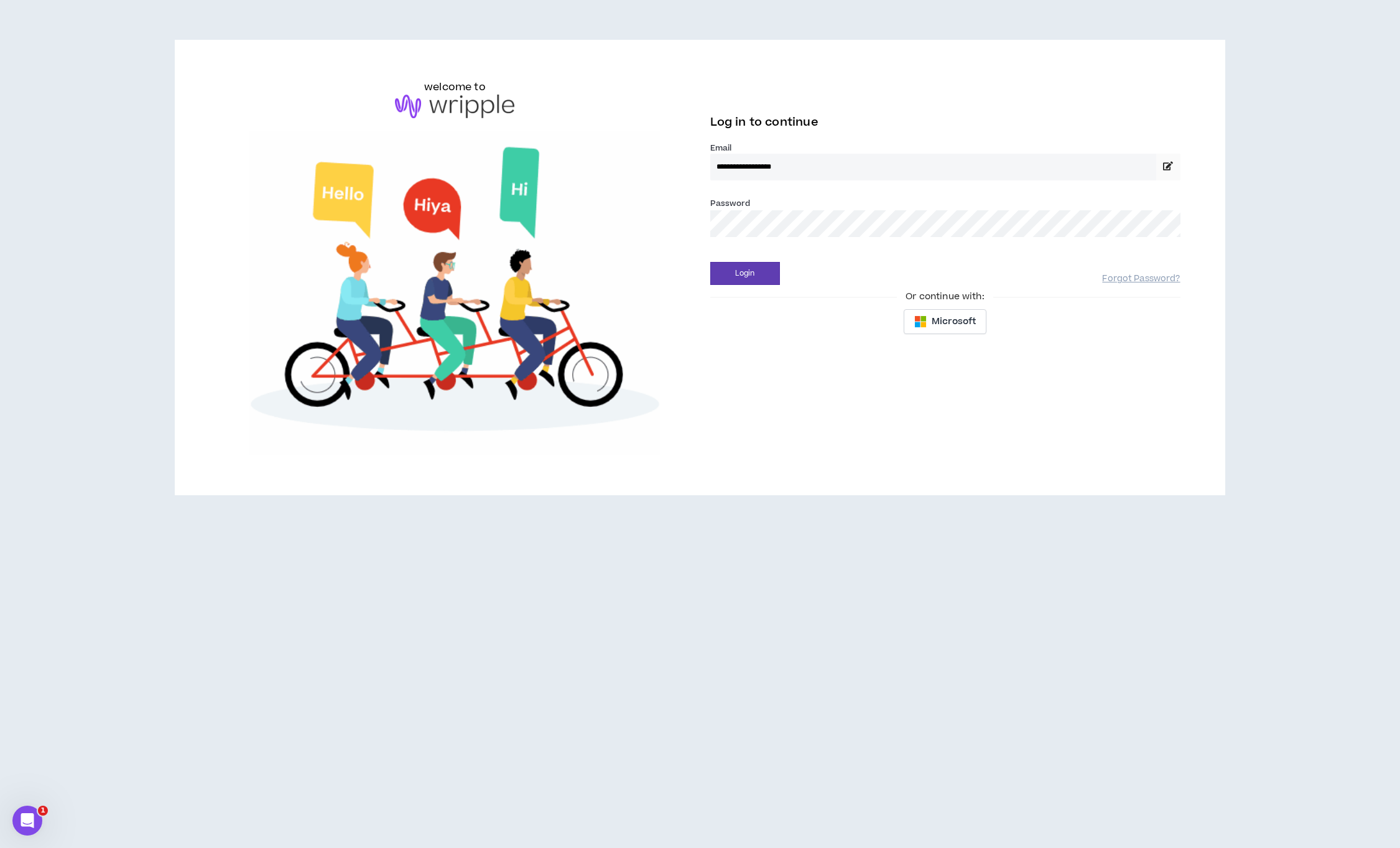
click at [828, 169] on input "**********" at bounding box center [934, 167] width 447 height 26
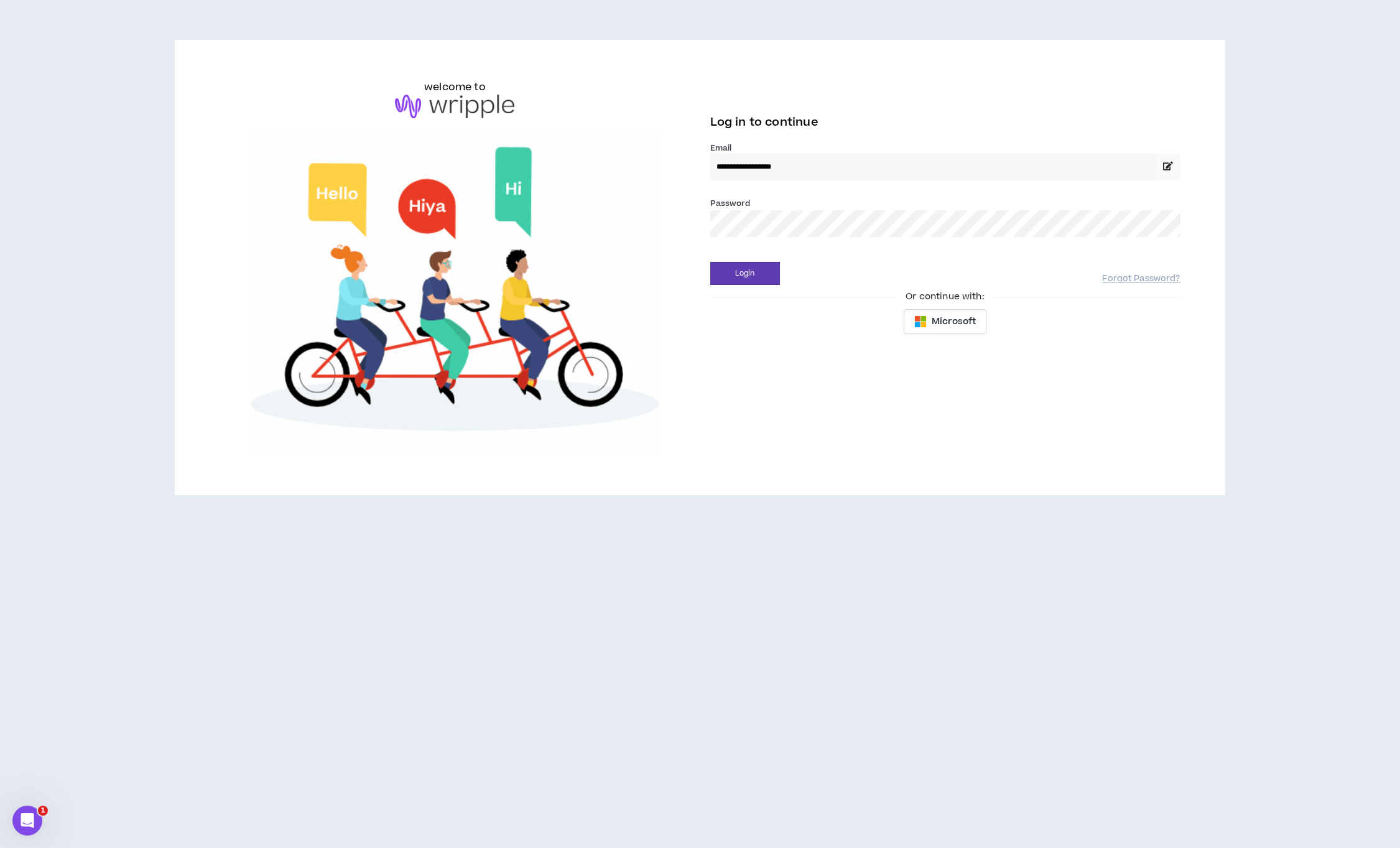
click at [783, 167] on input "**********" at bounding box center [934, 167] width 447 height 26
click at [1164, 164] on icon at bounding box center [1168, 166] width 10 height 9
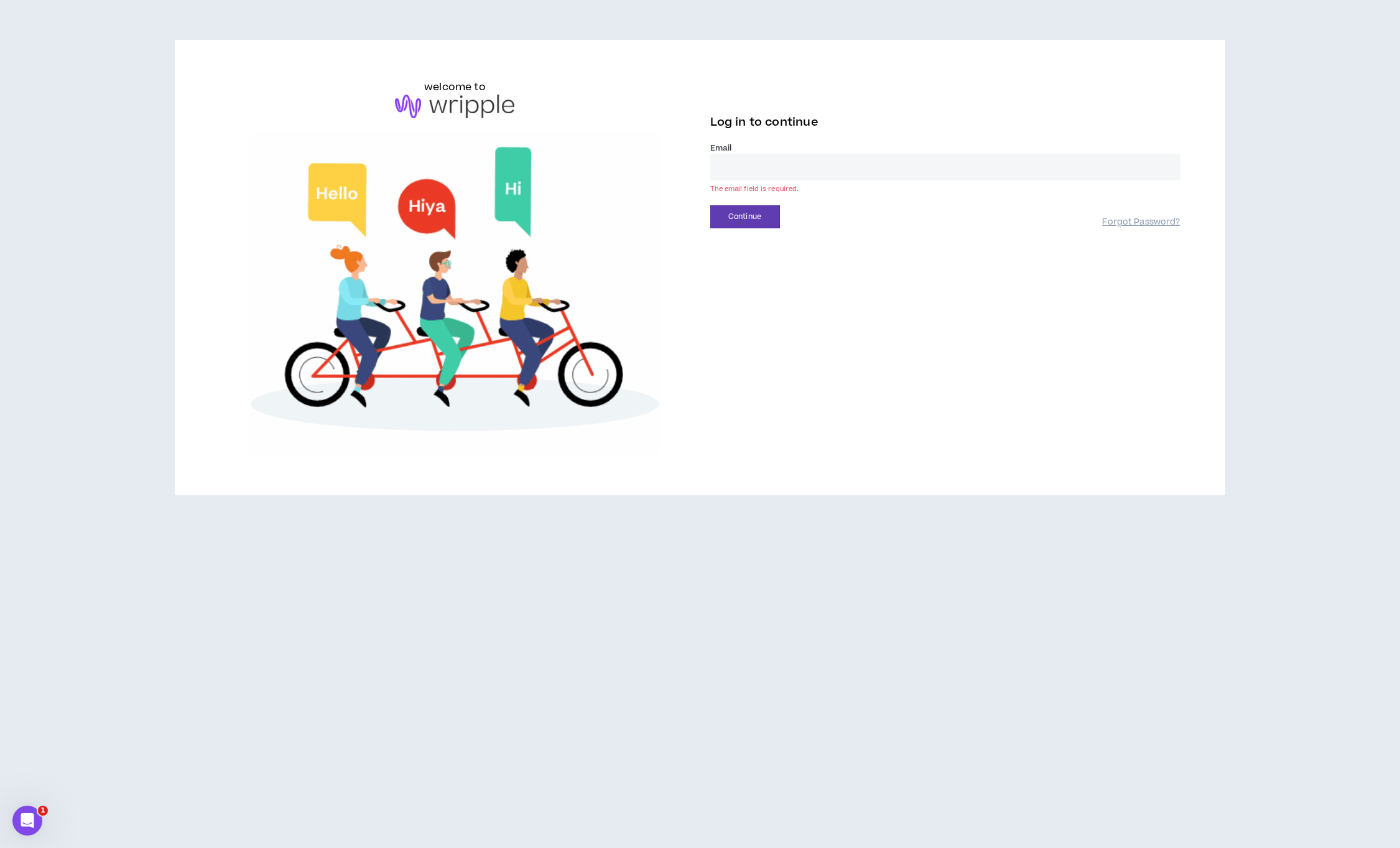
click at [856, 172] on input "email" at bounding box center [945, 167] width 470 height 26
type input "**********"
click at [734, 214] on button "Continue" at bounding box center [745, 216] width 70 height 23
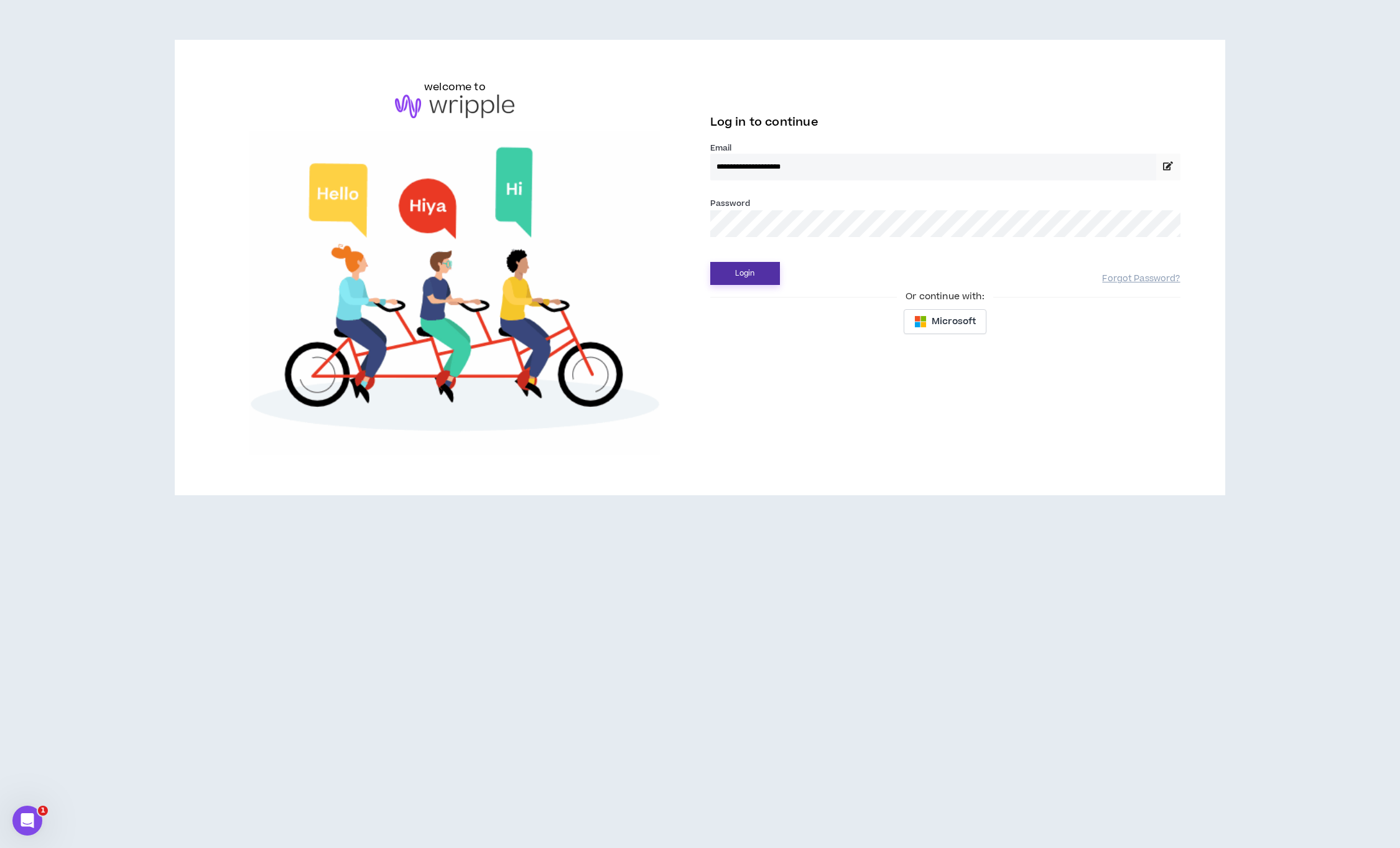
click at [764, 273] on button "Login" at bounding box center [745, 273] width 70 height 23
